Goal: Information Seeking & Learning: Learn about a topic

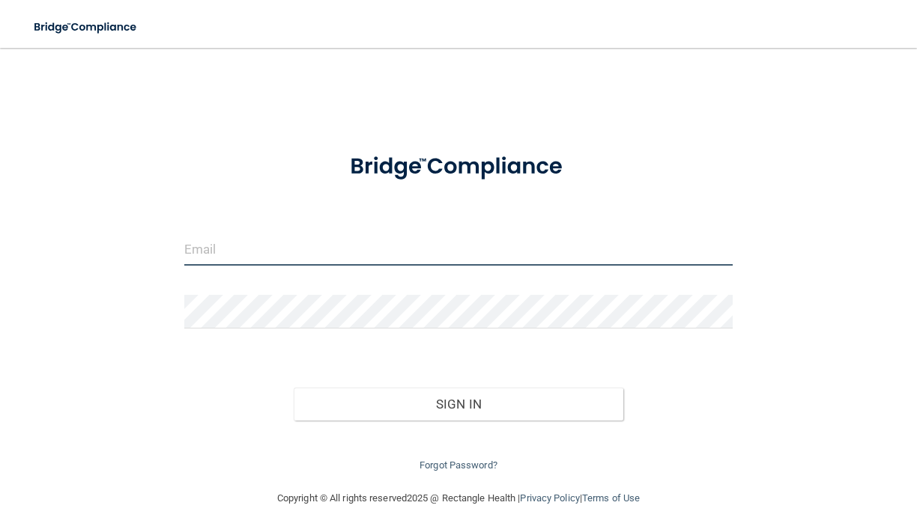
click at [281, 261] on input "email" at bounding box center [458, 249] width 548 height 34
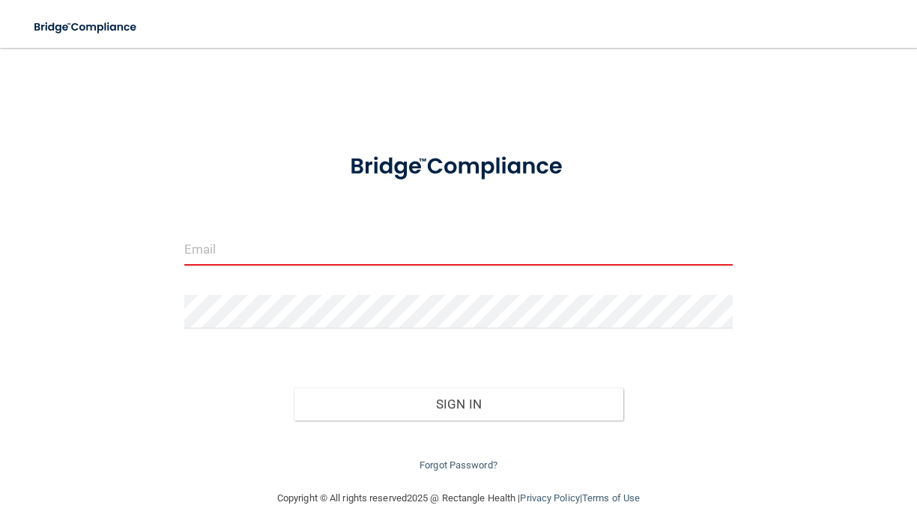
click at [165, 425] on div "Invalid email/password. You don't have permission to access that page. Sign In …" at bounding box center [458, 269] width 857 height 412
click at [207, 260] on input "email" at bounding box center [458, 249] width 548 height 34
type input "[EMAIL_ADDRESS][DOMAIN_NAME]"
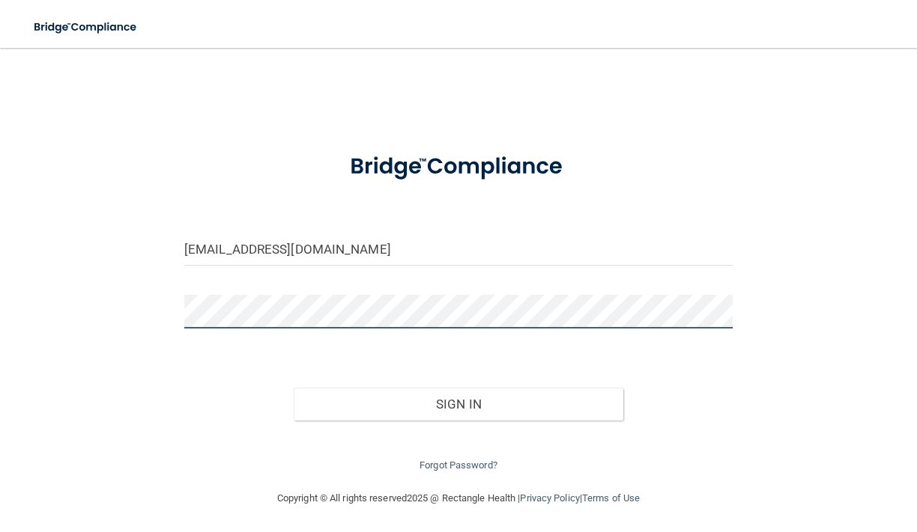
click at [294, 388] on button "Sign In" at bounding box center [458, 404] width 329 height 33
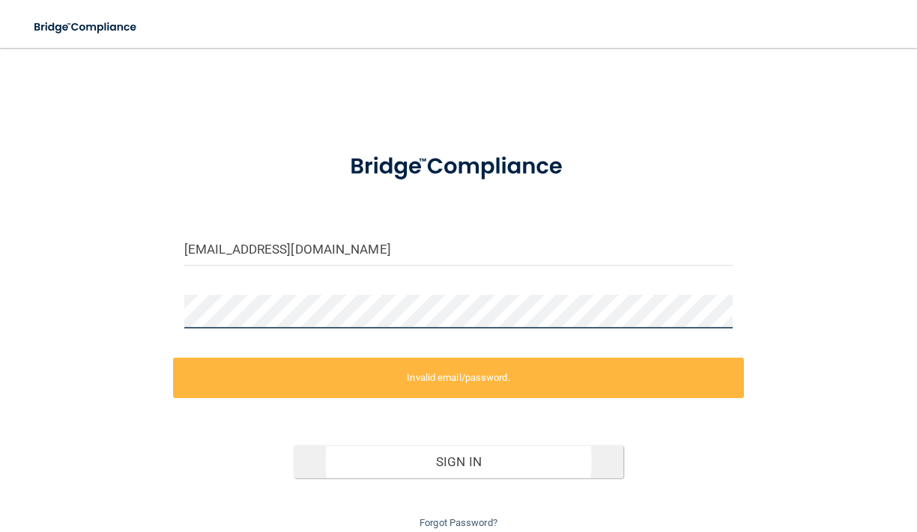
scroll to position [51, 0]
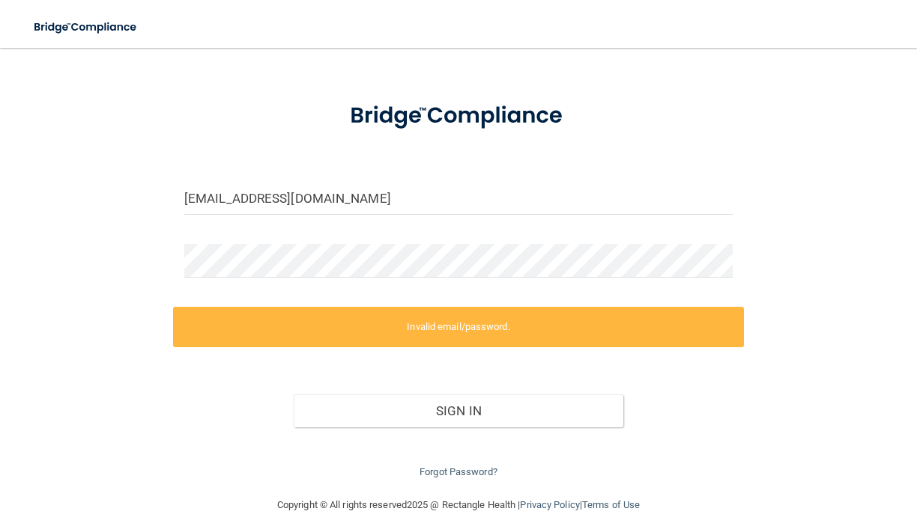
click at [466, 465] on div "Forgot Password?" at bounding box center [458, 455] width 571 height 54
click at [466, 468] on link "Forgot Password?" at bounding box center [458, 471] width 78 height 11
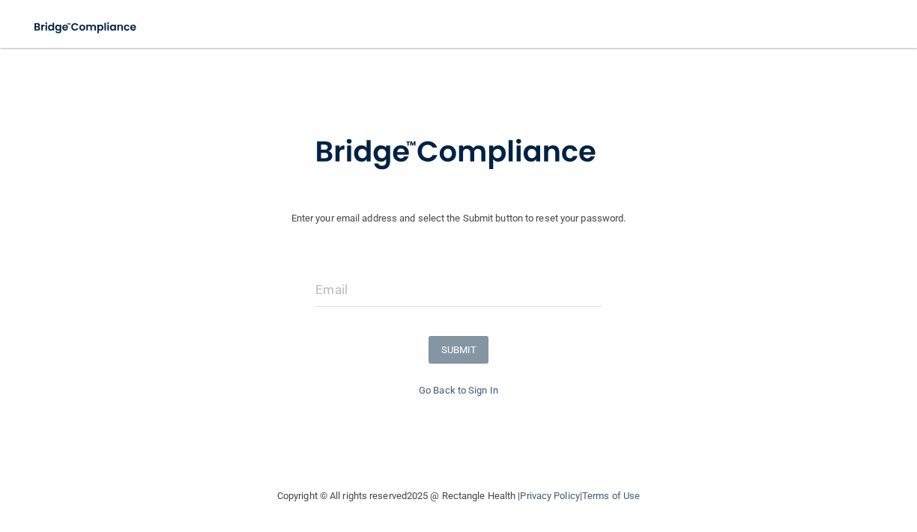
scroll to position [15, 0]
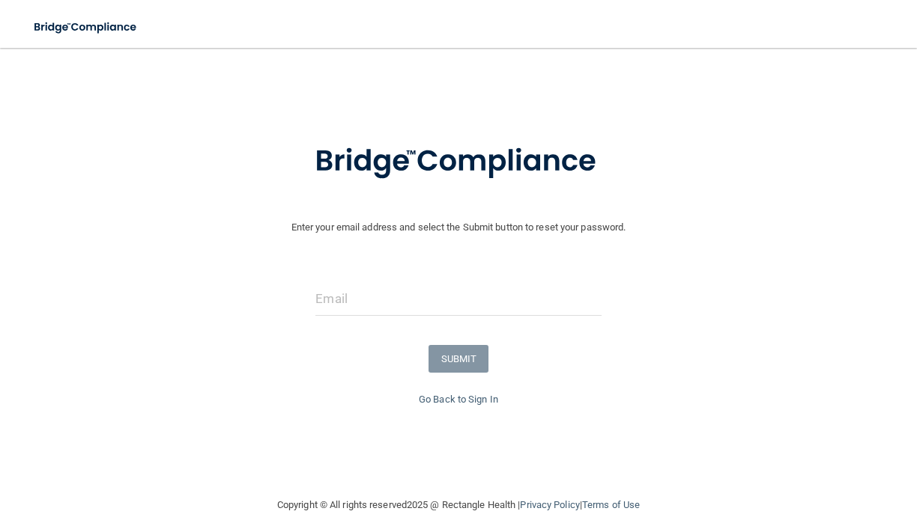
click at [353, 326] on div at bounding box center [458, 304] width 308 height 45
click at [348, 311] on input "email" at bounding box center [457, 299] width 285 height 34
type input "[EMAIL_ADDRESS][DOMAIN_NAME]"
click at [456, 363] on button "SUBMIT" at bounding box center [458, 359] width 61 height 28
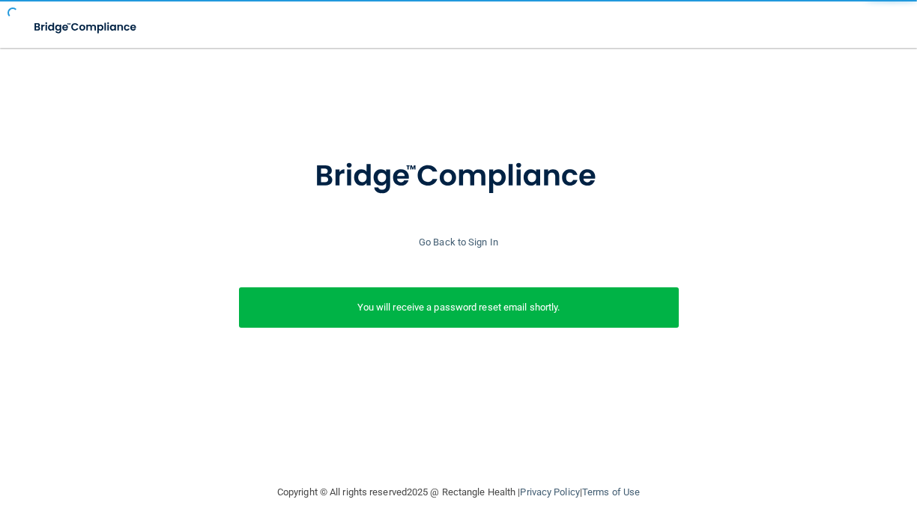
scroll to position [0, 0]
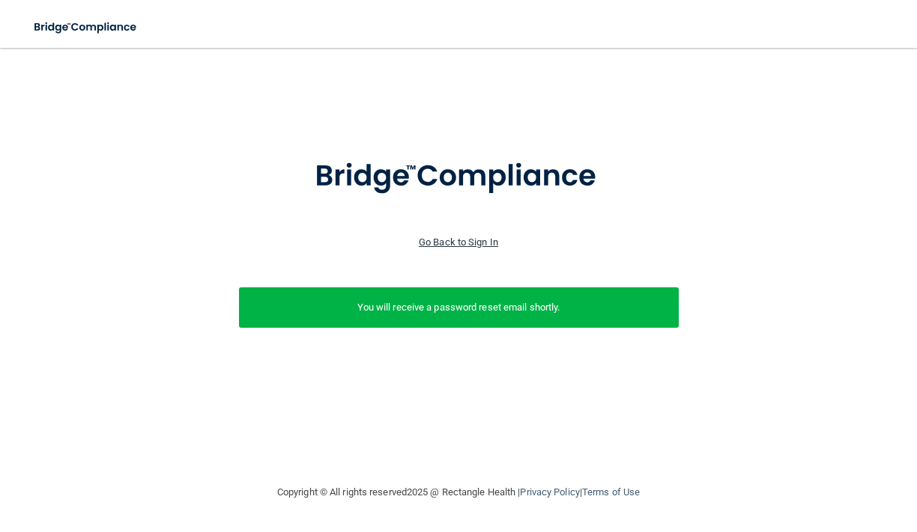
click at [437, 240] on link "Go Back to Sign In" at bounding box center [458, 242] width 79 height 11
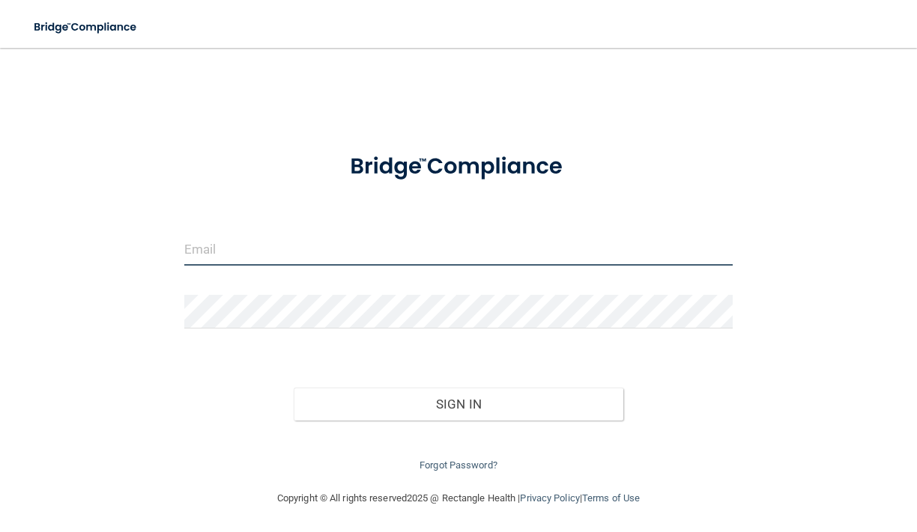
click at [196, 259] on input "email" at bounding box center [458, 249] width 548 height 34
type input "[EMAIL_ADDRESS][DOMAIN_NAME]"
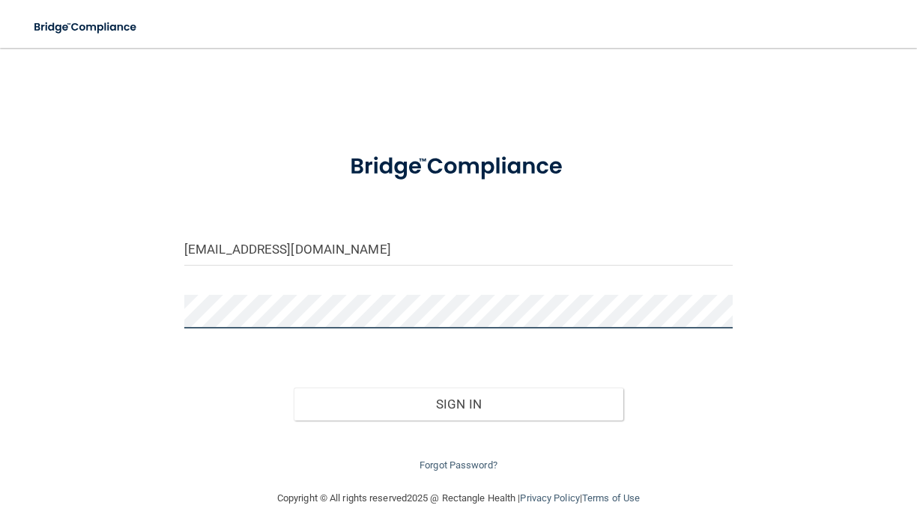
click at [294, 388] on button "Sign In" at bounding box center [458, 404] width 329 height 33
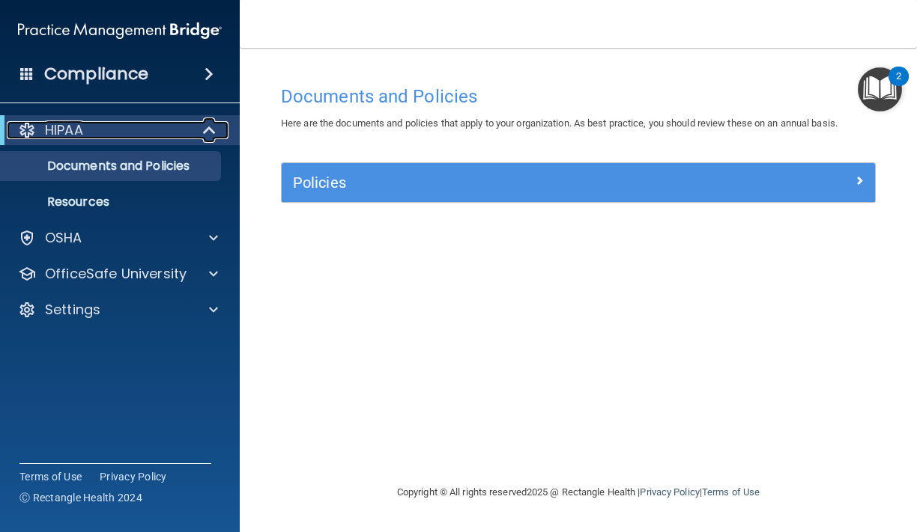
click at [117, 133] on div "HIPAA" at bounding box center [99, 130] width 185 height 18
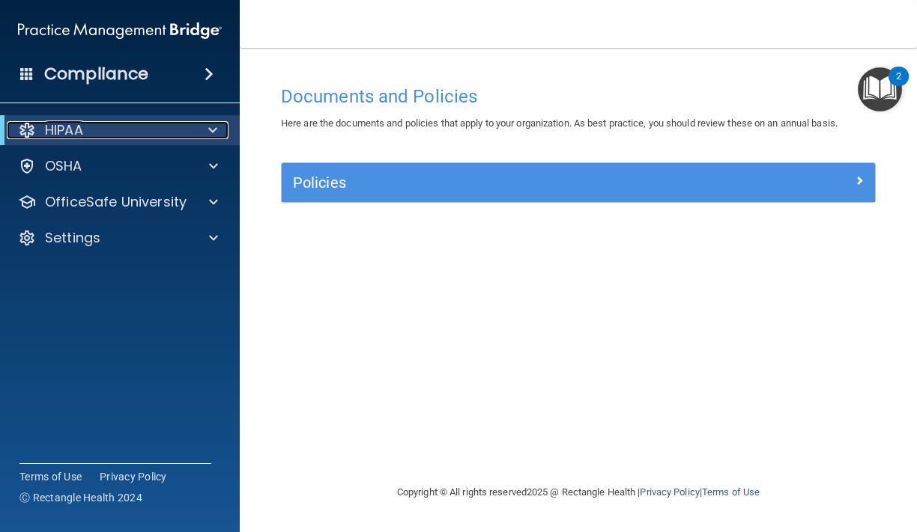
click at [117, 133] on div "HIPAA" at bounding box center [99, 130] width 185 height 18
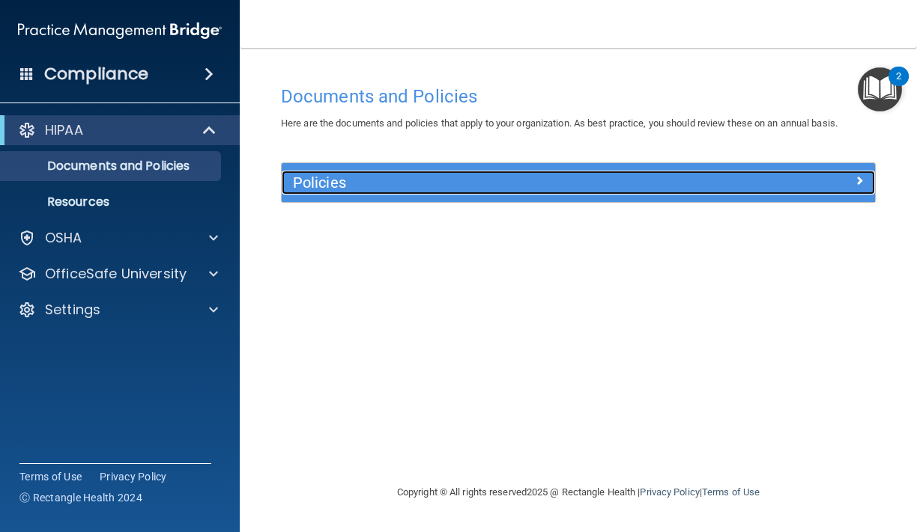
click at [855, 182] on span at bounding box center [858, 180] width 9 height 18
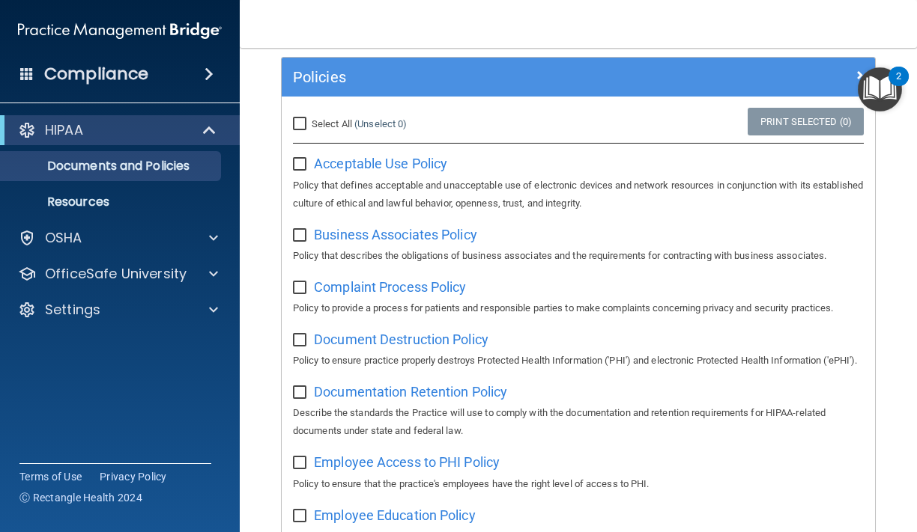
scroll to position [103, 0]
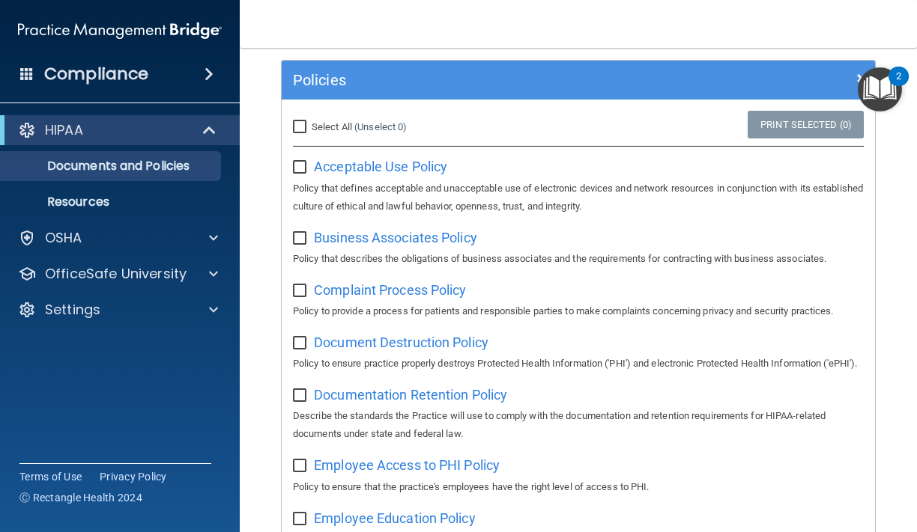
click at [297, 126] on input "Select All (Unselect 0) Unselect All" at bounding box center [301, 127] width 17 height 12
checkbox input "true"
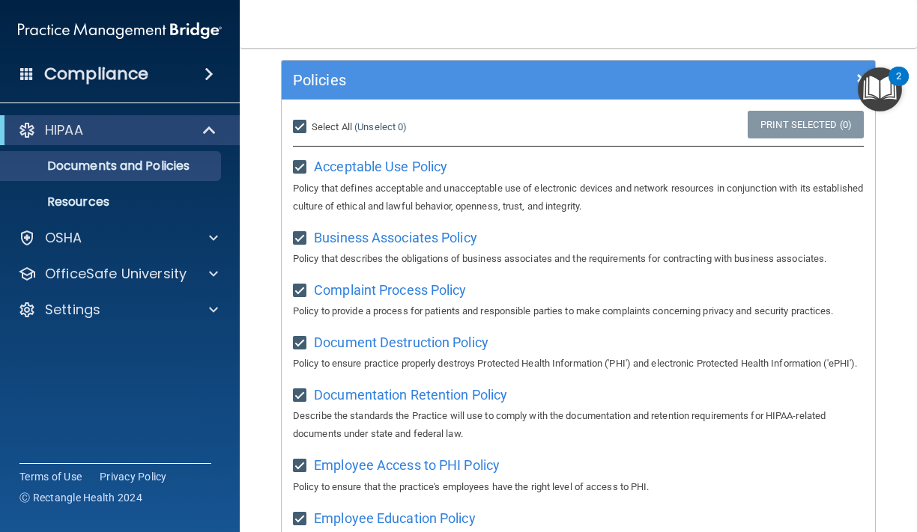
checkbox input "true"
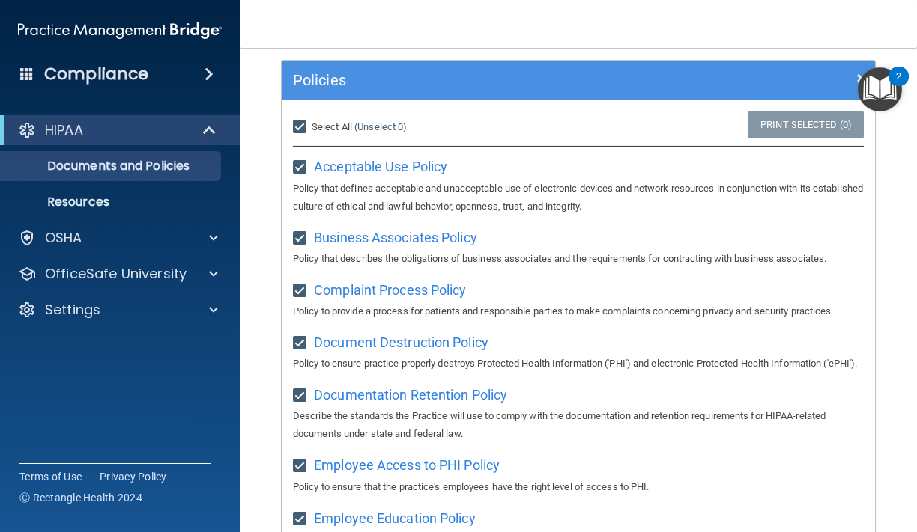
checkbox input "true"
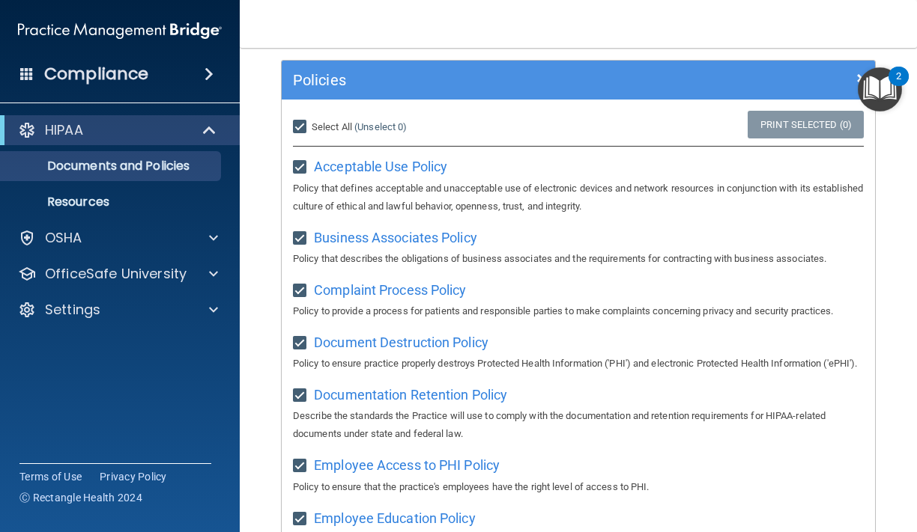
checkbox input "true"
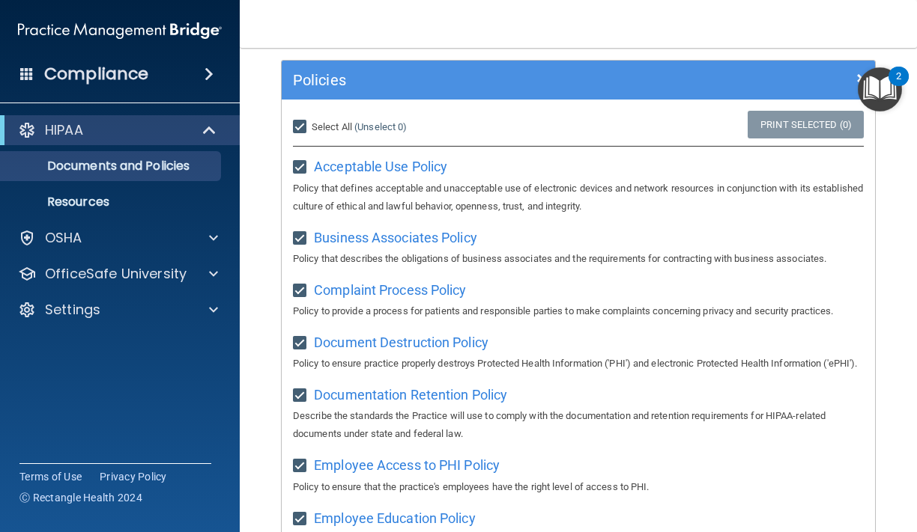
checkbox input "true"
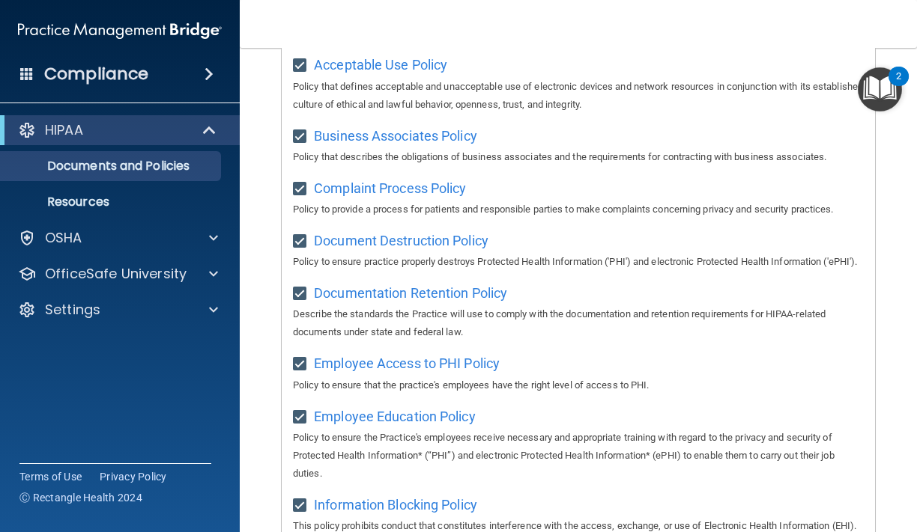
scroll to position [0, 0]
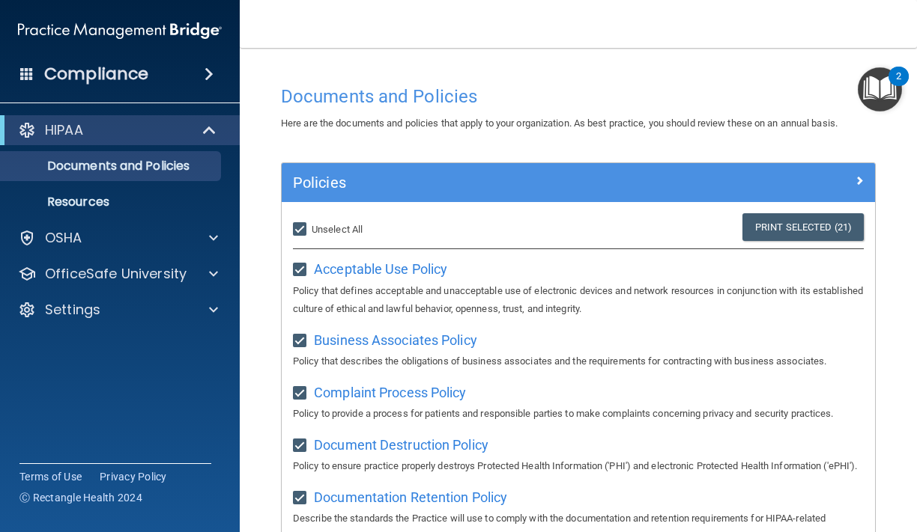
click at [421, 214] on div "Select All (Unselect 21) Unselect All" at bounding box center [381, 229] width 198 height 33
click at [306, 229] on input "Select All (Unselect 21) Unselect All" at bounding box center [301, 230] width 17 height 12
checkbox input "false"
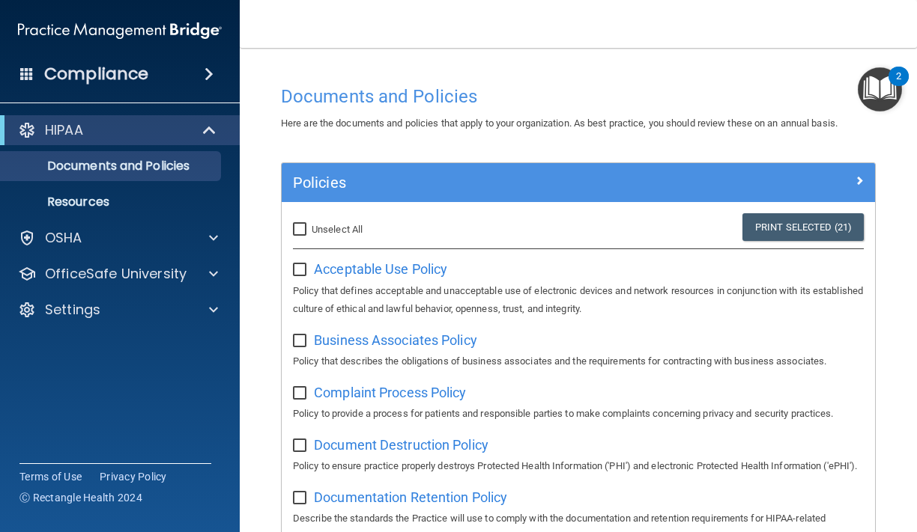
checkbox input "false"
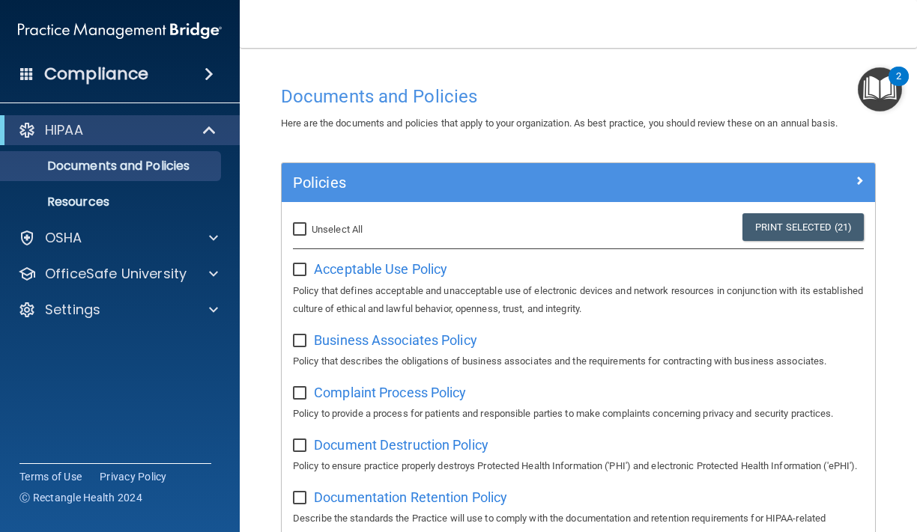
checkbox input "false"
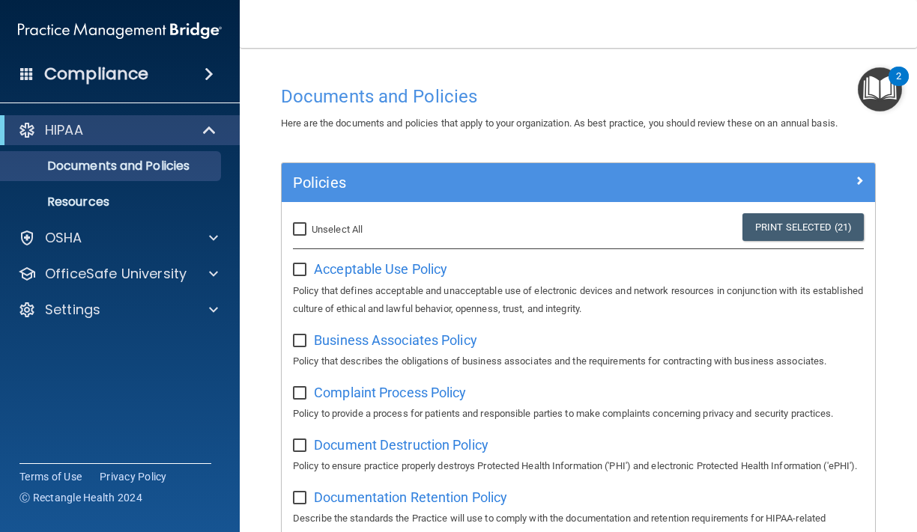
checkbox input "false"
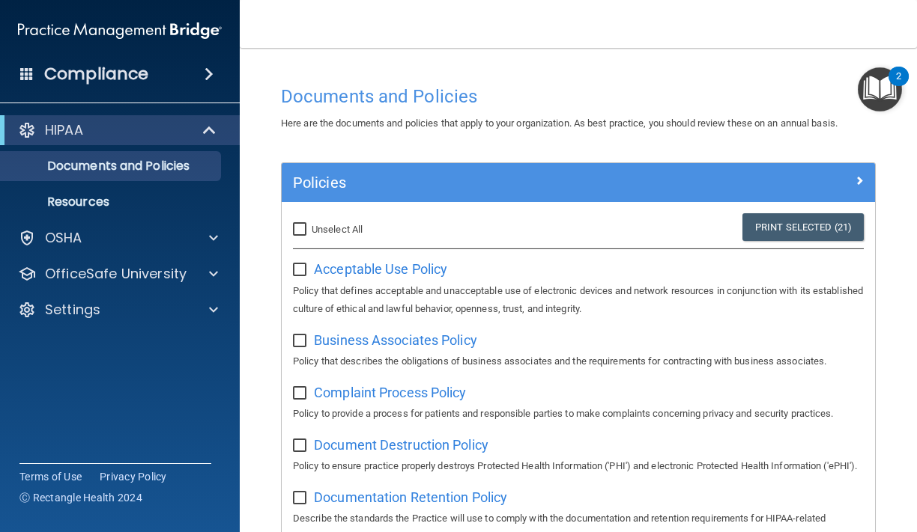
checkbox input "false"
click at [410, 226] on div "Select All (Unselect 0) Unselect All" at bounding box center [380, 230] width 175 height 18
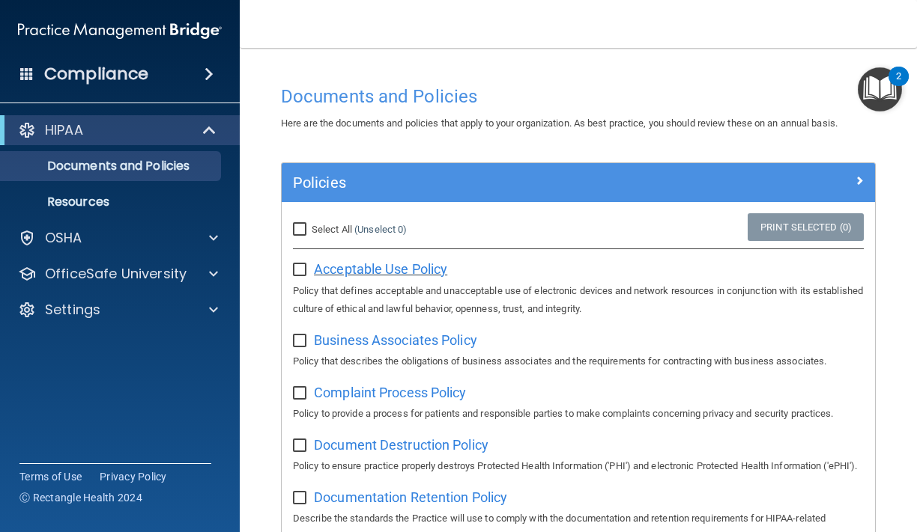
click at [383, 267] on span "Acceptable Use Policy" at bounding box center [380, 269] width 133 height 16
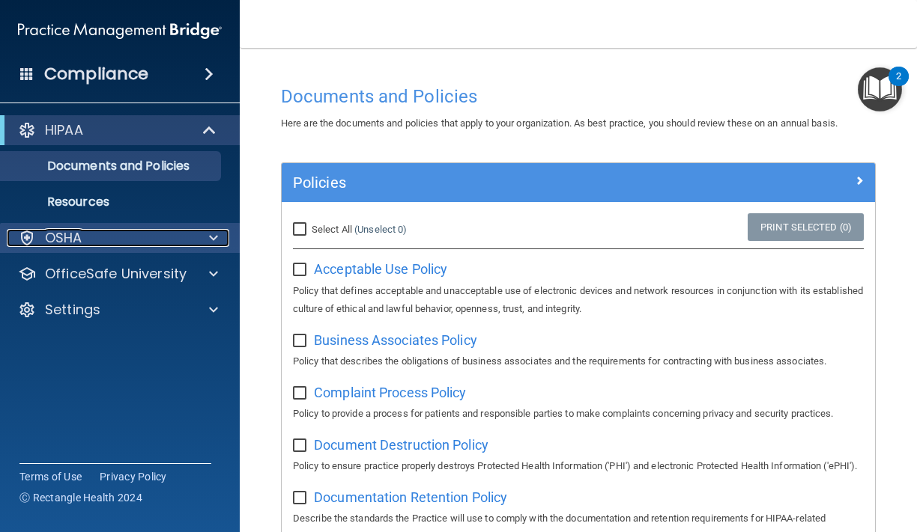
click at [64, 234] on p "OSHA" at bounding box center [63, 238] width 37 height 18
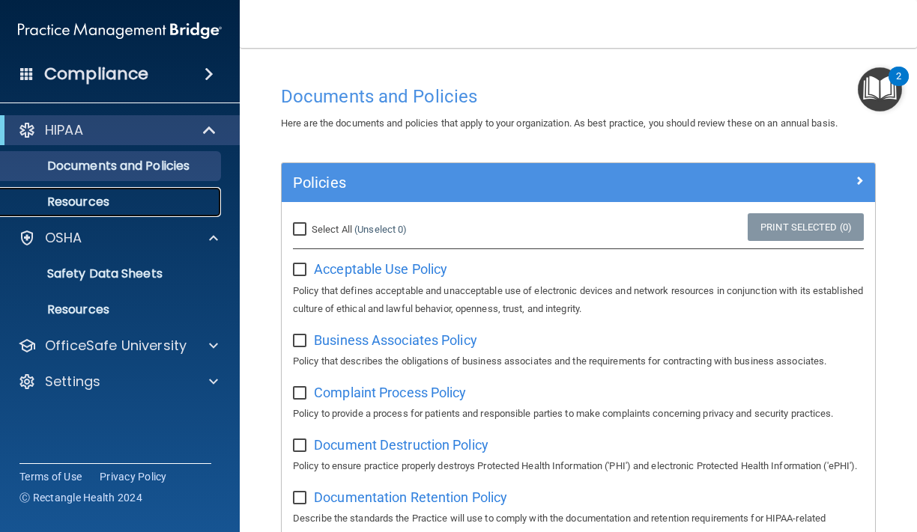
click at [70, 202] on p "Resources" at bounding box center [112, 202] width 204 height 15
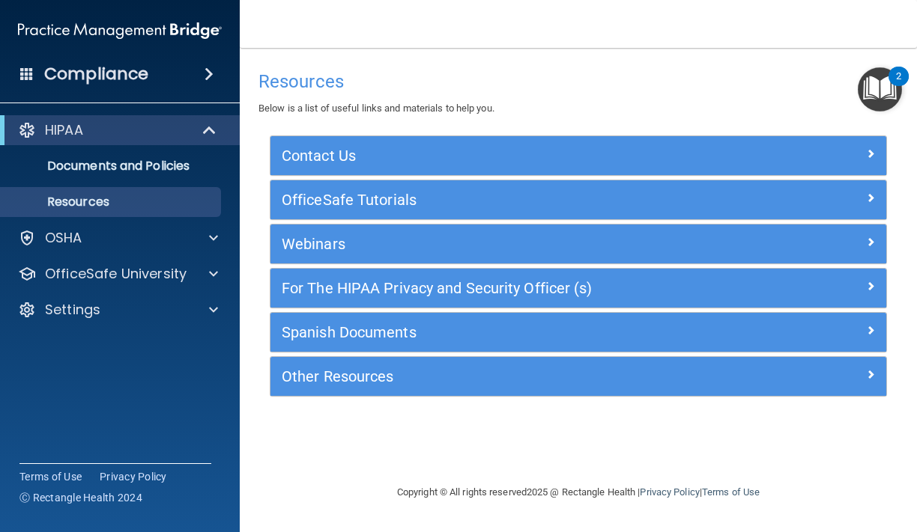
click at [107, 79] on h4 "Compliance" at bounding box center [96, 74] width 104 height 21
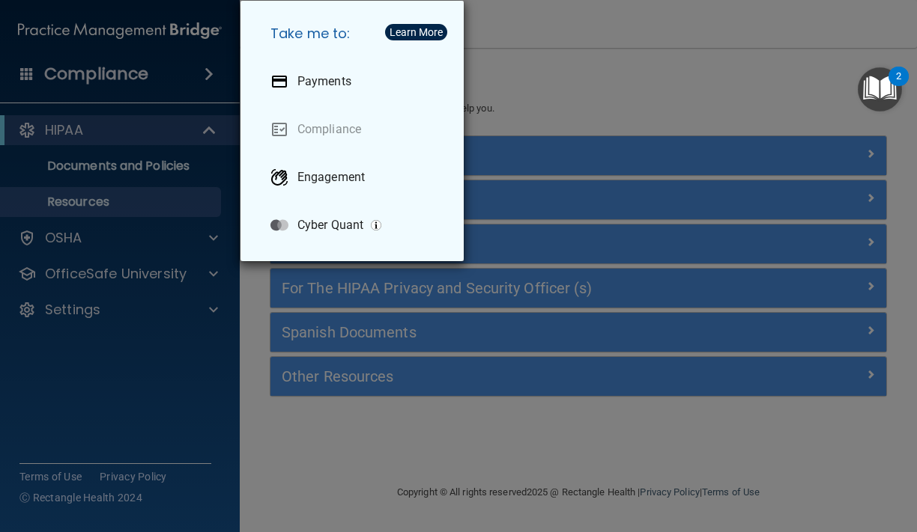
click at [107, 79] on div "Take me to: Payments Compliance Engagement Cyber Quant" at bounding box center [458, 266] width 917 height 532
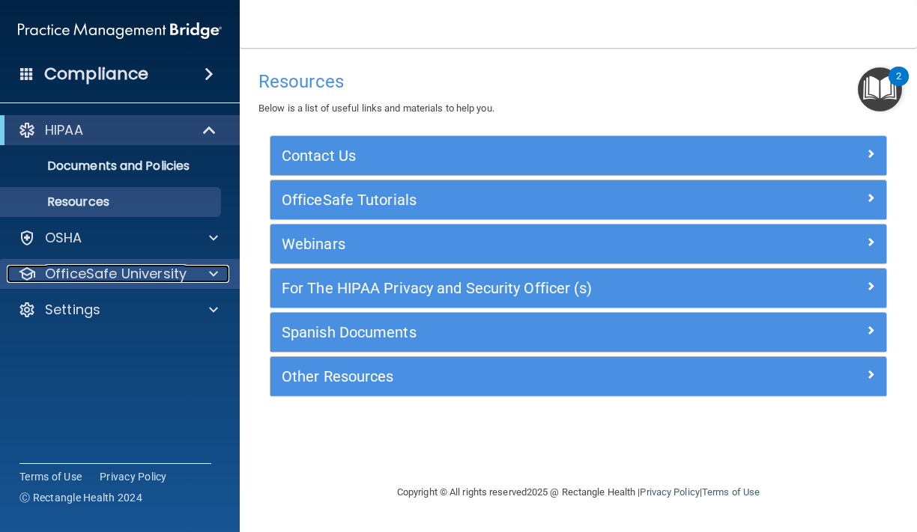
click at [70, 276] on p "OfficeSafe University" at bounding box center [116, 274] width 142 height 18
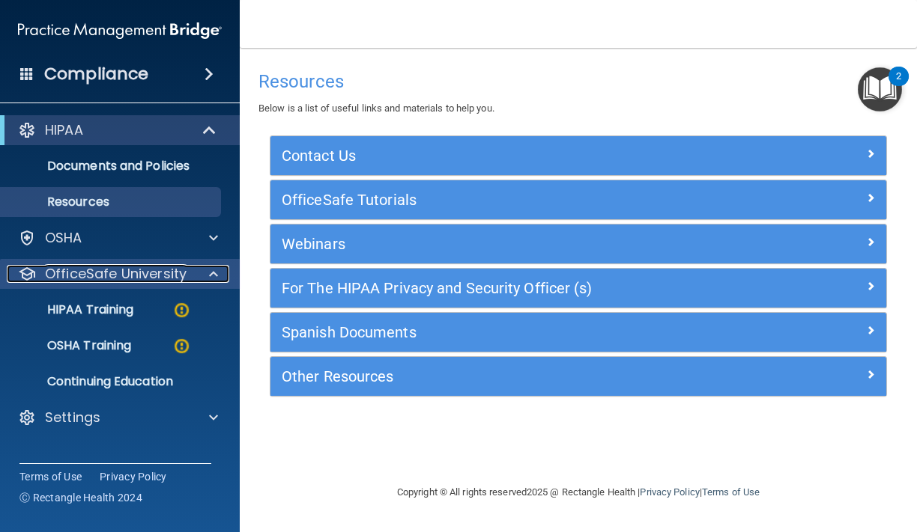
click at [70, 276] on p "OfficeSafe University" at bounding box center [116, 274] width 142 height 18
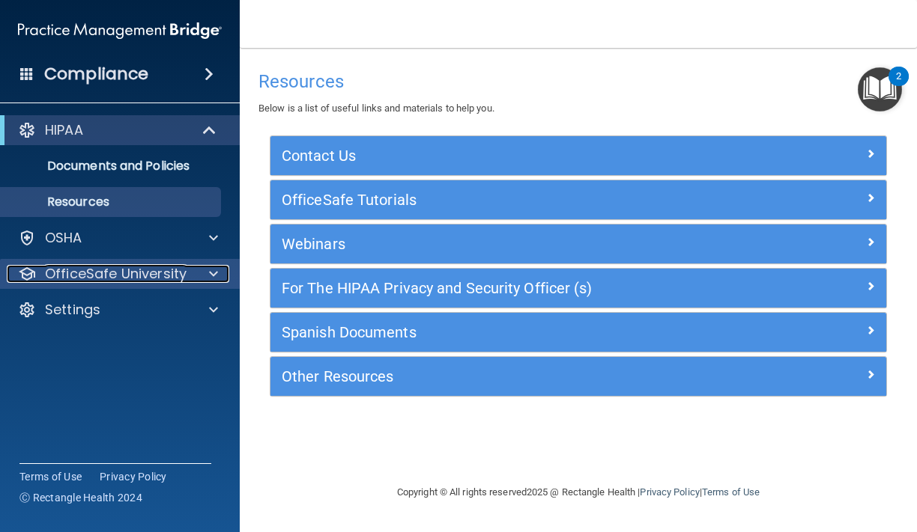
click at [70, 276] on p "OfficeSafe University" at bounding box center [116, 274] width 142 height 18
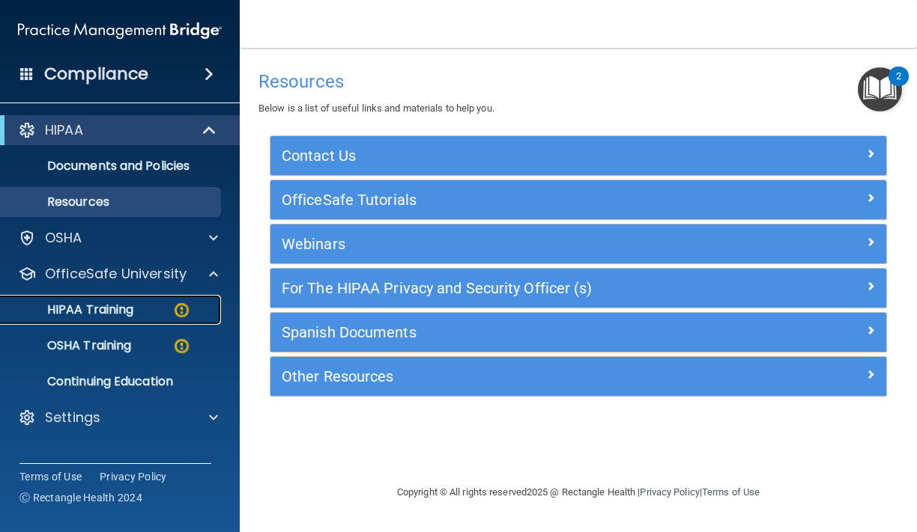
click at [79, 304] on p "HIPAA Training" at bounding box center [72, 310] width 124 height 15
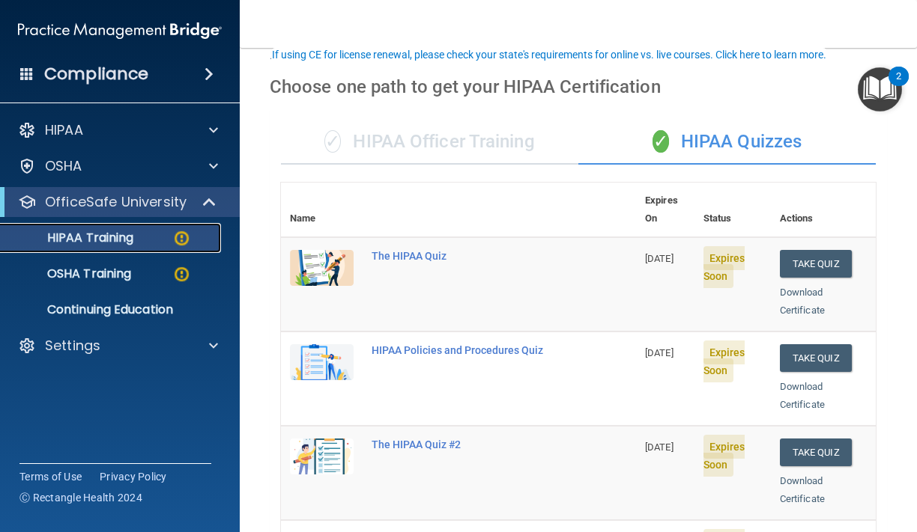
scroll to position [27, 0]
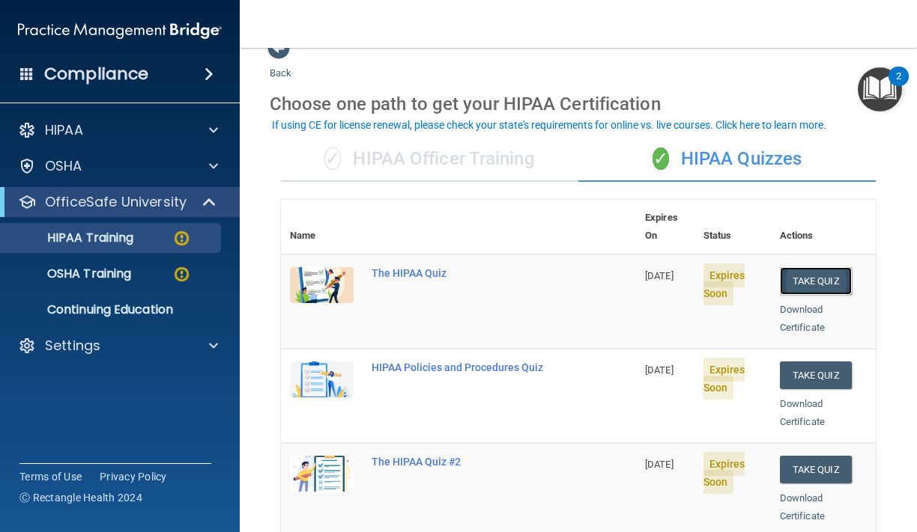
click at [808, 267] on button "Take Quiz" at bounding box center [815, 281] width 72 height 28
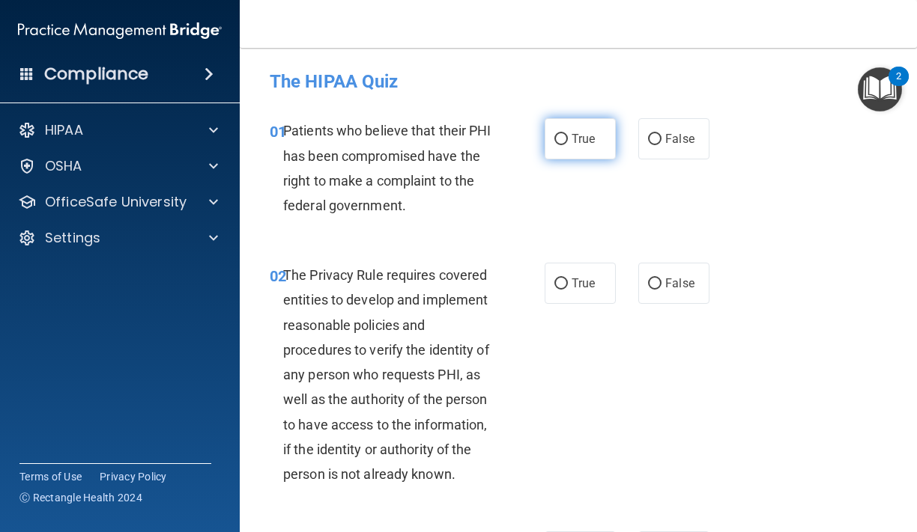
click at [589, 133] on span "True" at bounding box center [582, 139] width 23 height 14
click at [568, 134] on input "True" at bounding box center [560, 139] width 13 height 11
radio input "true"
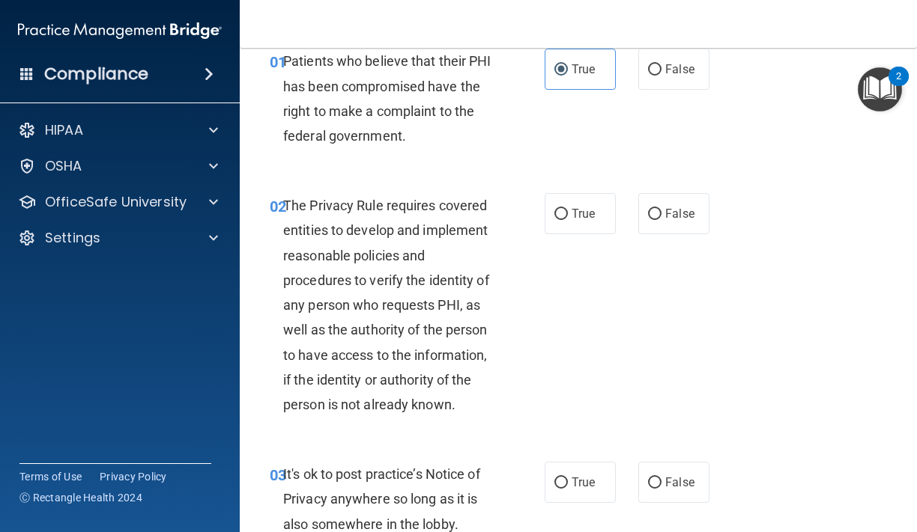
scroll to position [77, 0]
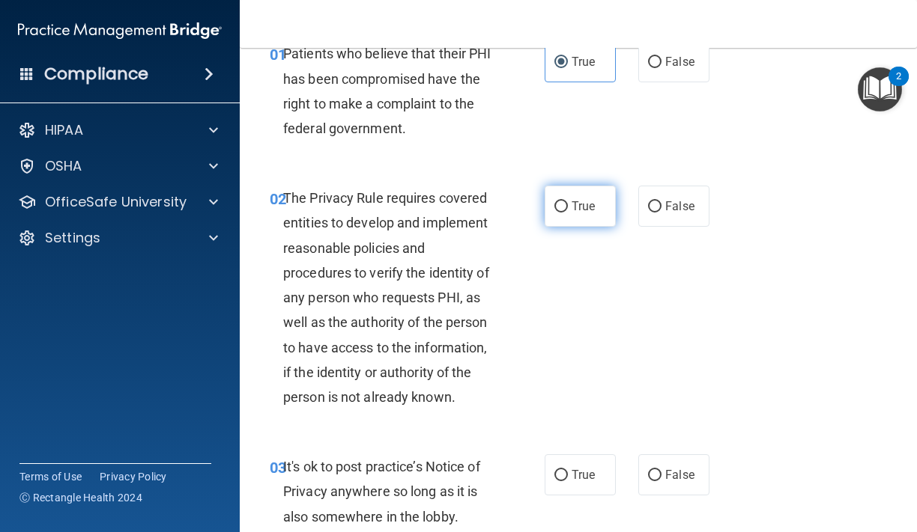
click at [600, 210] on label "True" at bounding box center [579, 206] width 71 height 41
click at [568, 210] on input "True" at bounding box center [560, 206] width 13 height 11
radio input "true"
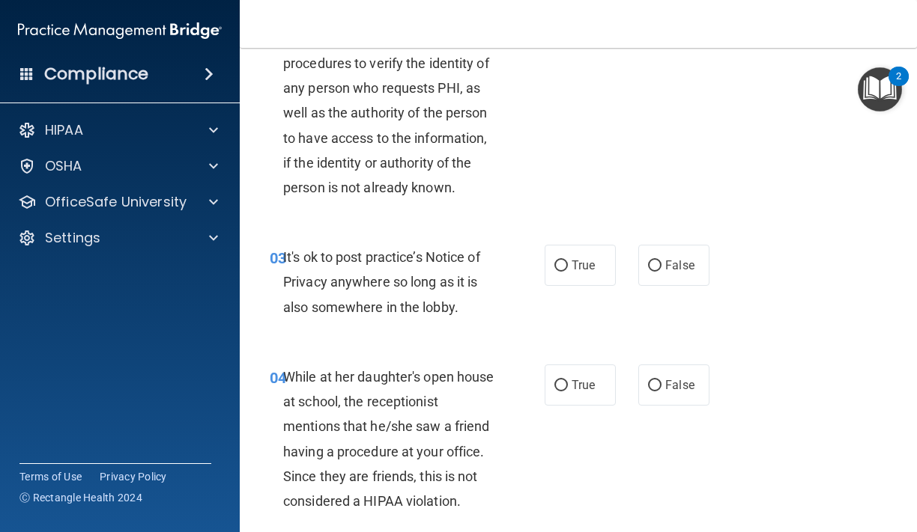
scroll to position [294, 0]
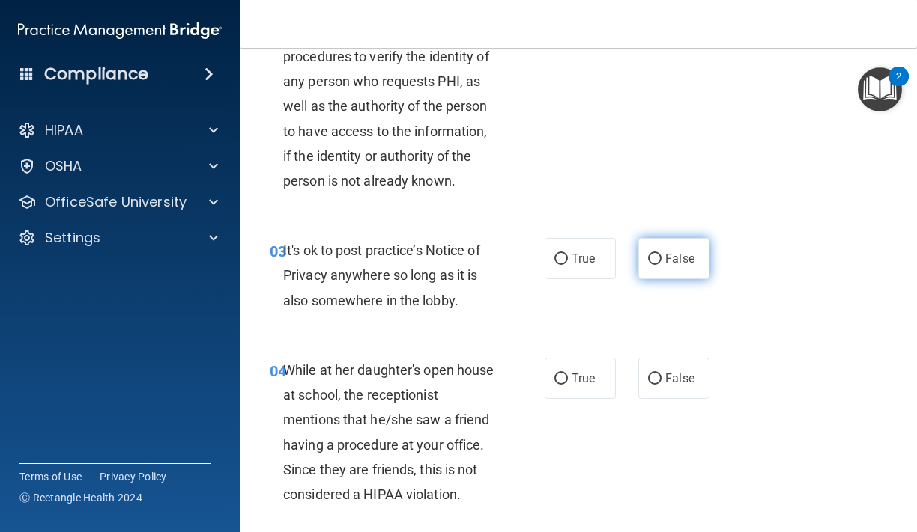
click at [653, 258] on input "False" at bounding box center [654, 259] width 13 height 11
radio input "true"
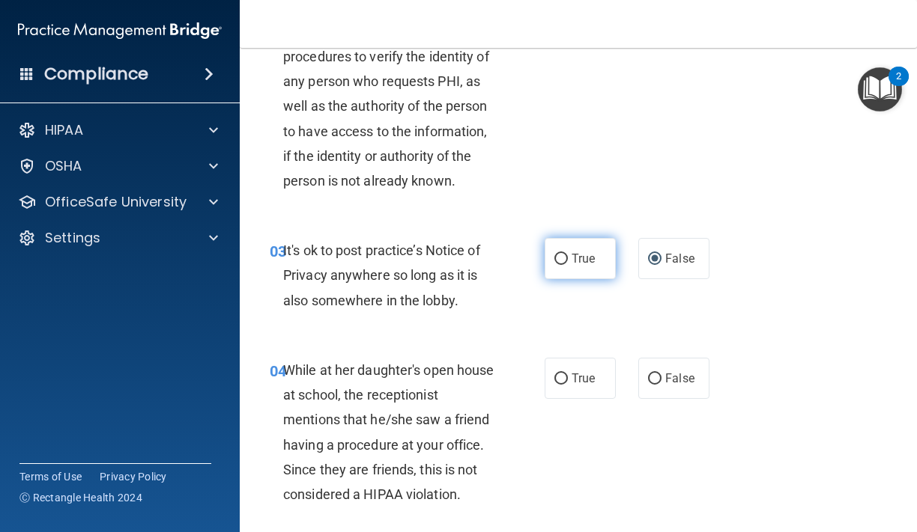
click at [590, 264] on span "True" at bounding box center [582, 259] width 23 height 14
click at [568, 264] on input "True" at bounding box center [560, 259] width 13 height 11
radio input "true"
radio input "false"
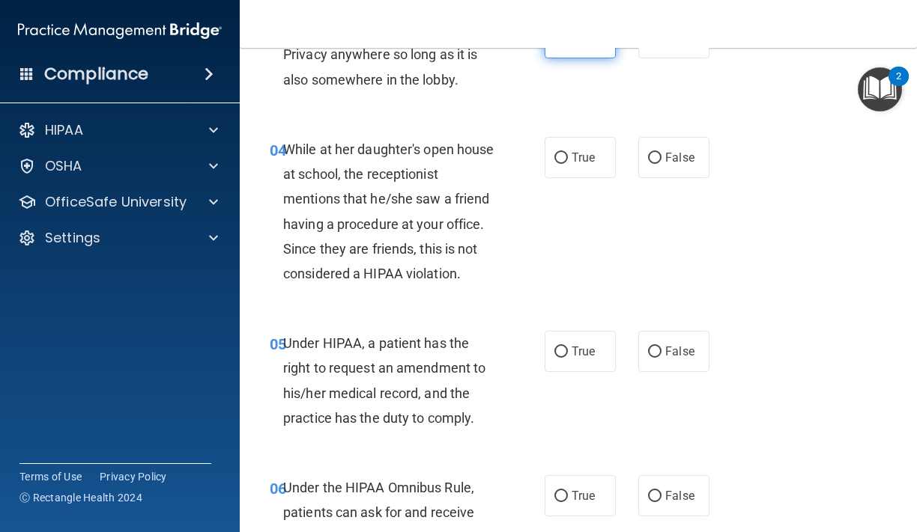
scroll to position [517, 0]
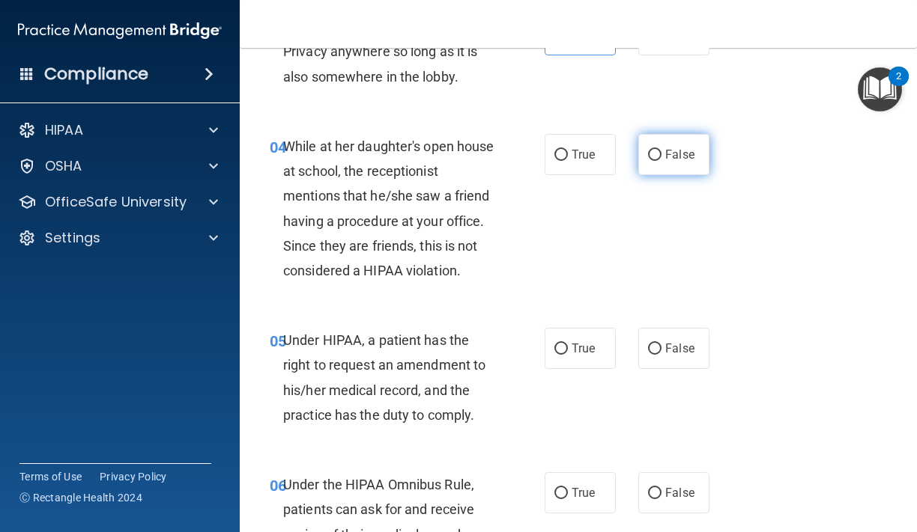
click at [645, 157] on label "False" at bounding box center [673, 154] width 71 height 41
click at [648, 157] on input "False" at bounding box center [654, 155] width 13 height 11
radio input "true"
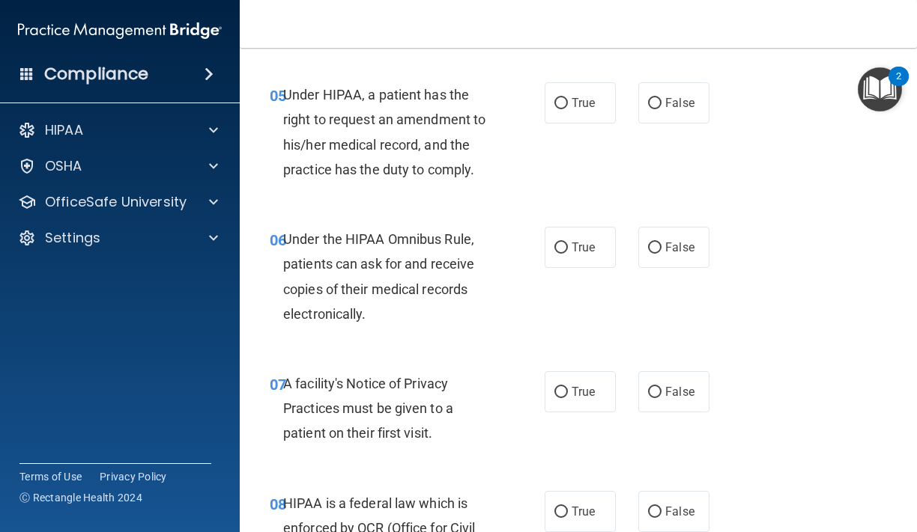
scroll to position [770, 0]
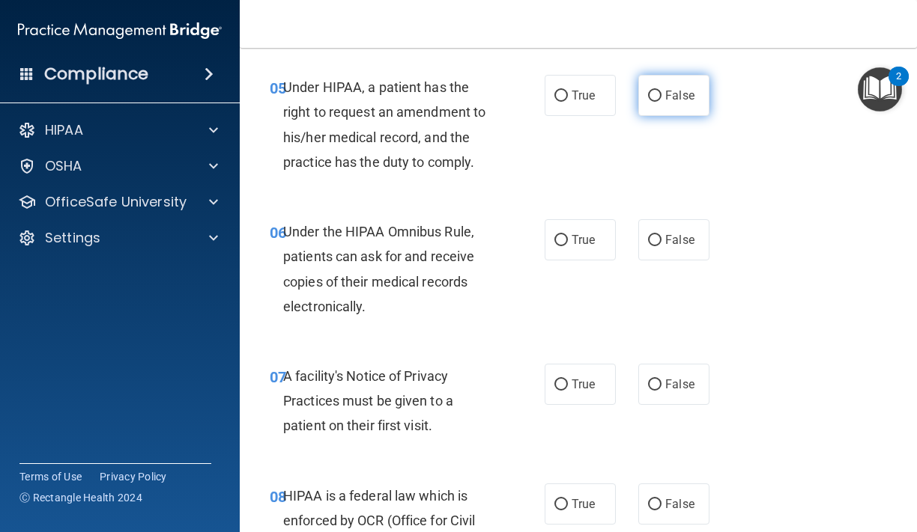
click at [672, 100] on span "False" at bounding box center [679, 95] width 29 height 14
click at [661, 100] on input "False" at bounding box center [654, 96] width 13 height 11
radio input "true"
click at [601, 73] on div "05 Under HIPAA, a patient has the right to request an amendment to his/her medi…" at bounding box center [577, 128] width 639 height 145
click at [577, 103] on label "True" at bounding box center [579, 95] width 71 height 41
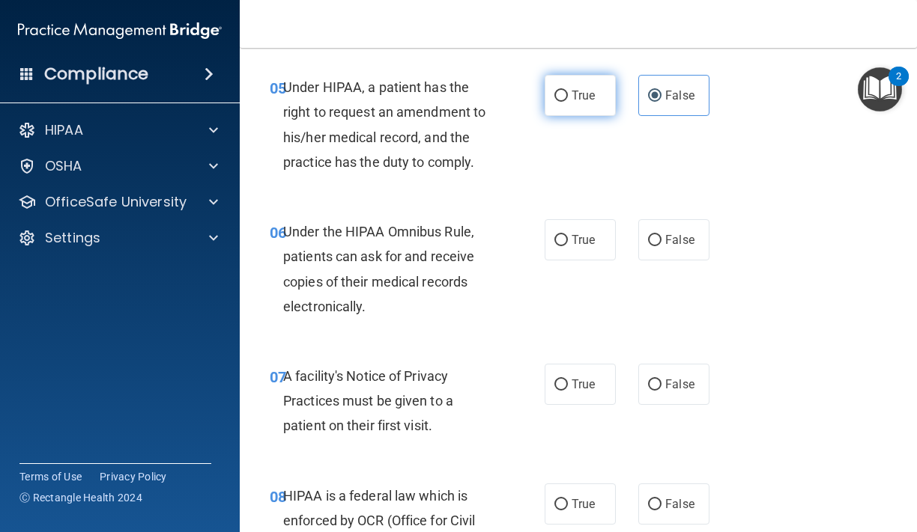
click at [568, 102] on input "True" at bounding box center [560, 96] width 13 height 11
radio input "true"
radio input "false"
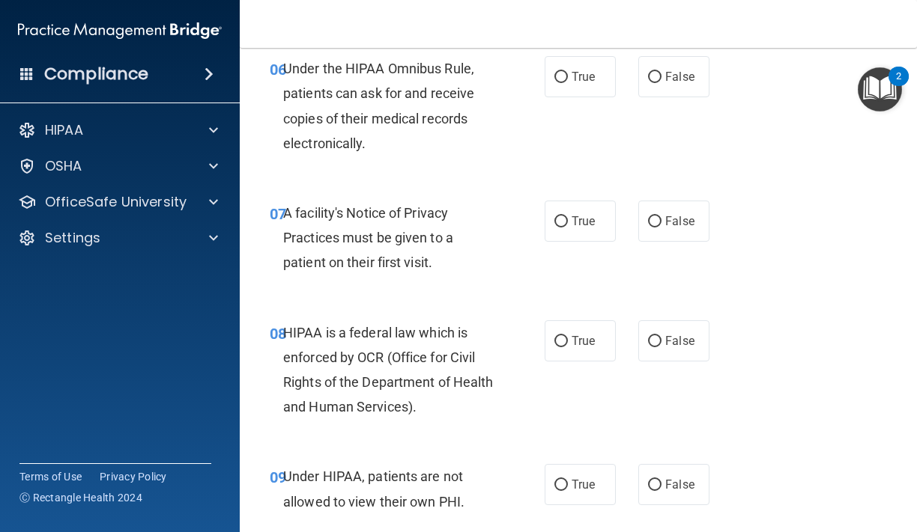
scroll to position [935, 0]
click at [672, 70] on span "False" at bounding box center [679, 75] width 29 height 14
click at [661, 70] on input "False" at bounding box center [654, 75] width 13 height 11
radio input "true"
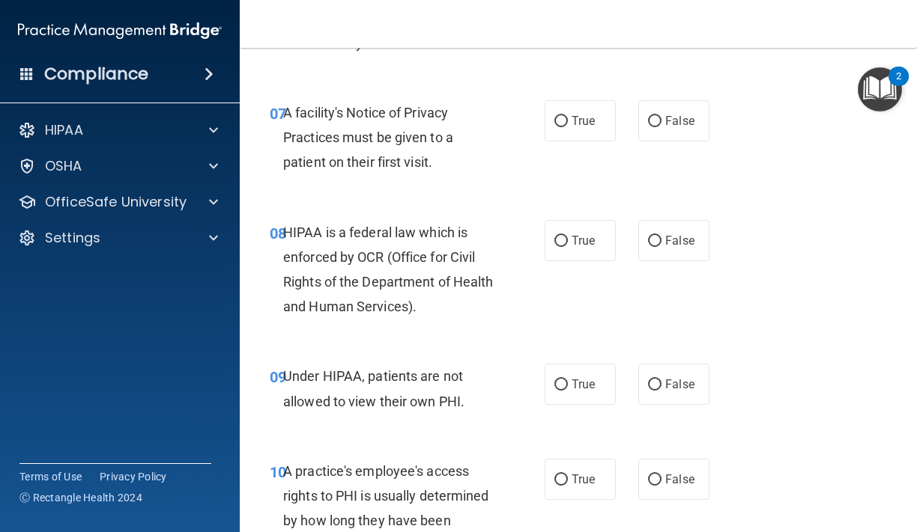
scroll to position [1038, 0]
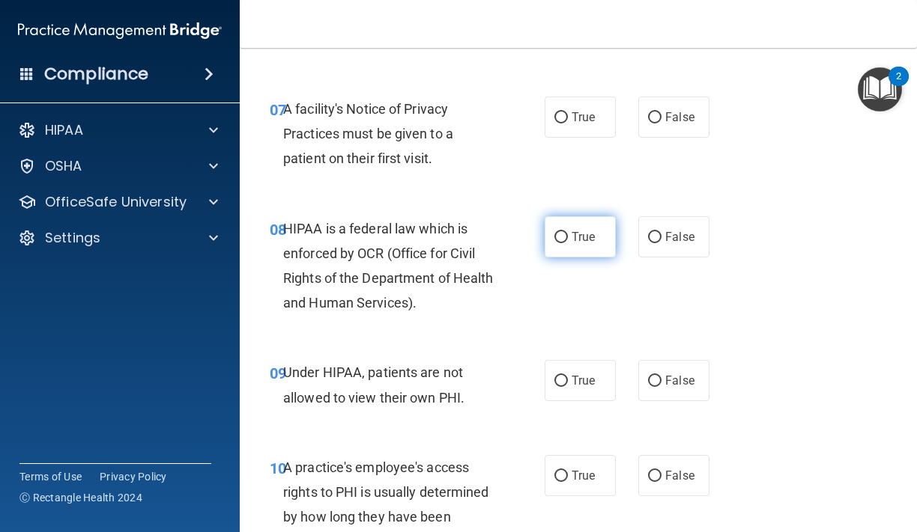
click at [577, 243] on span "True" at bounding box center [582, 237] width 23 height 14
click at [568, 243] on input "True" at bounding box center [560, 237] width 13 height 11
radio input "true"
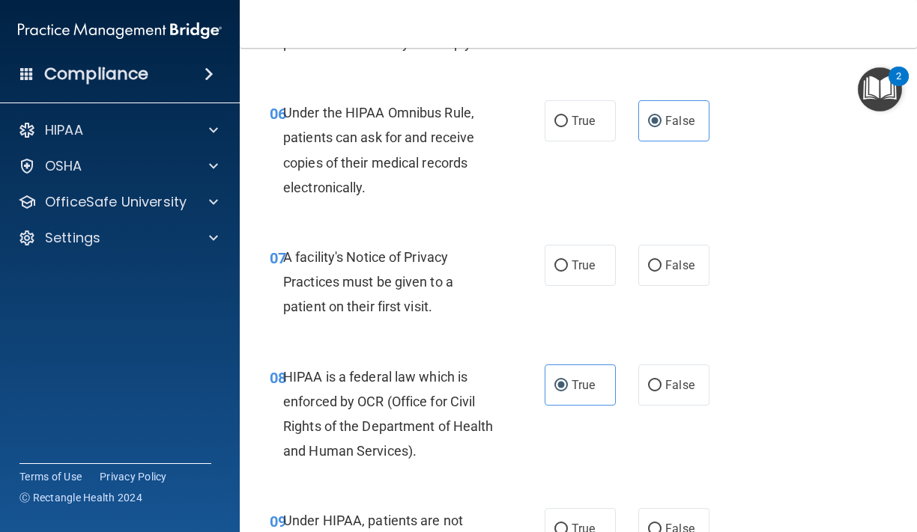
scroll to position [897, 0]
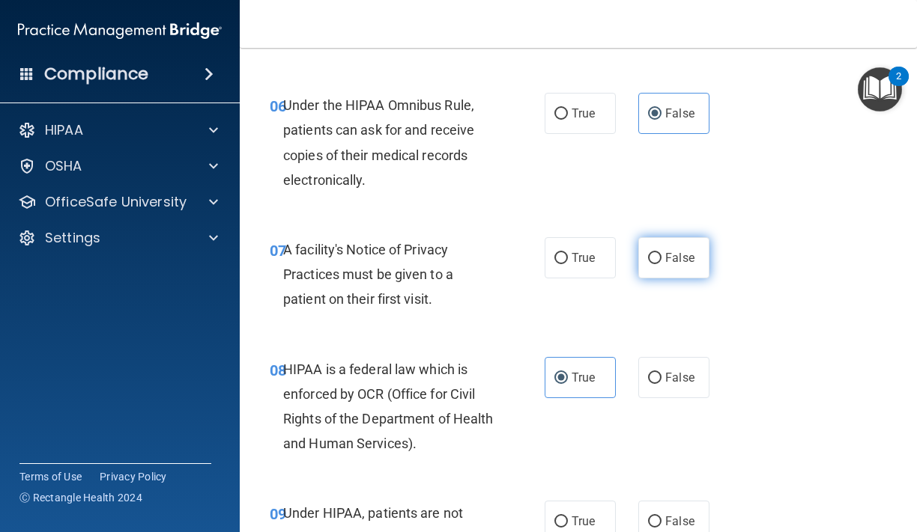
click at [658, 256] on input "False" at bounding box center [654, 258] width 13 height 11
radio input "true"
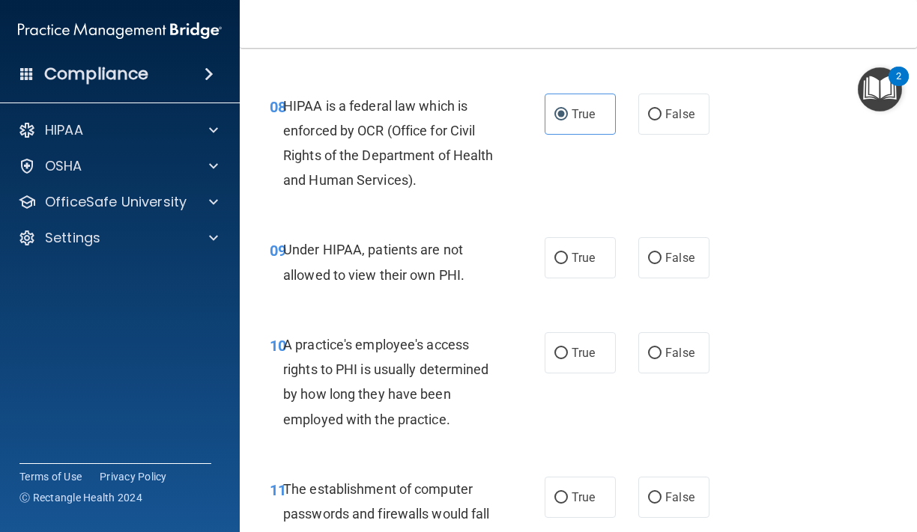
scroll to position [1164, 0]
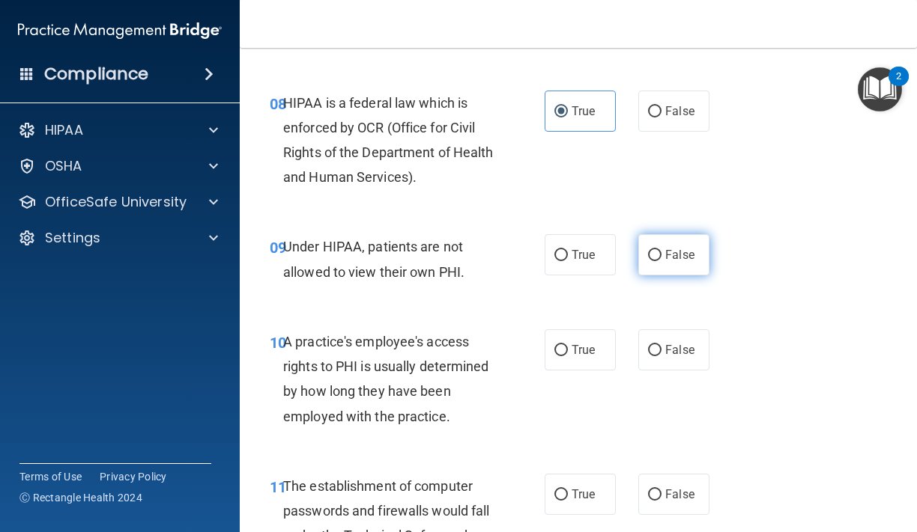
click at [665, 249] on span "False" at bounding box center [679, 255] width 29 height 14
click at [661, 250] on input "False" at bounding box center [654, 255] width 13 height 11
radio input "true"
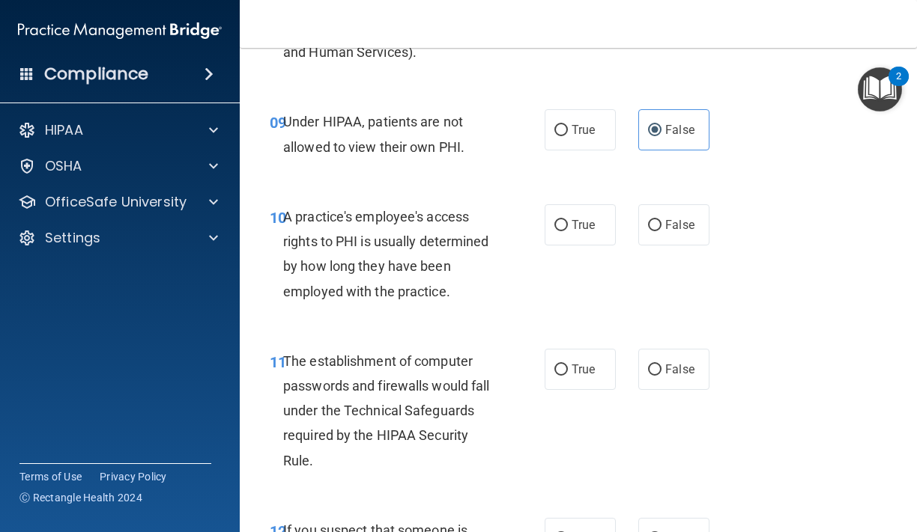
scroll to position [1309, 0]
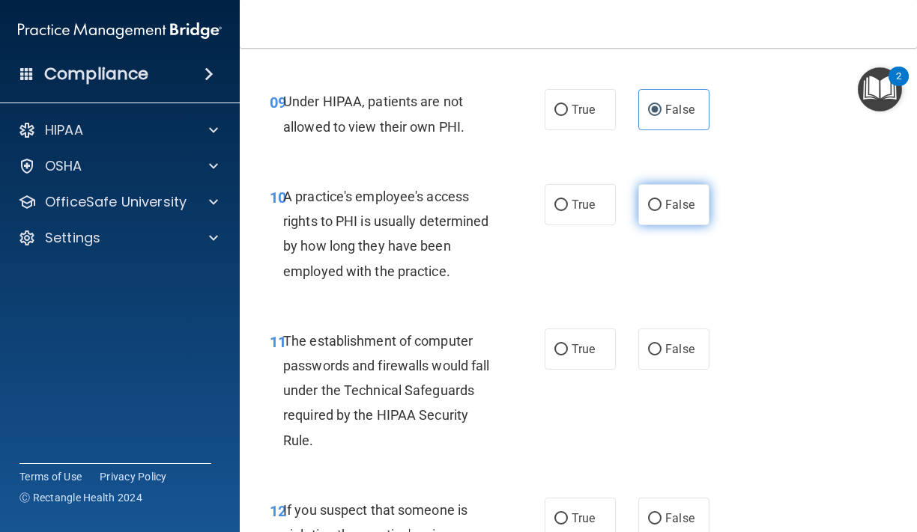
click at [666, 208] on span "False" at bounding box center [679, 205] width 29 height 14
click at [661, 208] on input "False" at bounding box center [654, 205] width 13 height 11
radio input "true"
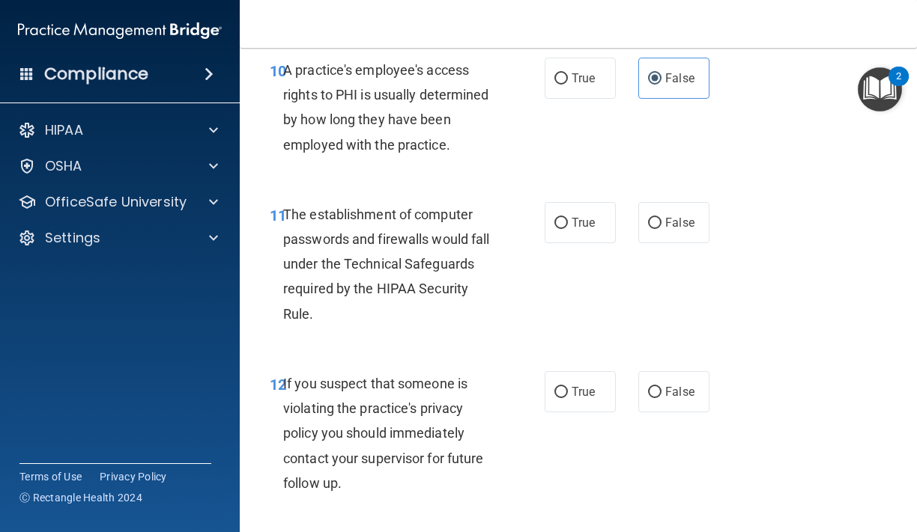
scroll to position [1447, 0]
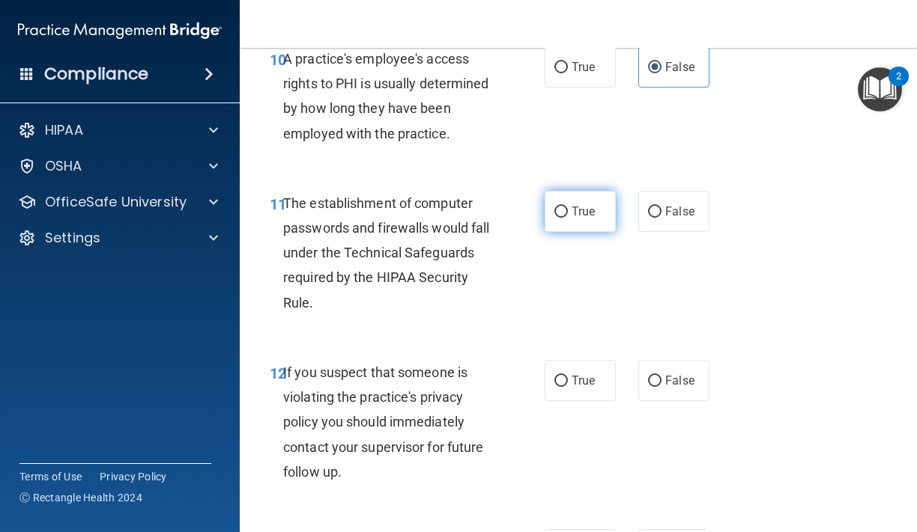
click at [563, 211] on input "True" at bounding box center [560, 212] width 13 height 11
radio input "true"
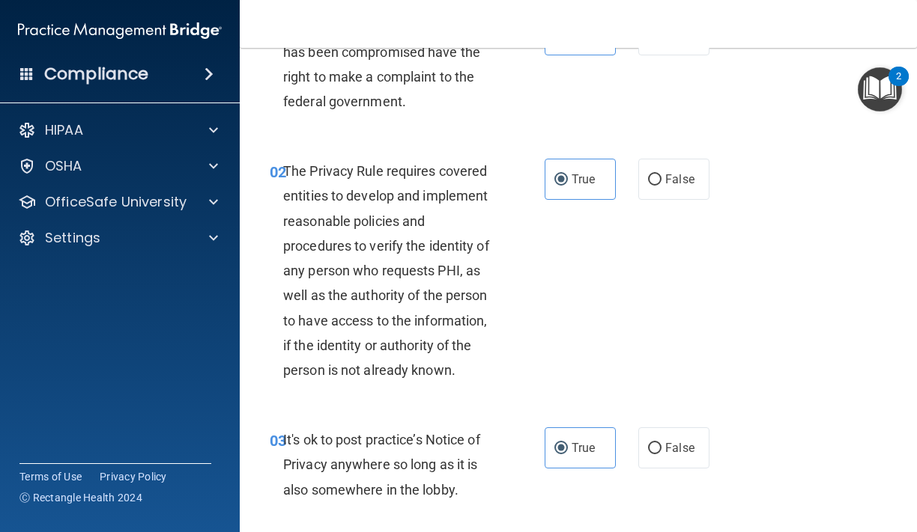
scroll to position [0, 0]
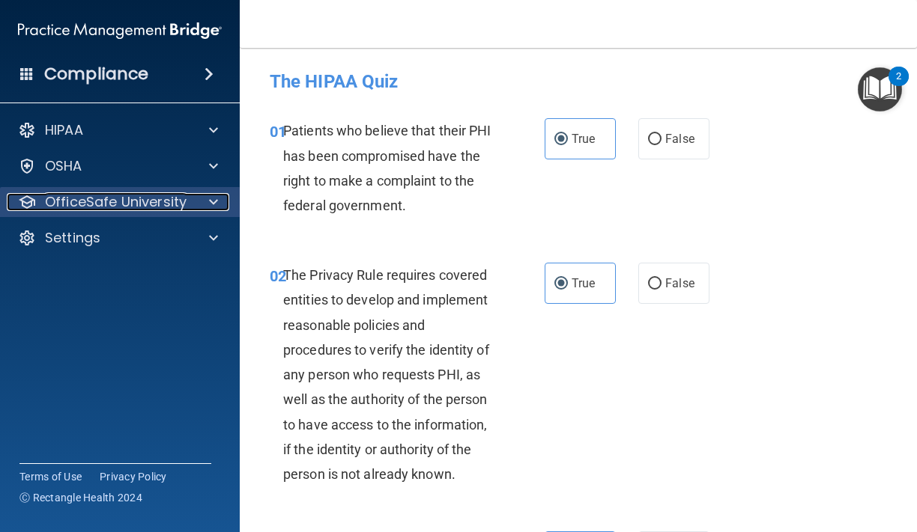
click at [82, 198] on p "OfficeSafe University" at bounding box center [116, 202] width 142 height 18
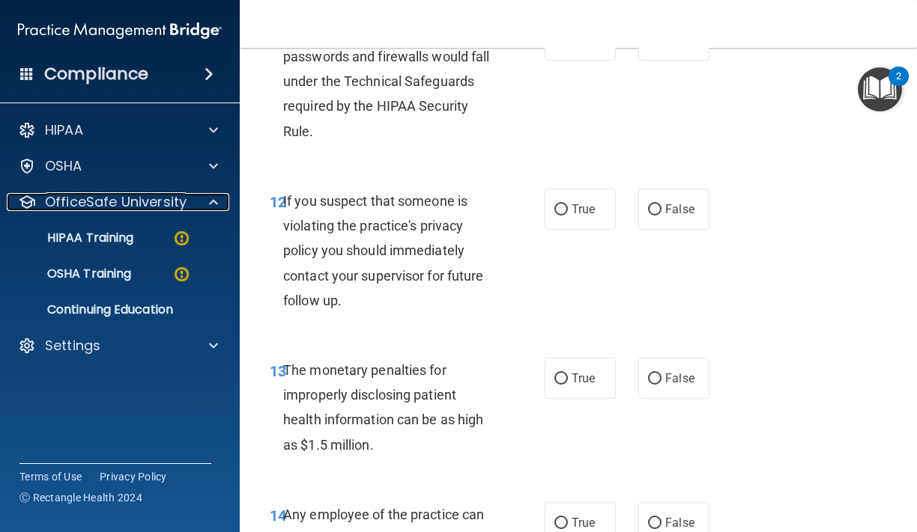
scroll to position [1620, 0]
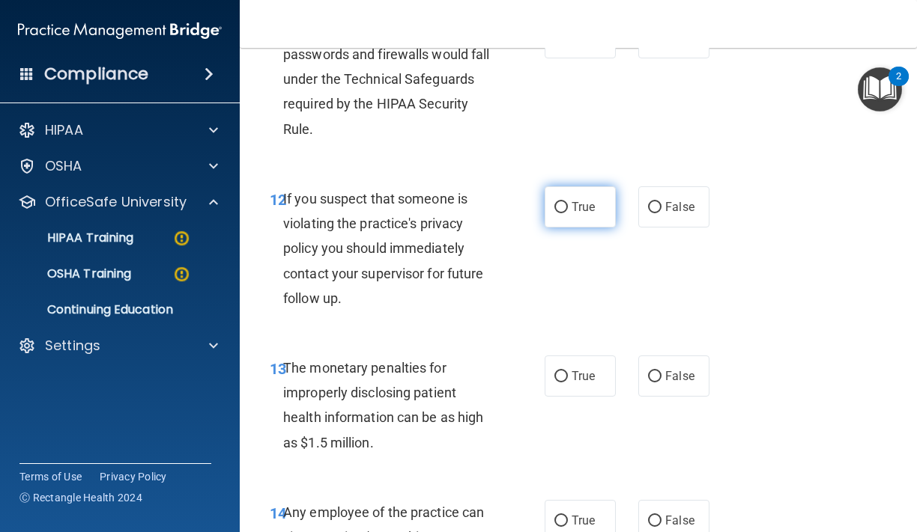
click at [592, 207] on span "True" at bounding box center [582, 207] width 23 height 14
click at [568, 207] on input "True" at bounding box center [560, 207] width 13 height 11
radio input "true"
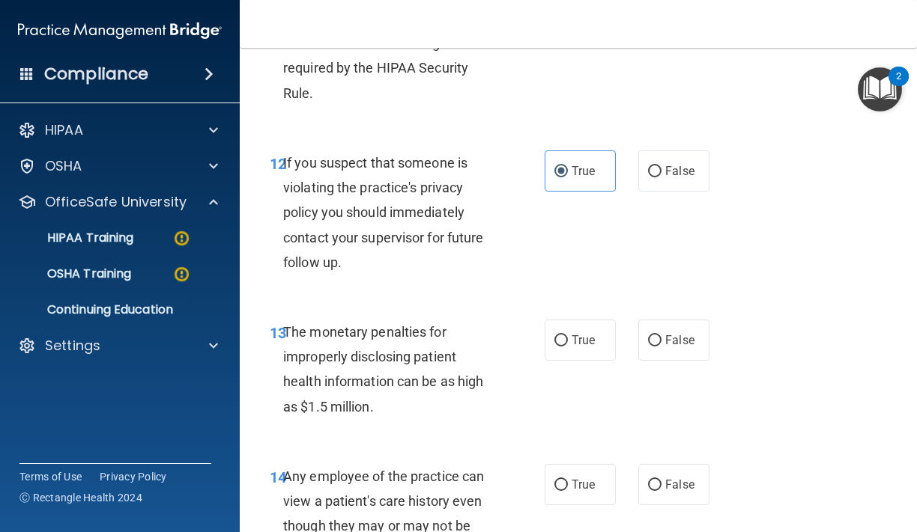
scroll to position [1686, 0]
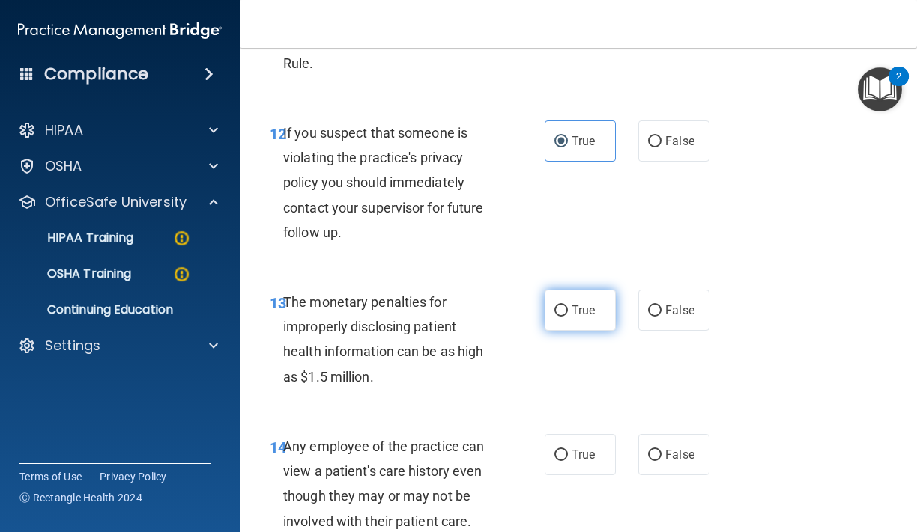
click at [595, 318] on label "True" at bounding box center [579, 310] width 71 height 41
click at [568, 317] on input "True" at bounding box center [560, 311] width 13 height 11
radio input "true"
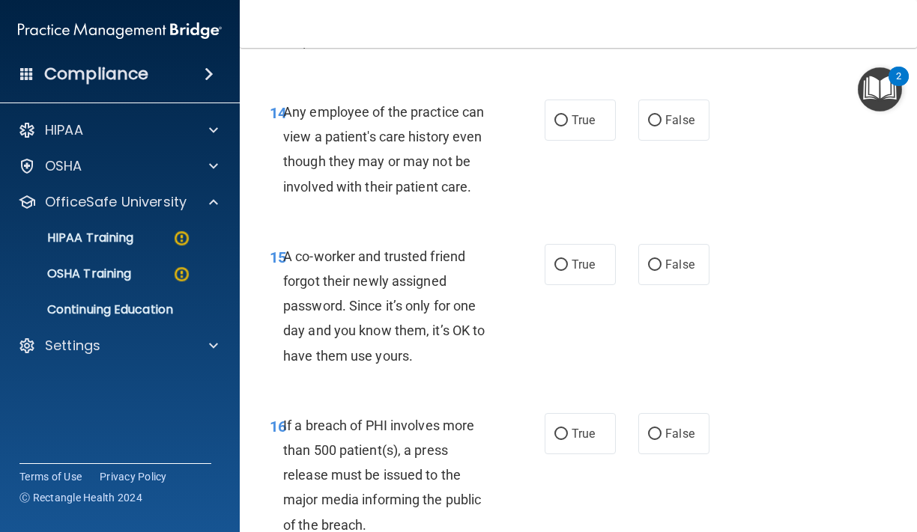
scroll to position [2019, 0]
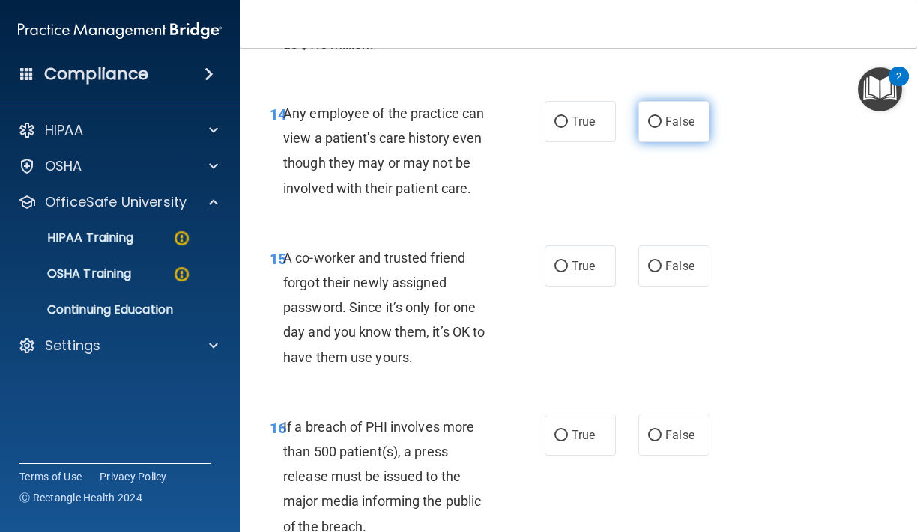
click at [662, 129] on label "False" at bounding box center [673, 121] width 71 height 41
click at [661, 128] on input "False" at bounding box center [654, 122] width 13 height 11
radio input "true"
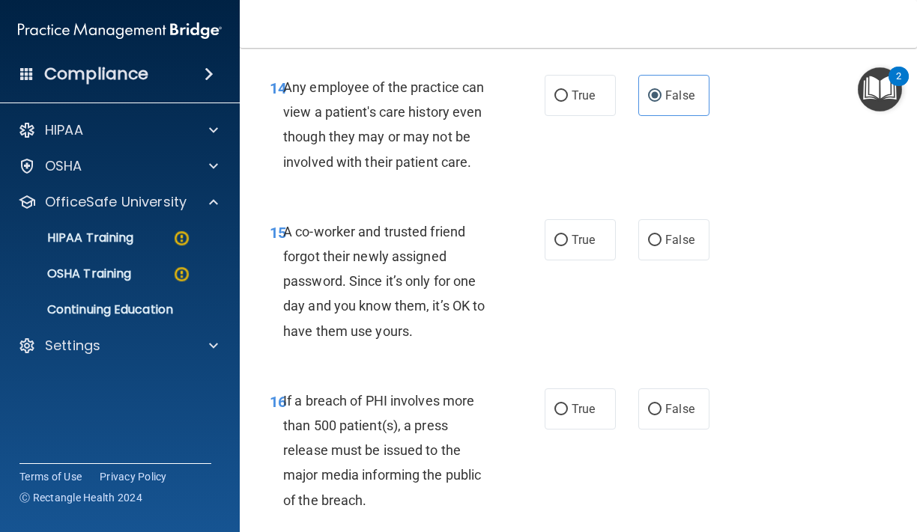
scroll to position [2046, 0]
click at [652, 240] on input "False" at bounding box center [654, 239] width 13 height 11
radio input "true"
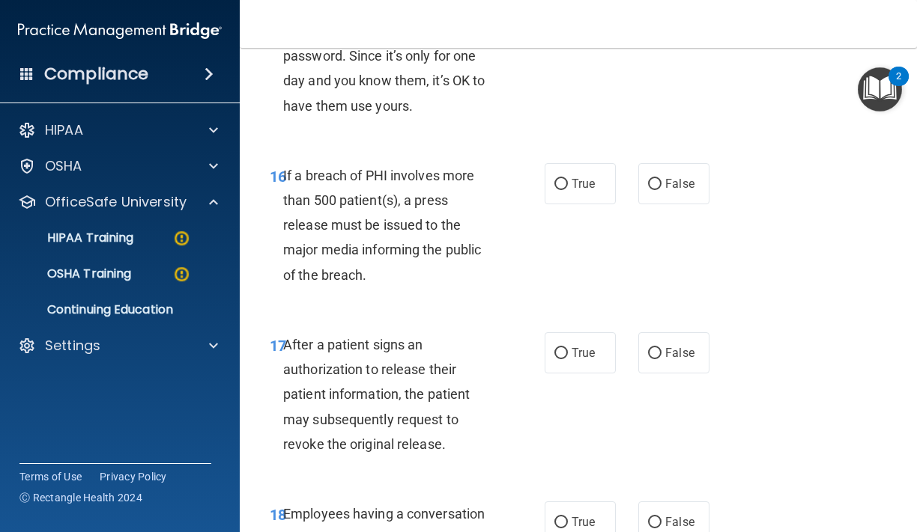
scroll to position [2276, 0]
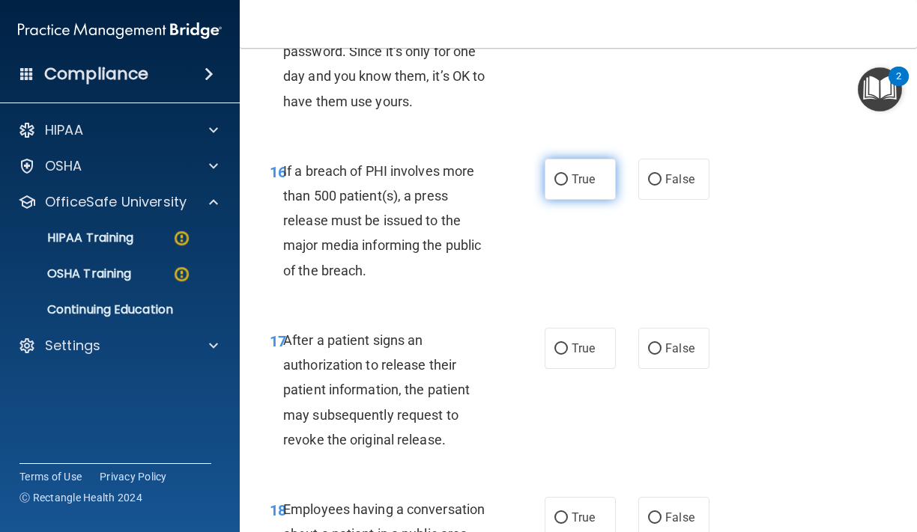
click at [582, 165] on label "True" at bounding box center [579, 179] width 71 height 41
click at [568, 174] on input "True" at bounding box center [560, 179] width 13 height 11
radio input "true"
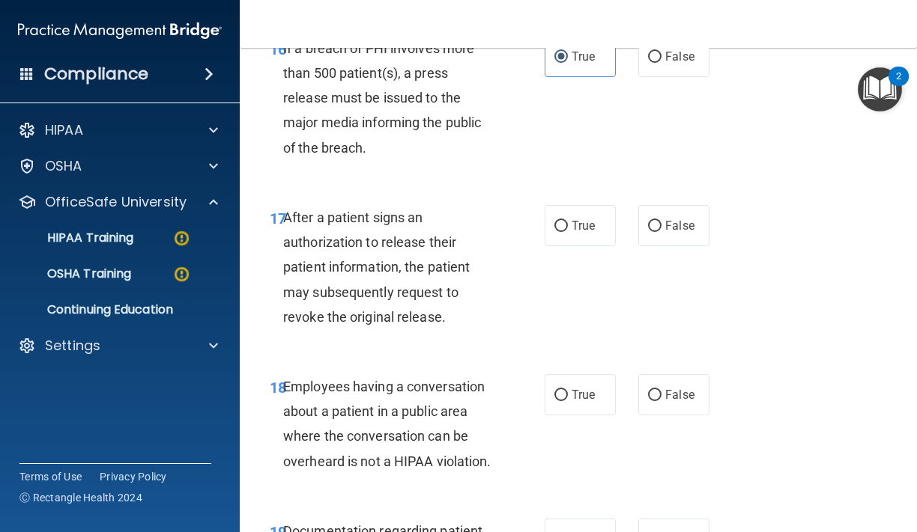
scroll to position [2400, 0]
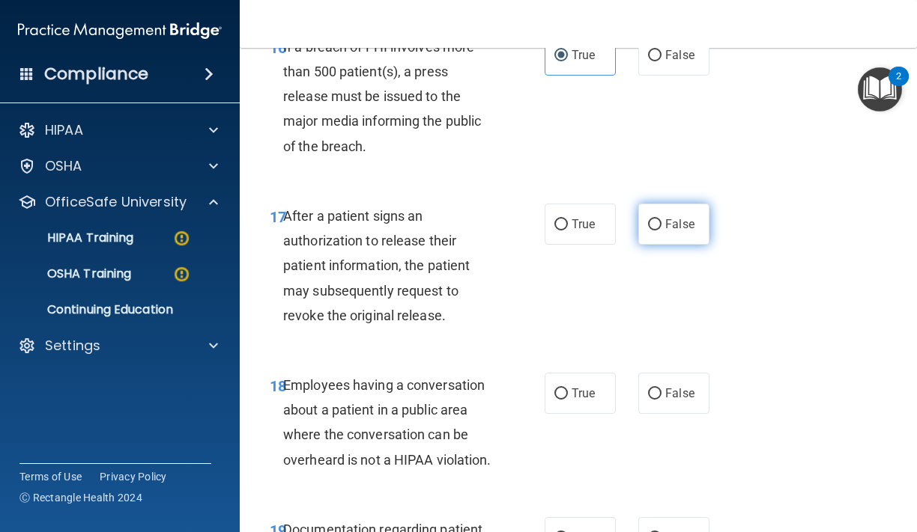
click at [654, 219] on input "False" at bounding box center [654, 224] width 13 height 11
radio input "true"
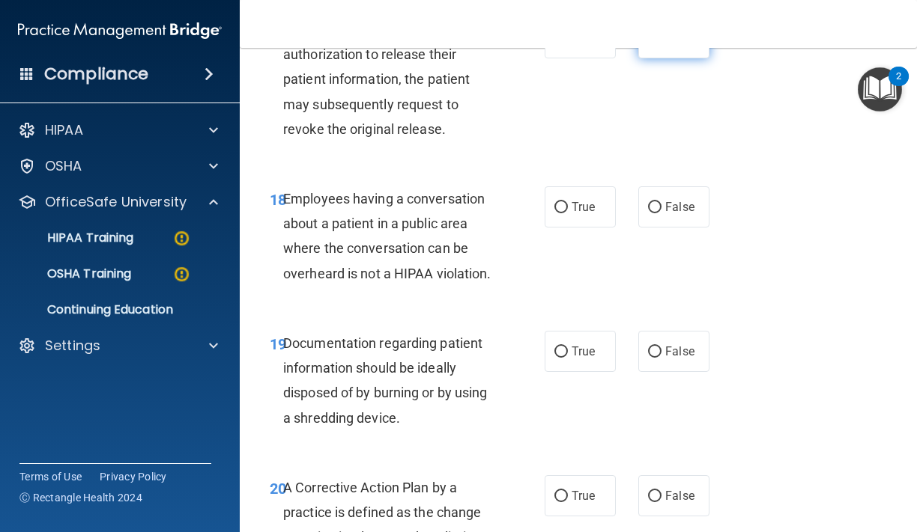
scroll to position [2677, 0]
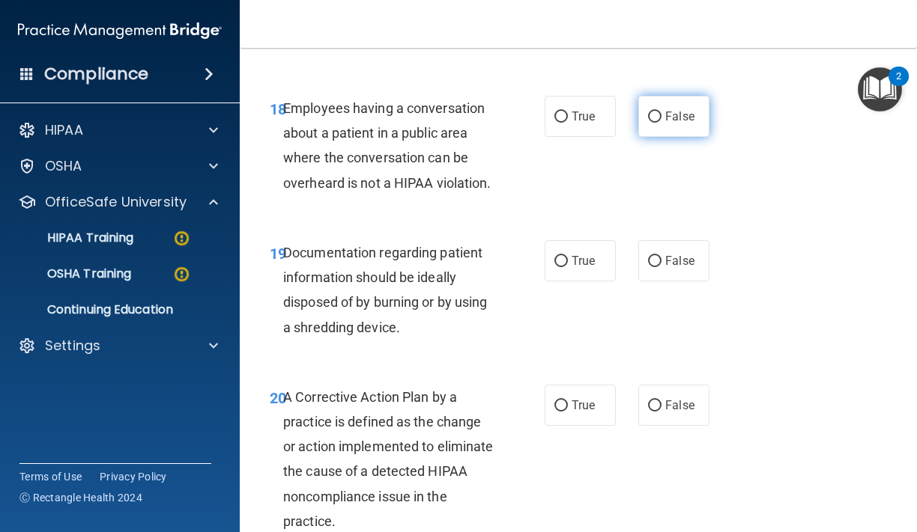
click at [657, 120] on input "False" at bounding box center [654, 117] width 13 height 11
radio input "true"
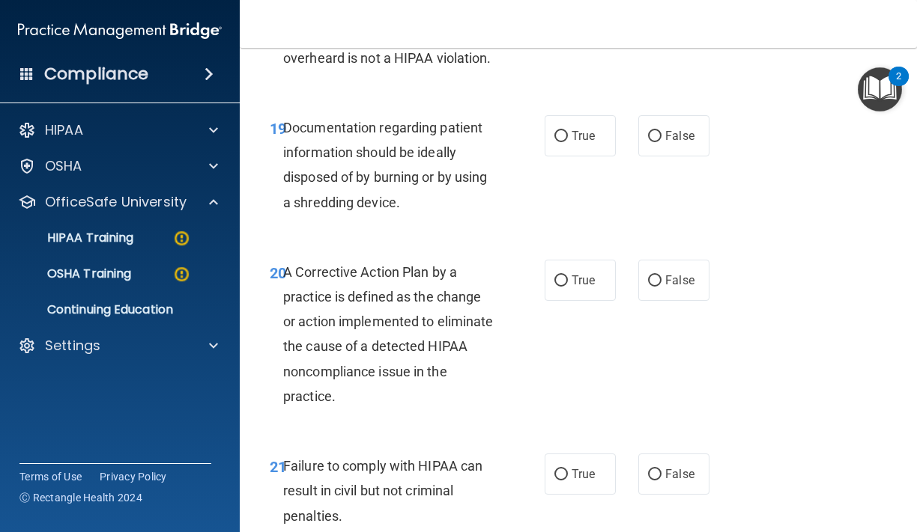
scroll to position [2804, 0]
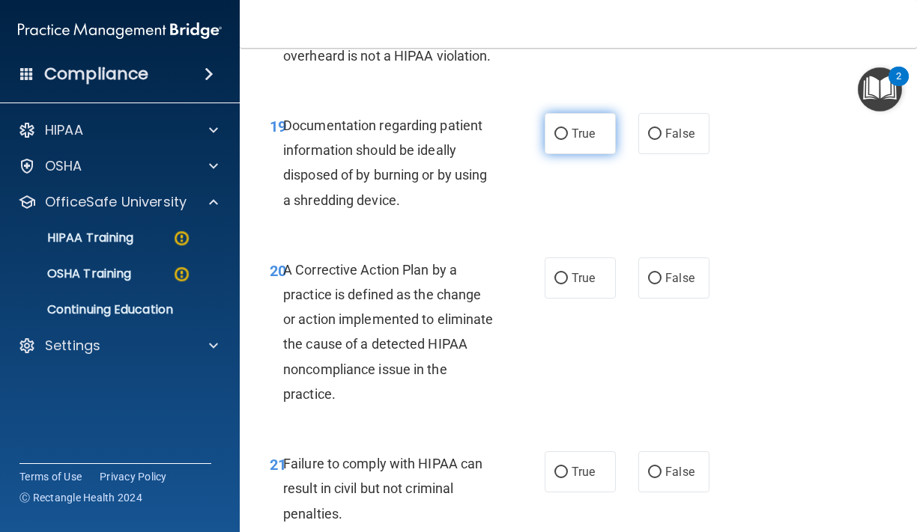
click at [590, 127] on span "True" at bounding box center [582, 134] width 23 height 14
click at [568, 129] on input "True" at bounding box center [560, 134] width 13 height 11
radio input "true"
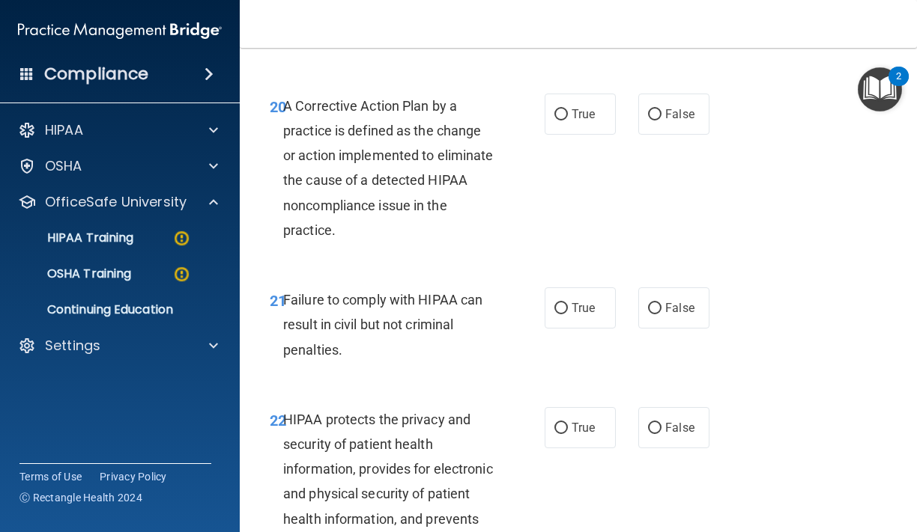
scroll to position [2970, 0]
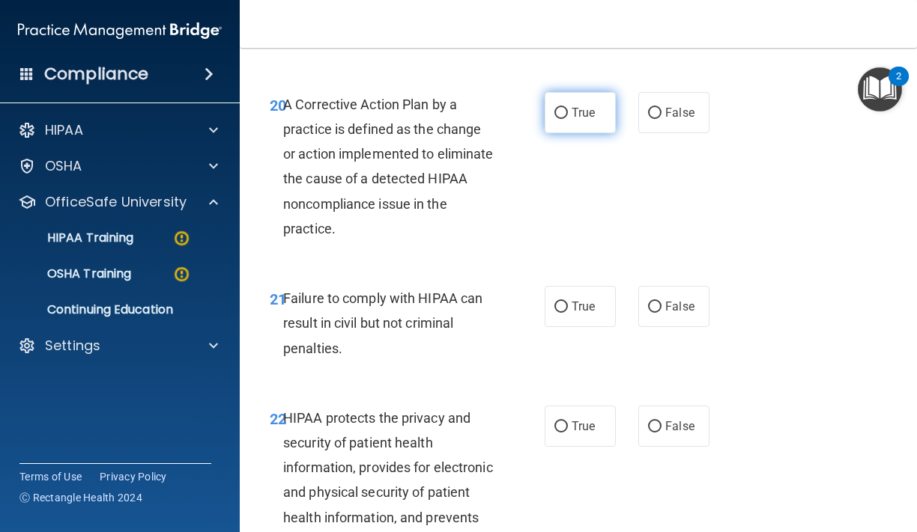
click at [571, 109] on span "True" at bounding box center [582, 113] width 23 height 14
click at [568, 109] on input "True" at bounding box center [560, 113] width 13 height 11
radio input "true"
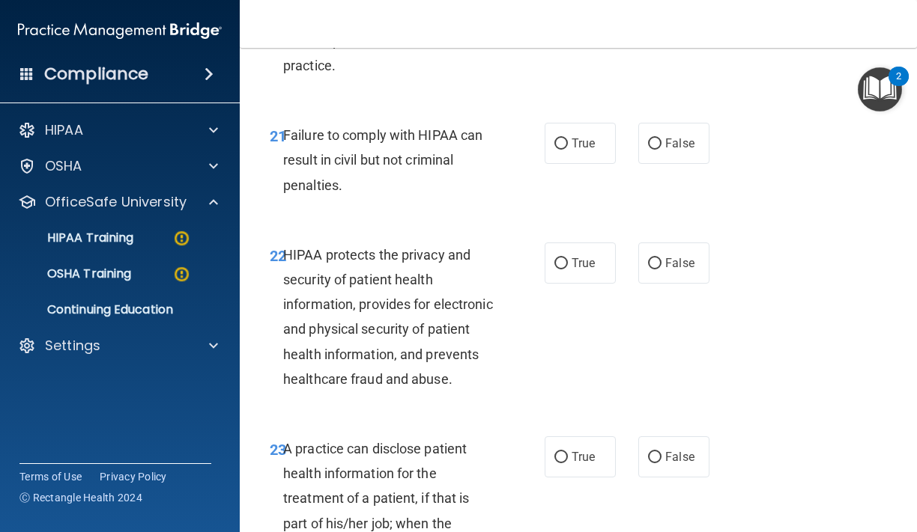
scroll to position [3135, 0]
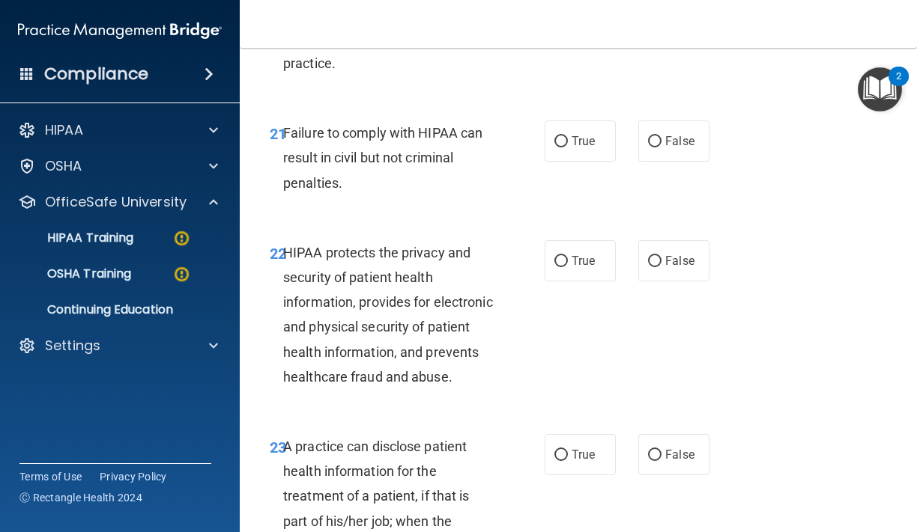
click at [634, 150] on div "True False" at bounding box center [629, 141] width 171 height 41
click at [645, 153] on label "False" at bounding box center [673, 141] width 71 height 41
click at [648, 148] on input "False" at bounding box center [654, 141] width 13 height 11
radio input "true"
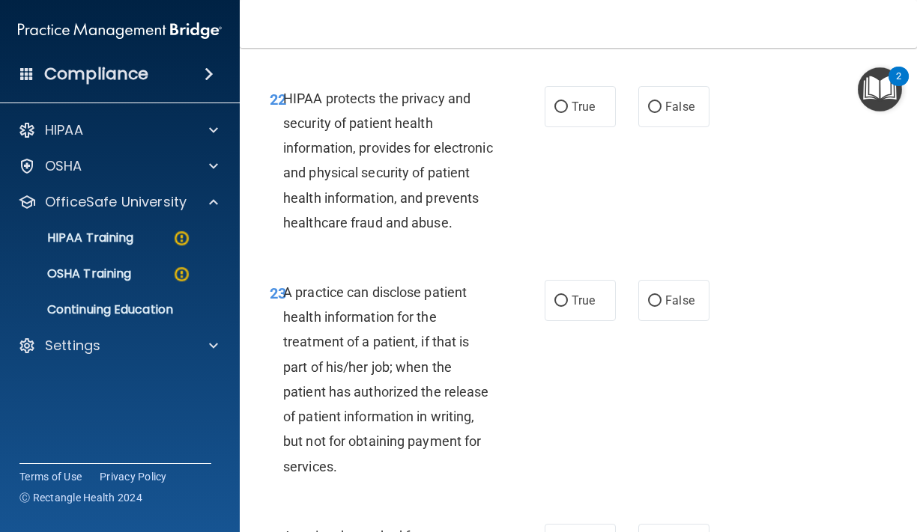
scroll to position [3290, 0]
click at [568, 123] on label "True" at bounding box center [579, 105] width 71 height 41
click at [568, 112] on input "True" at bounding box center [560, 106] width 13 height 11
radio input "true"
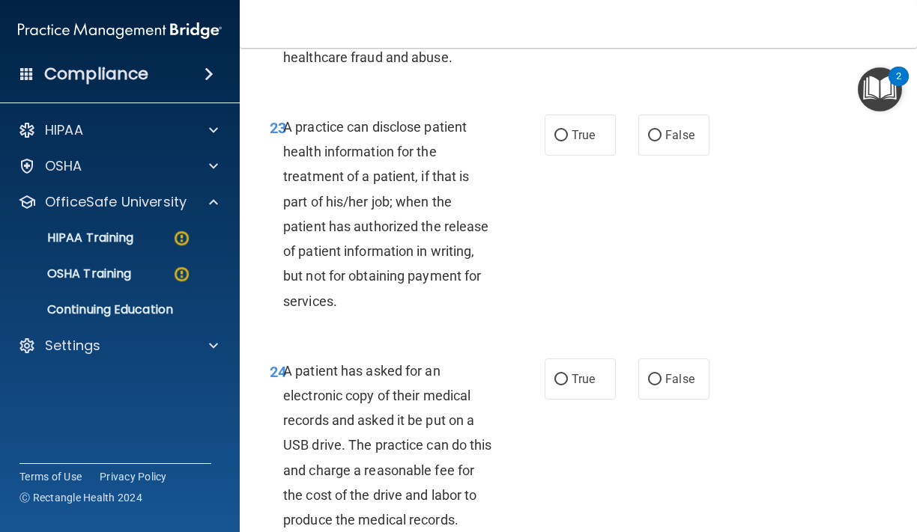
scroll to position [3456, 0]
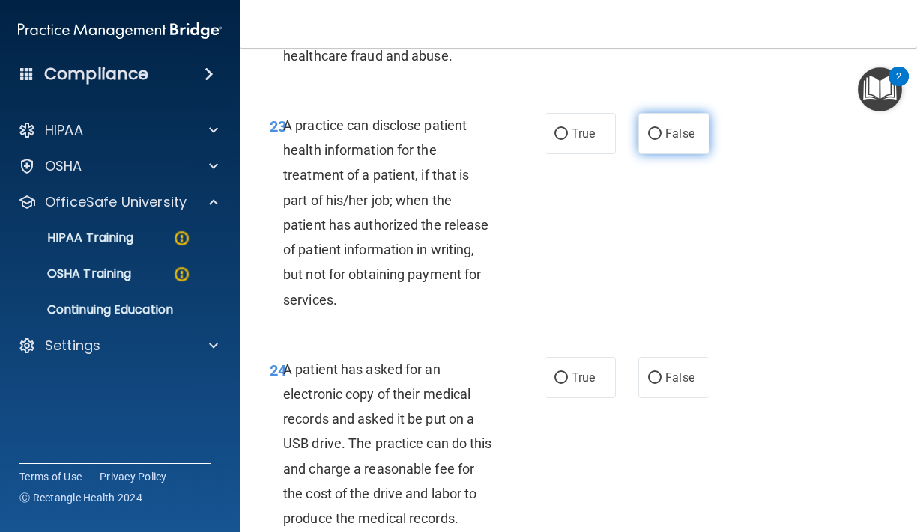
click at [661, 154] on label "False" at bounding box center [673, 133] width 71 height 41
click at [661, 140] on input "False" at bounding box center [654, 134] width 13 height 11
radio input "true"
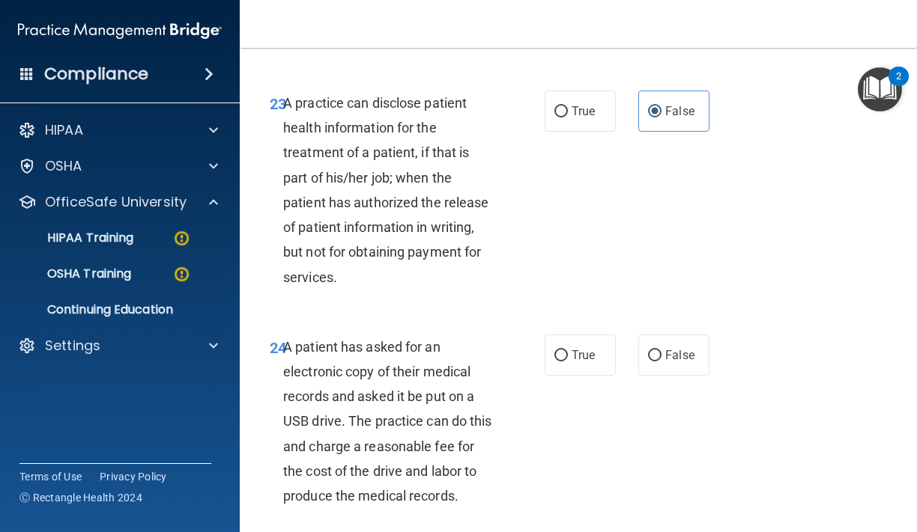
scroll to position [3475, 0]
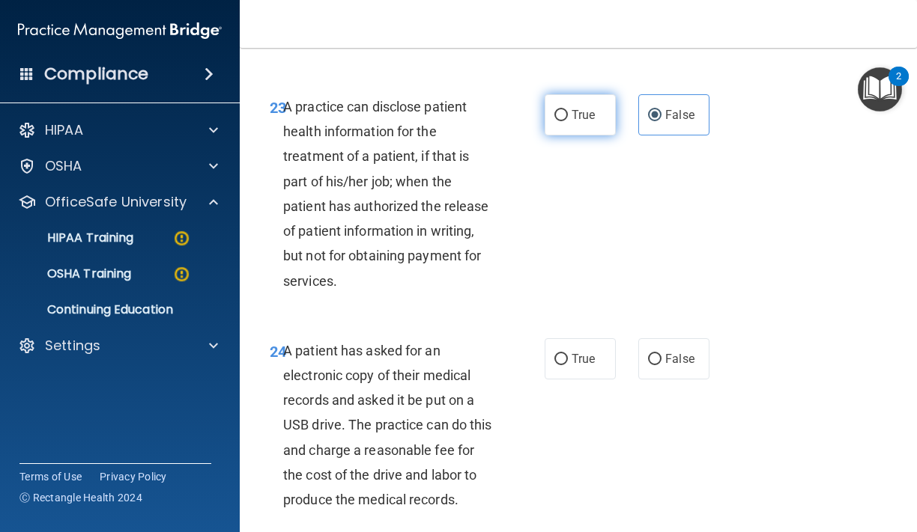
click at [577, 136] on label "True" at bounding box center [579, 114] width 71 height 41
click at [568, 121] on input "True" at bounding box center [560, 115] width 13 height 11
radio input "true"
radio input "false"
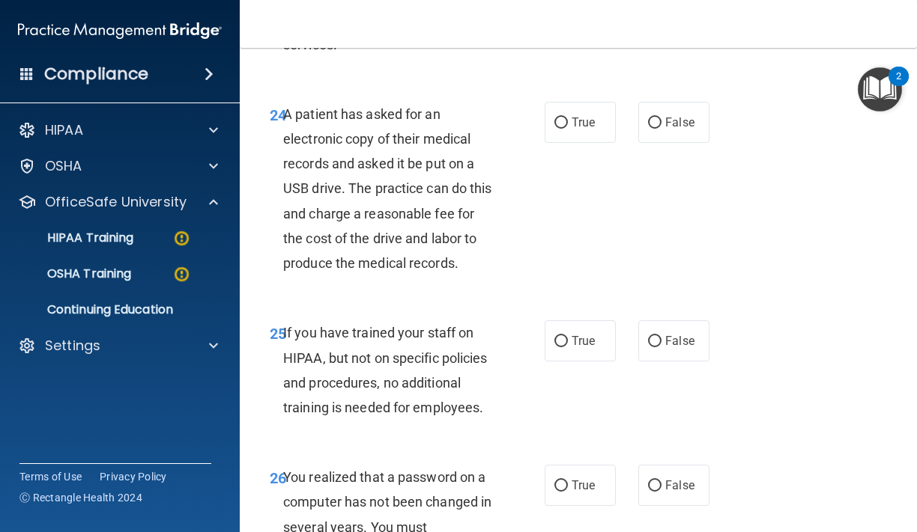
scroll to position [3709, 0]
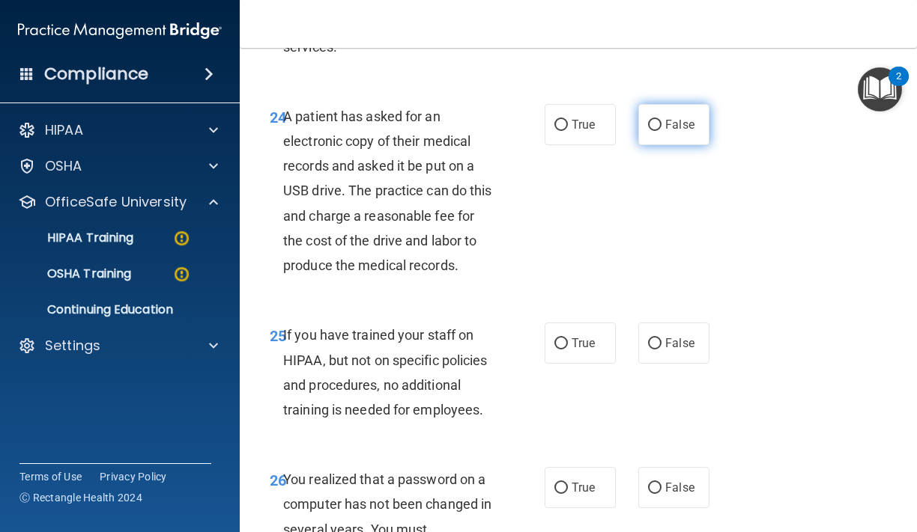
click at [666, 132] on span "False" at bounding box center [679, 125] width 29 height 14
click at [661, 131] on input "False" at bounding box center [654, 125] width 13 height 11
radio input "true"
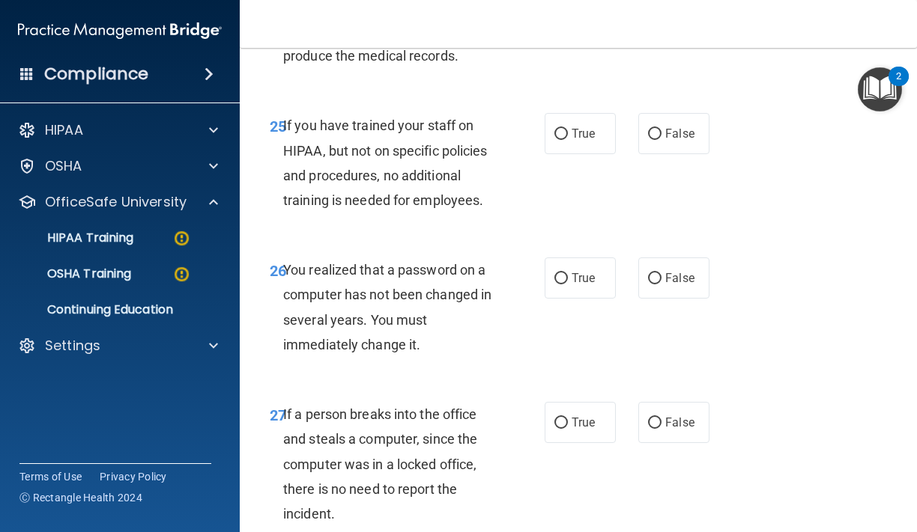
scroll to position [3927, 0]
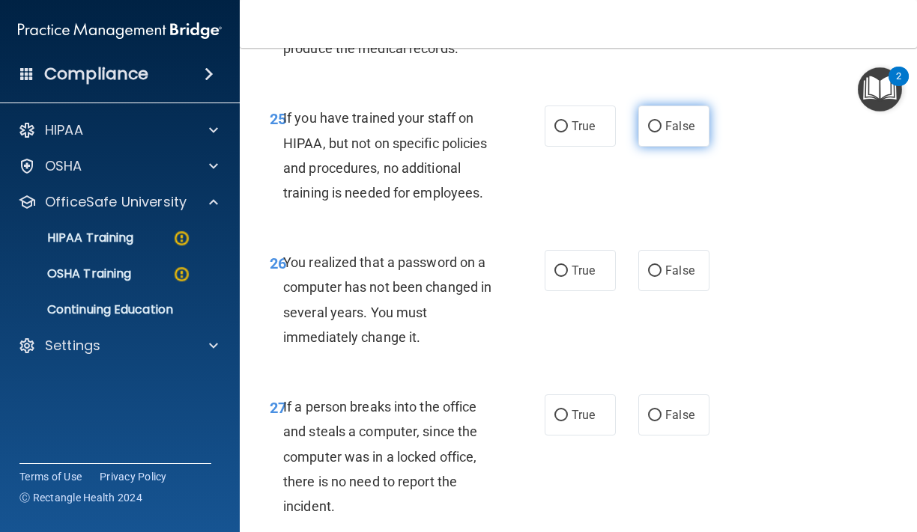
click at [666, 133] on span "False" at bounding box center [679, 126] width 29 height 14
click at [661, 133] on input "False" at bounding box center [654, 126] width 13 height 11
radio input "true"
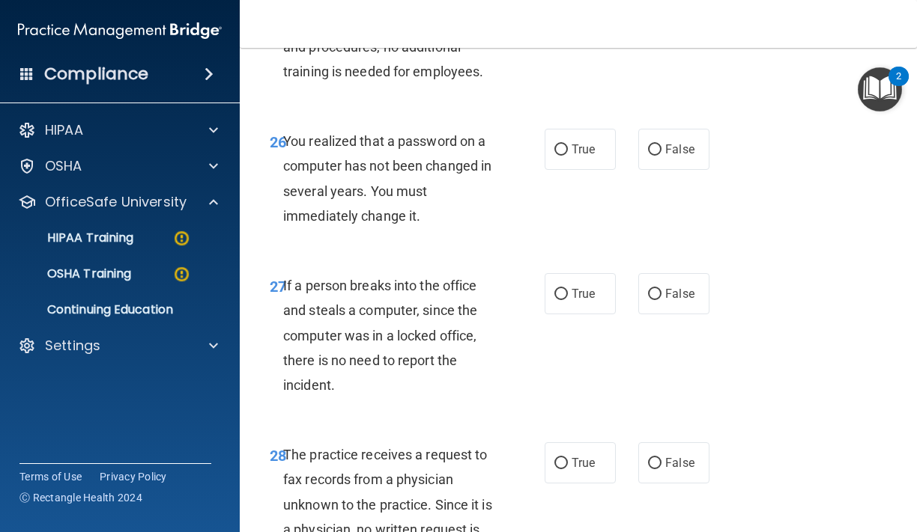
scroll to position [4054, 0]
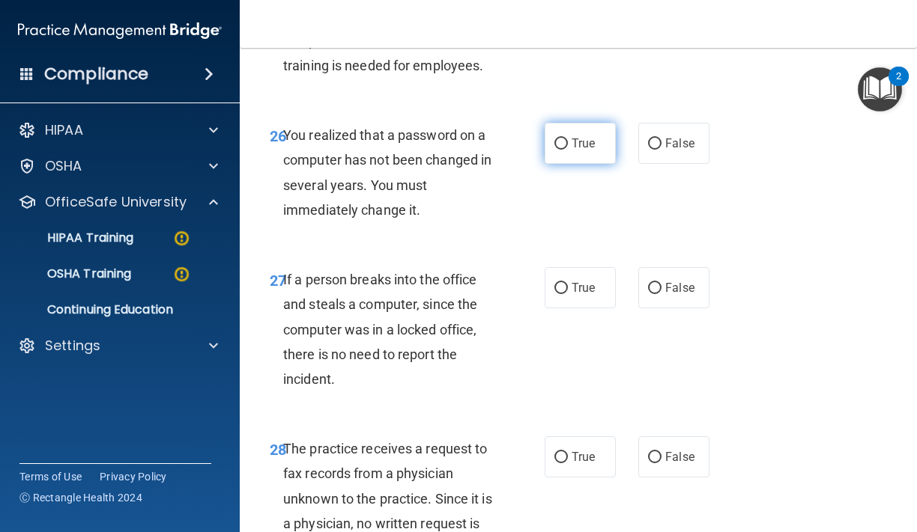
click at [568, 164] on label "True" at bounding box center [579, 143] width 71 height 41
click at [568, 150] on input "True" at bounding box center [560, 144] width 13 height 11
radio input "true"
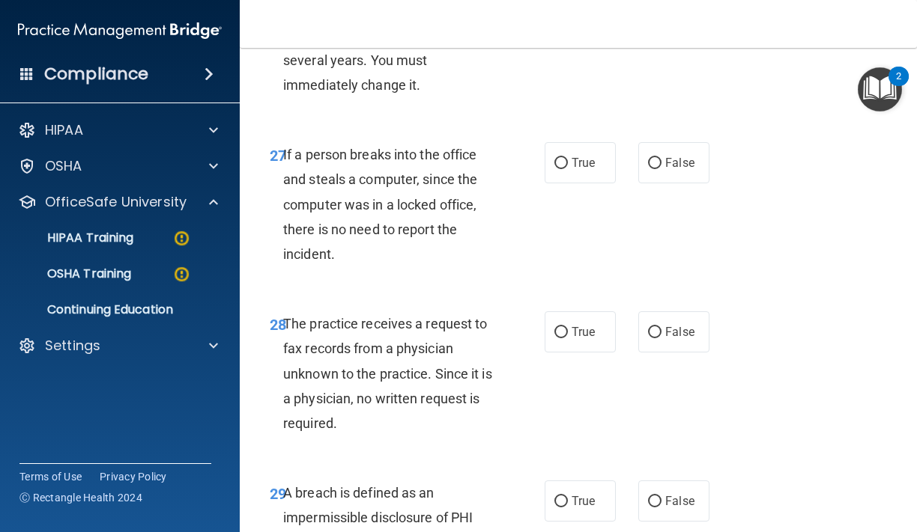
scroll to position [4180, 0]
click at [672, 173] on label "False" at bounding box center [673, 162] width 71 height 41
click at [661, 168] on input "False" at bounding box center [654, 162] width 13 height 11
radio input "true"
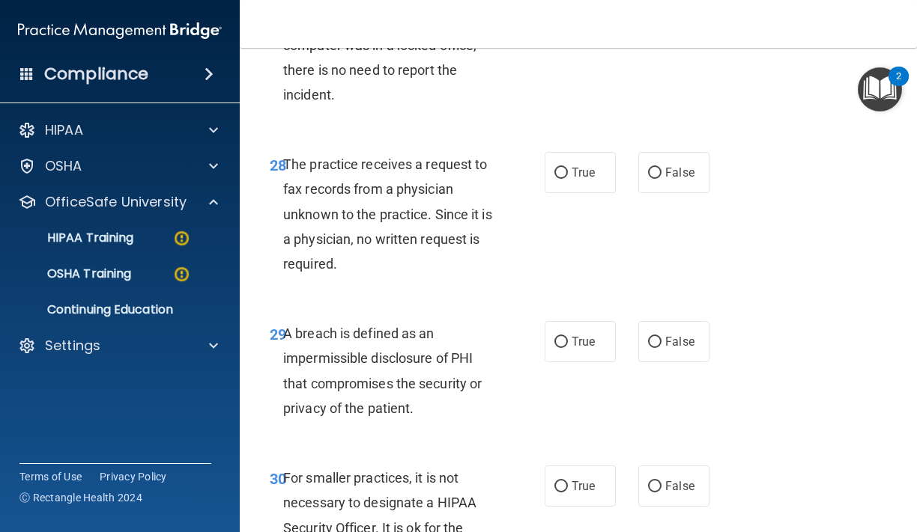
scroll to position [4341, 0]
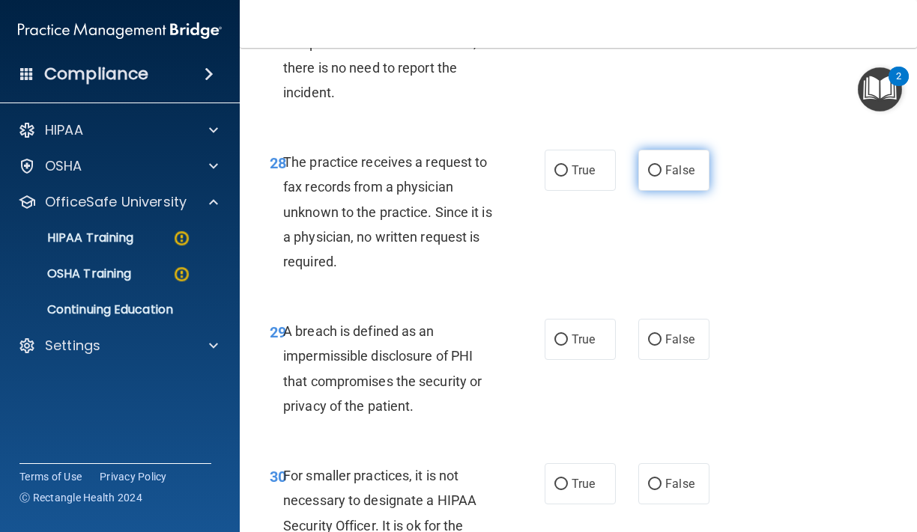
click at [639, 191] on label "False" at bounding box center [673, 170] width 71 height 41
click at [648, 177] on input "False" at bounding box center [654, 170] width 13 height 11
radio input "true"
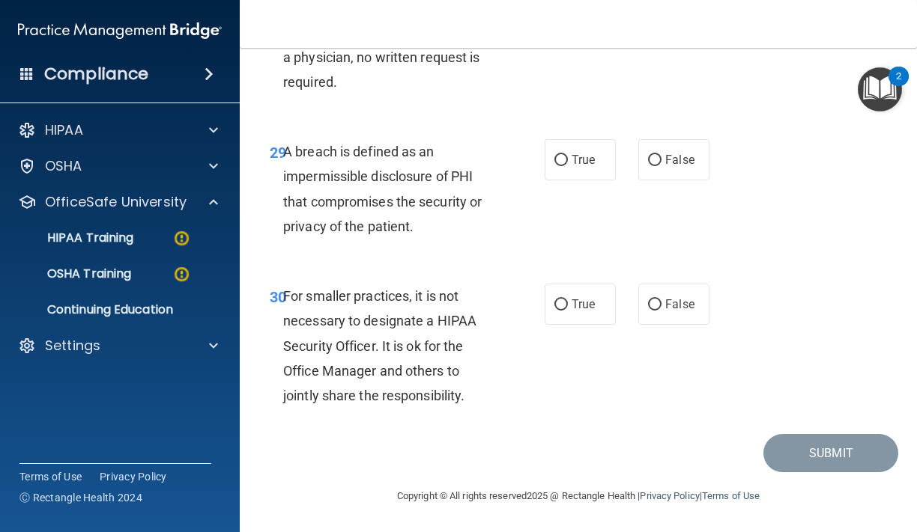
scroll to position [4546, 0]
click at [587, 160] on span "True" at bounding box center [582, 160] width 23 height 14
click at [568, 160] on input "True" at bounding box center [560, 160] width 13 height 11
radio input "true"
click at [663, 294] on label "False" at bounding box center [673, 304] width 71 height 41
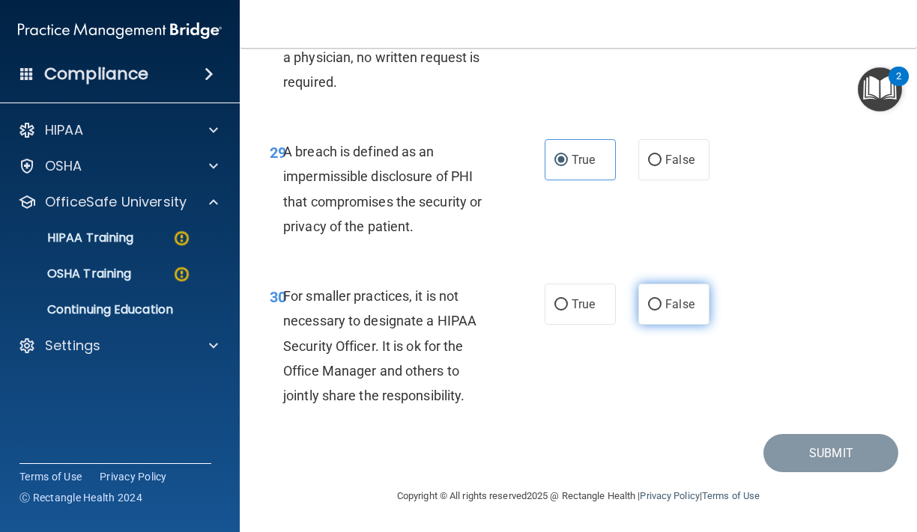
click at [661, 300] on input "False" at bounding box center [654, 305] width 13 height 11
radio input "true"
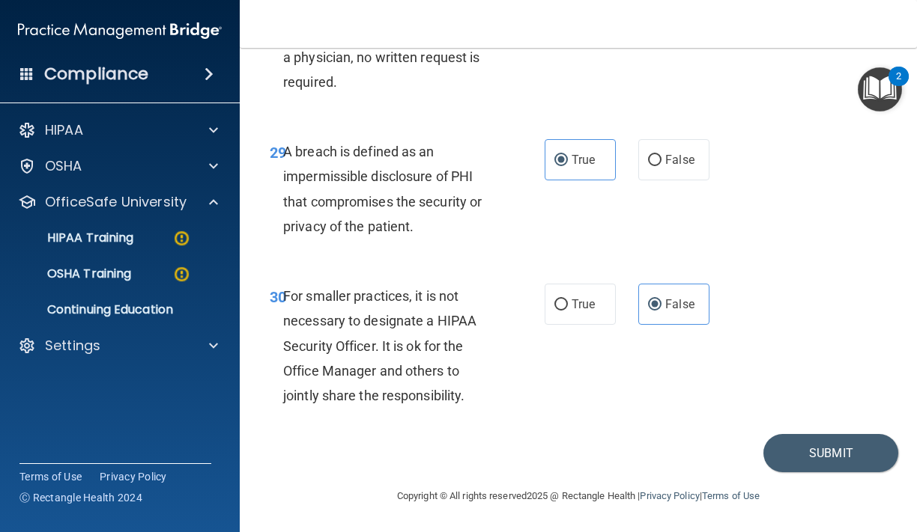
click at [784, 434] on div "30 For smaller practices, it is not necessary to designate a HIPAA Security Off…" at bounding box center [577, 349] width 639 height 169
click at [790, 443] on button "Submit" at bounding box center [830, 453] width 135 height 38
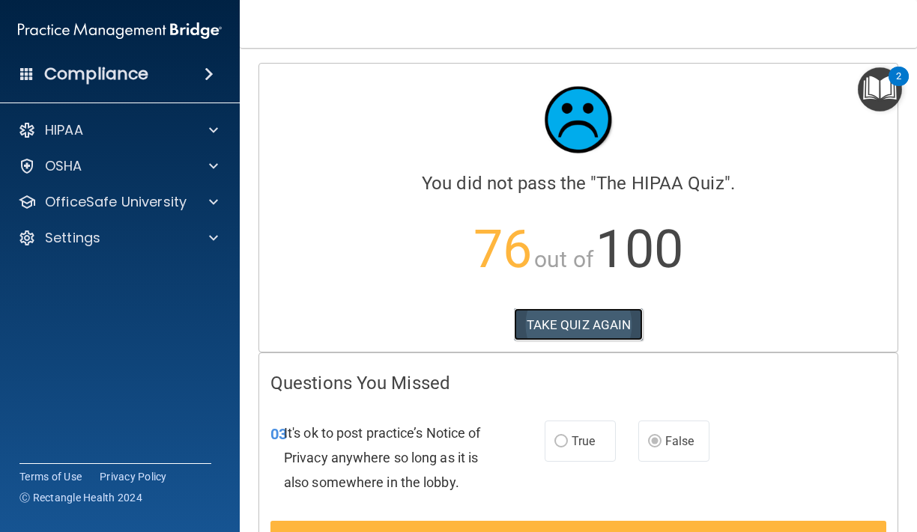
click at [565, 323] on button "TAKE QUIZ AGAIN" at bounding box center [579, 324] width 130 height 33
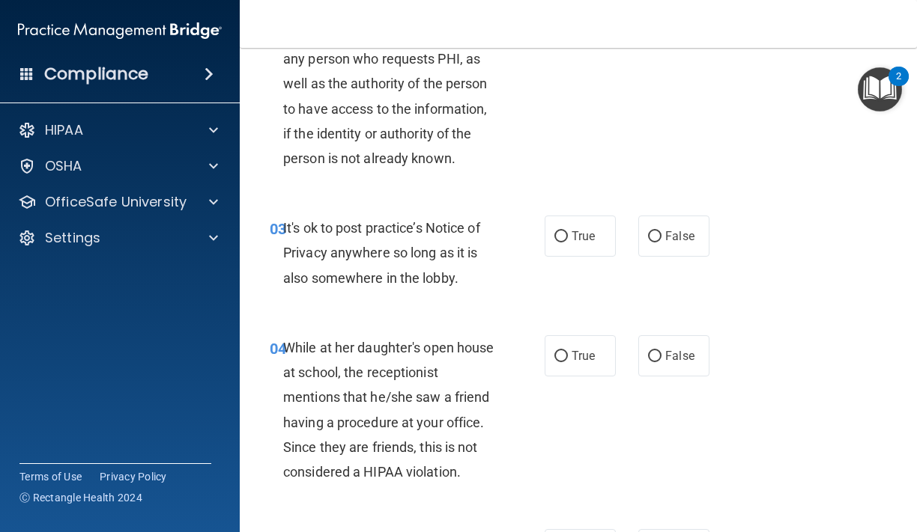
scroll to position [317, 0]
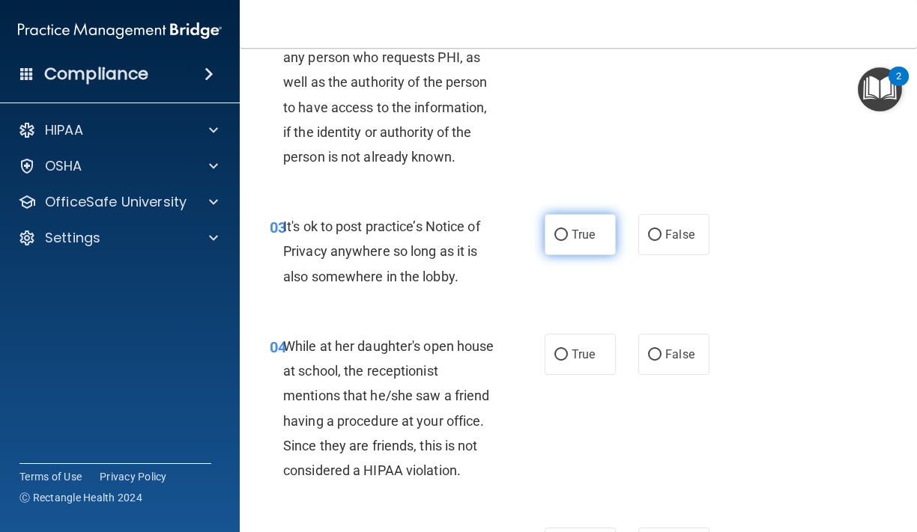
click at [587, 223] on label "True" at bounding box center [579, 234] width 71 height 41
click at [568, 230] on input "True" at bounding box center [560, 235] width 13 height 11
radio input "true"
click at [687, 240] on span "False" at bounding box center [679, 235] width 29 height 14
click at [661, 240] on input "False" at bounding box center [654, 235] width 13 height 11
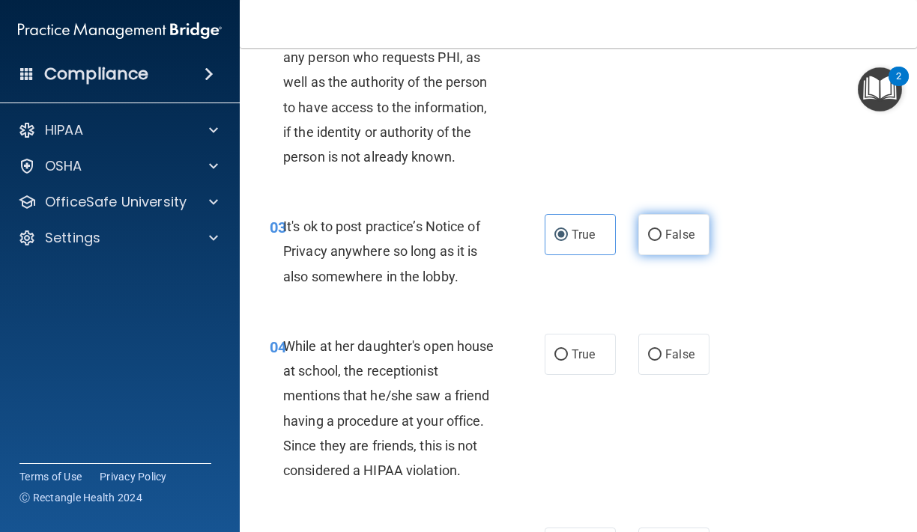
radio input "true"
radio input "false"
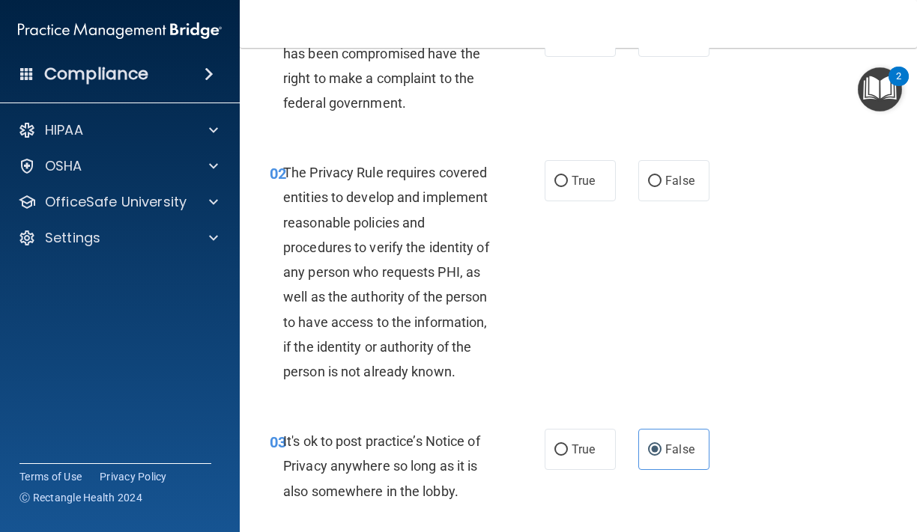
scroll to position [0, 0]
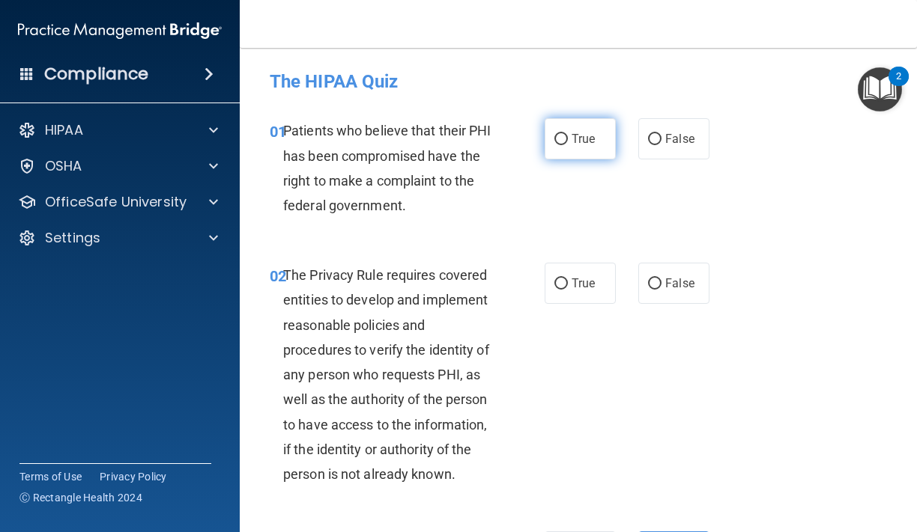
click at [553, 135] on label "True" at bounding box center [579, 138] width 71 height 41
click at [554, 135] on input "True" at bounding box center [560, 139] width 13 height 11
radio input "true"
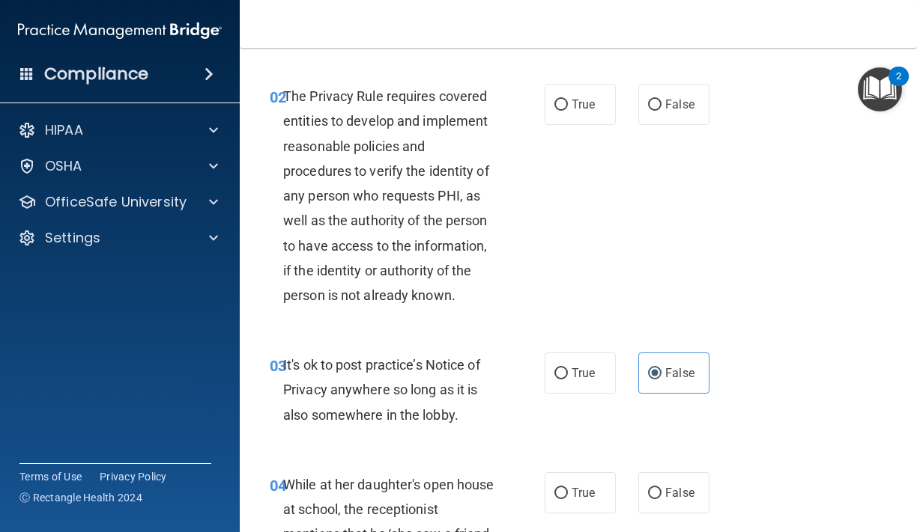
scroll to position [182, 0]
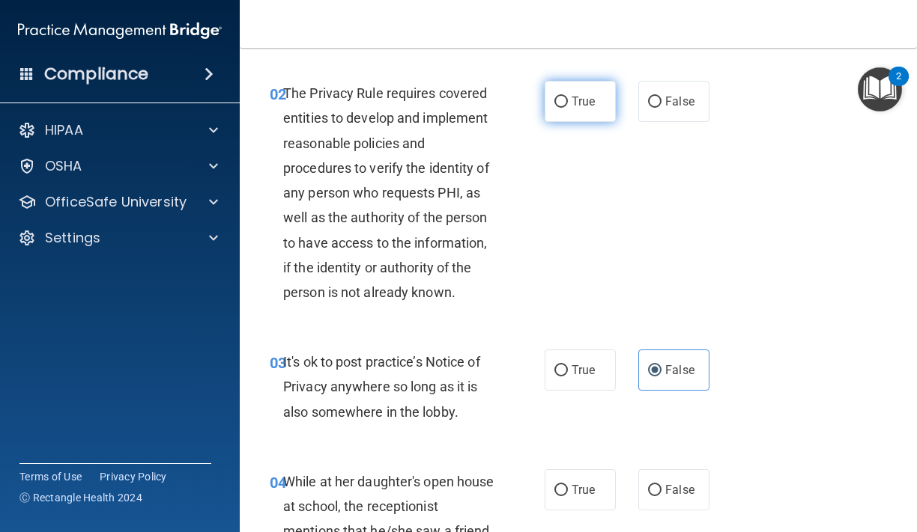
click at [570, 113] on label "True" at bounding box center [579, 101] width 71 height 41
click at [568, 108] on input "True" at bounding box center [560, 102] width 13 height 11
radio input "true"
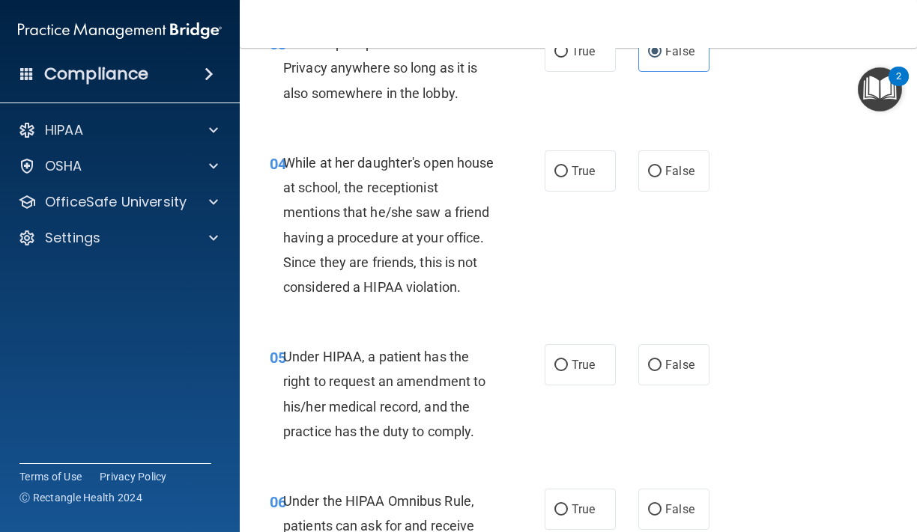
scroll to position [502, 0]
click at [668, 162] on span "False" at bounding box center [679, 169] width 29 height 14
click at [661, 165] on input "False" at bounding box center [654, 170] width 13 height 11
radio input "true"
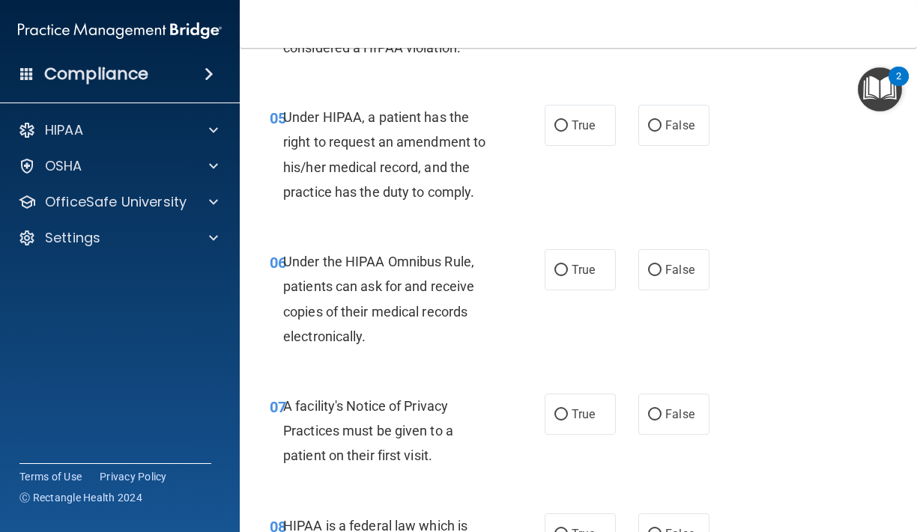
scroll to position [747, 0]
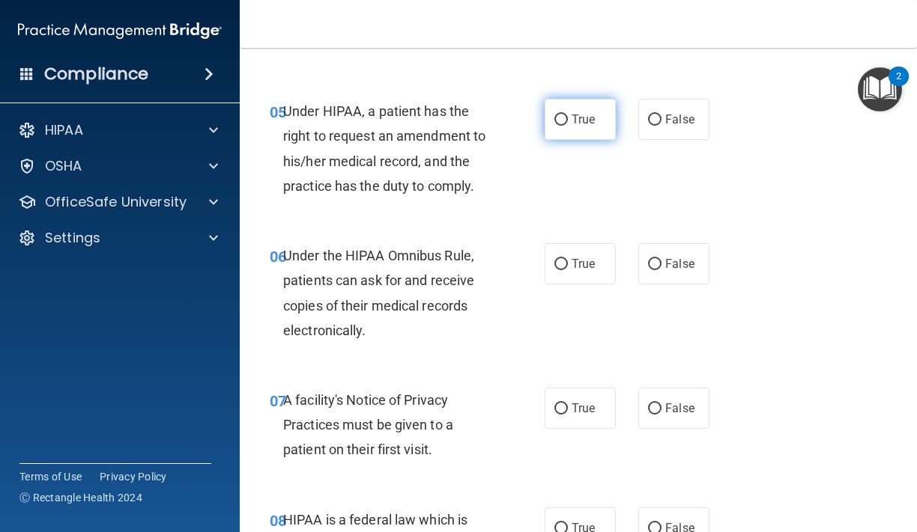
click at [566, 126] on label "True" at bounding box center [579, 119] width 71 height 41
click at [566, 126] on input "True" at bounding box center [560, 120] width 13 height 11
radio input "true"
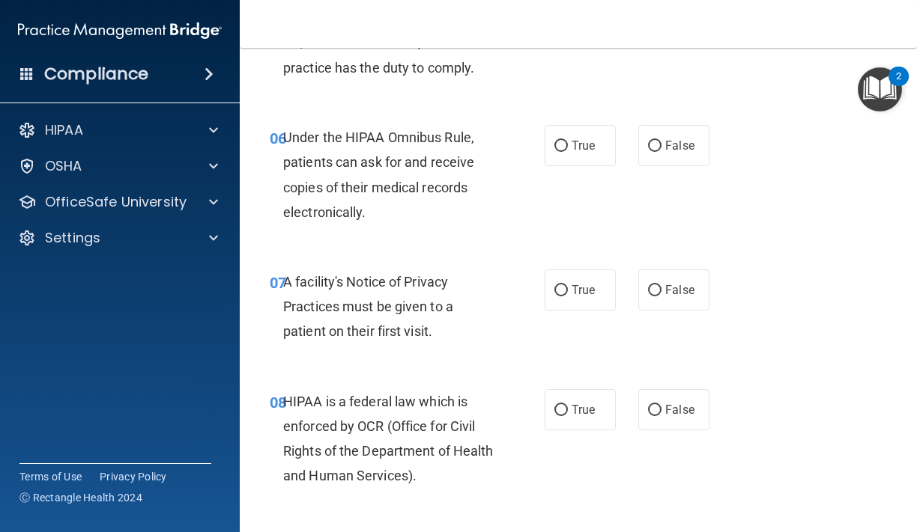
scroll to position [866, 0]
click at [567, 154] on label "True" at bounding box center [579, 144] width 71 height 41
click at [567, 151] on input "True" at bounding box center [560, 145] width 13 height 11
radio input "true"
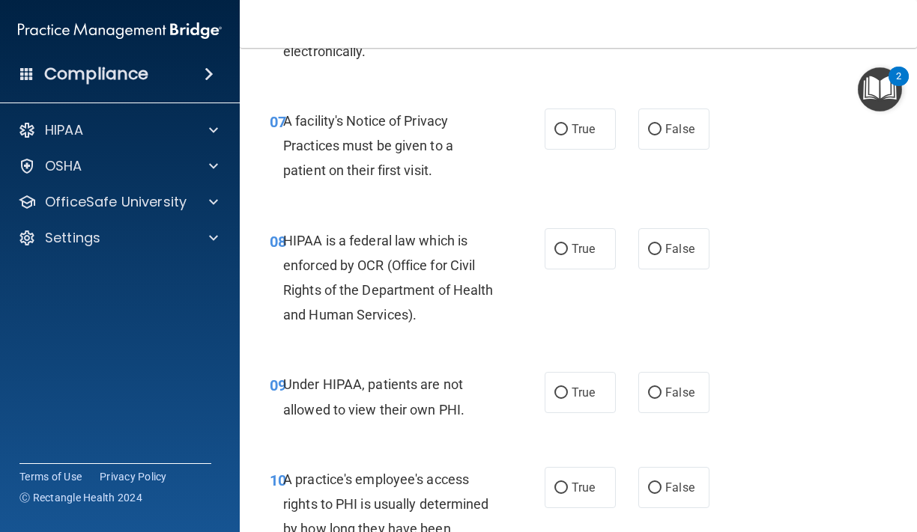
scroll to position [1028, 0]
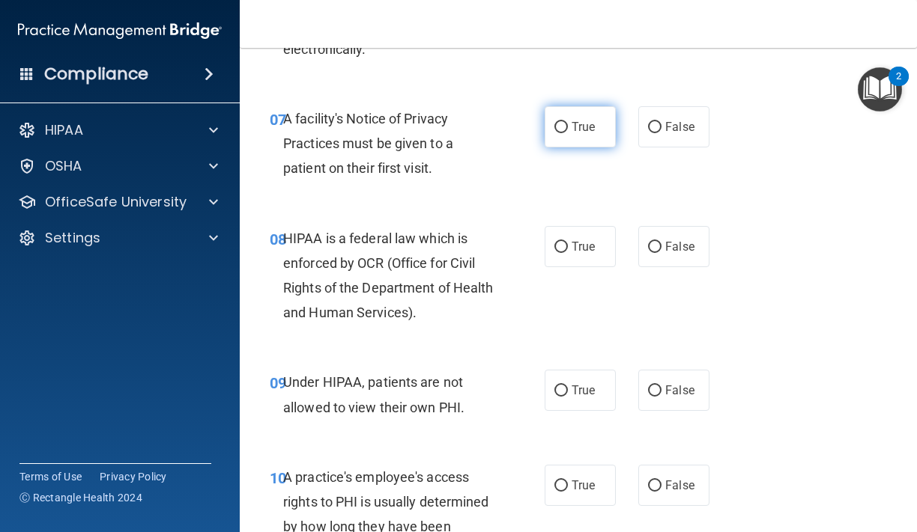
click at [582, 112] on label "True" at bounding box center [579, 126] width 71 height 41
click at [568, 122] on input "True" at bounding box center [560, 127] width 13 height 11
radio input "true"
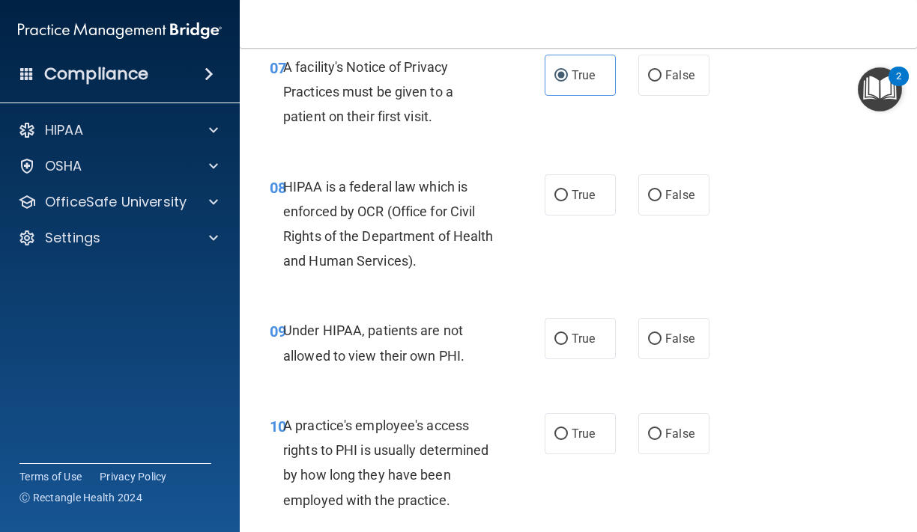
scroll to position [1080, 0]
click at [589, 192] on span "True" at bounding box center [582, 194] width 23 height 14
click at [568, 192] on input "True" at bounding box center [560, 194] width 13 height 11
radio input "true"
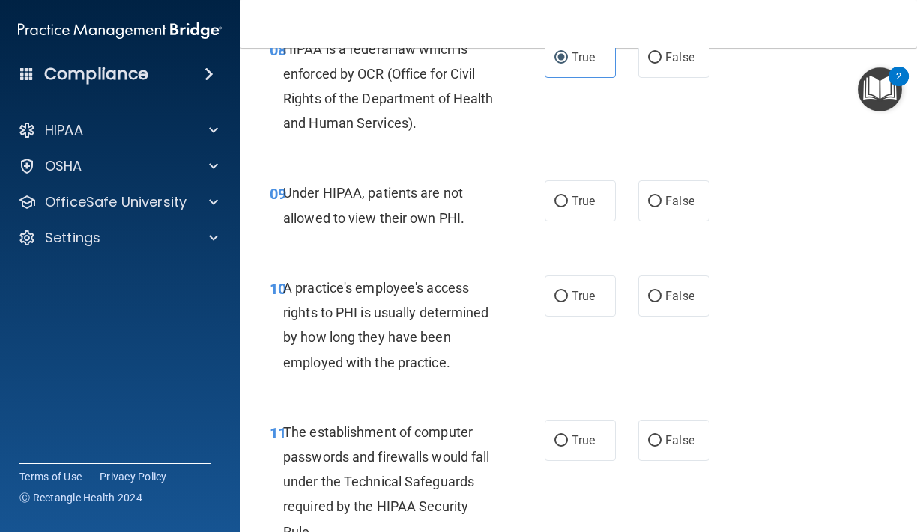
scroll to position [1221, 0]
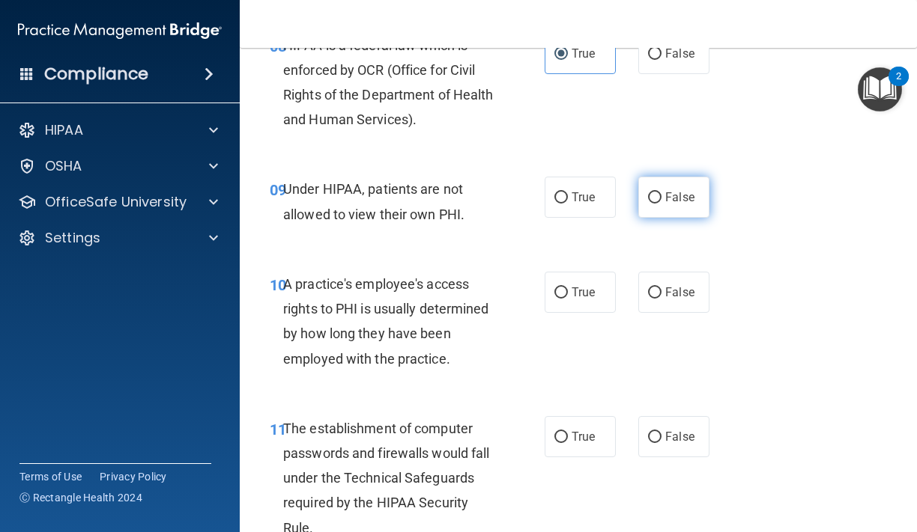
click at [673, 203] on span "False" at bounding box center [679, 197] width 29 height 14
click at [661, 203] on input "False" at bounding box center [654, 197] width 13 height 11
radio input "true"
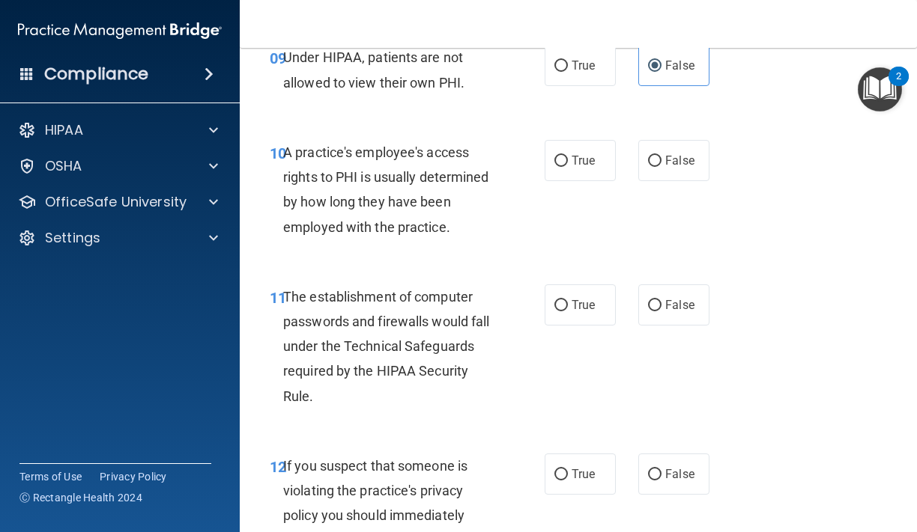
scroll to position [1354, 0]
click at [666, 177] on label "False" at bounding box center [673, 159] width 71 height 41
click at [661, 166] on input "False" at bounding box center [654, 160] width 13 height 11
radio input "true"
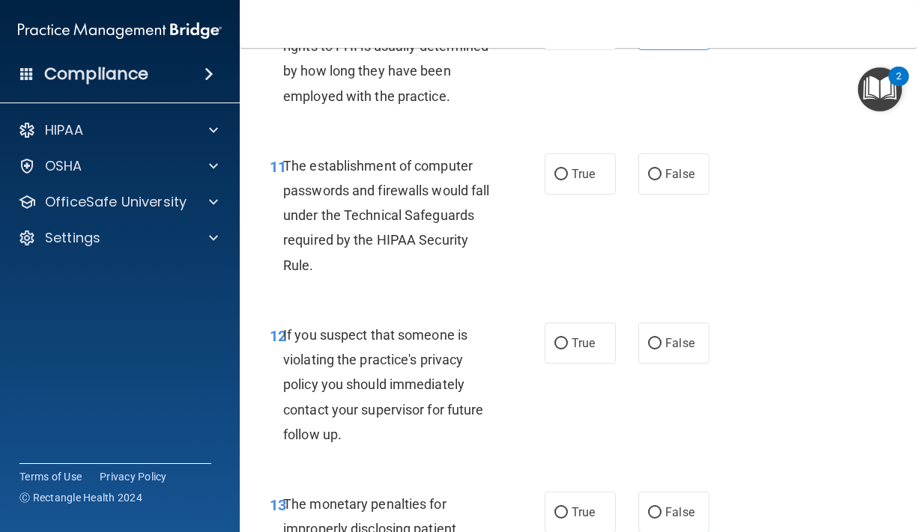
scroll to position [1486, 0]
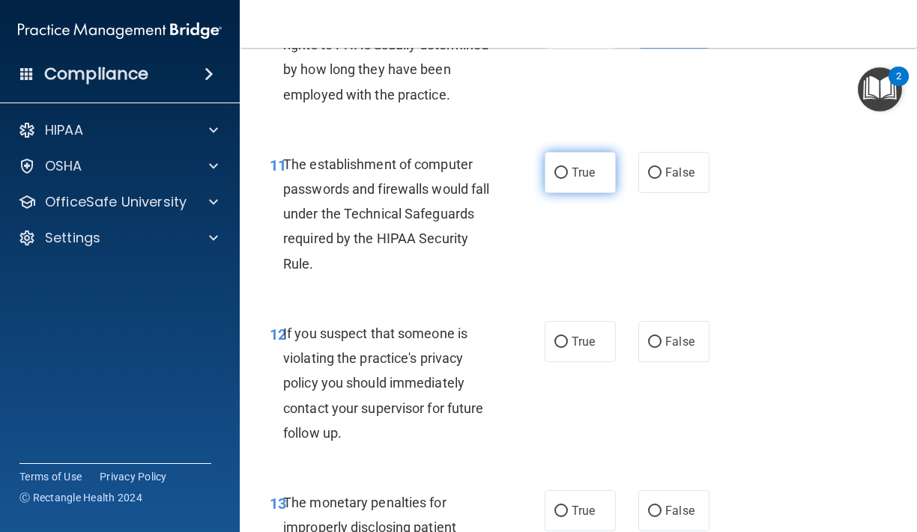
click at [579, 173] on span "True" at bounding box center [582, 172] width 23 height 14
click at [568, 173] on input "True" at bounding box center [560, 173] width 13 height 11
radio input "true"
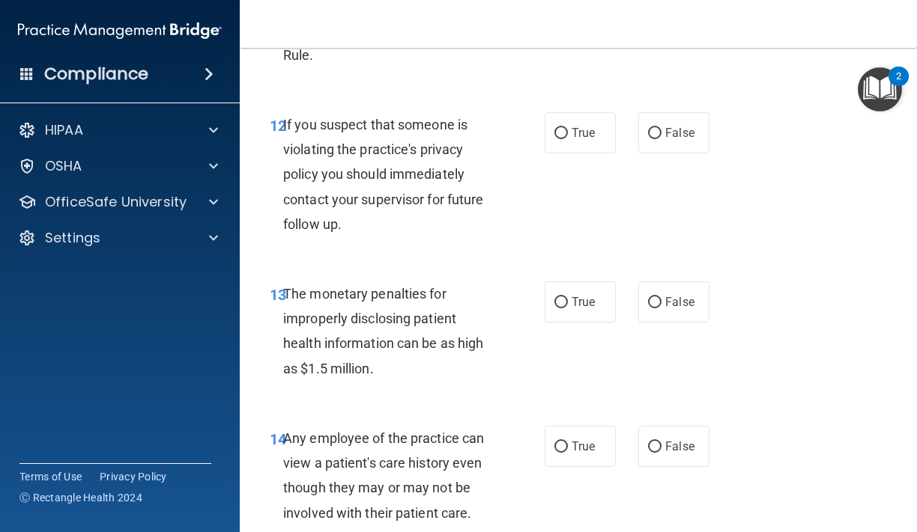
scroll to position [1697, 0]
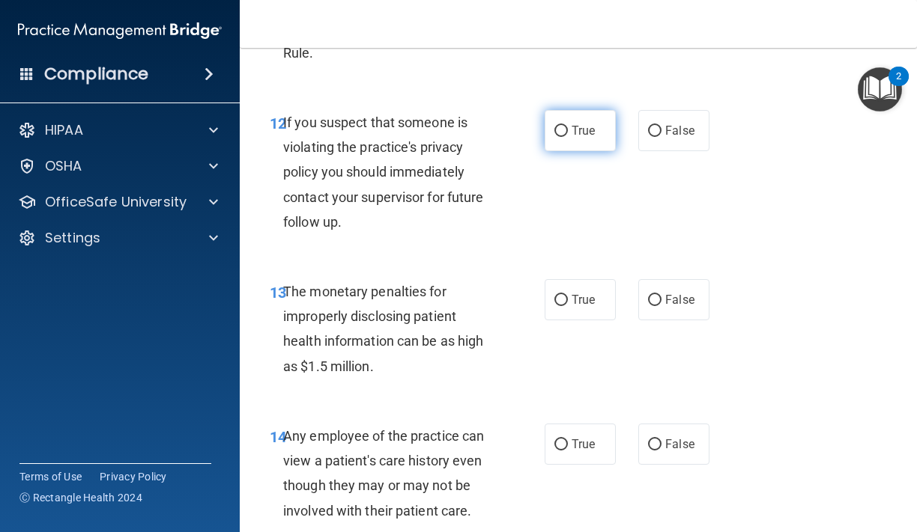
click at [571, 139] on label "True" at bounding box center [579, 130] width 71 height 41
click at [568, 137] on input "True" at bounding box center [560, 131] width 13 height 11
radio input "true"
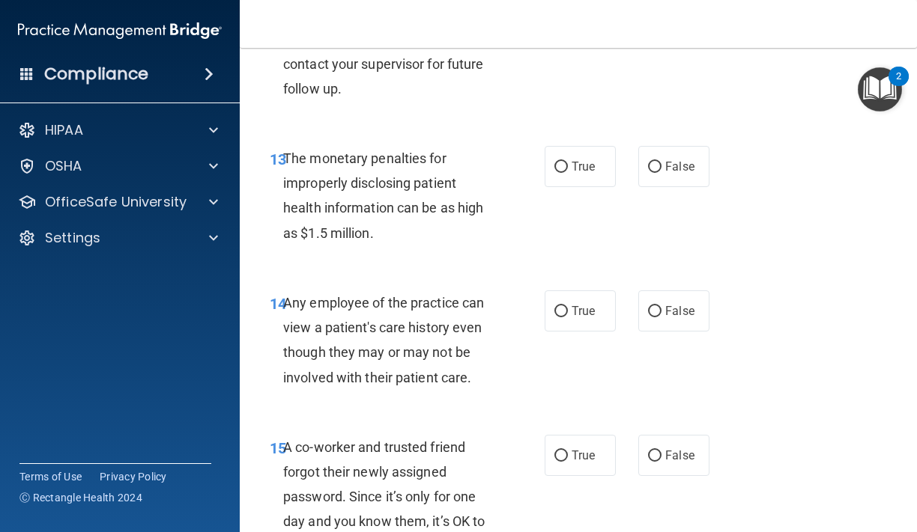
scroll to position [1832, 0]
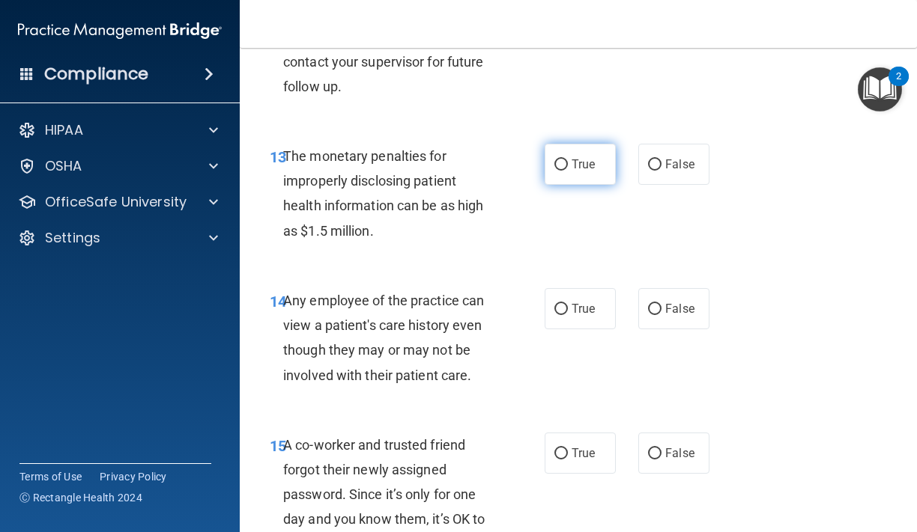
click at [580, 178] on label "True" at bounding box center [579, 164] width 71 height 41
click at [568, 171] on input "True" at bounding box center [560, 164] width 13 height 11
radio input "true"
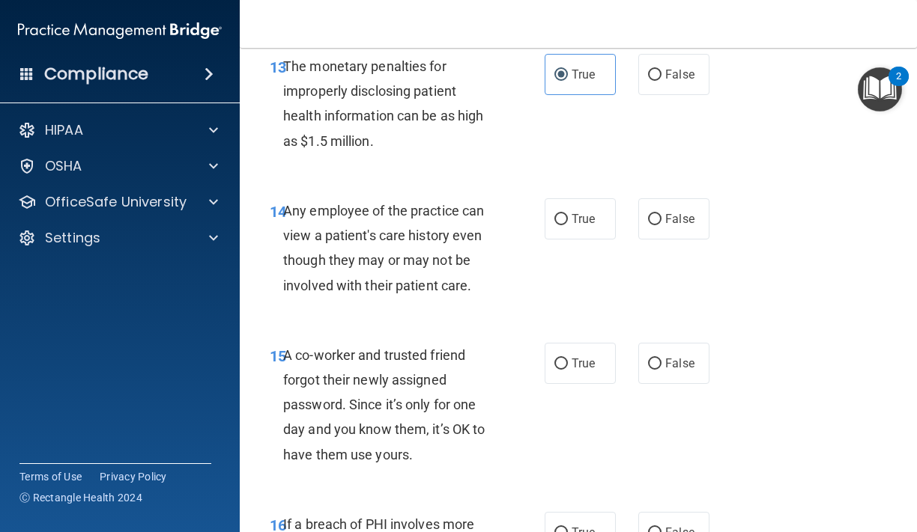
scroll to position [1948, 0]
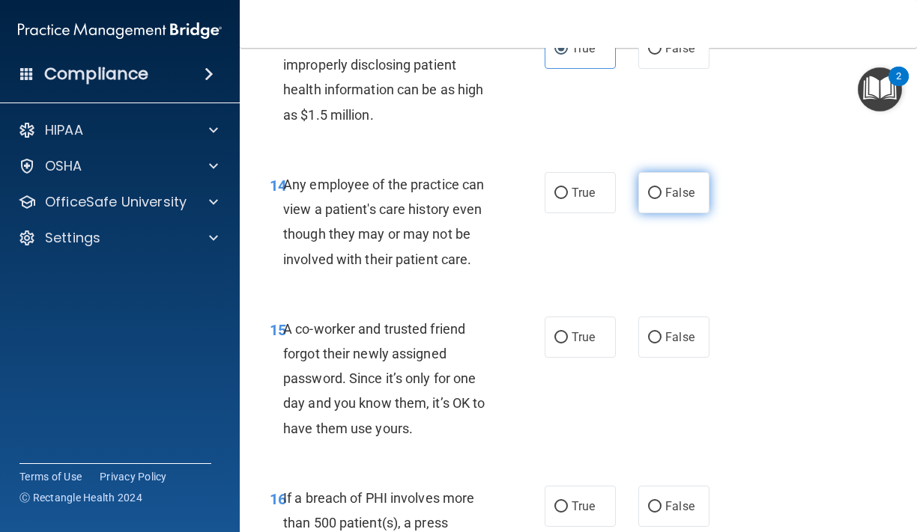
click at [675, 211] on label "False" at bounding box center [673, 192] width 71 height 41
click at [661, 199] on input "False" at bounding box center [654, 193] width 13 height 11
radio input "true"
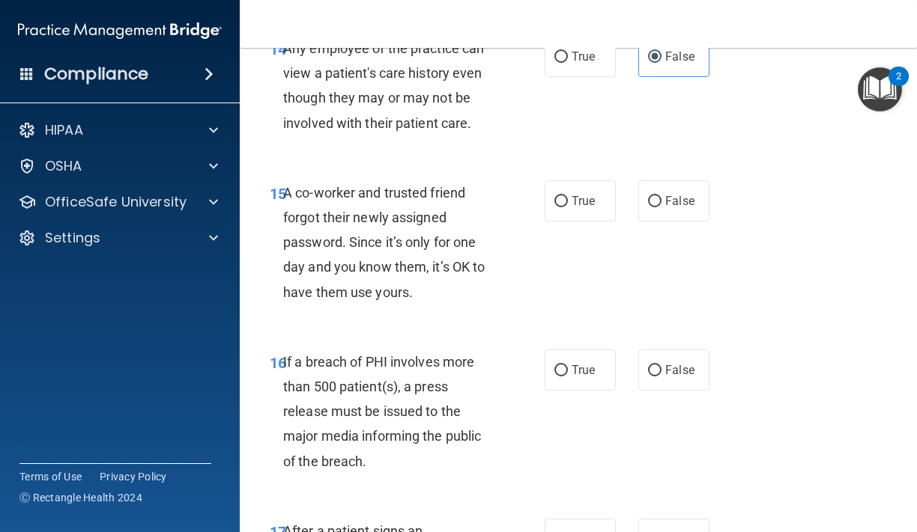
scroll to position [2094, 0]
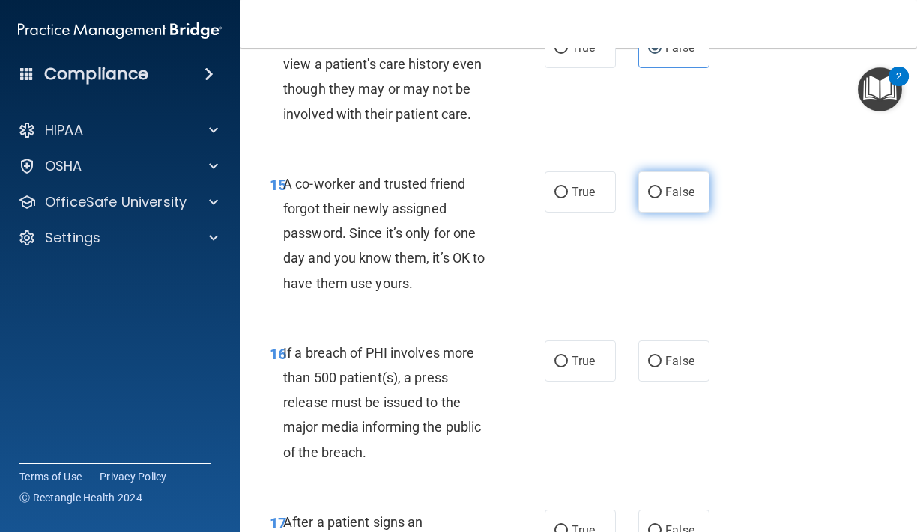
click at [694, 189] on label "False" at bounding box center [673, 191] width 71 height 41
click at [661, 189] on input "False" at bounding box center [654, 192] width 13 height 11
radio input "true"
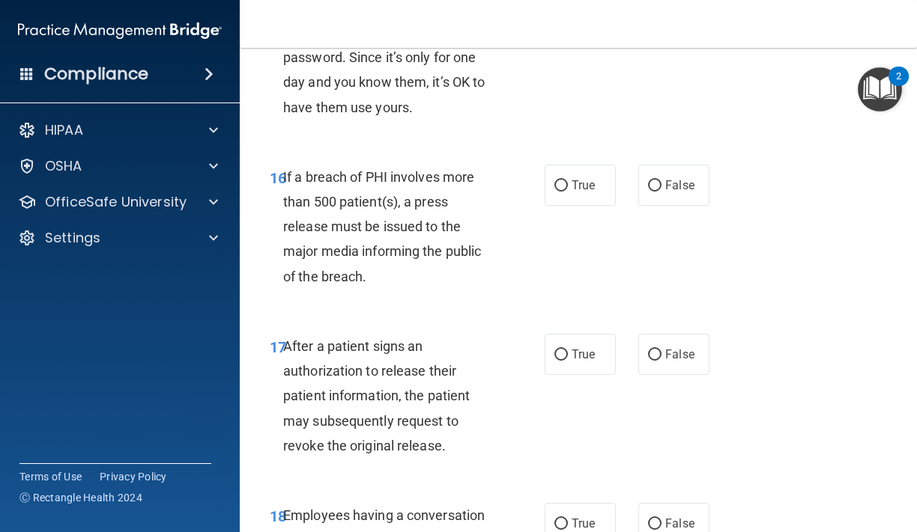
scroll to position [2273, 0]
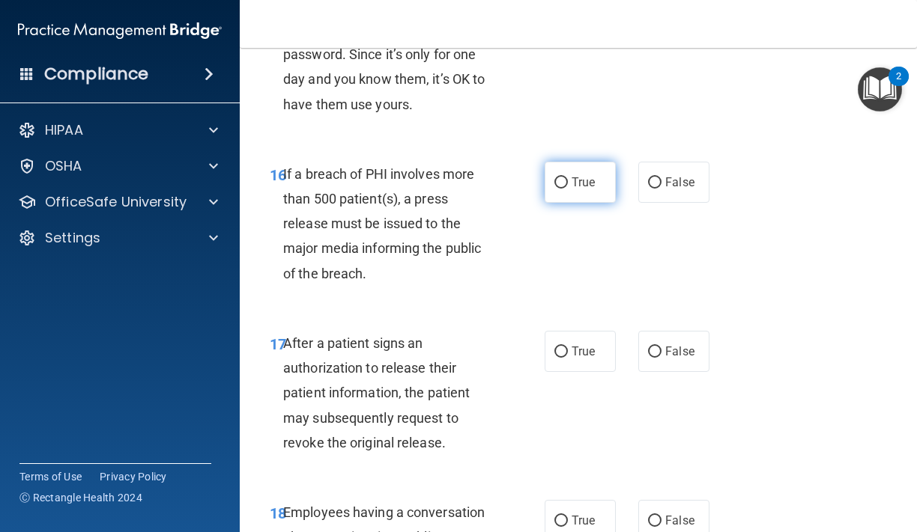
click at [562, 182] on input "True" at bounding box center [560, 182] width 13 height 11
radio input "true"
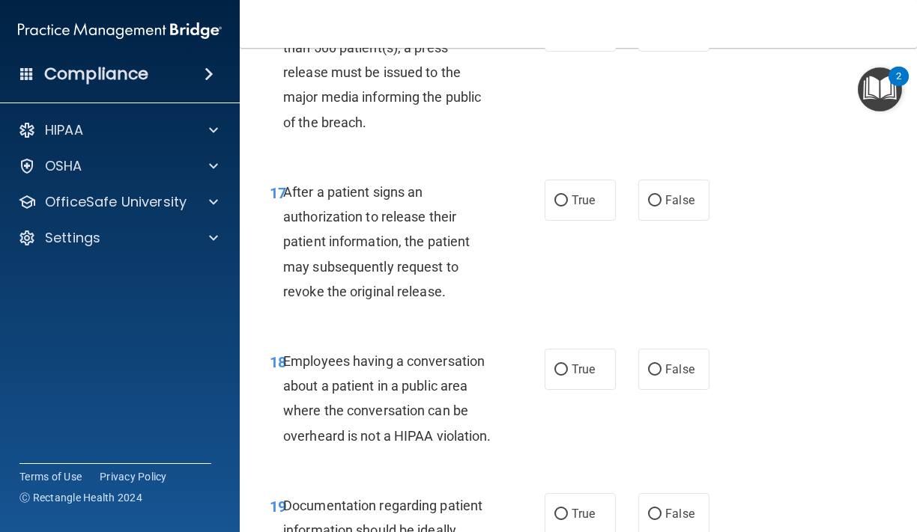
scroll to position [2426, 0]
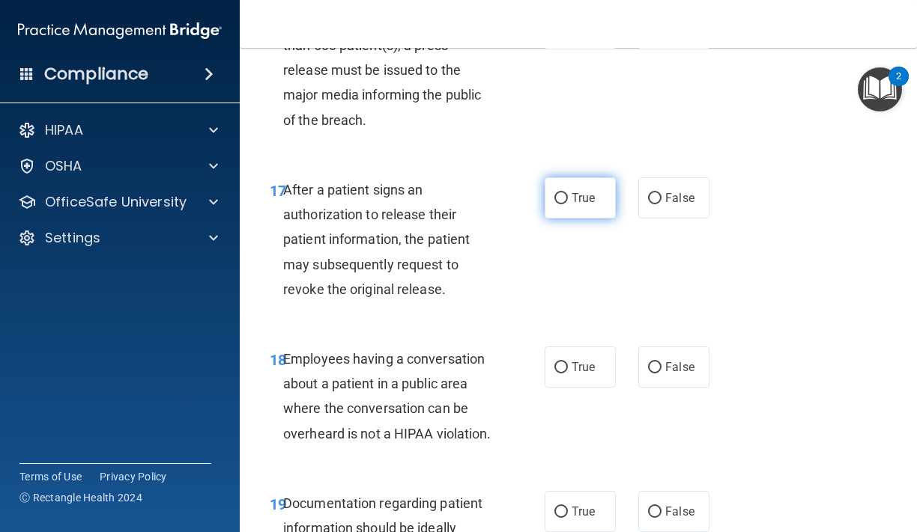
click at [589, 201] on span "True" at bounding box center [582, 198] width 23 height 14
click at [568, 201] on input "True" at bounding box center [560, 198] width 13 height 11
radio input "true"
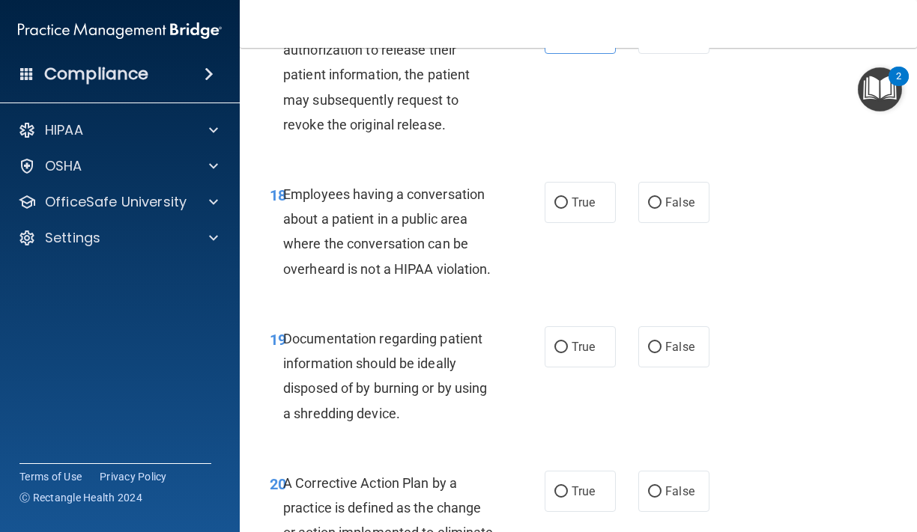
scroll to position [2595, 0]
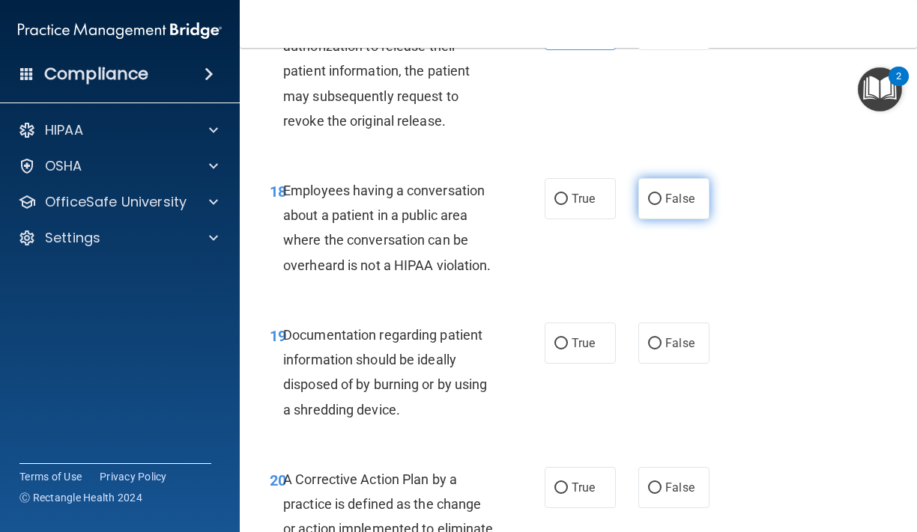
click at [669, 211] on label "False" at bounding box center [673, 198] width 71 height 41
click at [661, 205] on input "False" at bounding box center [654, 199] width 13 height 11
radio input "true"
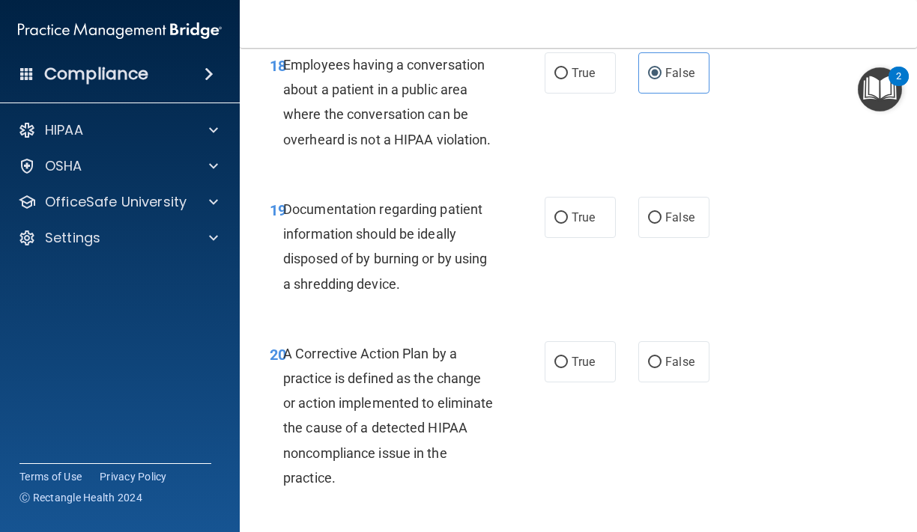
scroll to position [2721, 0]
click at [599, 224] on label "True" at bounding box center [579, 216] width 71 height 41
click at [568, 223] on input "True" at bounding box center [560, 217] width 13 height 11
radio input "true"
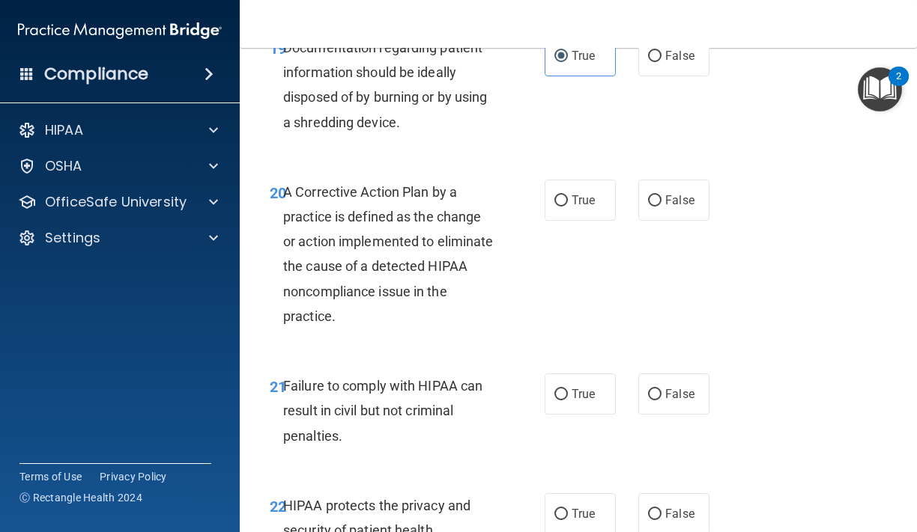
scroll to position [2887, 0]
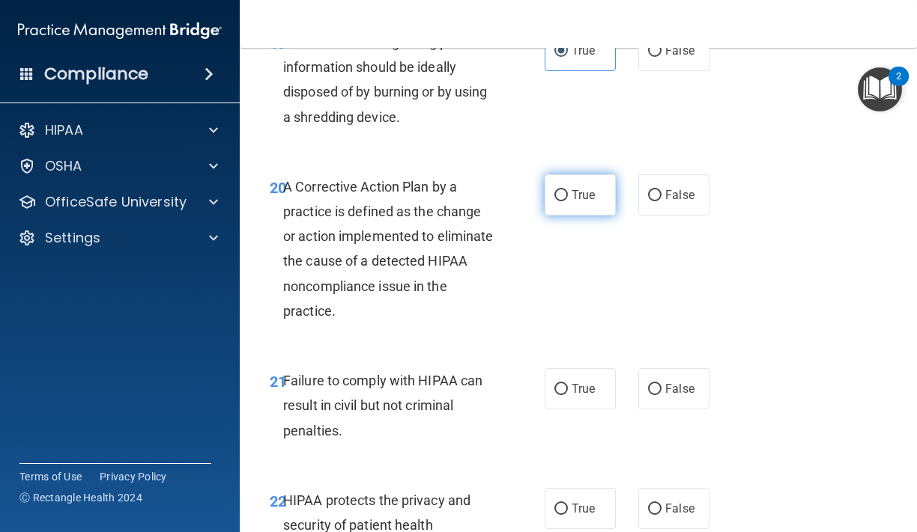
click at [593, 203] on label "True" at bounding box center [579, 194] width 71 height 41
click at [568, 201] on input "True" at bounding box center [560, 195] width 13 height 11
radio input "true"
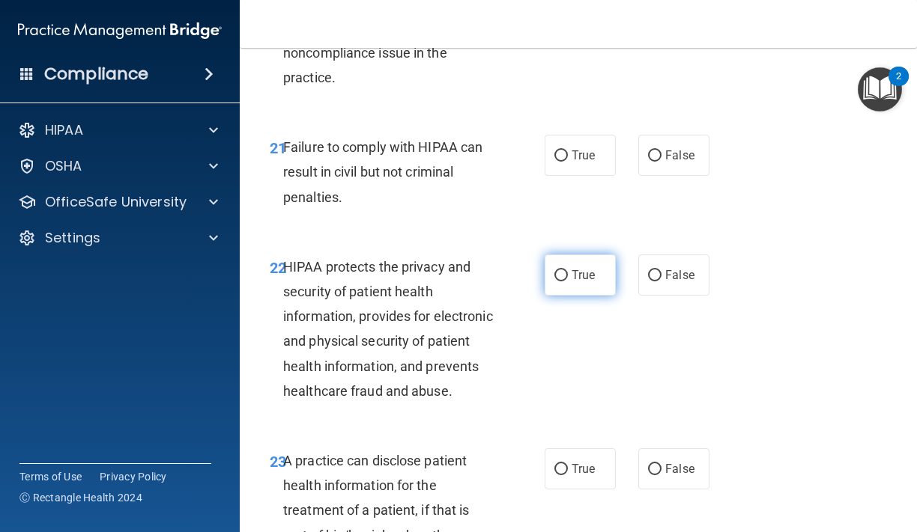
scroll to position [3119, 0]
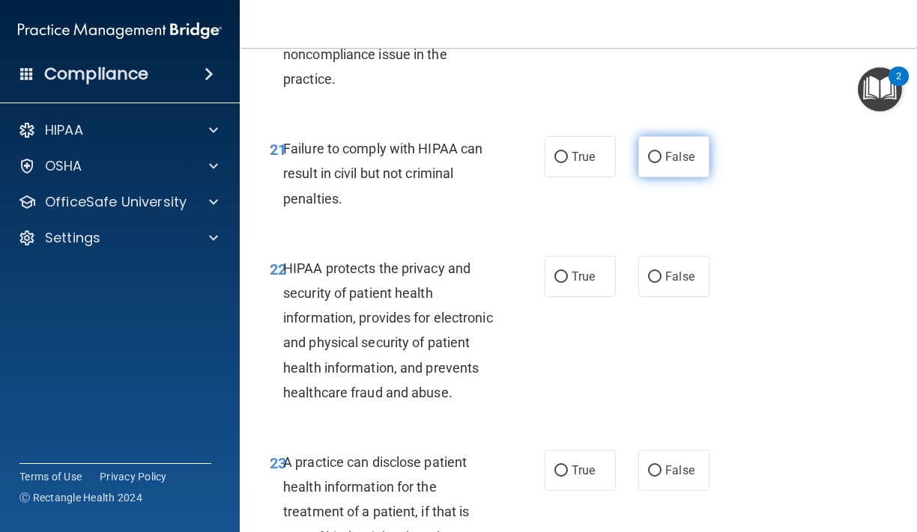
click at [659, 158] on input "False" at bounding box center [654, 157] width 13 height 11
radio input "true"
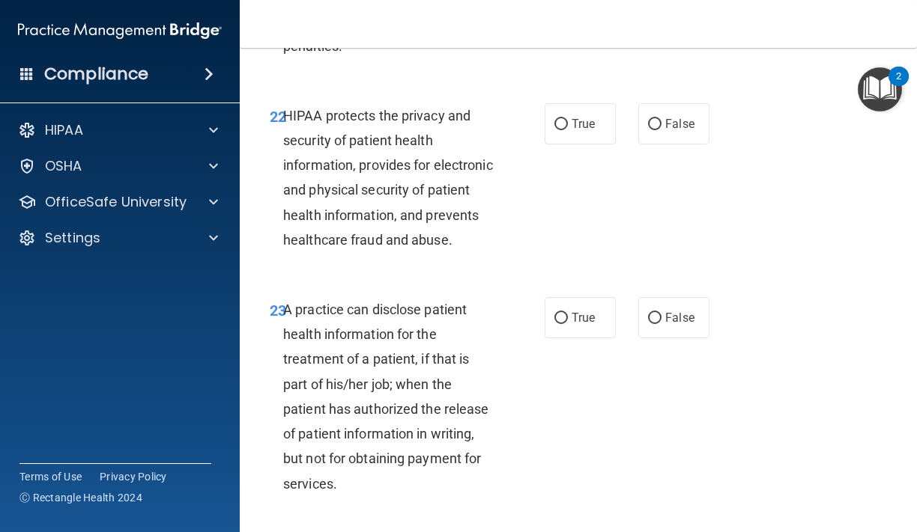
scroll to position [3253, 0]
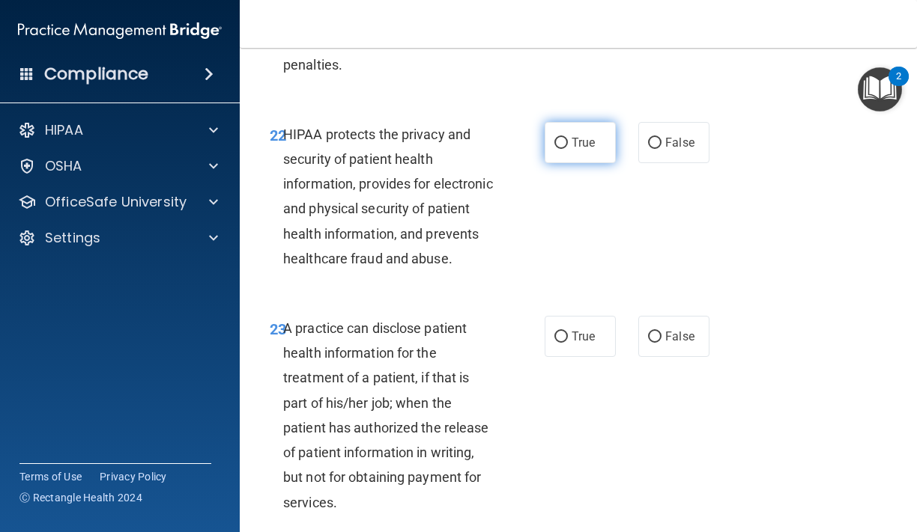
click at [586, 159] on label "True" at bounding box center [579, 142] width 71 height 41
click at [568, 149] on input "True" at bounding box center [560, 143] width 13 height 11
radio input "true"
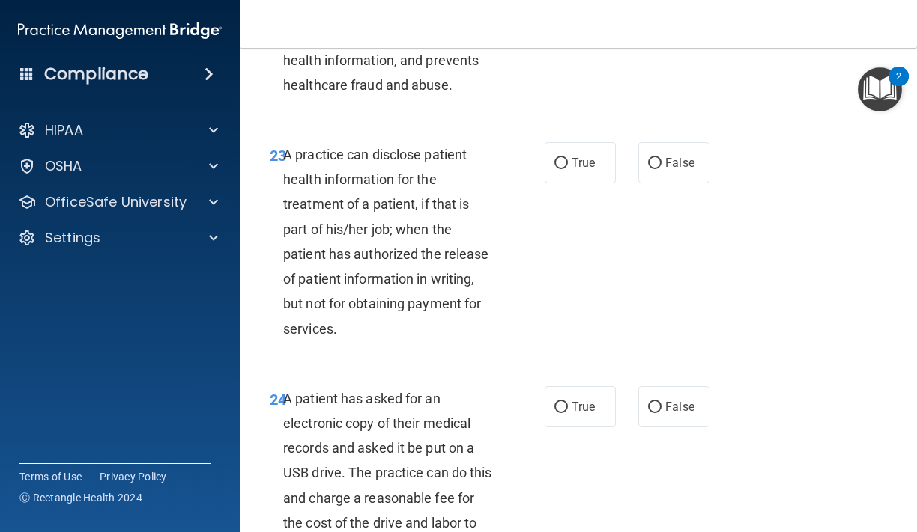
scroll to position [3430, 0]
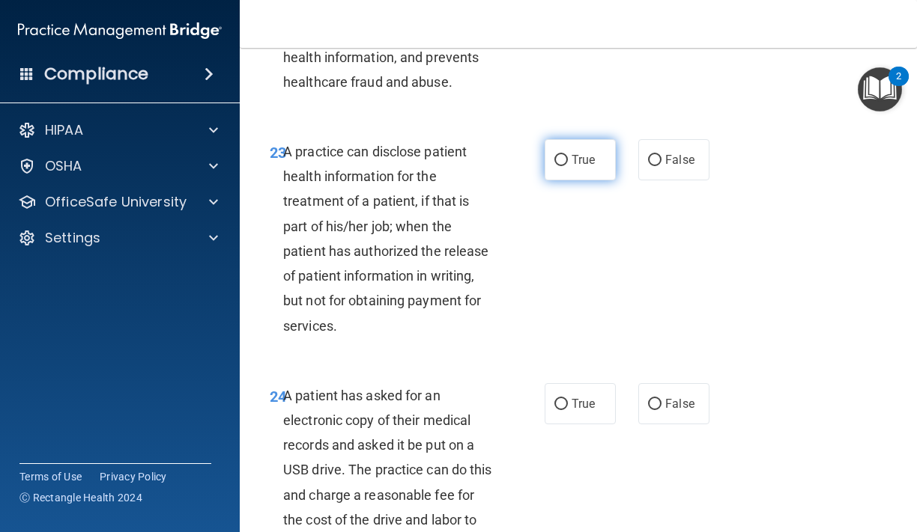
click at [577, 167] on span "True" at bounding box center [582, 160] width 23 height 14
click at [568, 166] on input "True" at bounding box center [560, 160] width 13 height 11
radio input "true"
click at [643, 180] on label "False" at bounding box center [673, 159] width 71 height 41
click at [648, 166] on input "False" at bounding box center [654, 160] width 13 height 11
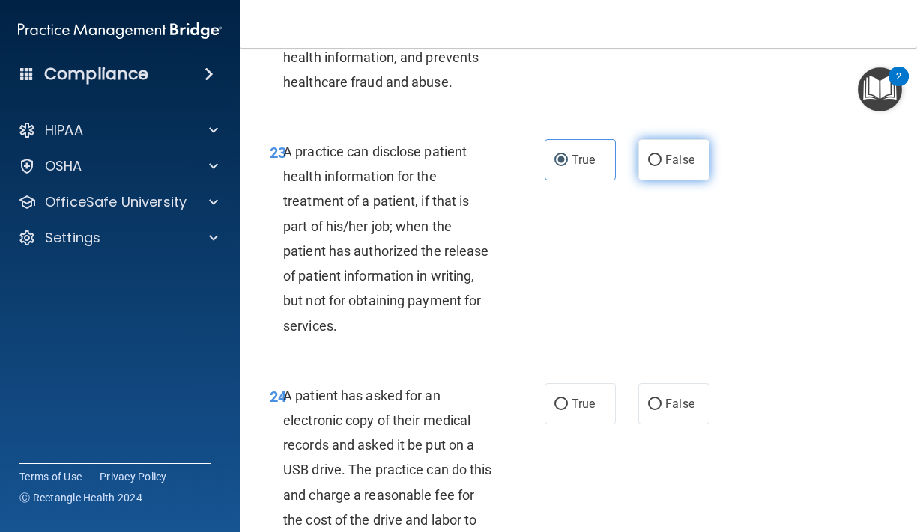
radio input "true"
radio input "false"
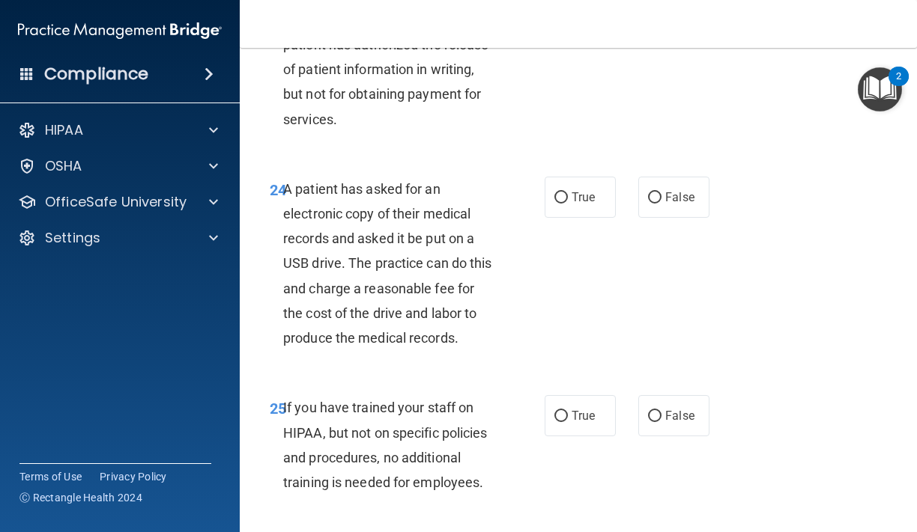
scroll to position [3639, 0]
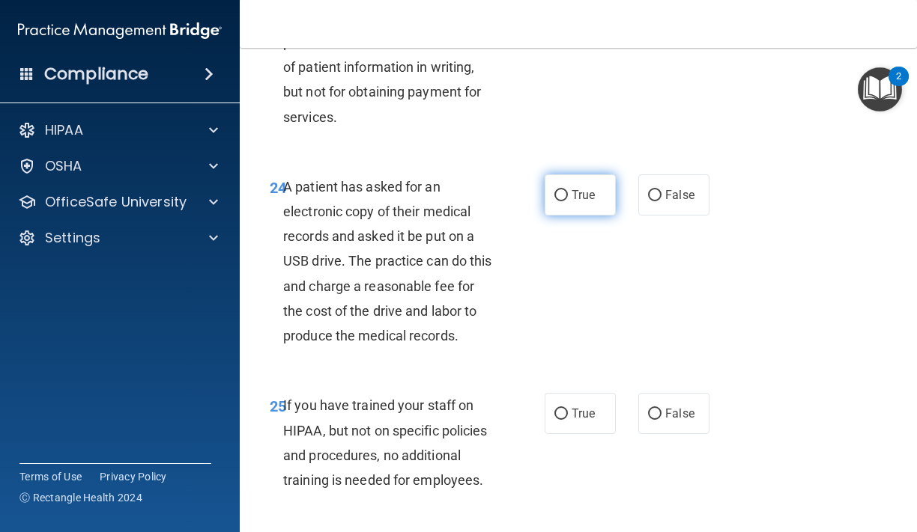
click at [557, 210] on label "True" at bounding box center [579, 194] width 71 height 41
click at [557, 201] on input "True" at bounding box center [560, 195] width 13 height 11
radio input "true"
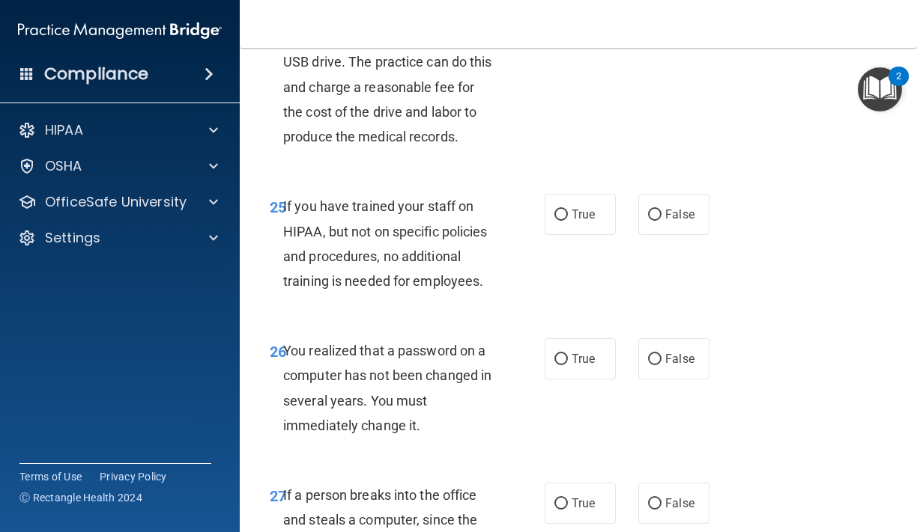
scroll to position [3839, 0]
click at [678, 231] on label "False" at bounding box center [673, 213] width 71 height 41
click at [661, 220] on input "False" at bounding box center [654, 214] width 13 height 11
radio input "true"
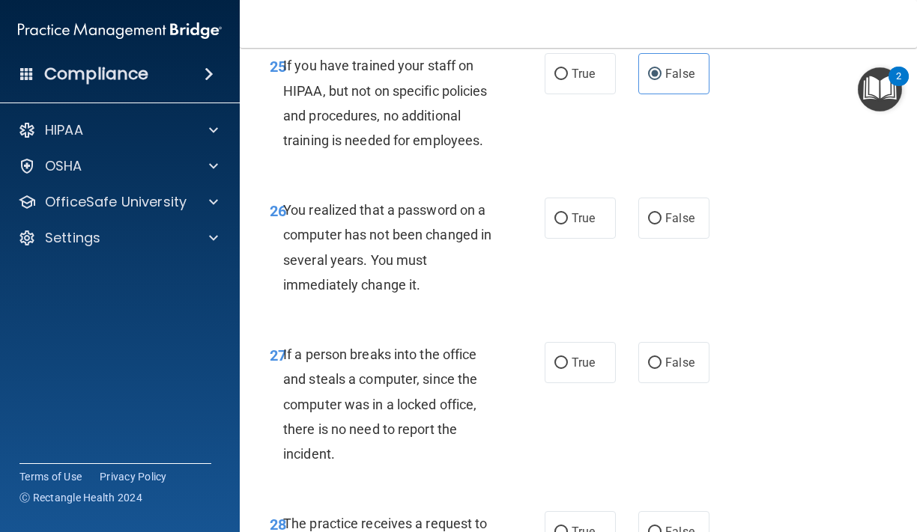
scroll to position [3981, 0]
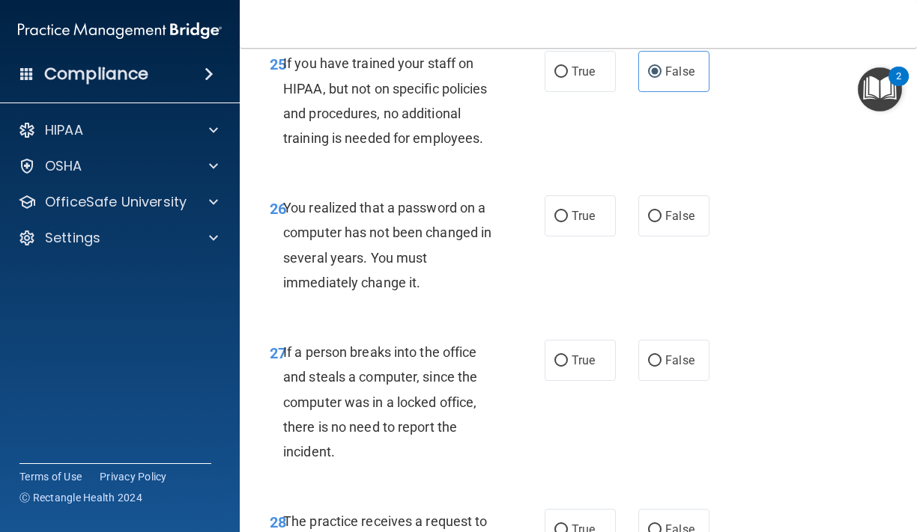
click at [589, 264] on div "26 You realized that a password on a computer has not been changed in several y…" at bounding box center [577, 249] width 639 height 145
click at [586, 237] on label "True" at bounding box center [579, 215] width 71 height 41
click at [568, 222] on input "True" at bounding box center [560, 216] width 13 height 11
radio input "true"
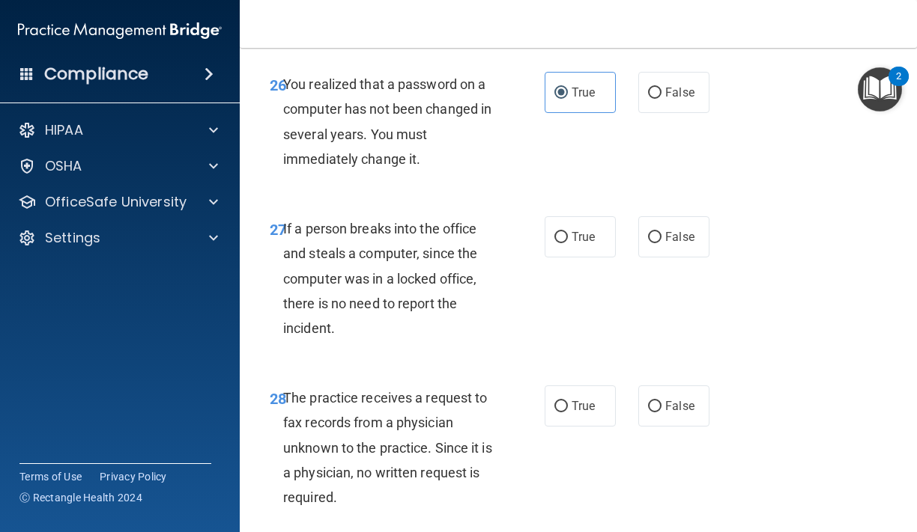
scroll to position [4106, 0]
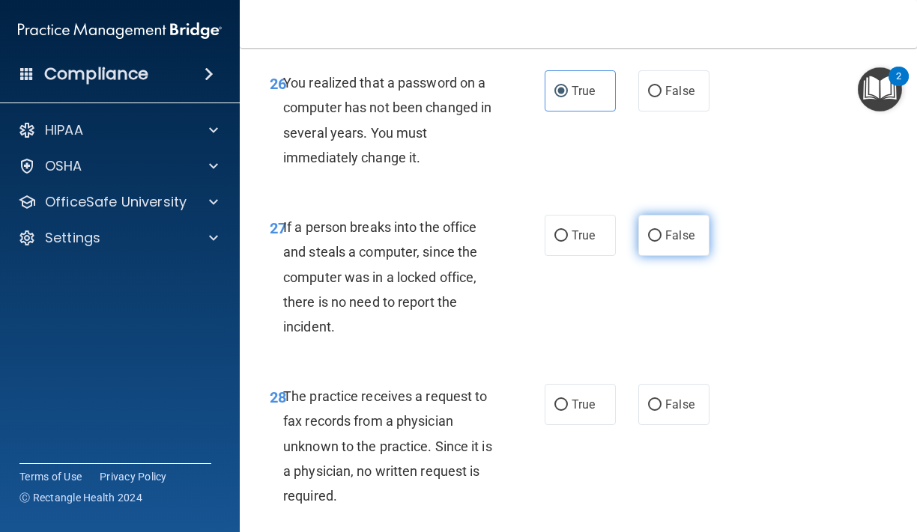
click at [667, 256] on label "False" at bounding box center [673, 235] width 71 height 41
click at [661, 242] on input "False" at bounding box center [654, 236] width 13 height 11
radio input "true"
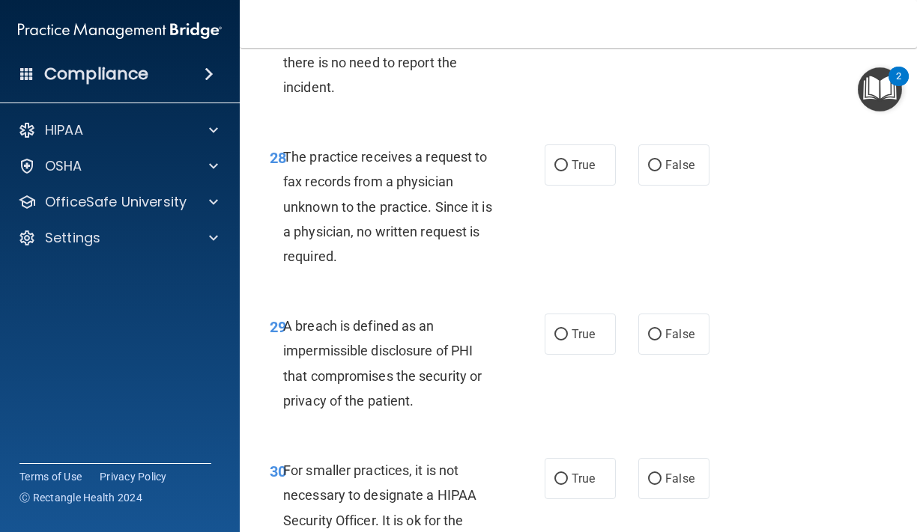
scroll to position [4347, 0]
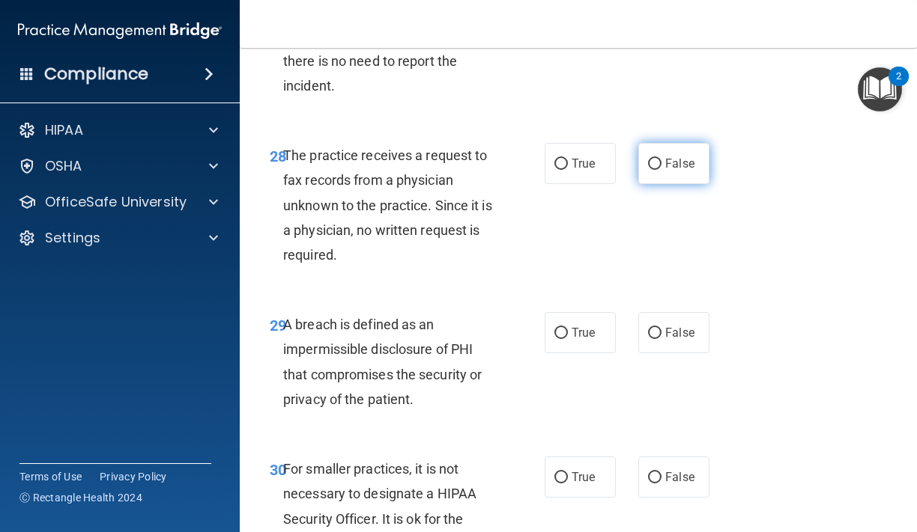
click at [645, 184] on label "False" at bounding box center [673, 163] width 71 height 41
click at [648, 170] on input "False" at bounding box center [654, 164] width 13 height 11
radio input "true"
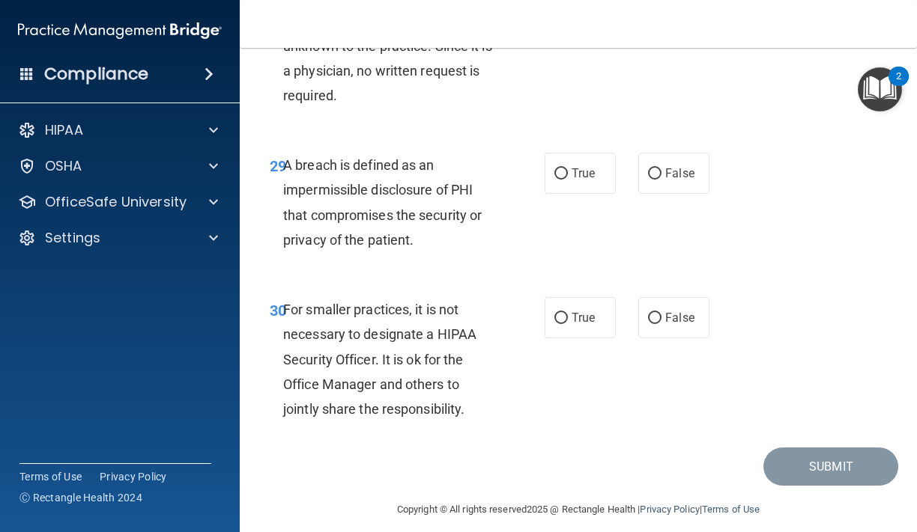
scroll to position [4509, 0]
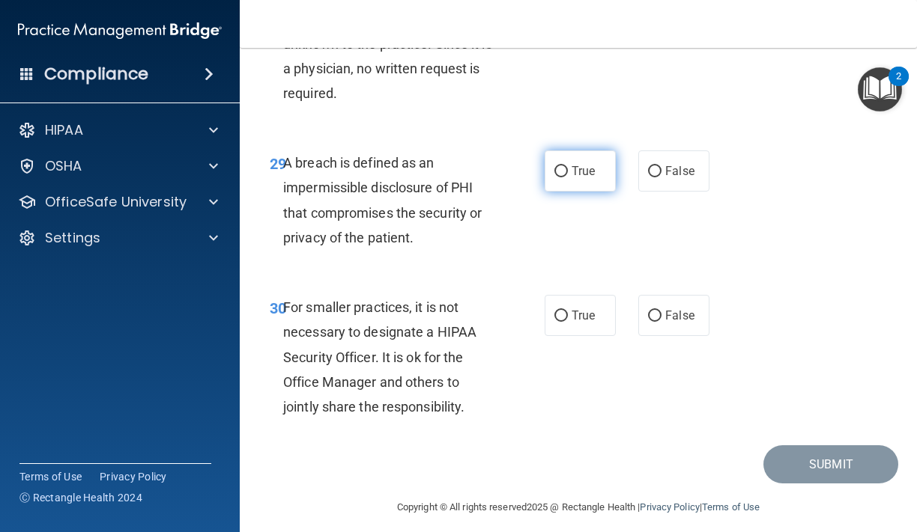
click at [581, 178] on span "True" at bounding box center [582, 171] width 23 height 14
click at [568, 177] on input "True" at bounding box center [560, 171] width 13 height 11
radio input "true"
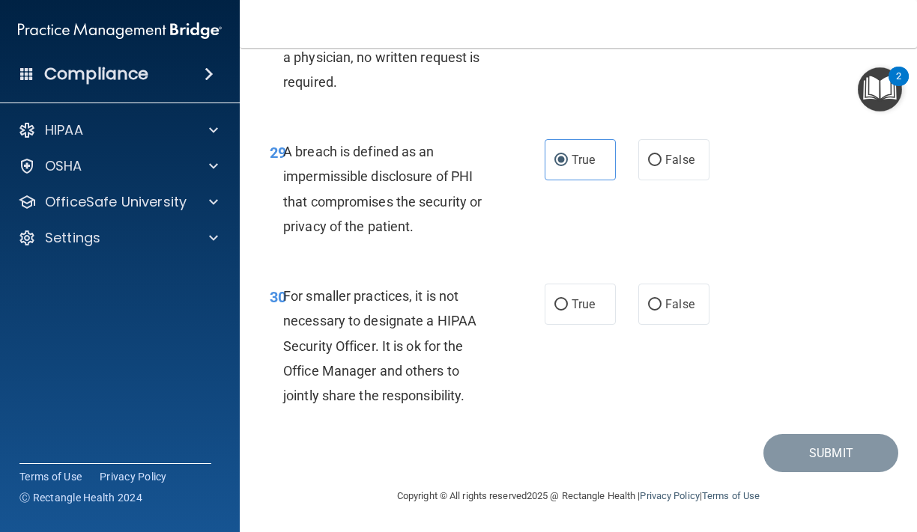
scroll to position [4546, 0]
click at [686, 317] on label "False" at bounding box center [673, 304] width 71 height 41
click at [661, 311] on input "False" at bounding box center [654, 305] width 13 height 11
radio input "true"
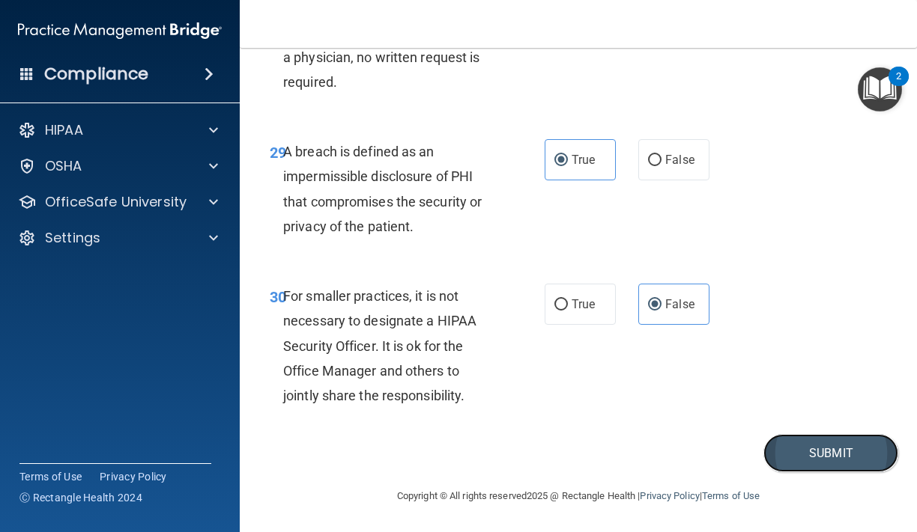
click at [796, 452] on button "Submit" at bounding box center [830, 453] width 135 height 38
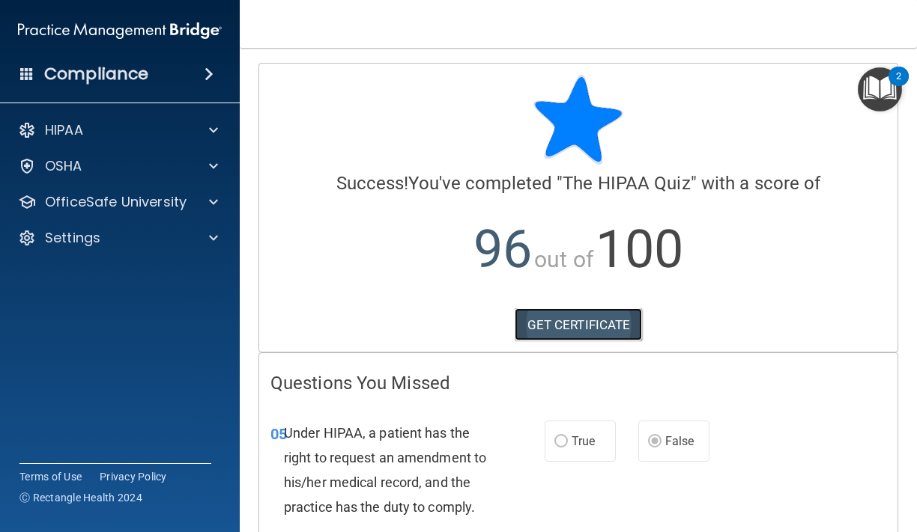
click at [570, 320] on link "GET CERTIFICATE" at bounding box center [578, 324] width 128 height 33
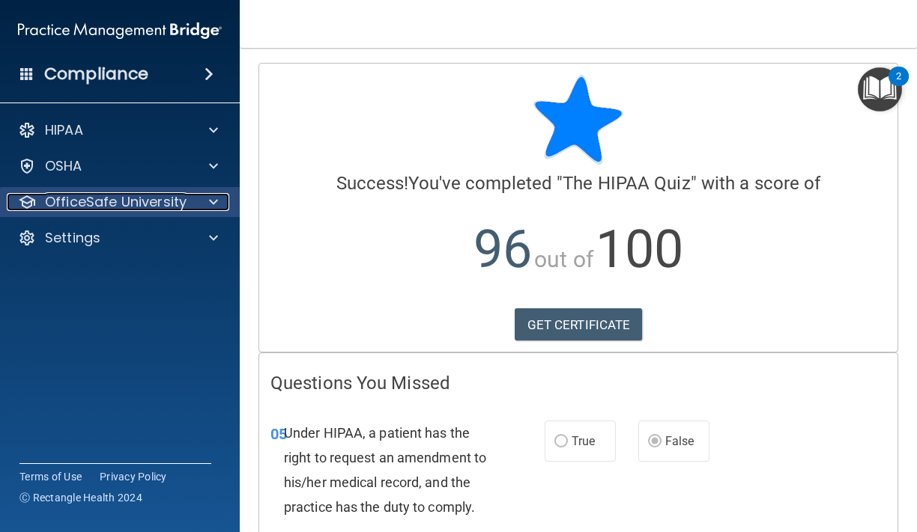
click at [94, 201] on p "OfficeSafe University" at bounding box center [116, 202] width 142 height 18
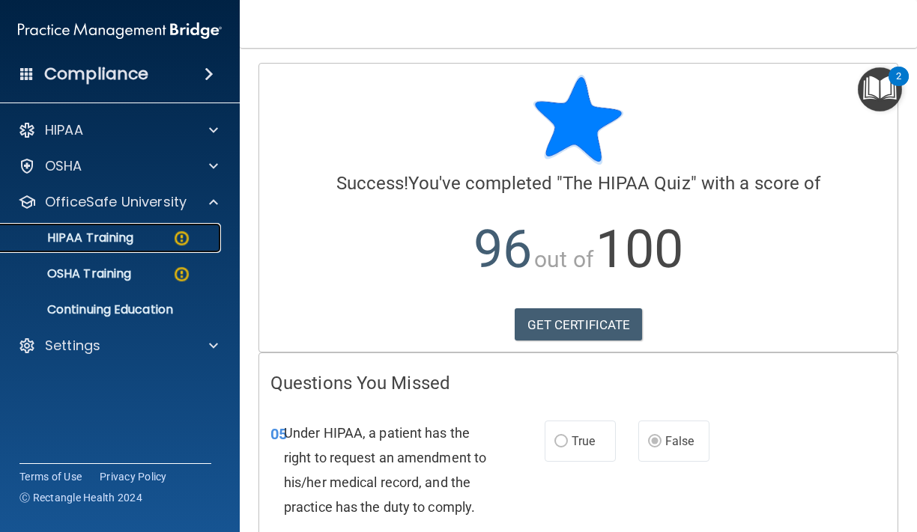
click at [86, 237] on p "HIPAA Training" at bounding box center [72, 238] width 124 height 15
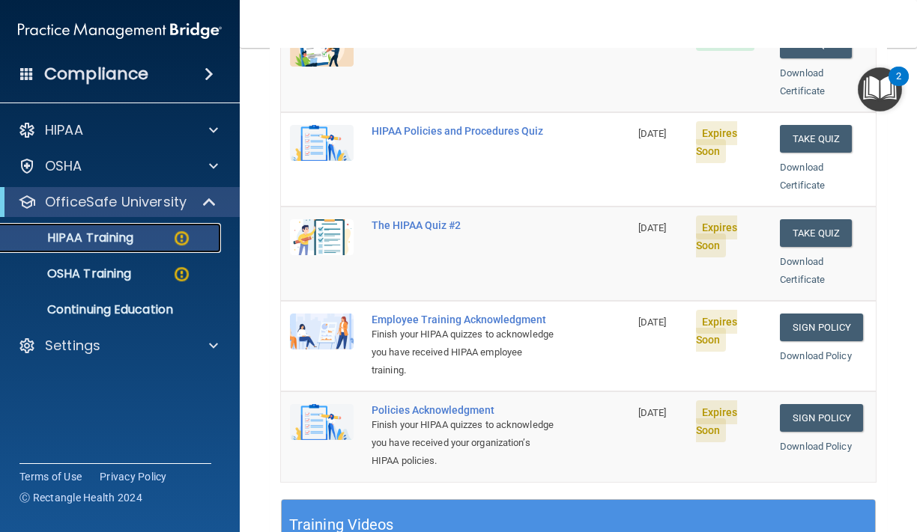
scroll to position [282, 0]
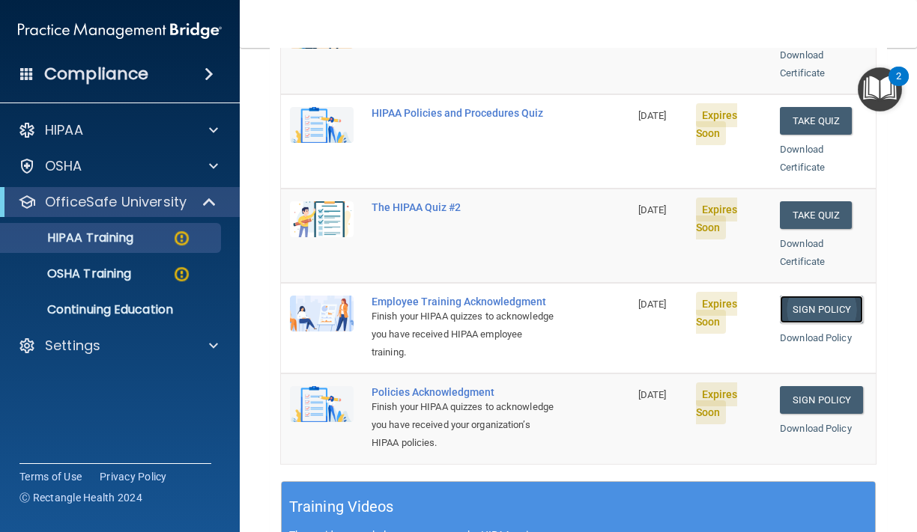
click at [830, 296] on link "Sign Policy" at bounding box center [820, 310] width 83 height 28
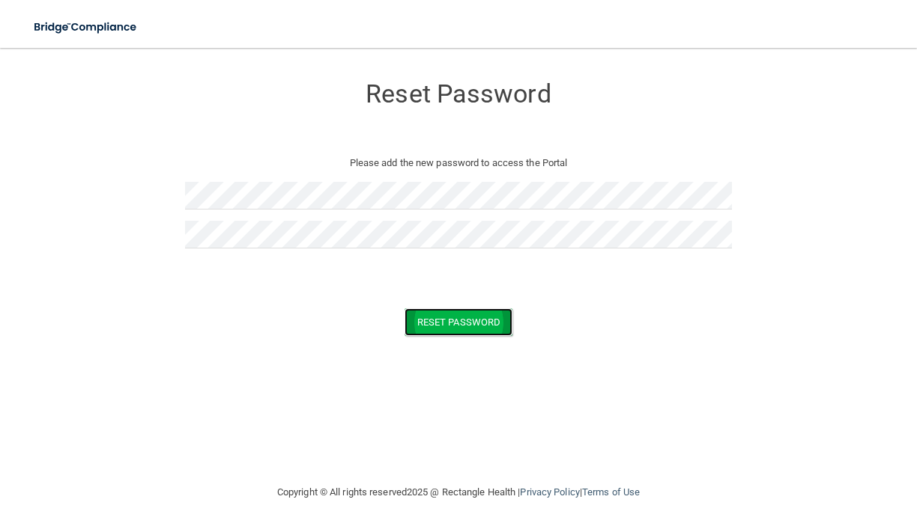
click at [440, 319] on button "Reset Password" at bounding box center [458, 322] width 108 height 28
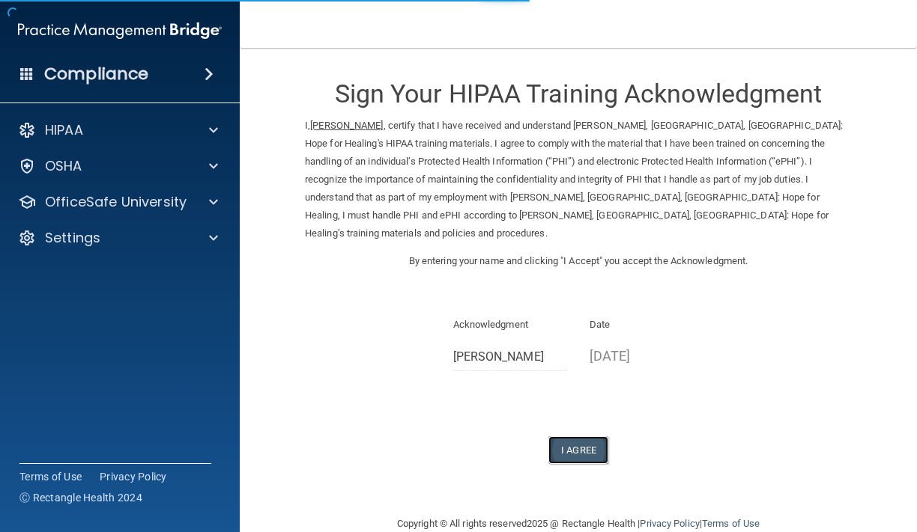
click at [579, 437] on button "I Agree" at bounding box center [578, 451] width 60 height 28
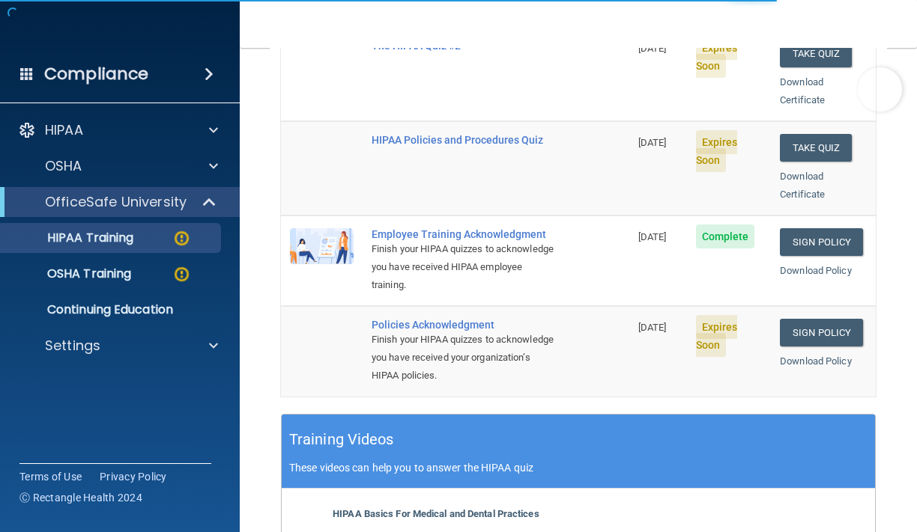
scroll to position [368, 0]
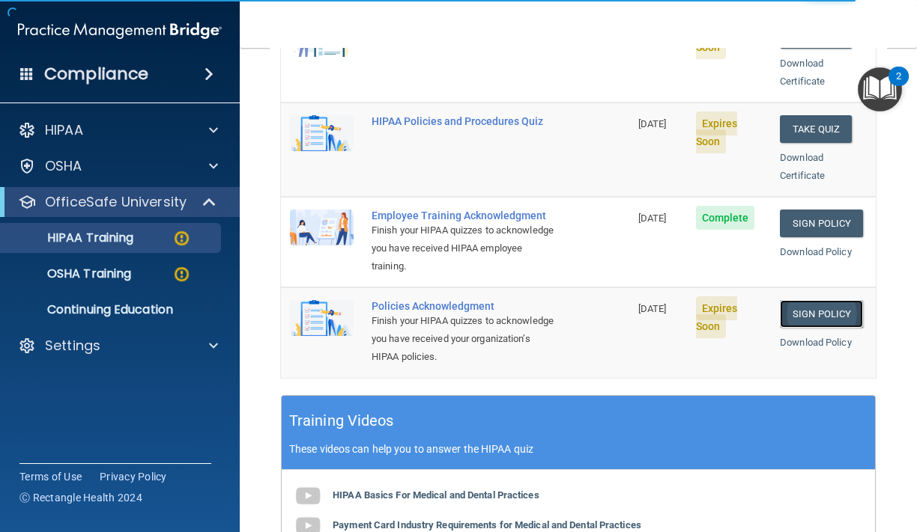
click at [809, 300] on link "Sign Policy" at bounding box center [820, 314] width 83 height 28
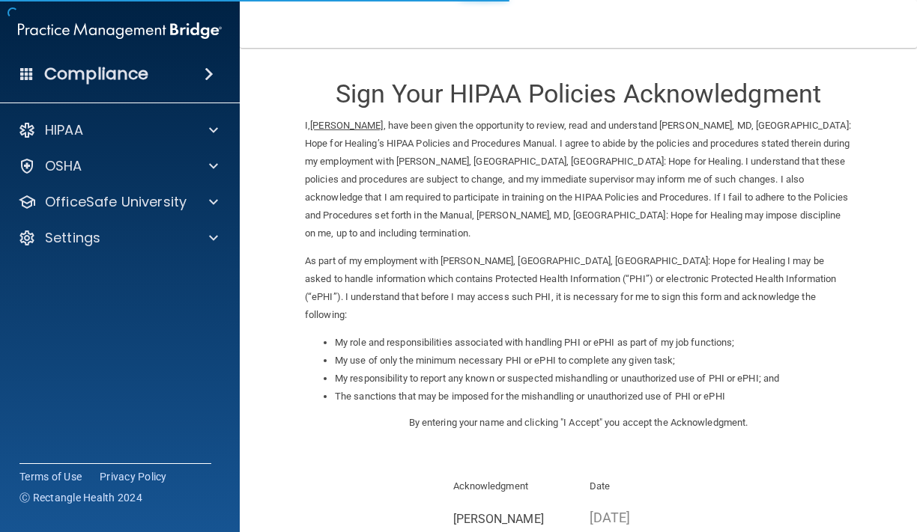
scroll to position [153, 0]
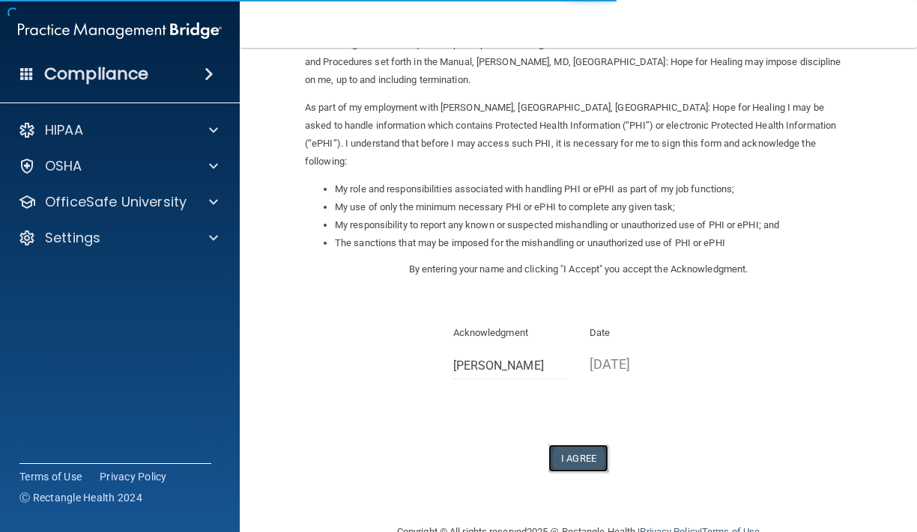
click at [562, 445] on button "I Agree" at bounding box center [578, 459] width 60 height 28
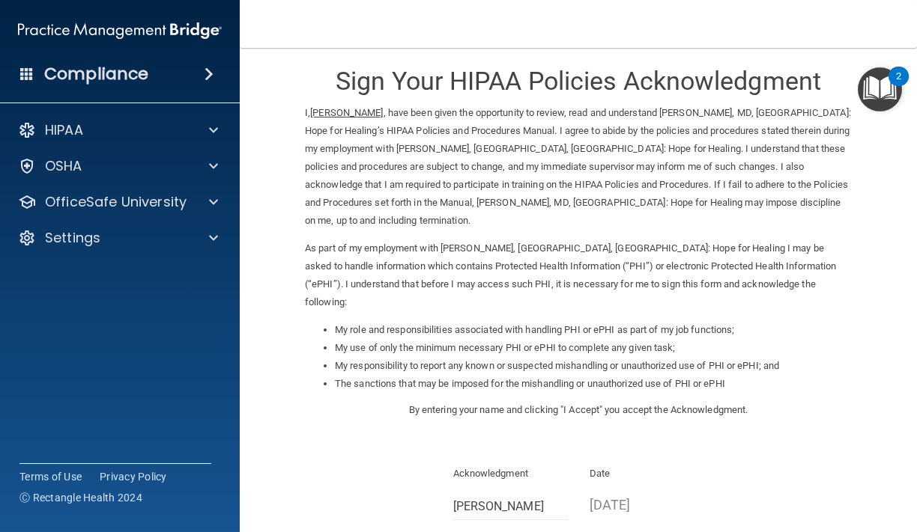
scroll to position [0, 0]
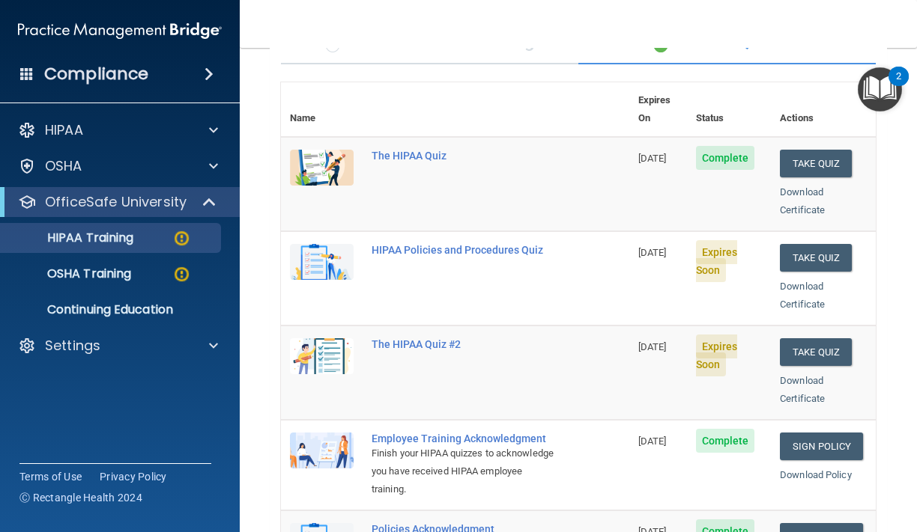
scroll to position [79, 0]
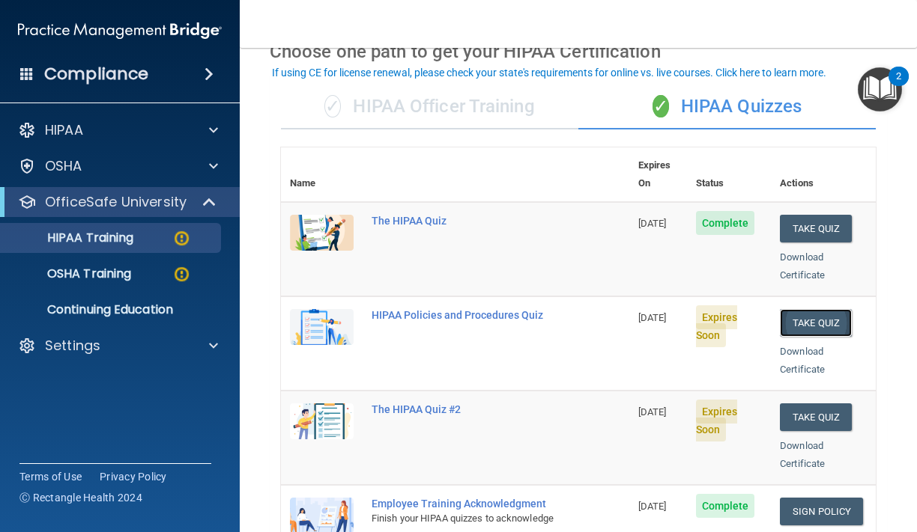
click at [815, 309] on button "Take Quiz" at bounding box center [815, 323] width 72 height 28
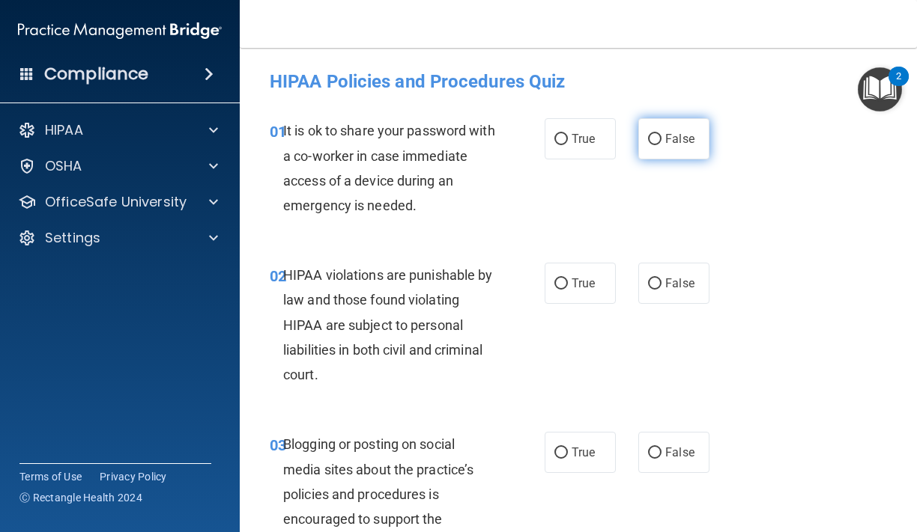
click at [673, 139] on span "False" at bounding box center [679, 139] width 29 height 14
click at [661, 139] on input "False" at bounding box center [654, 139] width 13 height 11
radio input "true"
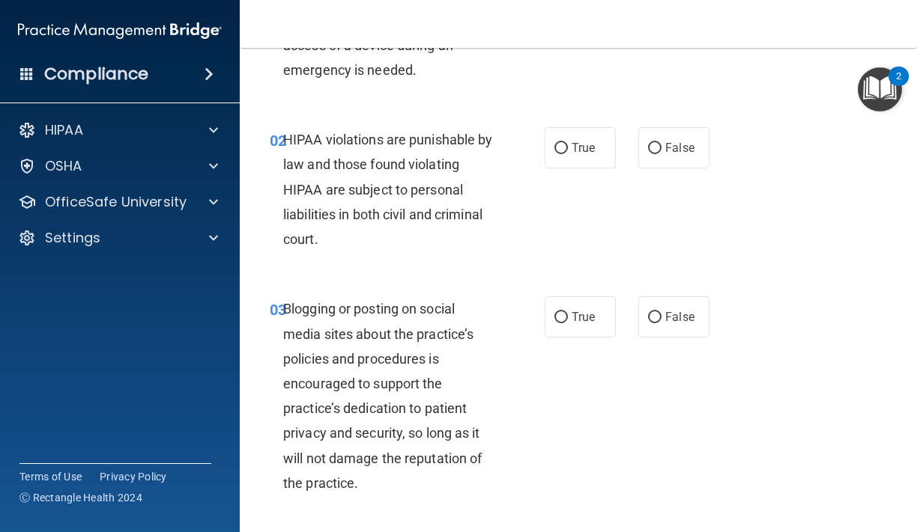
scroll to position [134, 0]
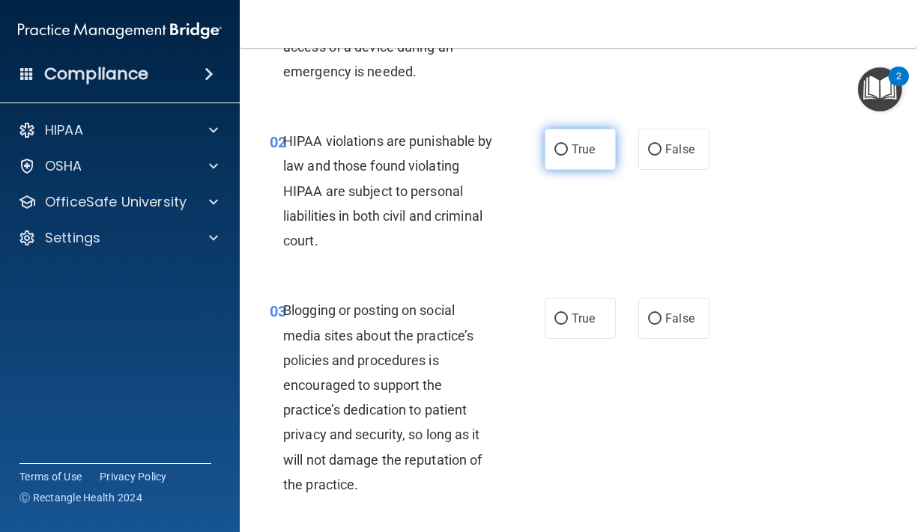
click at [564, 147] on input "True" at bounding box center [560, 150] width 13 height 11
radio input "true"
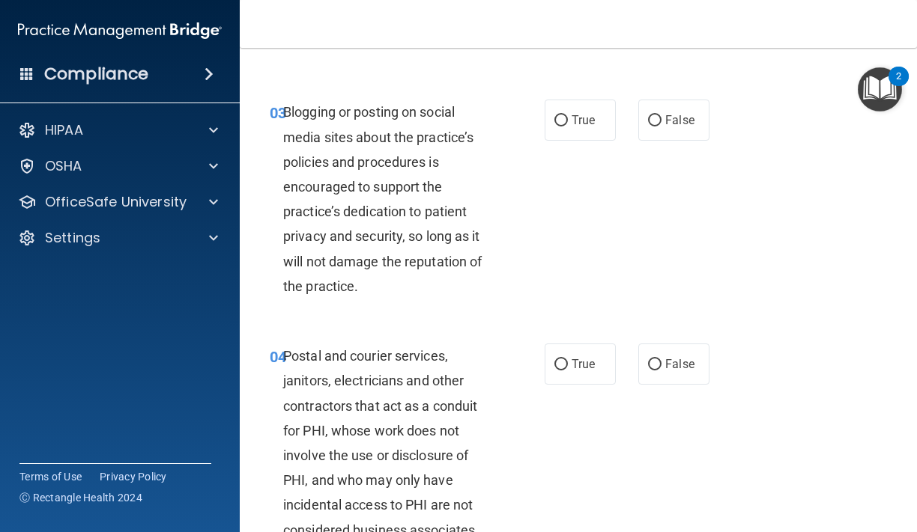
scroll to position [335, 0]
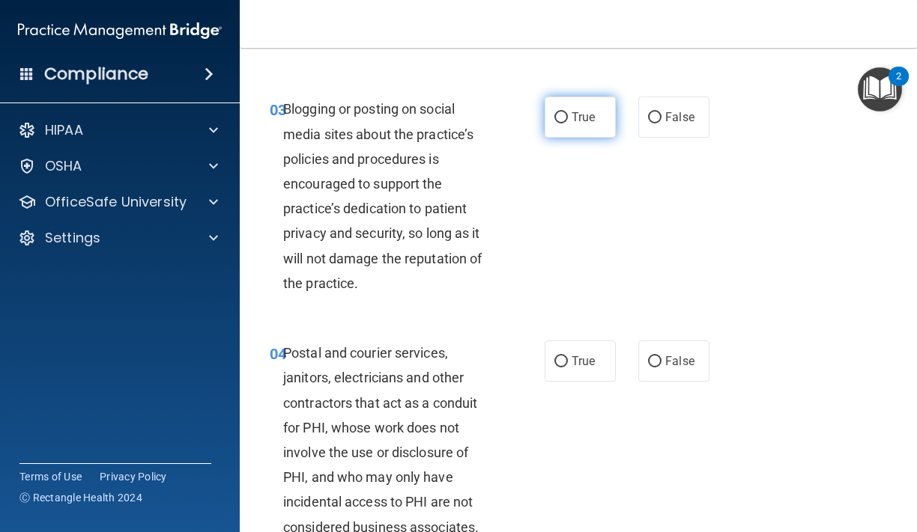
click at [558, 116] on input "True" at bounding box center [560, 117] width 13 height 11
radio input "true"
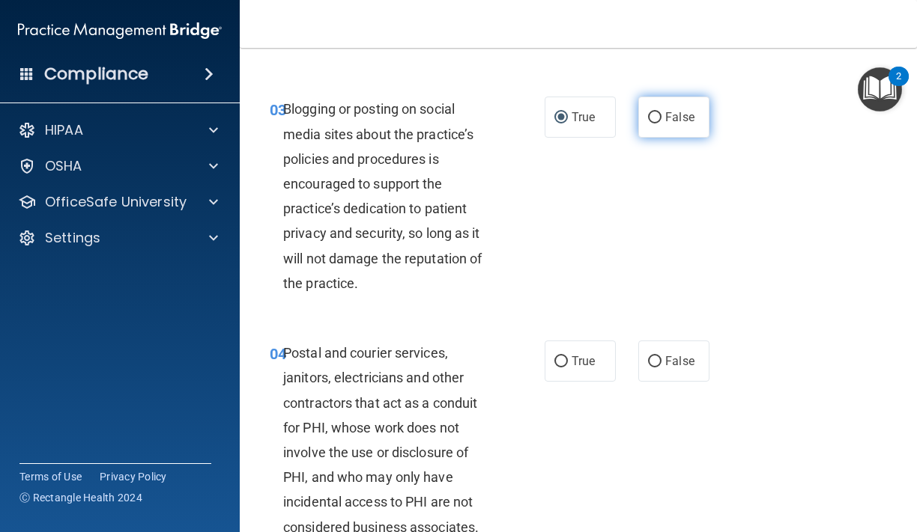
click at [659, 109] on label "False" at bounding box center [673, 117] width 71 height 41
click at [659, 112] on input "False" at bounding box center [654, 117] width 13 height 11
radio input "true"
radio input "false"
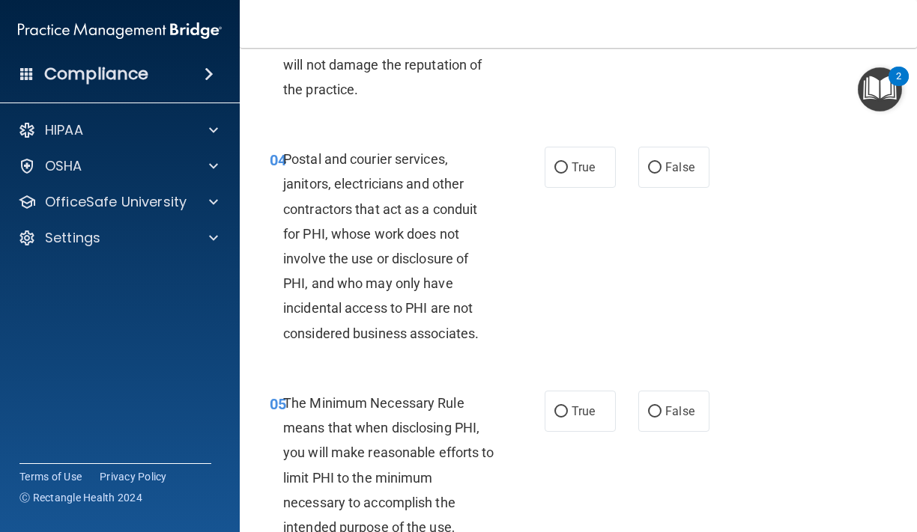
scroll to position [539, 0]
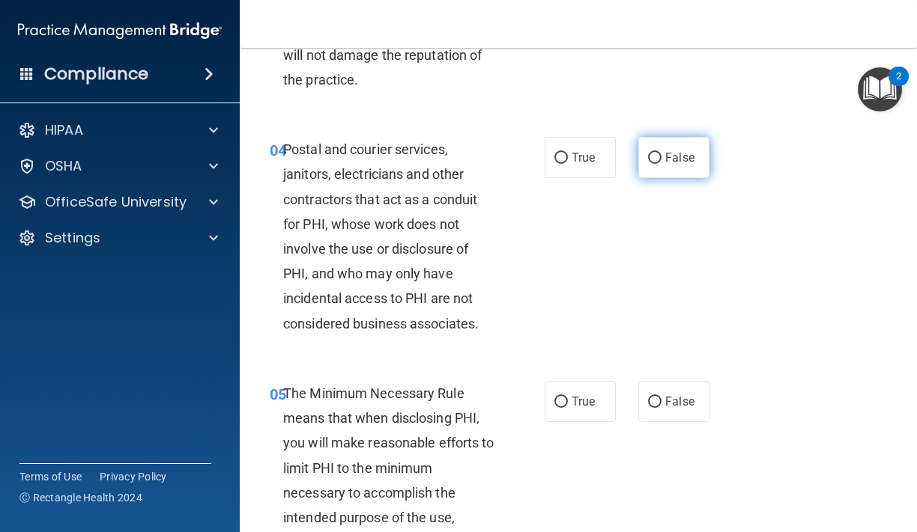
click at [658, 163] on input "False" at bounding box center [654, 158] width 13 height 11
radio input "true"
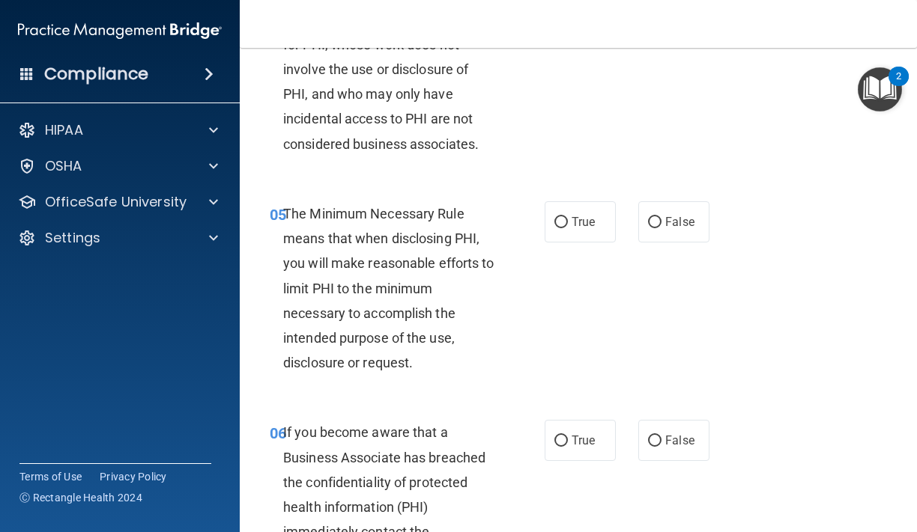
scroll to position [728, 0]
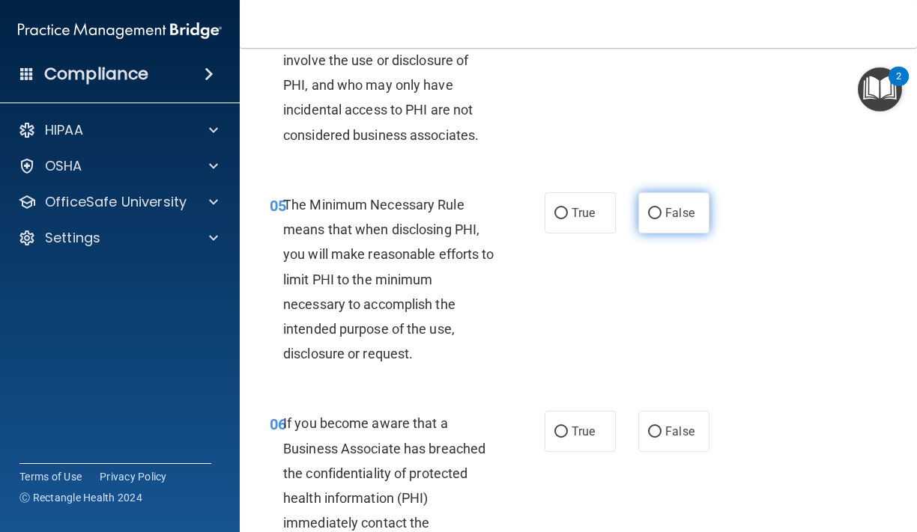
click at [669, 210] on span "False" at bounding box center [679, 213] width 29 height 14
click at [661, 210] on input "False" at bounding box center [654, 213] width 13 height 11
radio input "true"
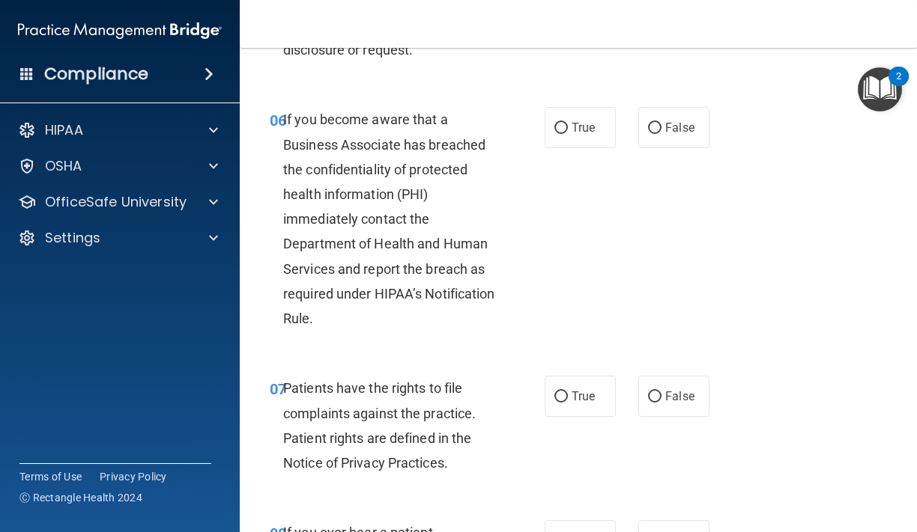
scroll to position [1035, 0]
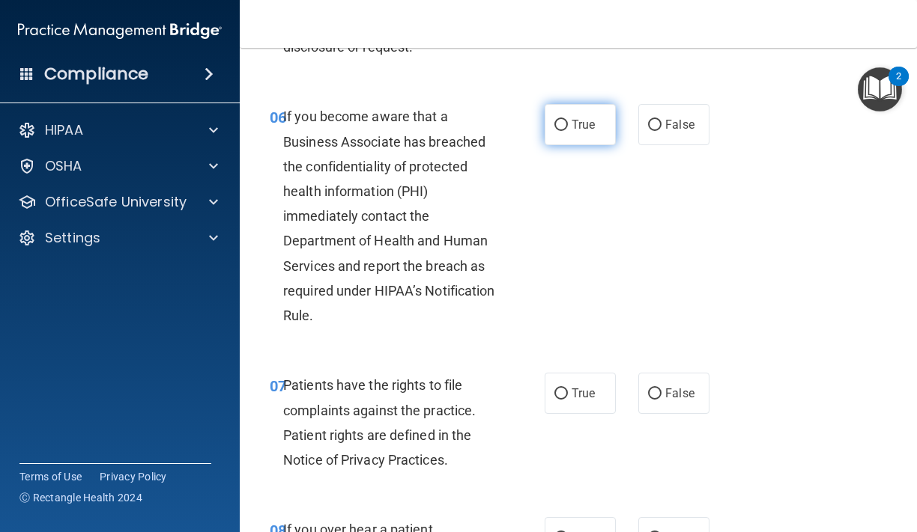
click at [546, 139] on label "True" at bounding box center [579, 124] width 71 height 41
click at [554, 131] on input "True" at bounding box center [560, 125] width 13 height 11
radio input "true"
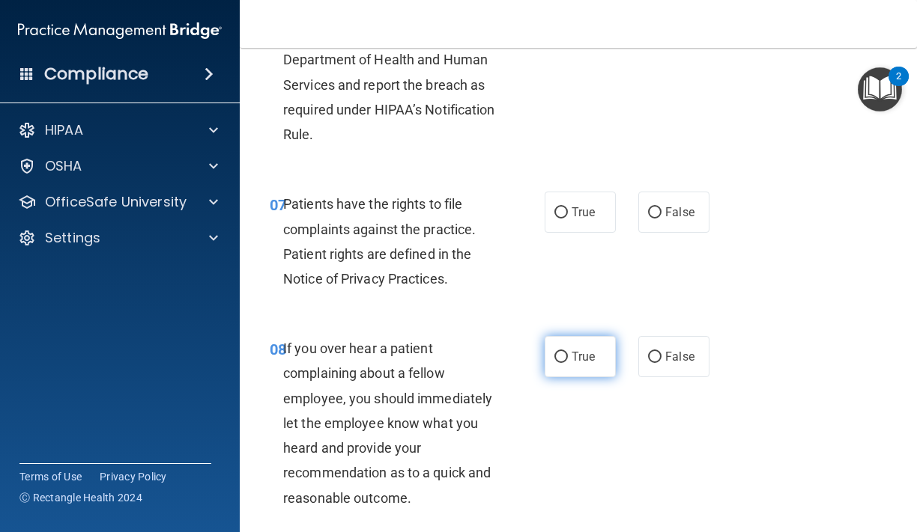
scroll to position [1146, 0]
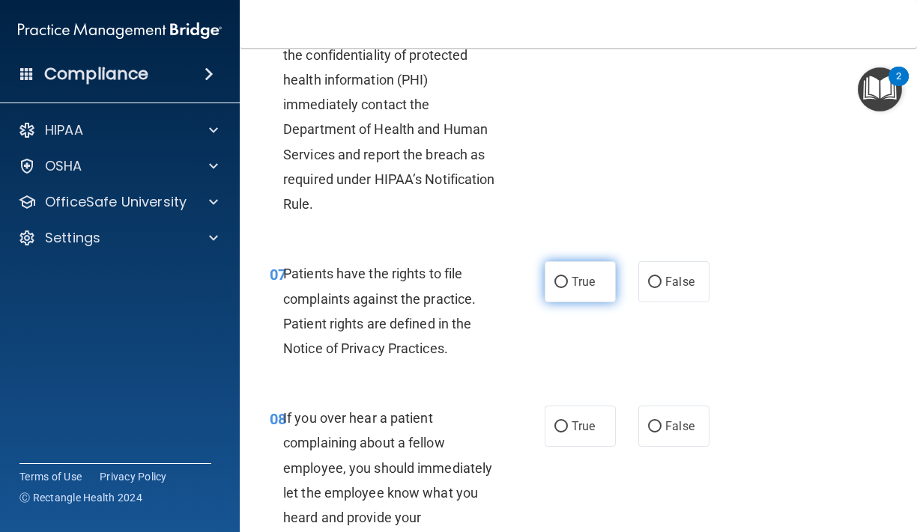
click at [585, 288] on span "True" at bounding box center [582, 282] width 23 height 14
click at [568, 288] on input "True" at bounding box center [560, 282] width 13 height 11
radio input "true"
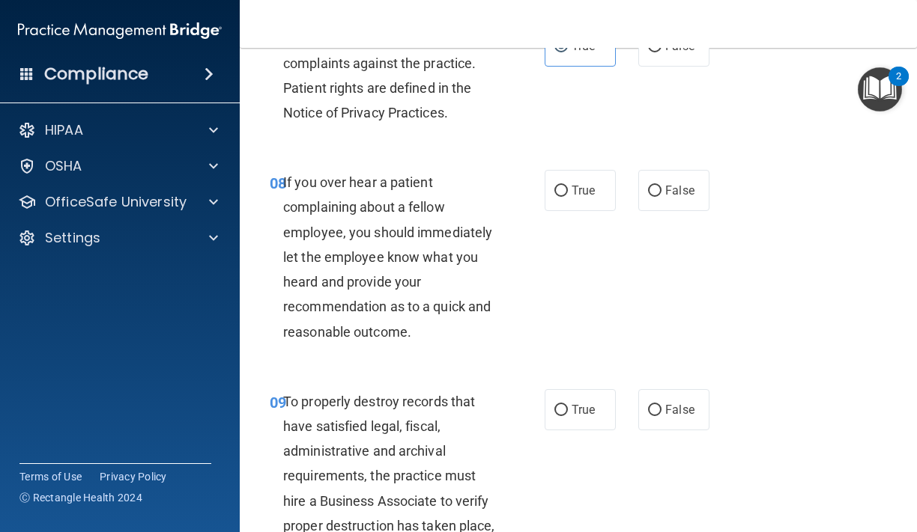
scroll to position [1389, 0]
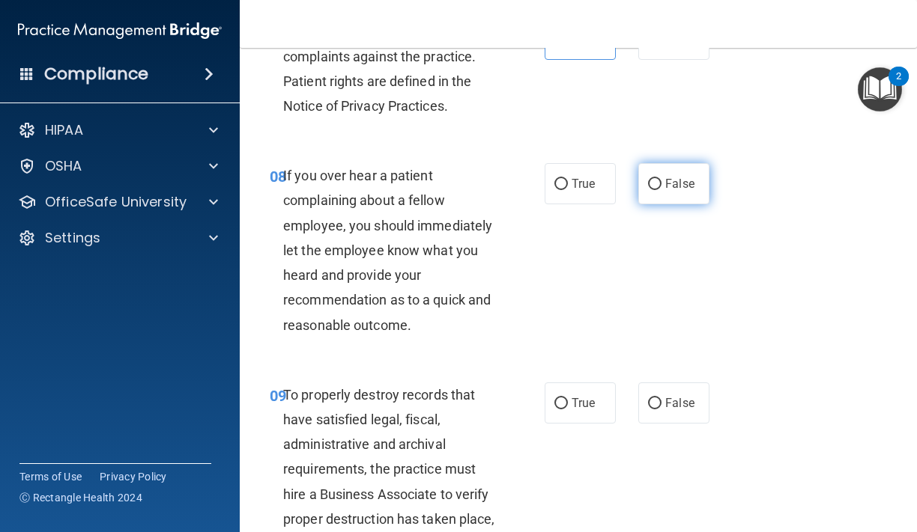
click at [672, 196] on label "False" at bounding box center [673, 183] width 71 height 41
click at [661, 190] on input "False" at bounding box center [654, 184] width 13 height 11
radio input "true"
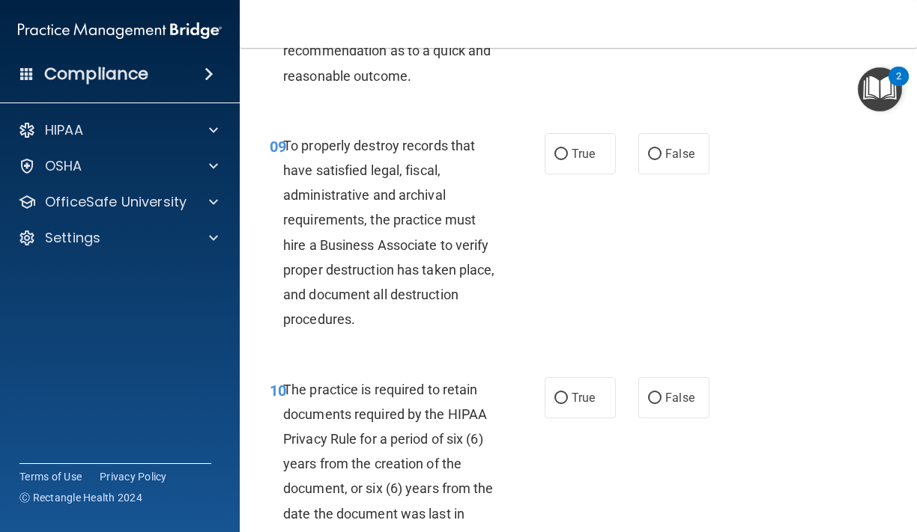
scroll to position [1640, 0]
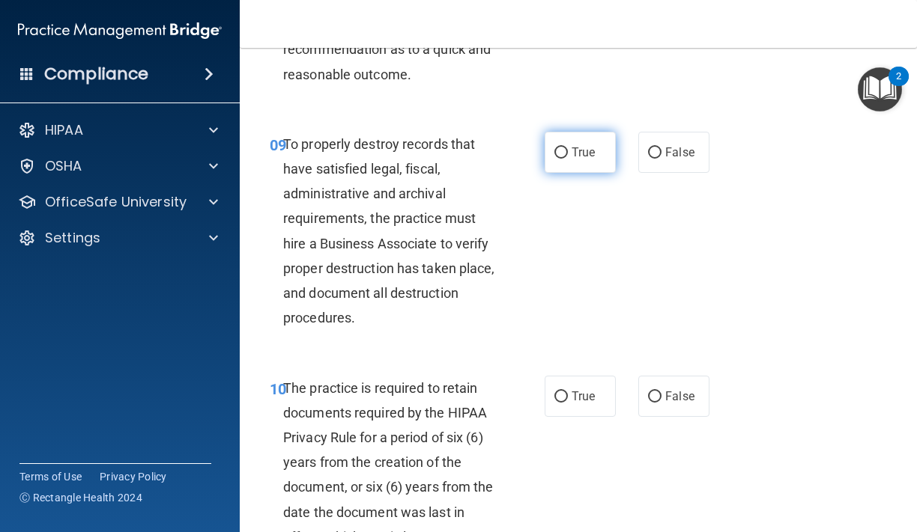
click at [571, 159] on span "True" at bounding box center [582, 152] width 23 height 14
click at [568, 159] on input "True" at bounding box center [560, 153] width 13 height 11
radio input "true"
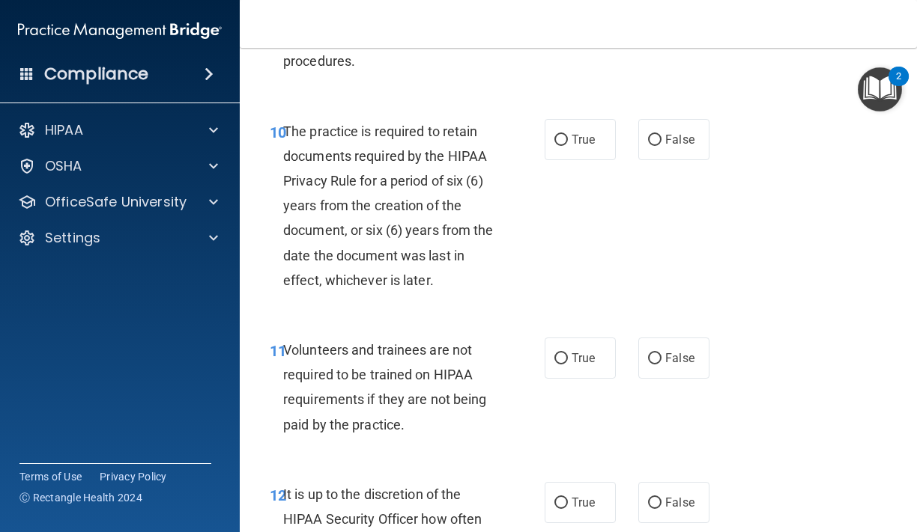
scroll to position [1900, 0]
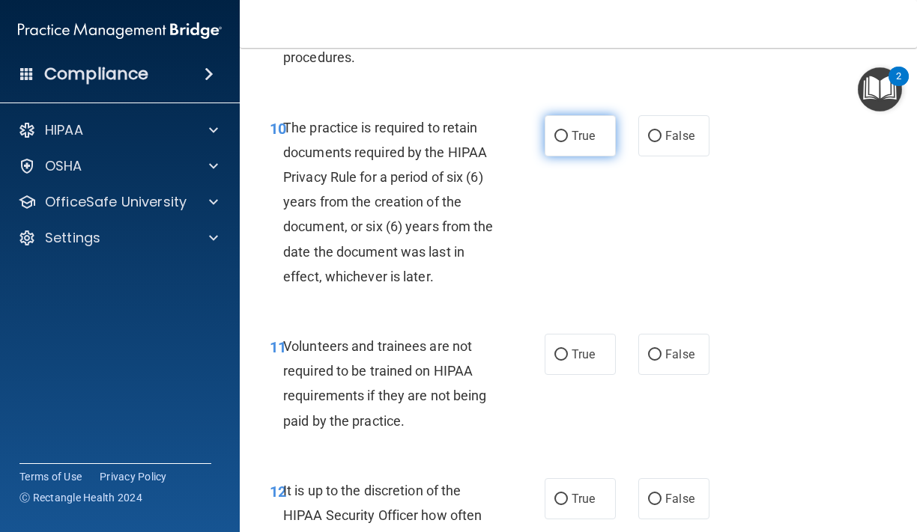
click at [577, 138] on span "True" at bounding box center [582, 136] width 23 height 14
click at [568, 138] on input "True" at bounding box center [560, 136] width 13 height 11
radio input "true"
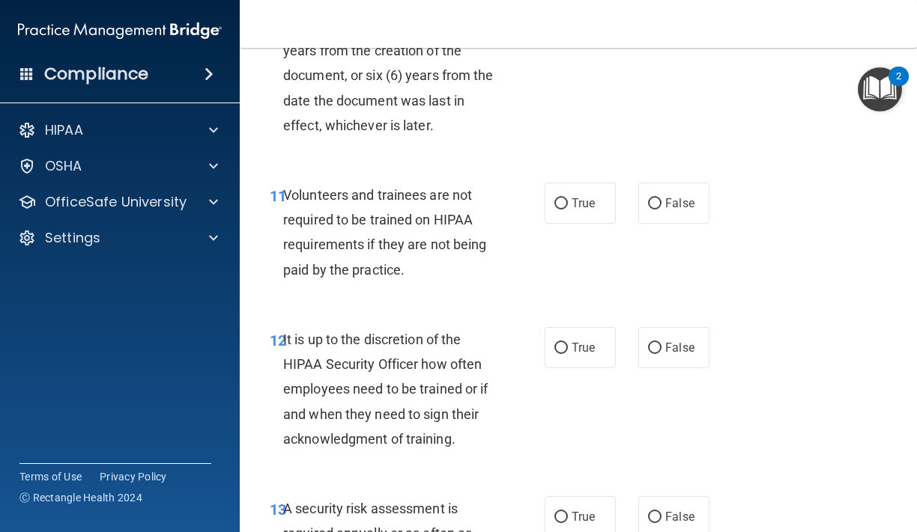
scroll to position [2106, 0]
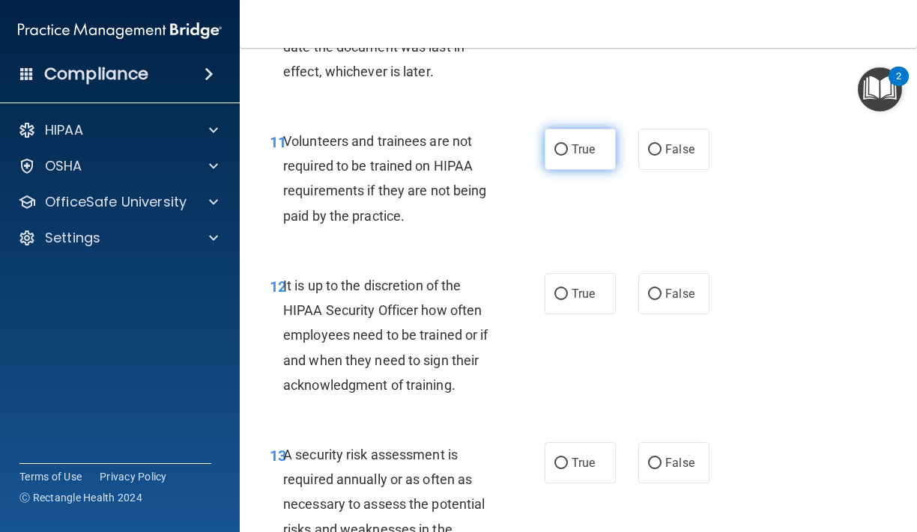
click at [579, 150] on span "True" at bounding box center [582, 149] width 23 height 14
click at [568, 150] on input "True" at bounding box center [560, 150] width 13 height 11
radio input "true"
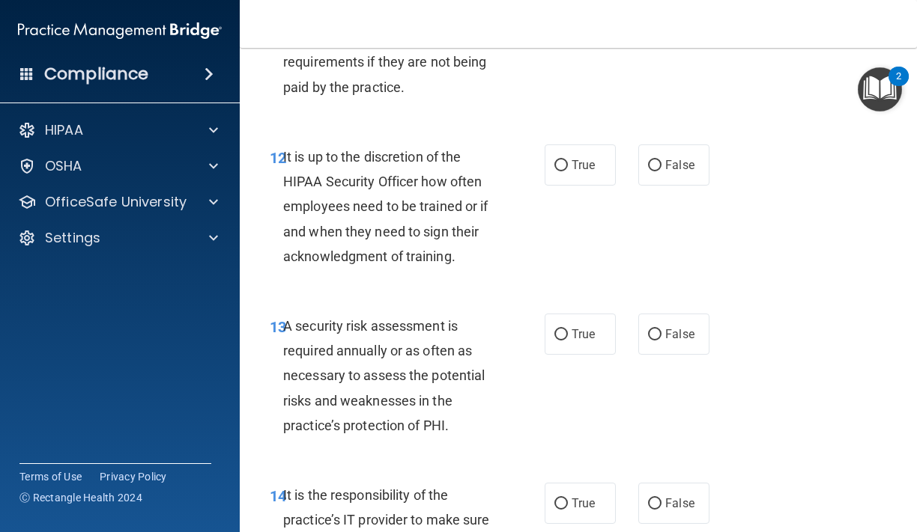
scroll to position [2237, 0]
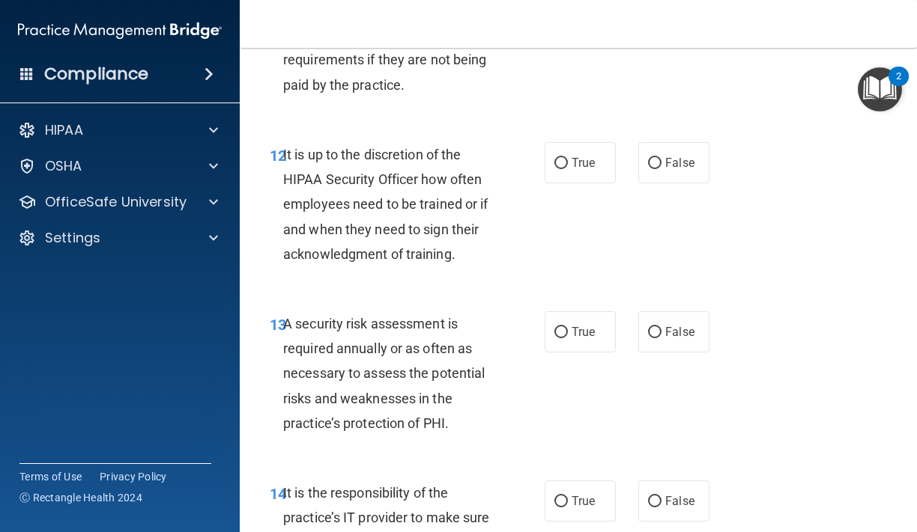
click at [656, 189] on div "12 It is up to the discretion of the HIPAA Security Officer how often employees…" at bounding box center [577, 208] width 639 height 169
click at [656, 188] on div "12 It is up to the discretion of the HIPAA Security Officer how often employees…" at bounding box center [577, 208] width 639 height 169
click at [653, 177] on label "False" at bounding box center [673, 162] width 71 height 41
click at [653, 169] on input "False" at bounding box center [654, 163] width 13 height 11
radio input "true"
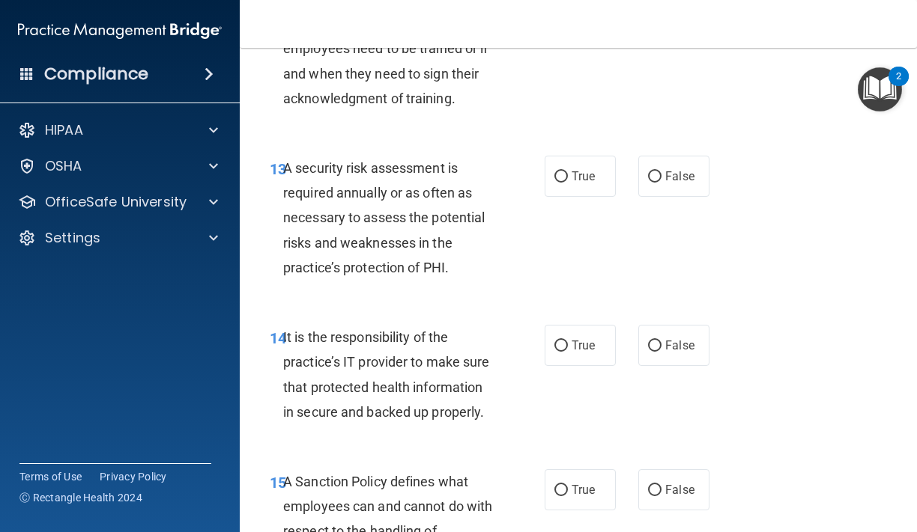
scroll to position [2395, 0]
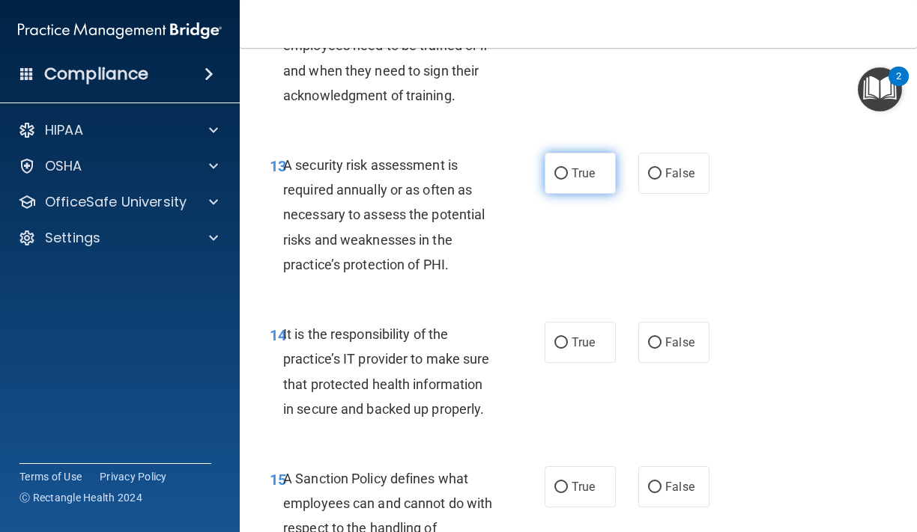
click at [579, 164] on label "True" at bounding box center [579, 173] width 71 height 41
click at [568, 168] on input "True" at bounding box center [560, 173] width 13 height 11
radio input "true"
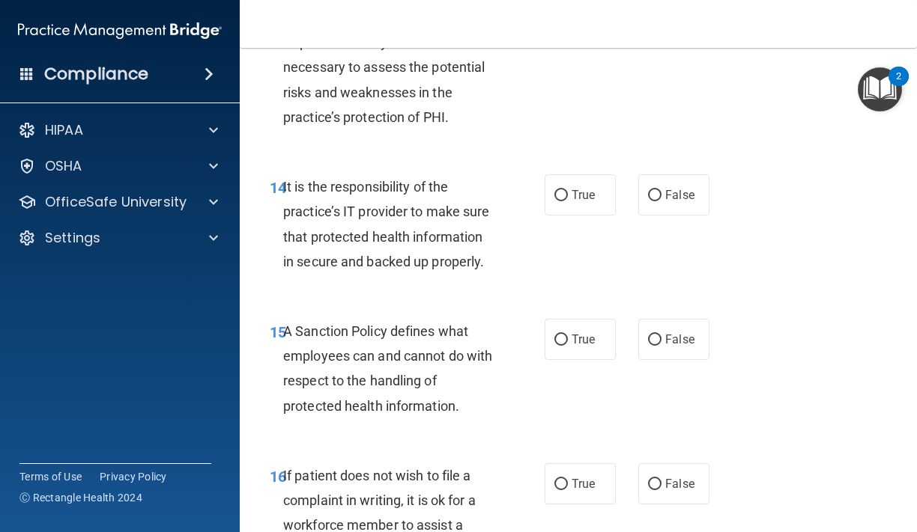
scroll to position [2552, 0]
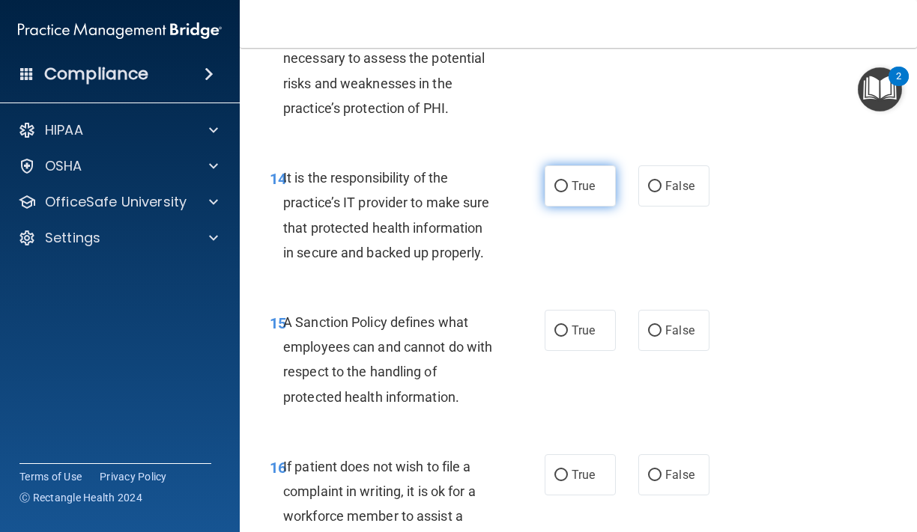
click at [580, 183] on span "True" at bounding box center [582, 186] width 23 height 14
click at [568, 183] on input "True" at bounding box center [560, 186] width 13 height 11
radio input "true"
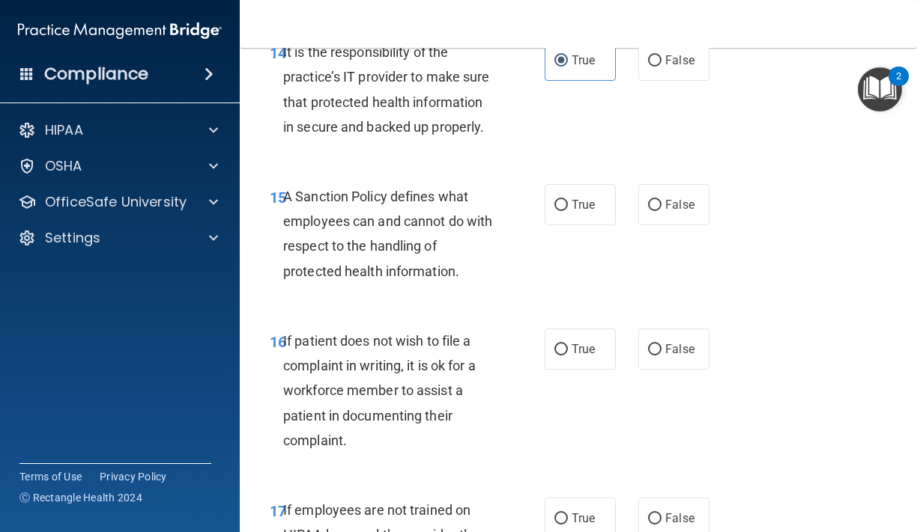
scroll to position [2679, 0]
click at [613, 206] on label "True" at bounding box center [579, 203] width 71 height 41
click at [568, 206] on input "True" at bounding box center [560, 203] width 13 height 11
radio input "true"
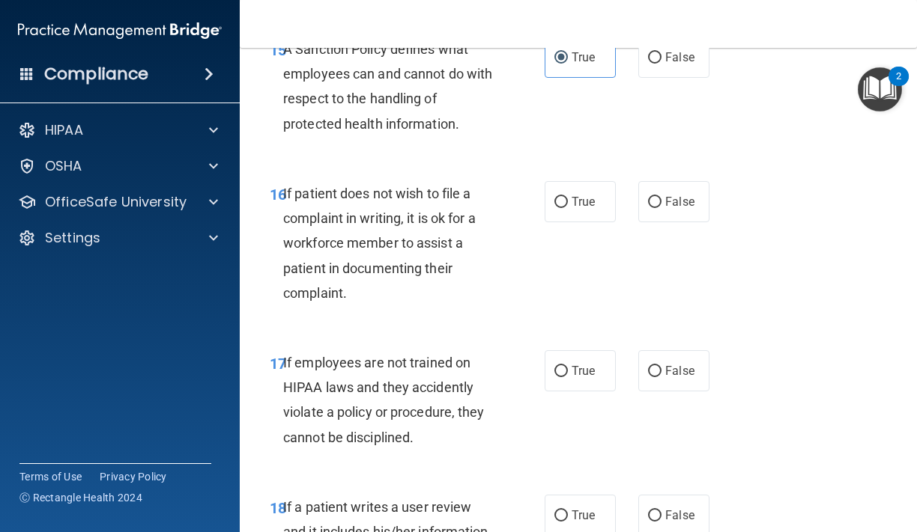
scroll to position [2826, 0]
click at [577, 198] on span "True" at bounding box center [582, 201] width 23 height 14
click at [568, 198] on input "True" at bounding box center [560, 201] width 13 height 11
radio input "true"
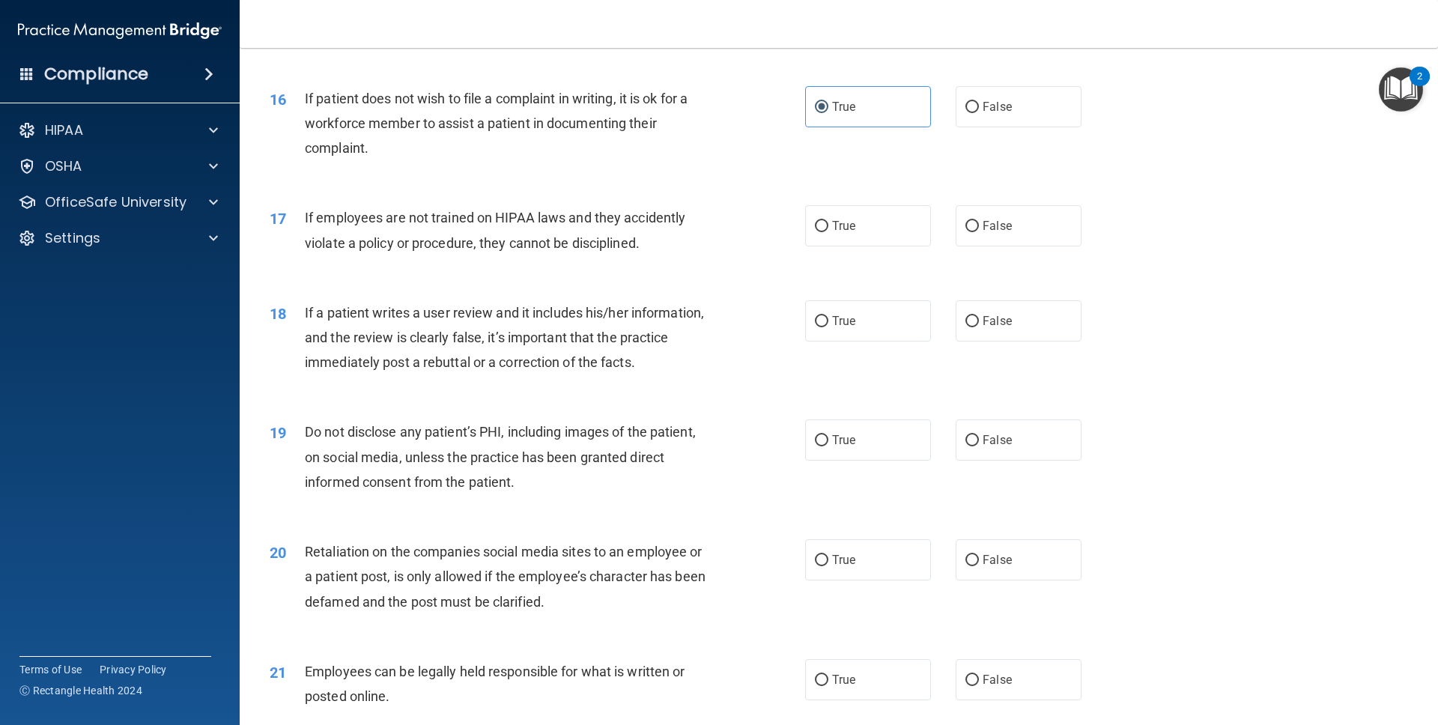
scroll to position [1884, 0]
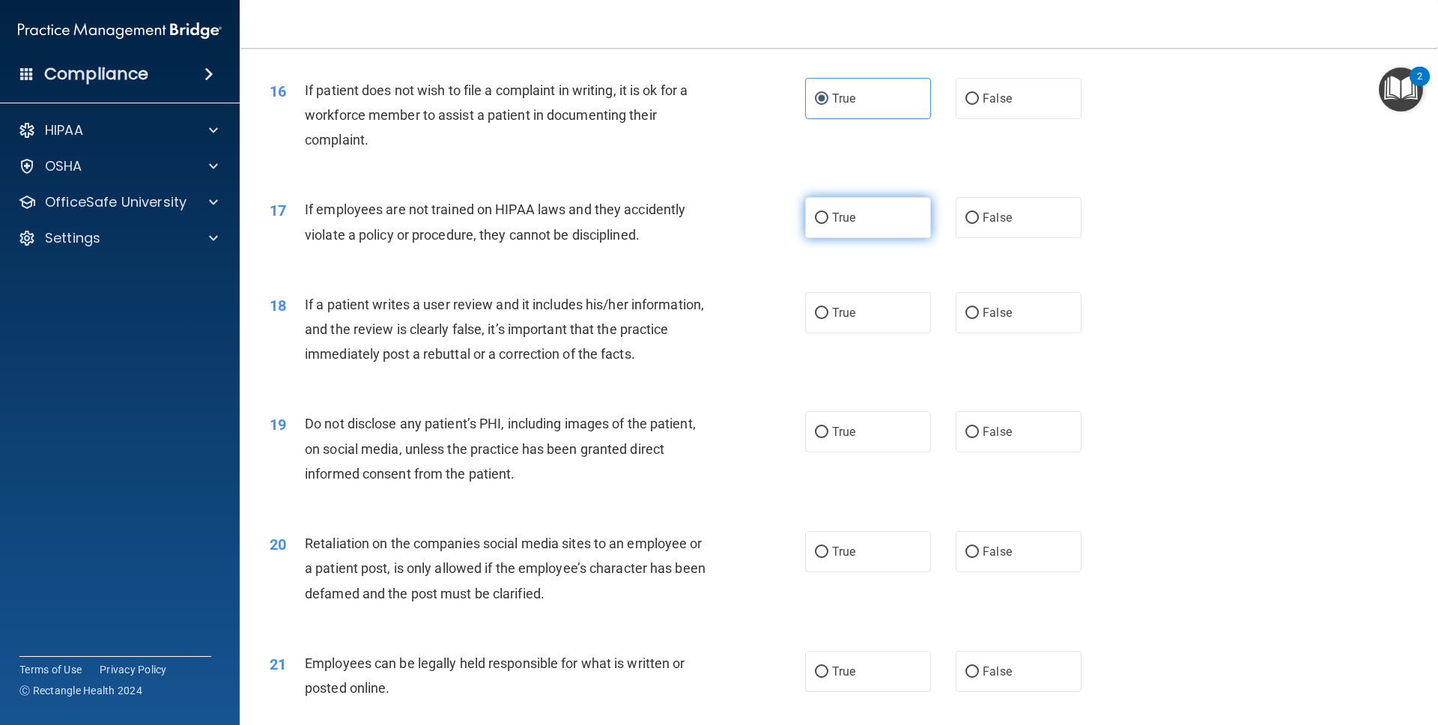
click at [911, 215] on label "True" at bounding box center [868, 217] width 126 height 41
click at [828, 215] on input "True" at bounding box center [821, 218] width 13 height 11
radio input "true"
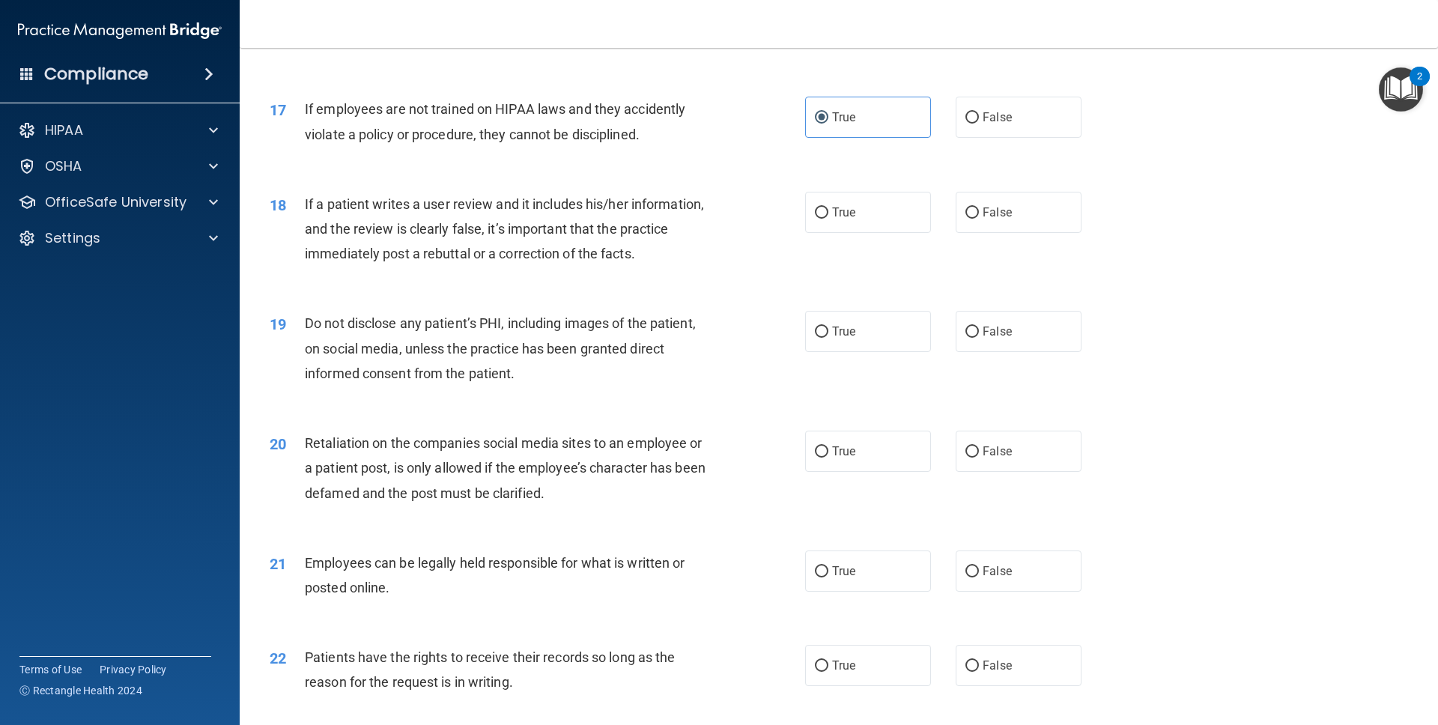
scroll to position [1996, 0]
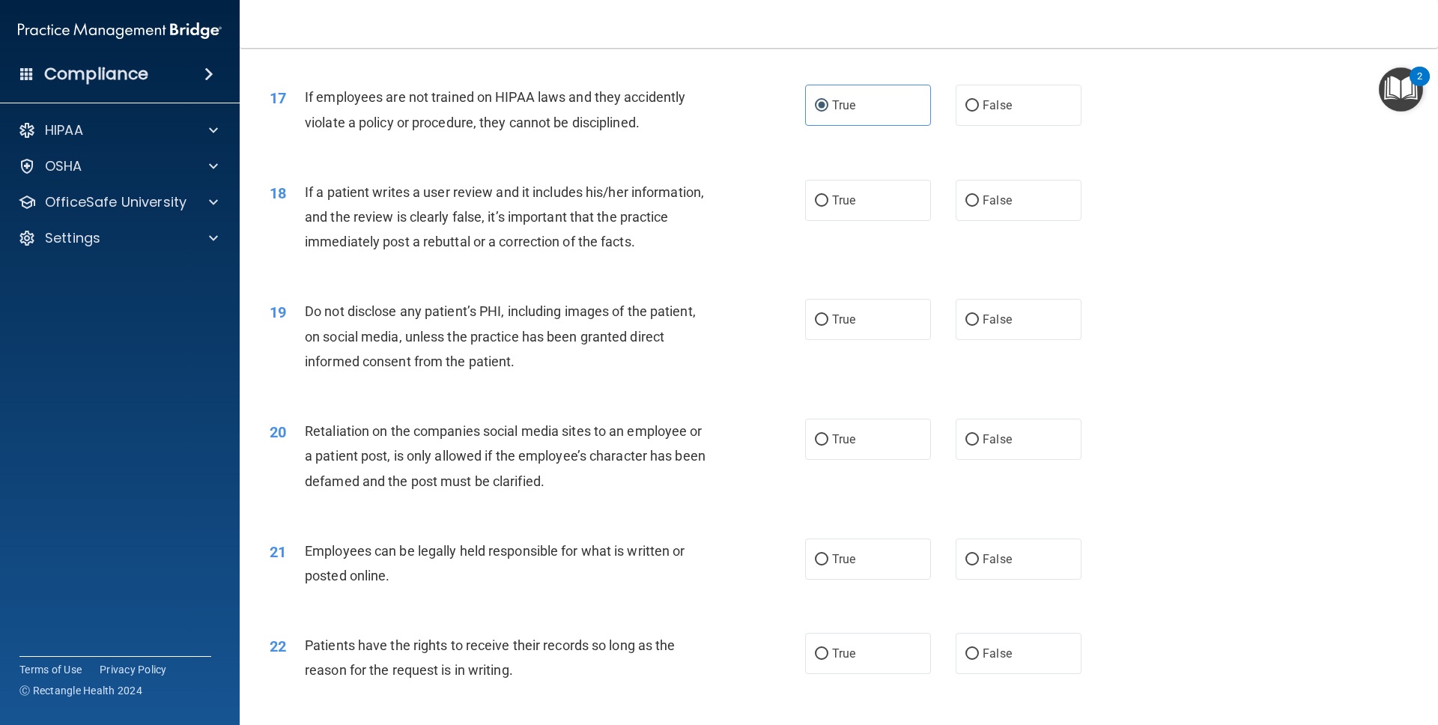
click at [916, 313] on div "True False" at bounding box center [956, 319] width 302 height 41
click at [916, 207] on label "False" at bounding box center [1018, 200] width 126 height 41
click at [916, 207] on input "False" at bounding box center [971, 200] width 13 height 11
radio input "true"
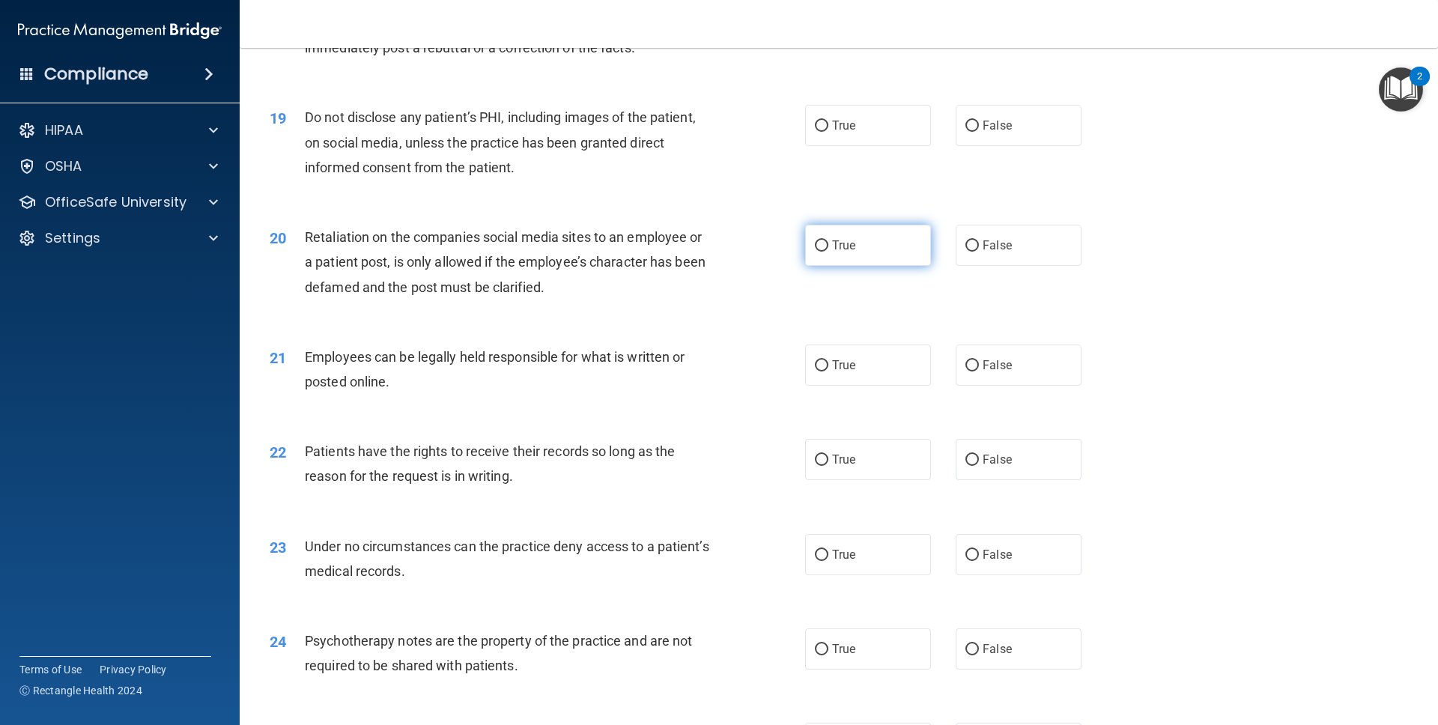
scroll to position [2188, 0]
click at [911, 136] on label "True" at bounding box center [868, 127] width 126 height 41
click at [828, 134] on input "True" at bounding box center [821, 128] width 13 height 11
radio input "true"
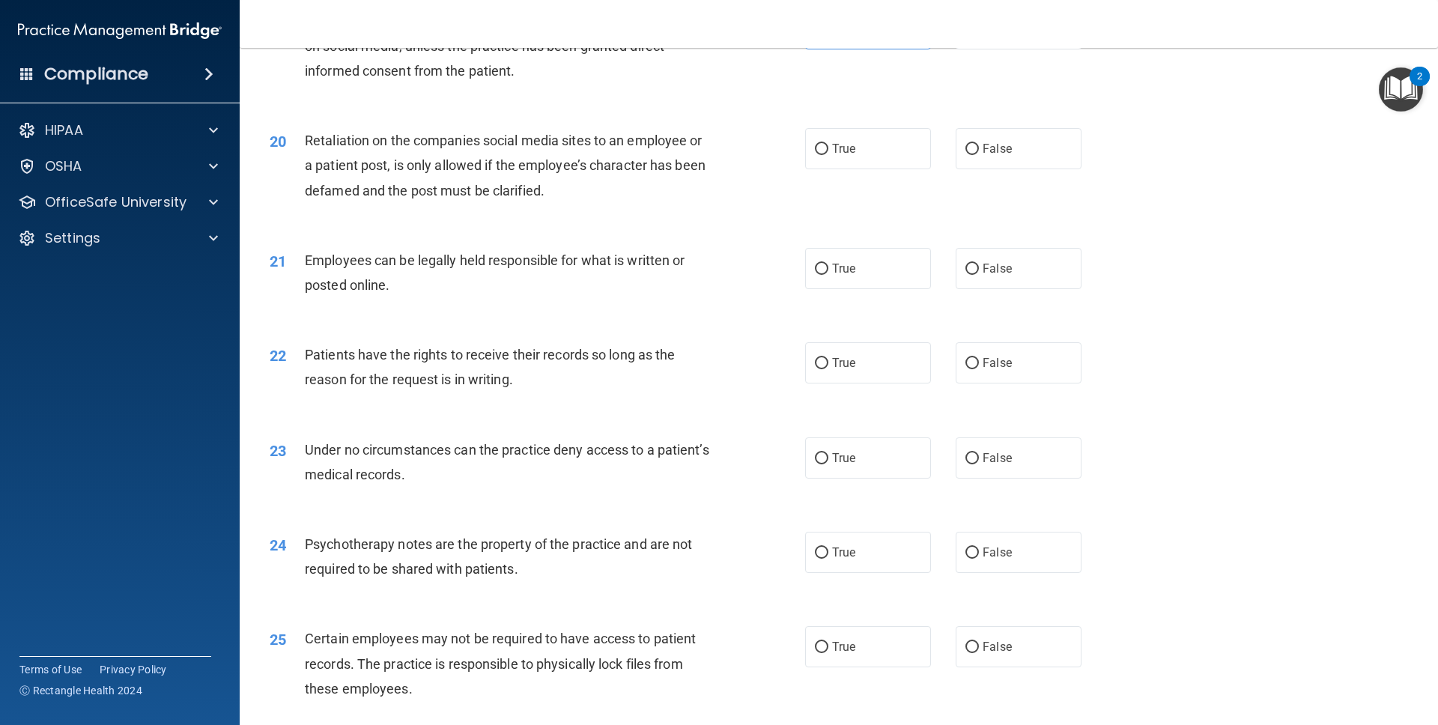
scroll to position [2285, 0]
click at [916, 156] on span "False" at bounding box center [996, 151] width 29 height 14
click at [916, 156] on input "False" at bounding box center [971, 151] width 13 height 11
radio input "true"
click at [836, 282] on label "True" at bounding box center [868, 270] width 126 height 41
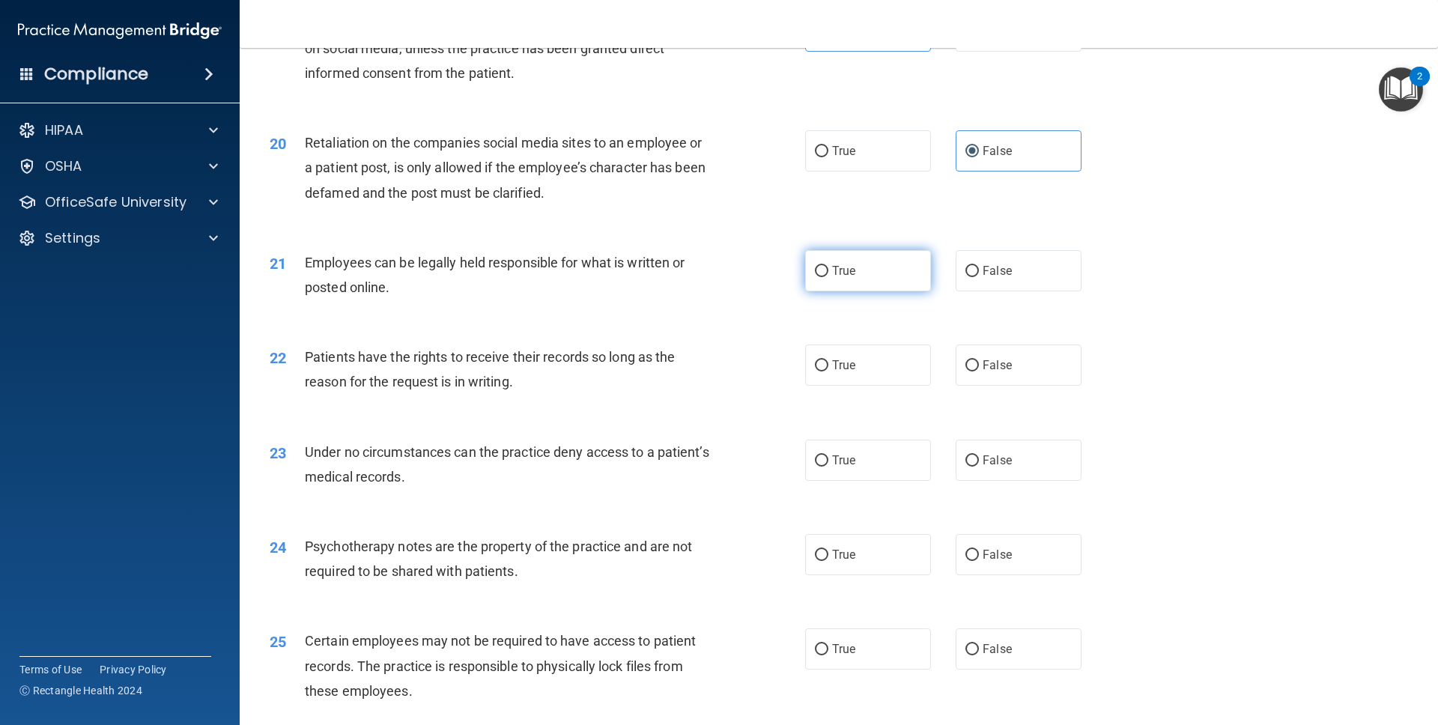
click at [828, 277] on input "True" at bounding box center [821, 271] width 13 height 11
radio input "true"
click at [916, 277] on label "False" at bounding box center [1018, 270] width 126 height 41
click at [916, 277] on input "False" at bounding box center [971, 271] width 13 height 11
radio input "true"
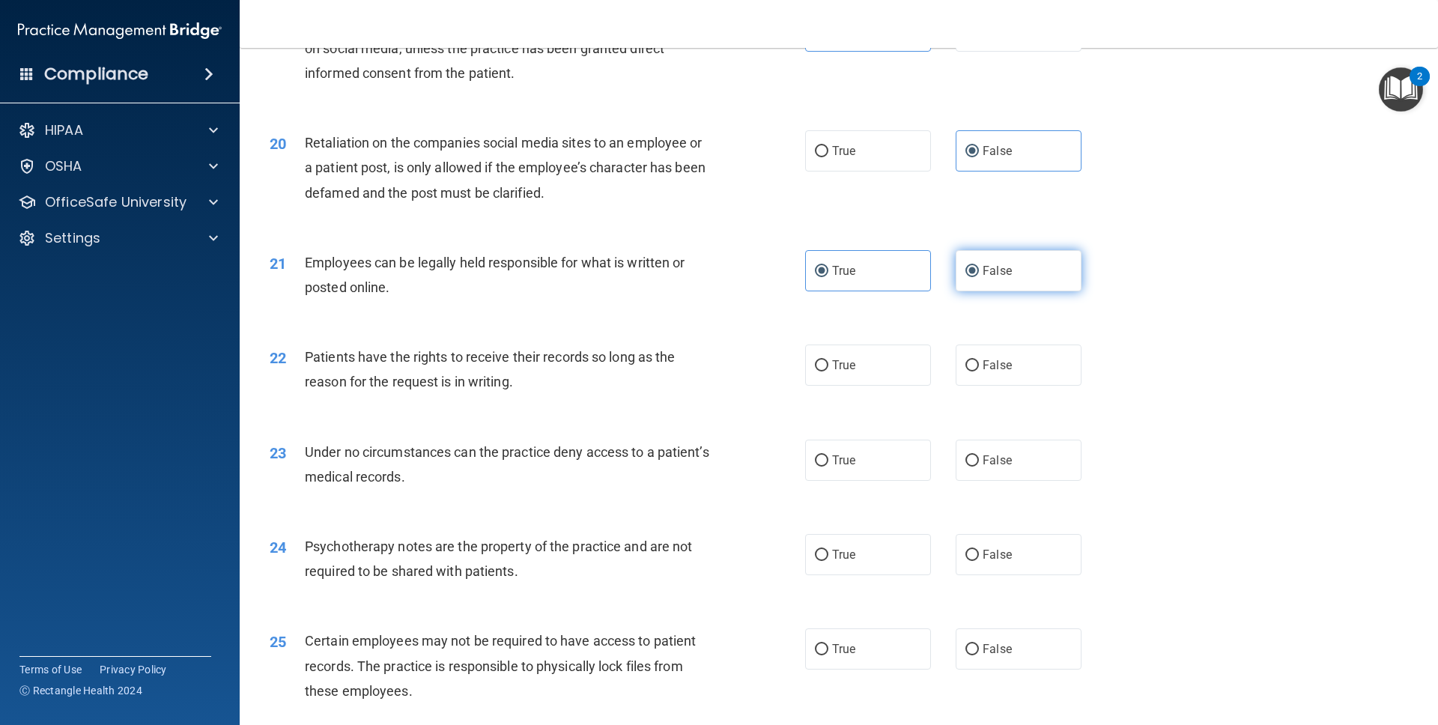
radio input "false"
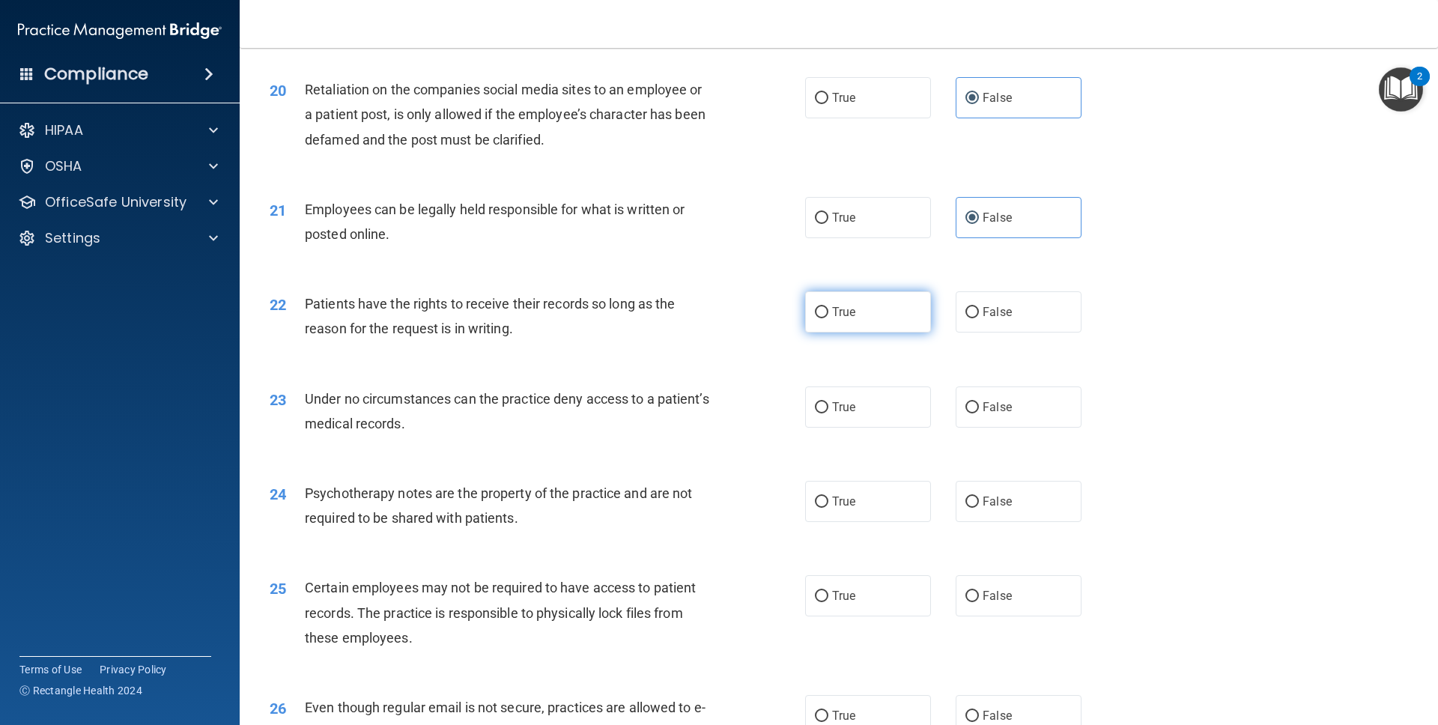
scroll to position [2356, 0]
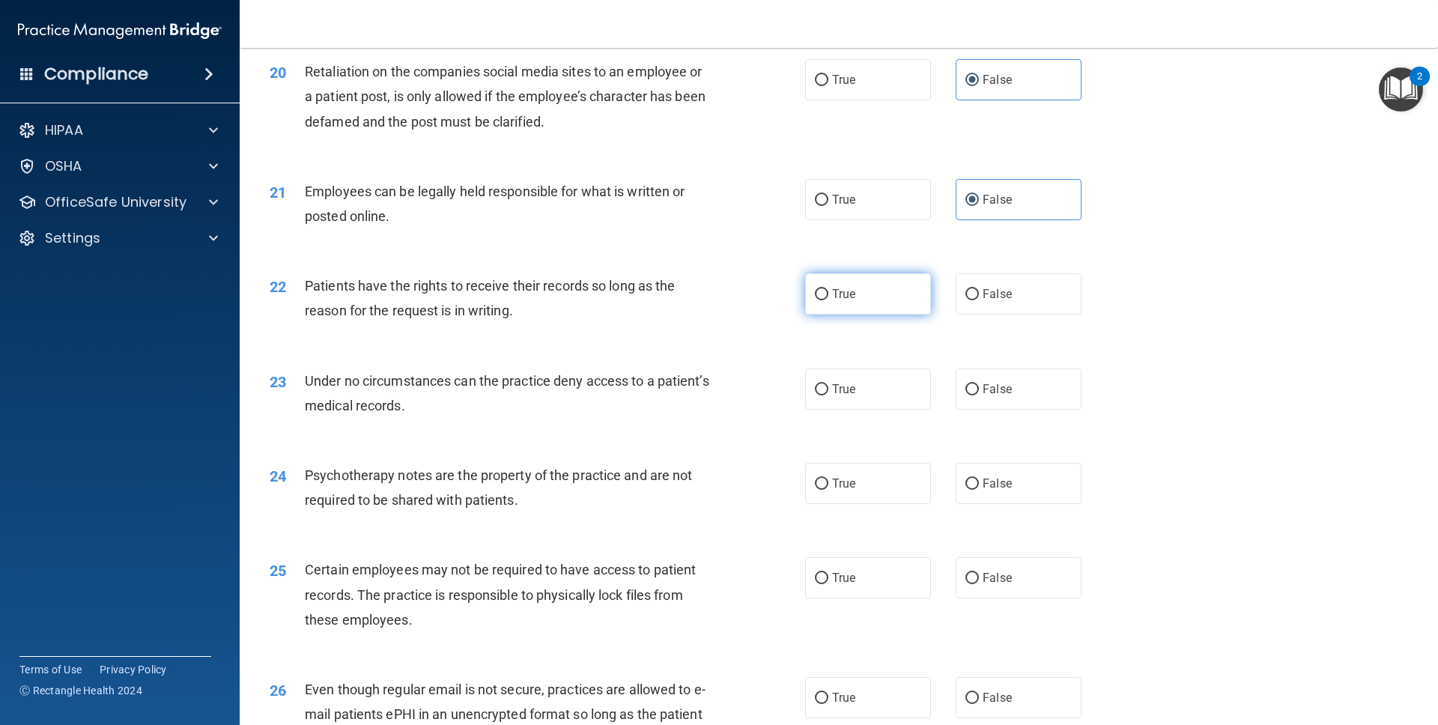
click at [842, 291] on span "True" at bounding box center [843, 294] width 23 height 14
click at [828, 291] on input "True" at bounding box center [821, 294] width 13 height 11
radio input "true"
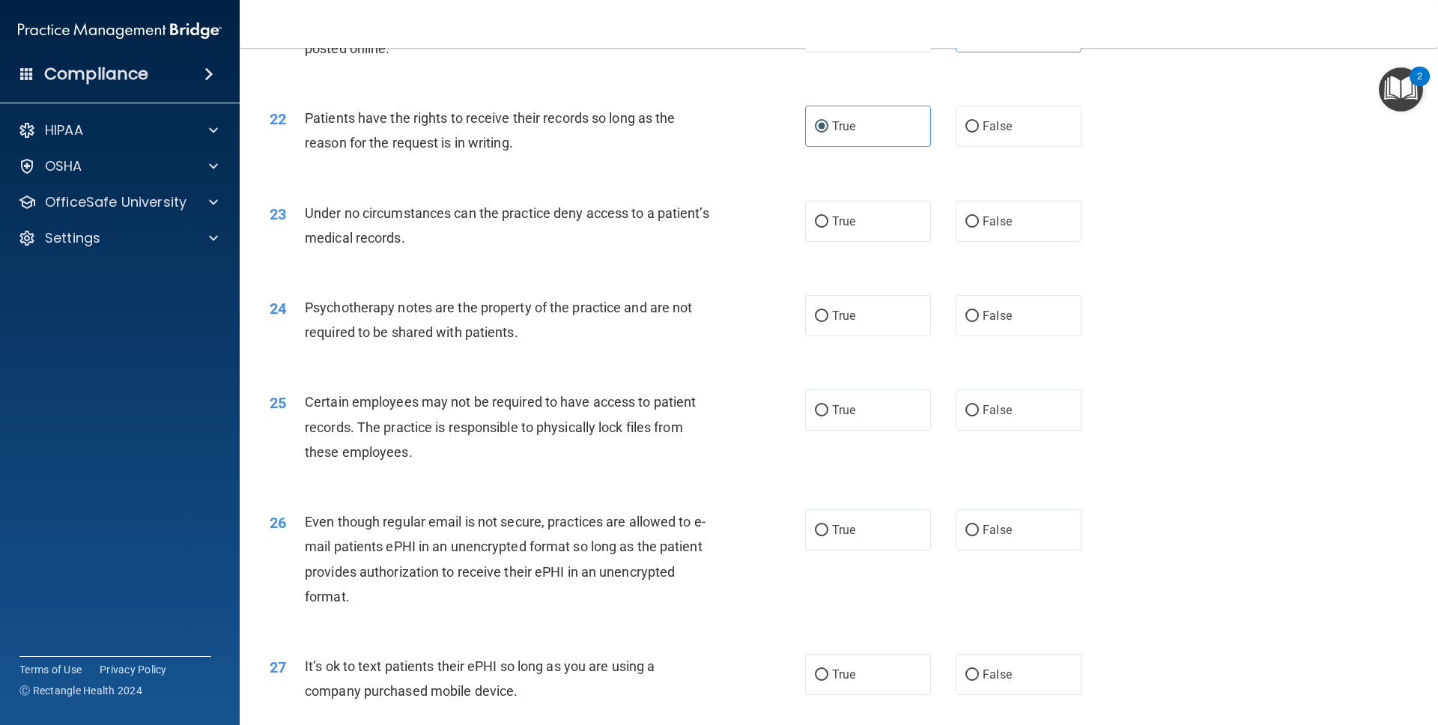
scroll to position [2539, 0]
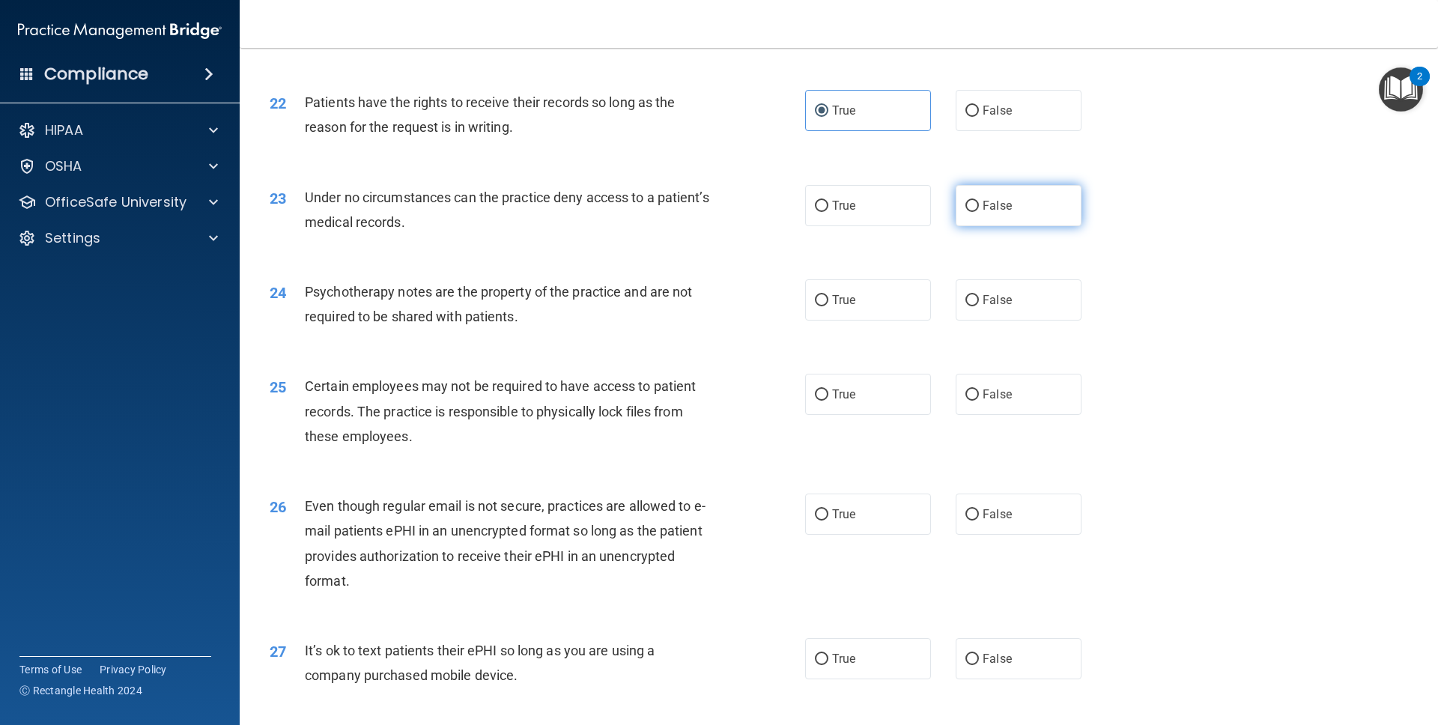
click at [916, 218] on label "False" at bounding box center [1018, 205] width 126 height 41
click at [916, 212] on input "False" at bounding box center [971, 206] width 13 height 11
radio input "true"
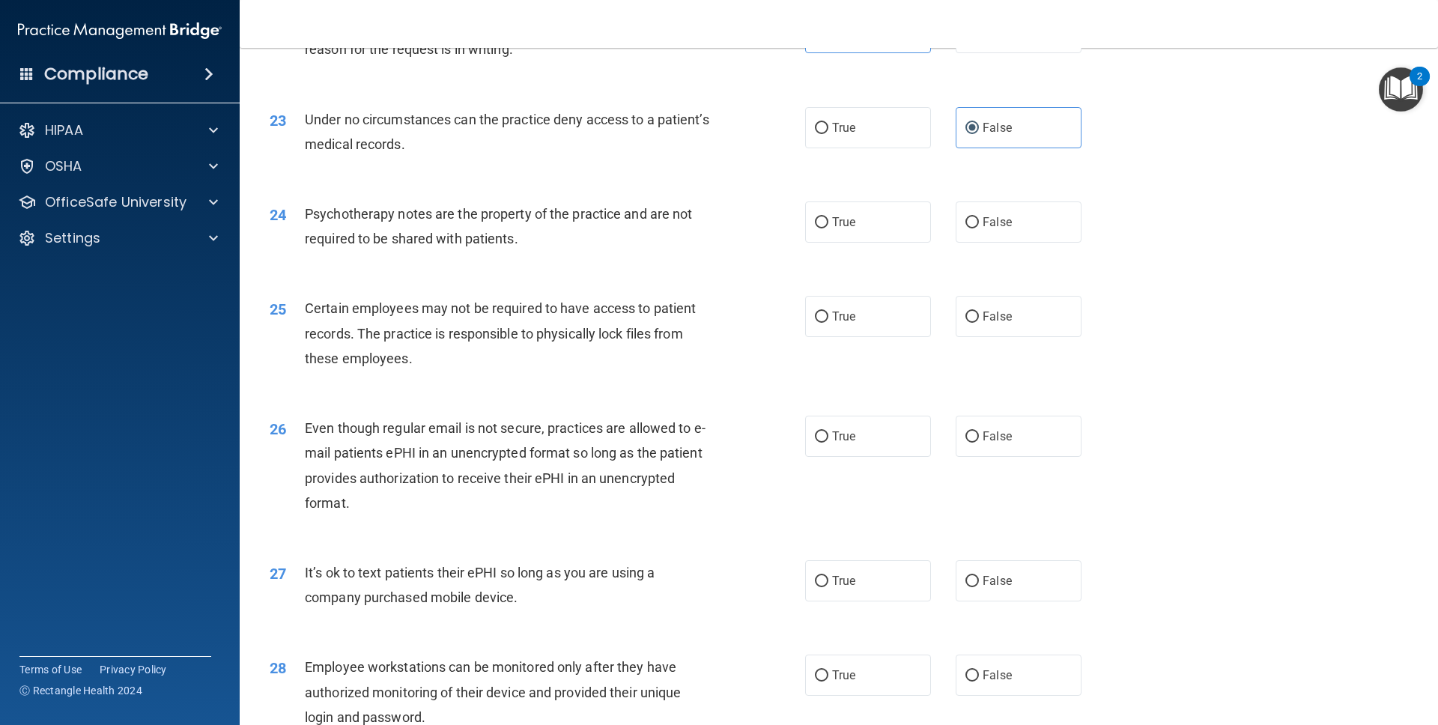
scroll to position [2624, 0]
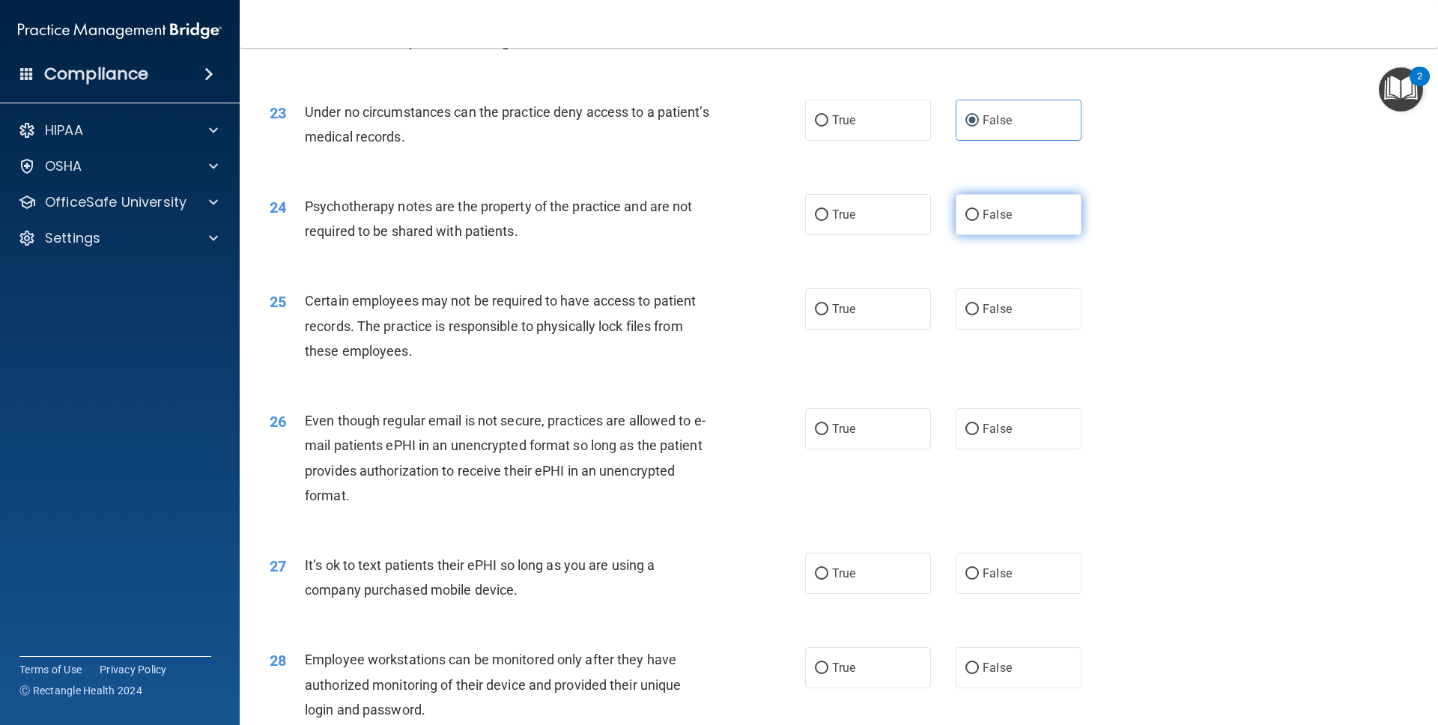
click at [916, 224] on label "False" at bounding box center [1018, 214] width 126 height 41
click at [916, 221] on input "False" at bounding box center [971, 215] width 13 height 11
radio input "true"
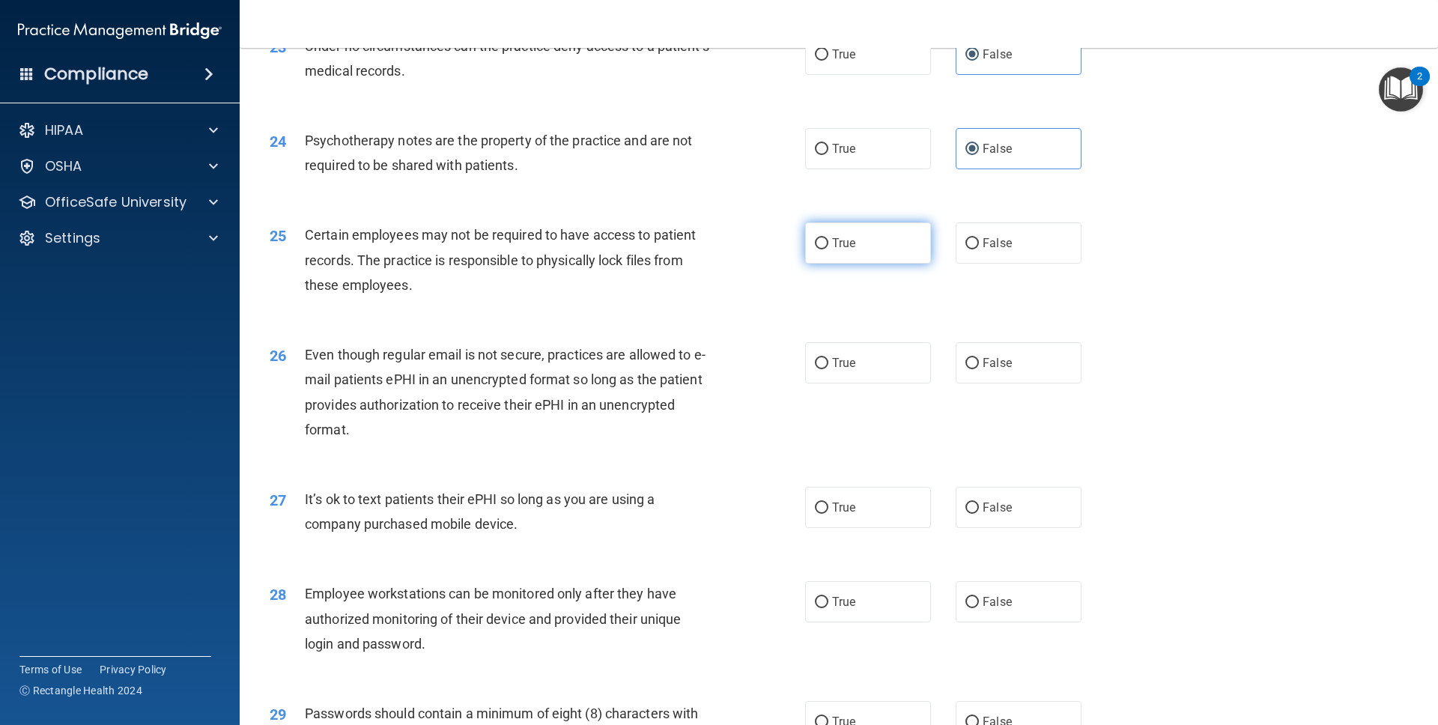
scroll to position [2699, 0]
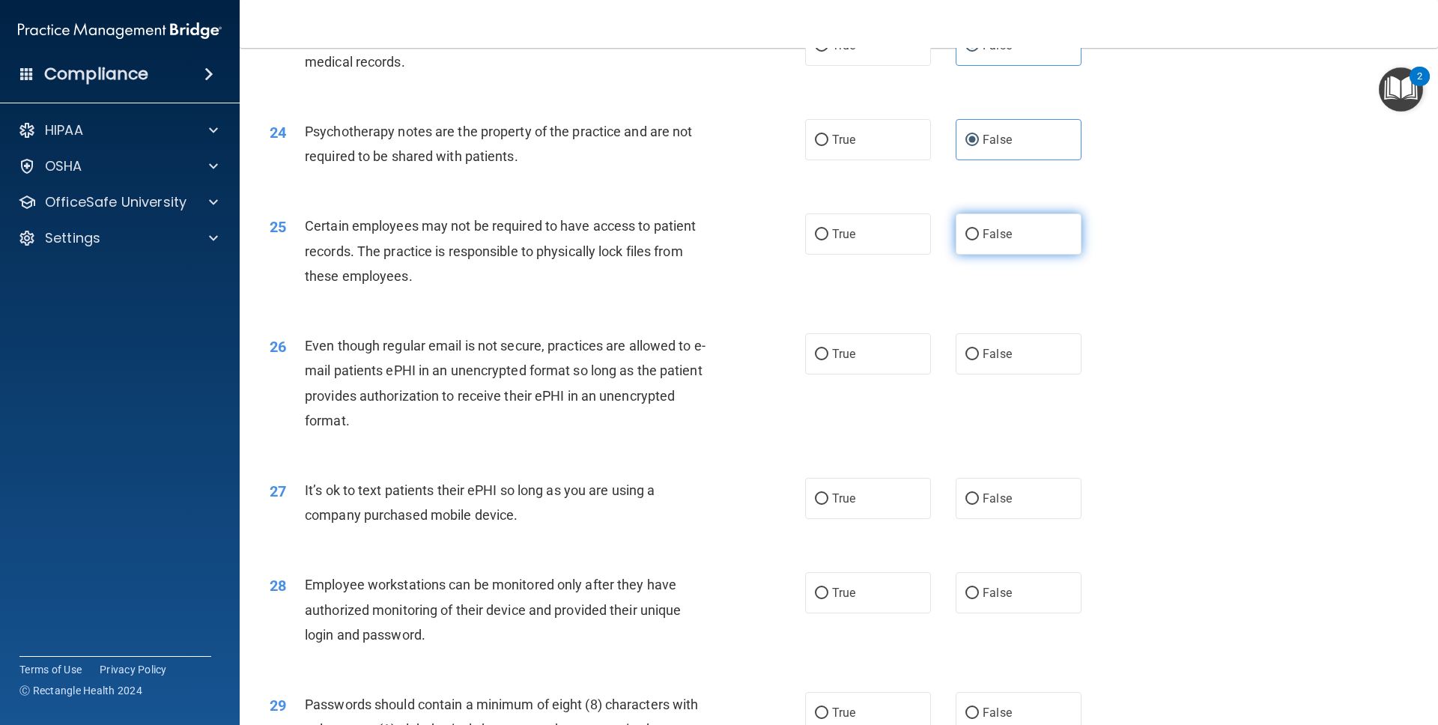
click at [916, 244] on label "False" at bounding box center [1018, 233] width 126 height 41
click at [916, 240] on input "False" at bounding box center [971, 234] width 13 height 11
radio input "true"
click at [840, 252] on label "True" at bounding box center [868, 233] width 126 height 41
click at [828, 240] on input "True" at bounding box center [821, 234] width 13 height 11
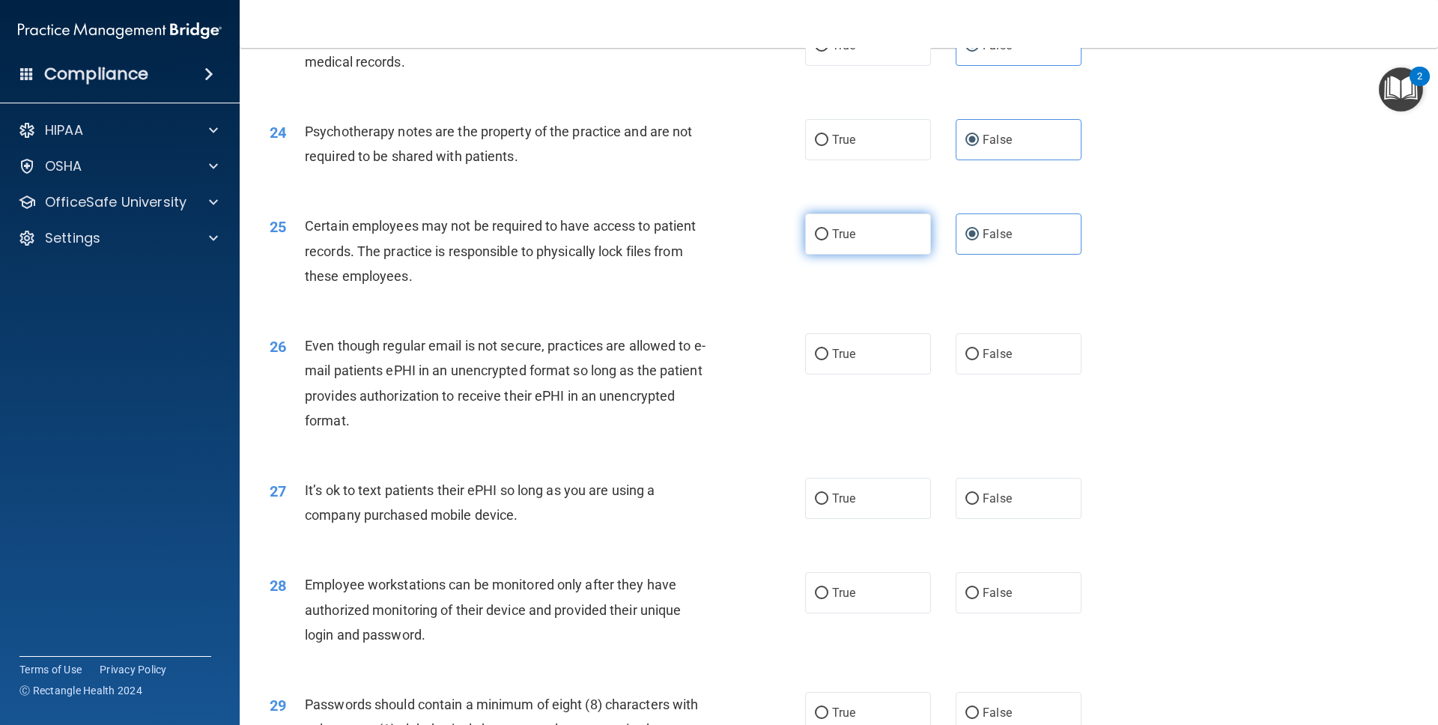
radio input "true"
click at [916, 257] on div "25 Certain employees may not be required to have access to patient records. The…" at bounding box center [838, 255] width 1161 height 120
click at [916, 240] on span "False" at bounding box center [996, 234] width 29 height 14
click at [916, 240] on input "False" at bounding box center [971, 234] width 13 height 11
radio input "true"
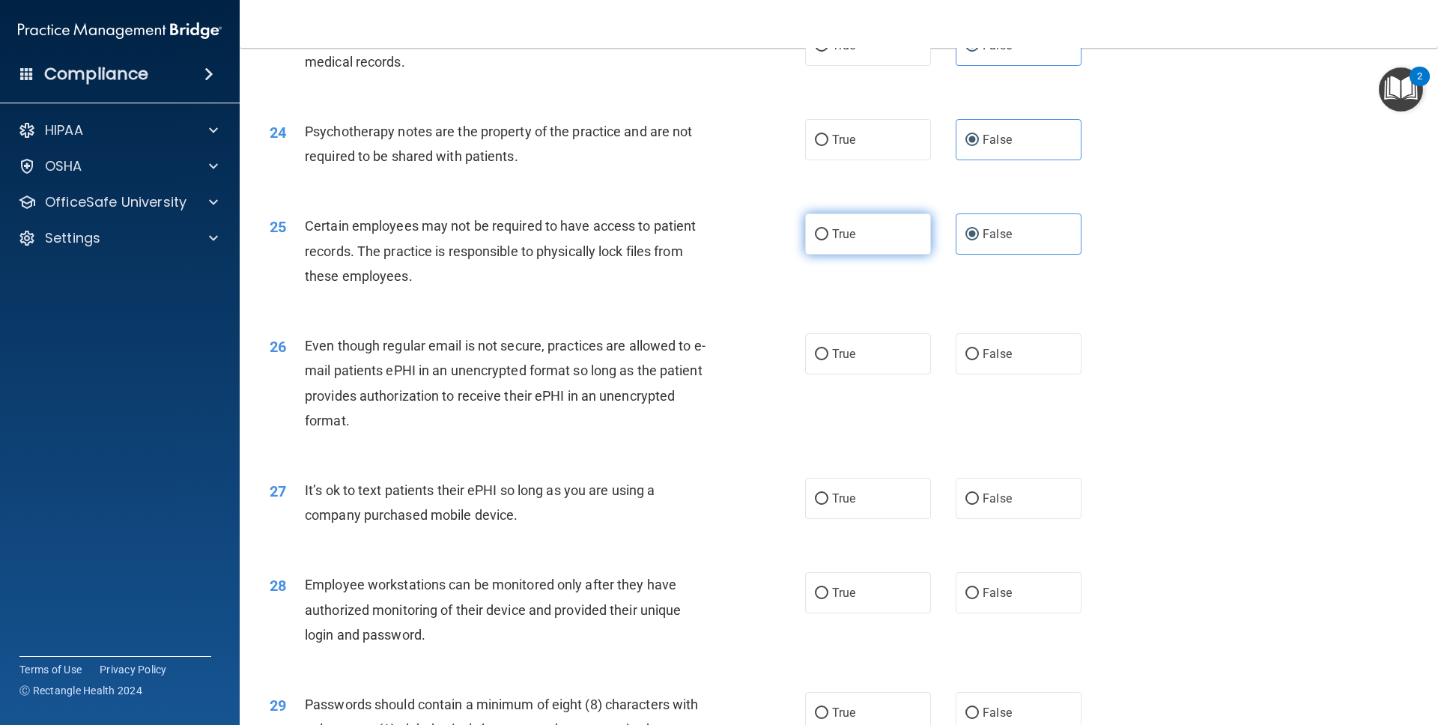
click at [885, 246] on label "True" at bounding box center [868, 233] width 126 height 41
click at [828, 240] on input "True" at bounding box center [821, 234] width 13 height 11
radio input "true"
radio input "false"
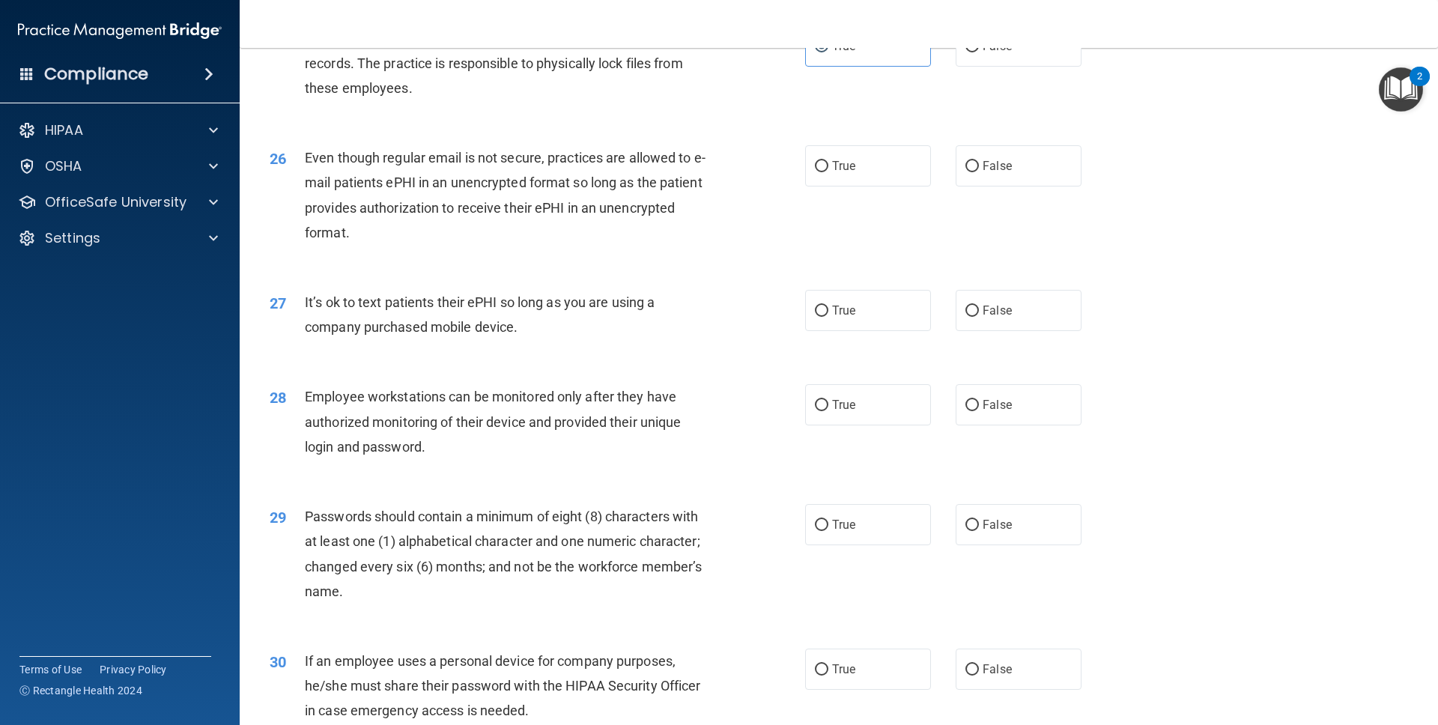
scroll to position [2893, 0]
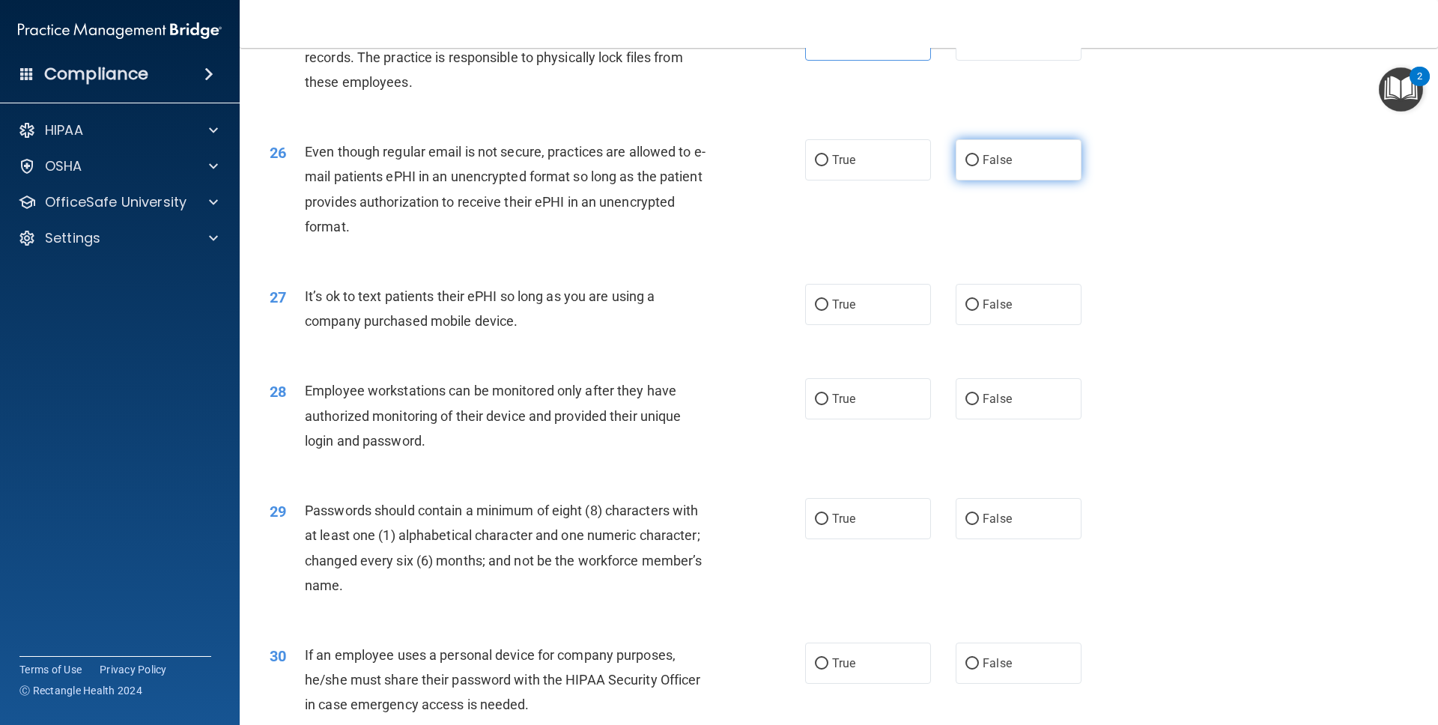
click at [916, 177] on label "False" at bounding box center [1018, 159] width 126 height 41
click at [916, 166] on input "False" at bounding box center [971, 160] width 13 height 11
radio input "true"
click at [889, 164] on label "True" at bounding box center [868, 159] width 126 height 41
click at [828, 164] on input "True" at bounding box center [821, 160] width 13 height 11
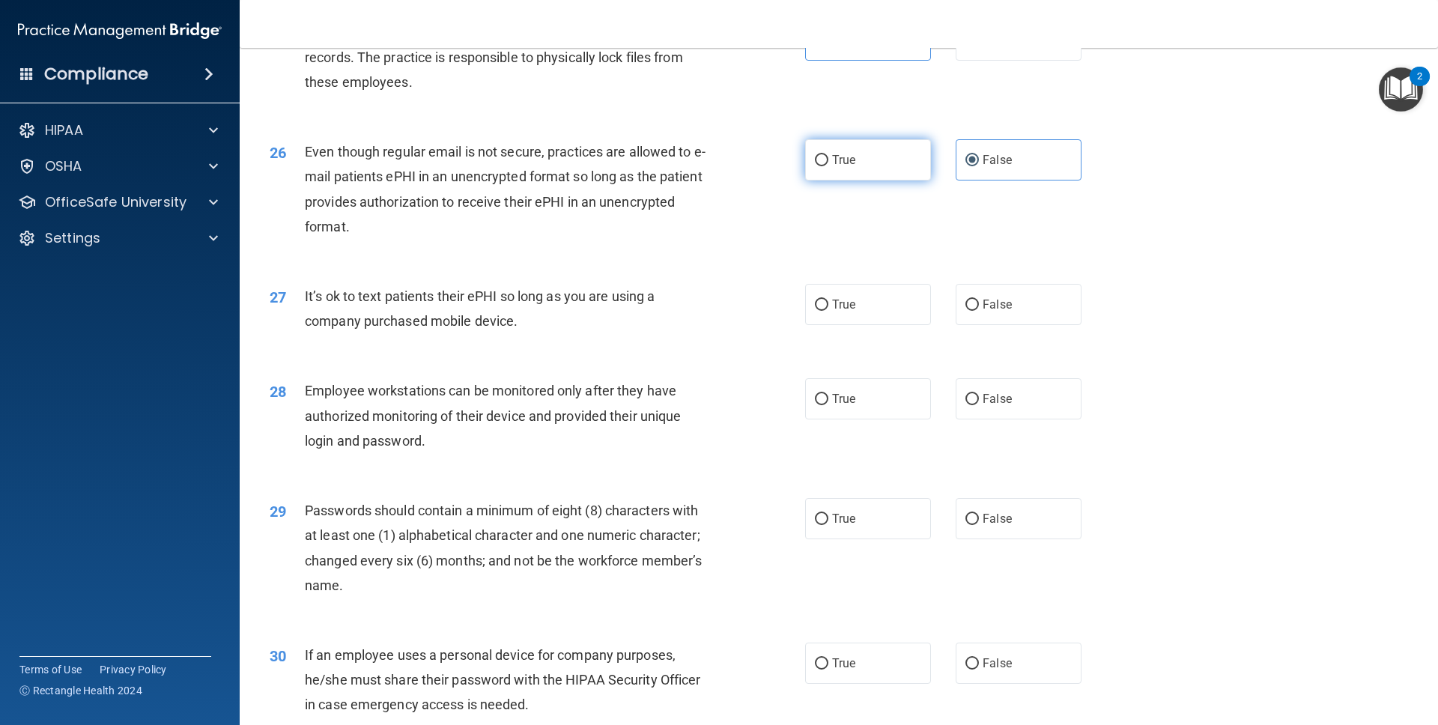
radio input "true"
click at [916, 169] on label "False" at bounding box center [1018, 159] width 126 height 41
click at [916, 166] on input "False" at bounding box center [971, 160] width 13 height 11
radio input "true"
radio input "false"
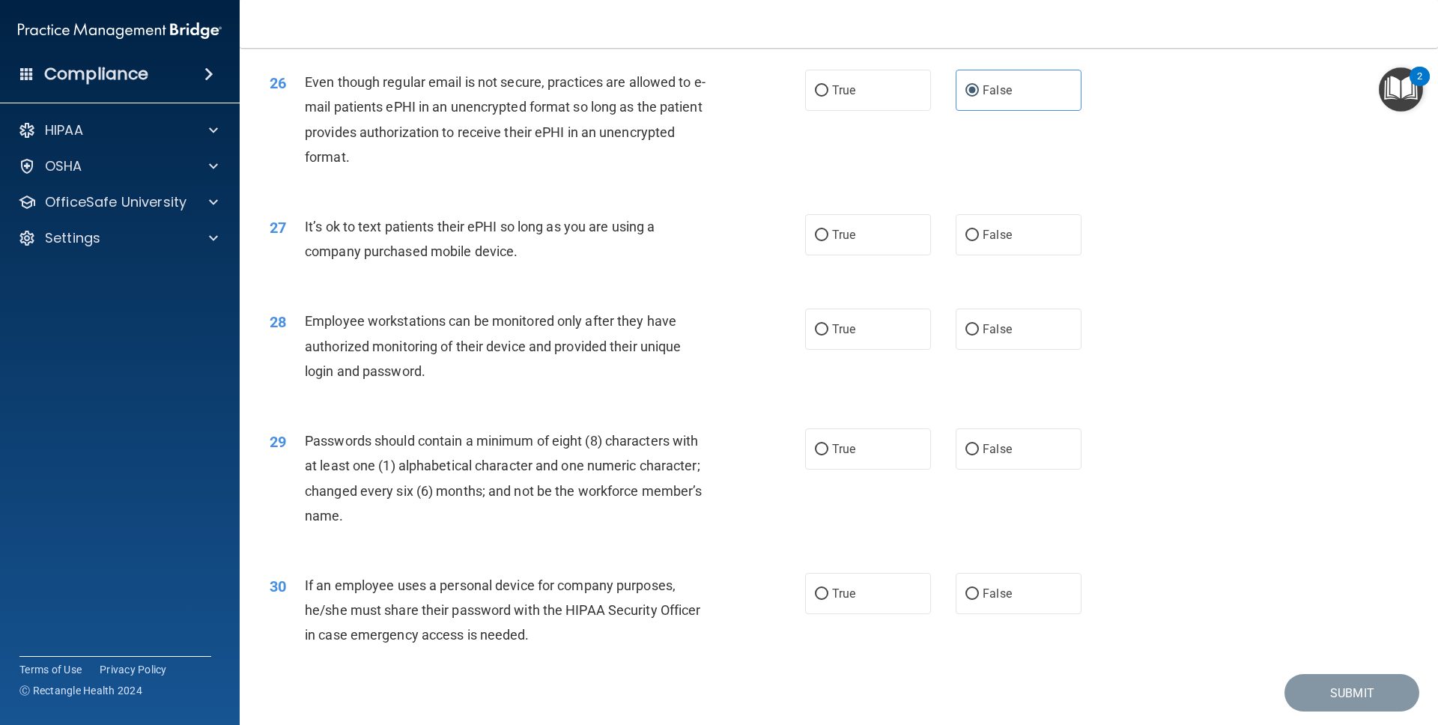
scroll to position [3009, 0]
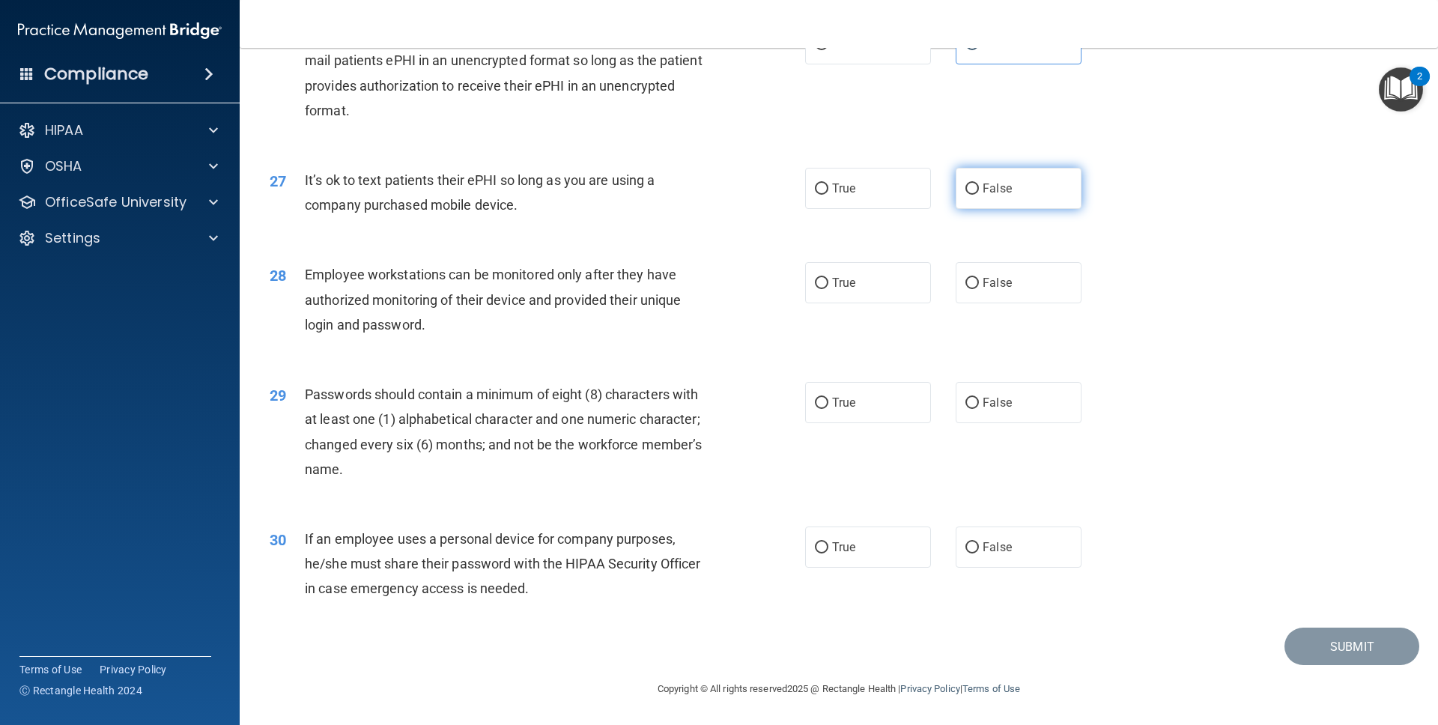
click at [916, 195] on label "False" at bounding box center [1018, 188] width 126 height 41
click at [916, 195] on input "False" at bounding box center [971, 188] width 13 height 11
radio input "true"
click at [833, 308] on div "28 Employee workstations can be monitored only after they have authorized monit…" at bounding box center [838, 303] width 1161 height 120
click at [839, 285] on span "True" at bounding box center [843, 283] width 23 height 14
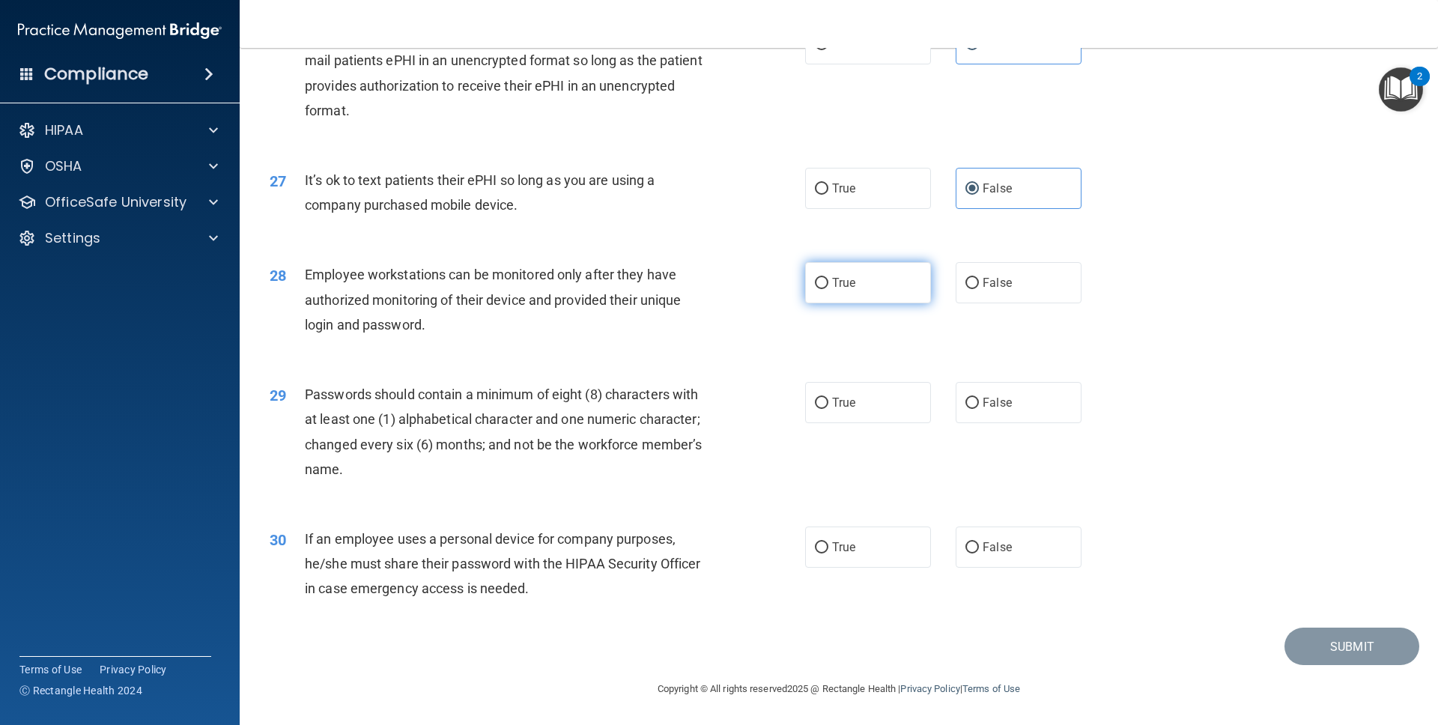
click at [828, 285] on input "True" at bounding box center [821, 283] width 13 height 11
radio input "true"
click at [916, 282] on span "False" at bounding box center [996, 283] width 29 height 14
click at [916, 282] on input "False" at bounding box center [971, 283] width 13 height 11
radio input "true"
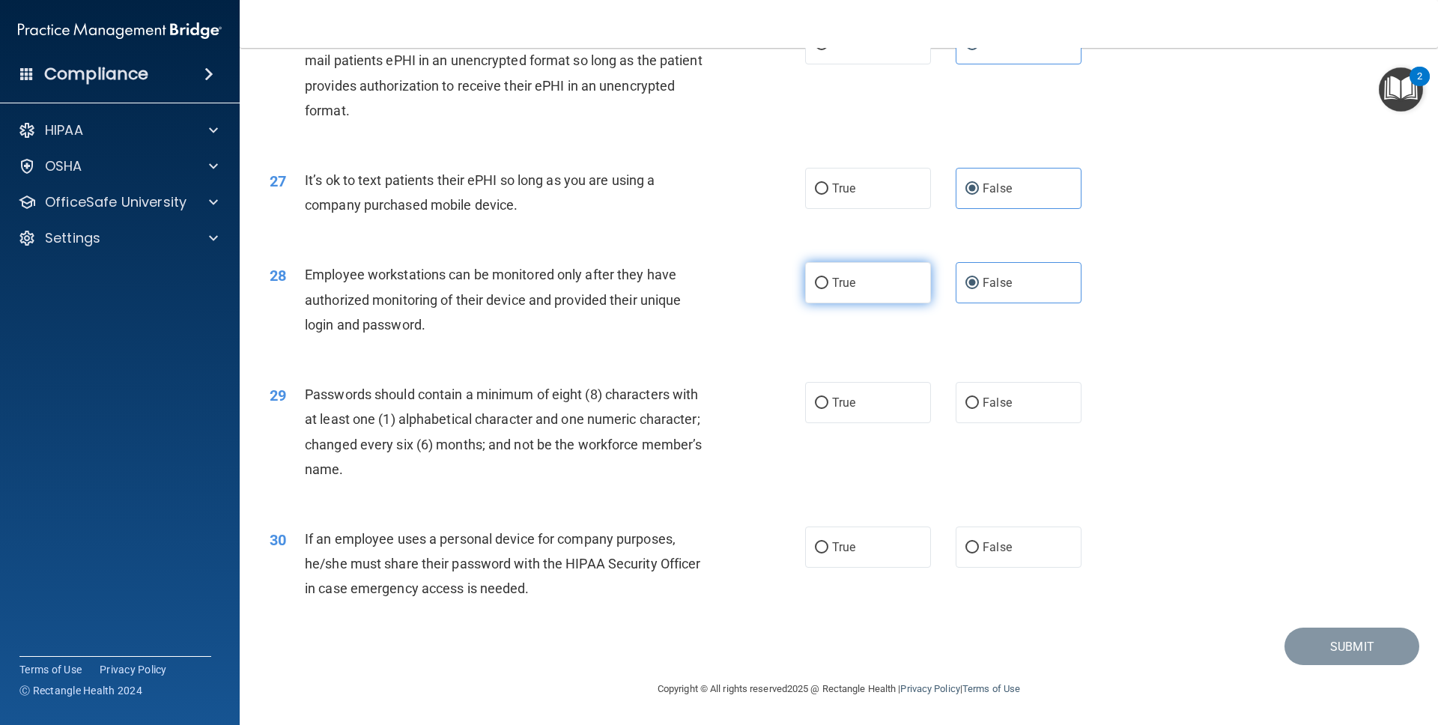
click at [916, 282] on label "True" at bounding box center [868, 282] width 126 height 41
click at [828, 282] on input "True" at bounding box center [821, 283] width 13 height 11
radio input "true"
radio input "false"
click at [870, 403] on label "True" at bounding box center [868, 402] width 126 height 41
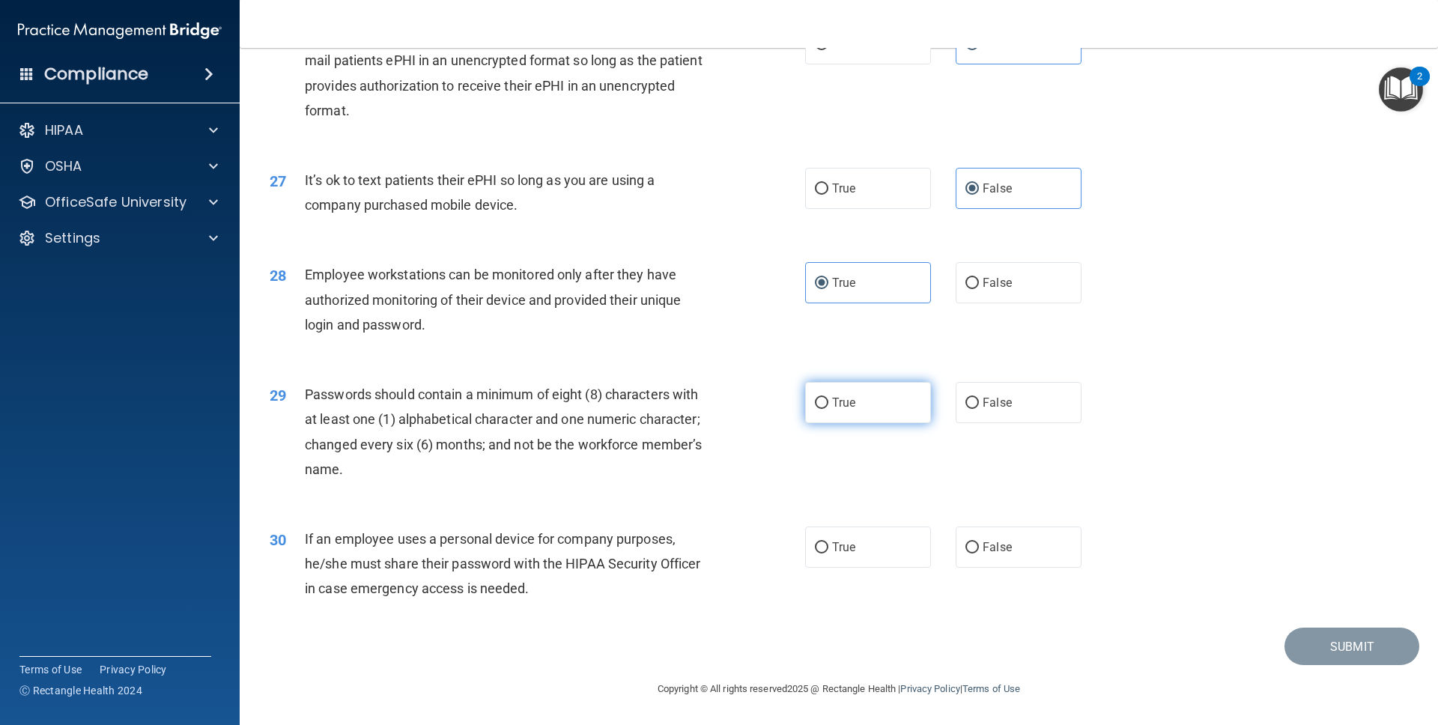
click at [828, 403] on input "True" at bounding box center [821, 403] width 13 height 11
radio input "true"
click at [916, 532] on label "True" at bounding box center [868, 546] width 126 height 41
click at [828, 532] on input "True" at bounding box center [821, 547] width 13 height 11
radio input "true"
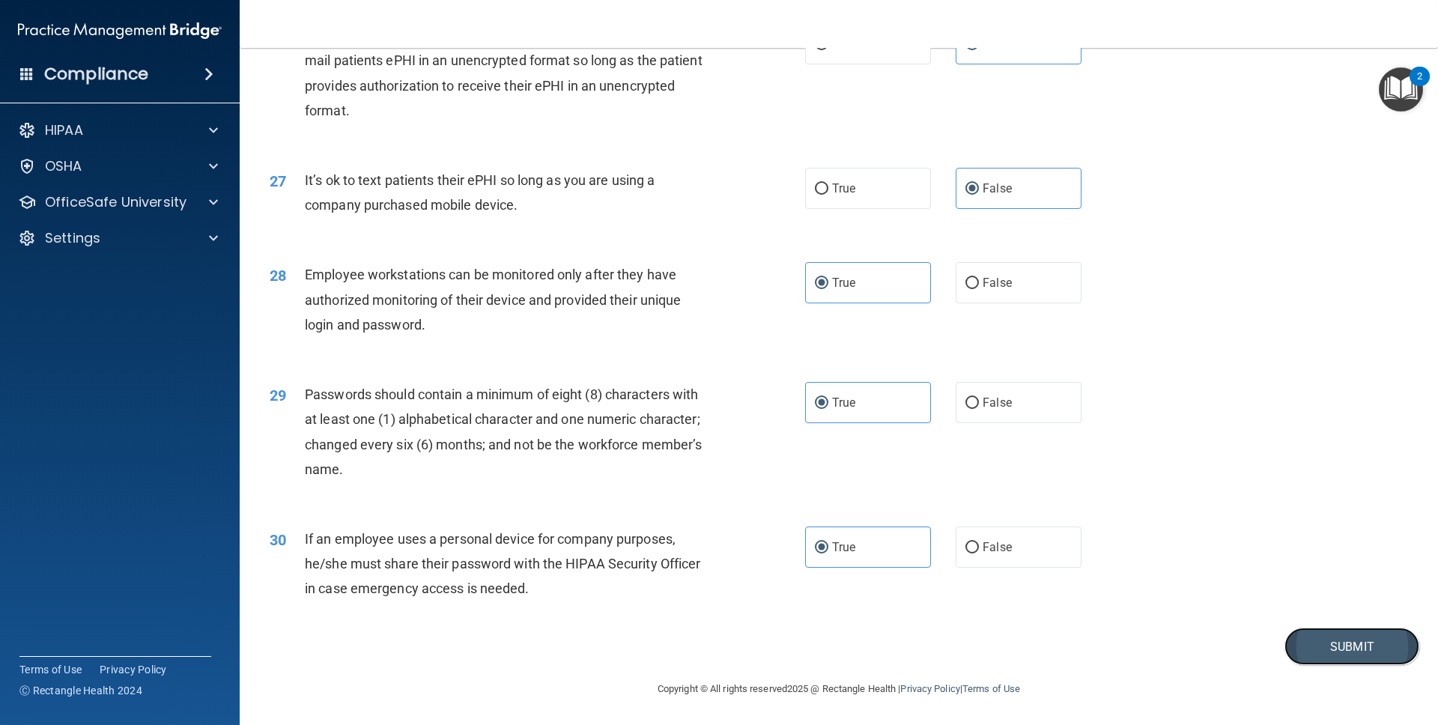
click at [916, 532] on button "Submit" at bounding box center [1351, 646] width 135 height 38
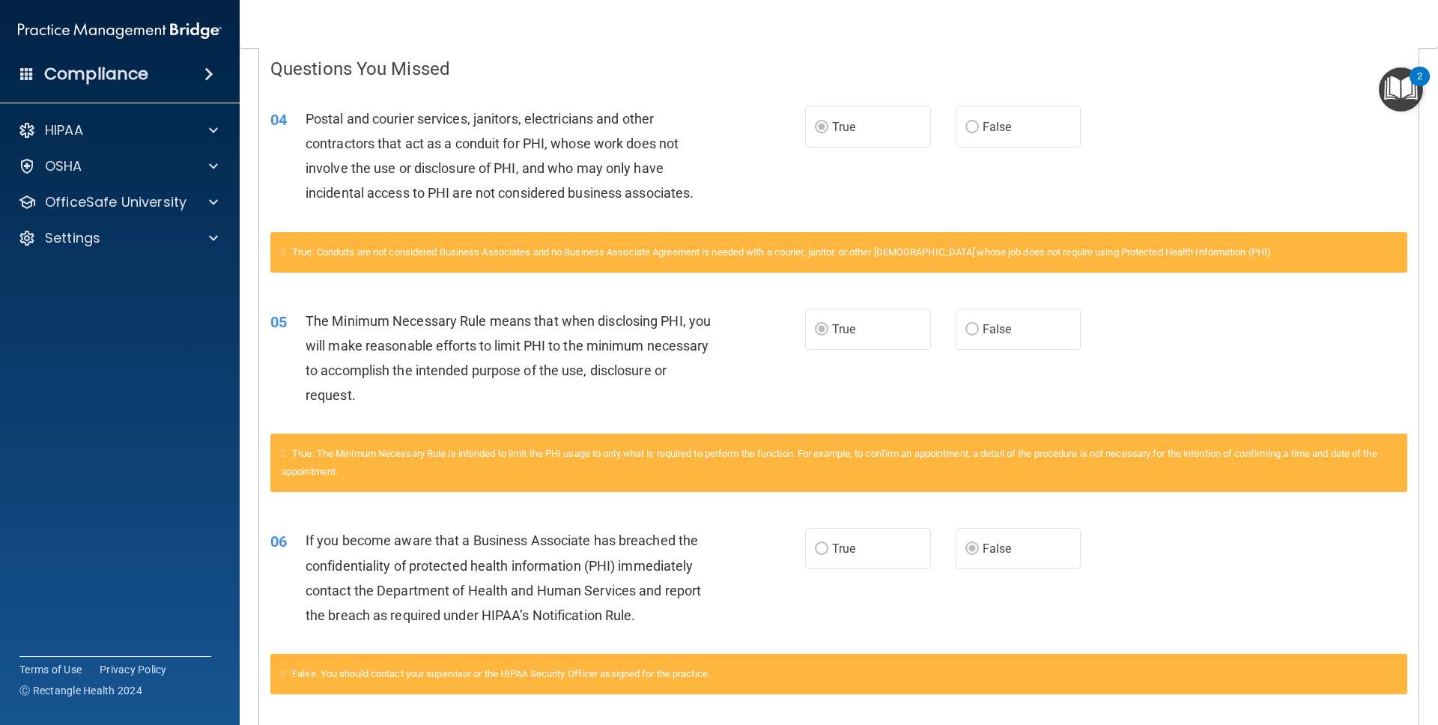
scroll to position [310, 0]
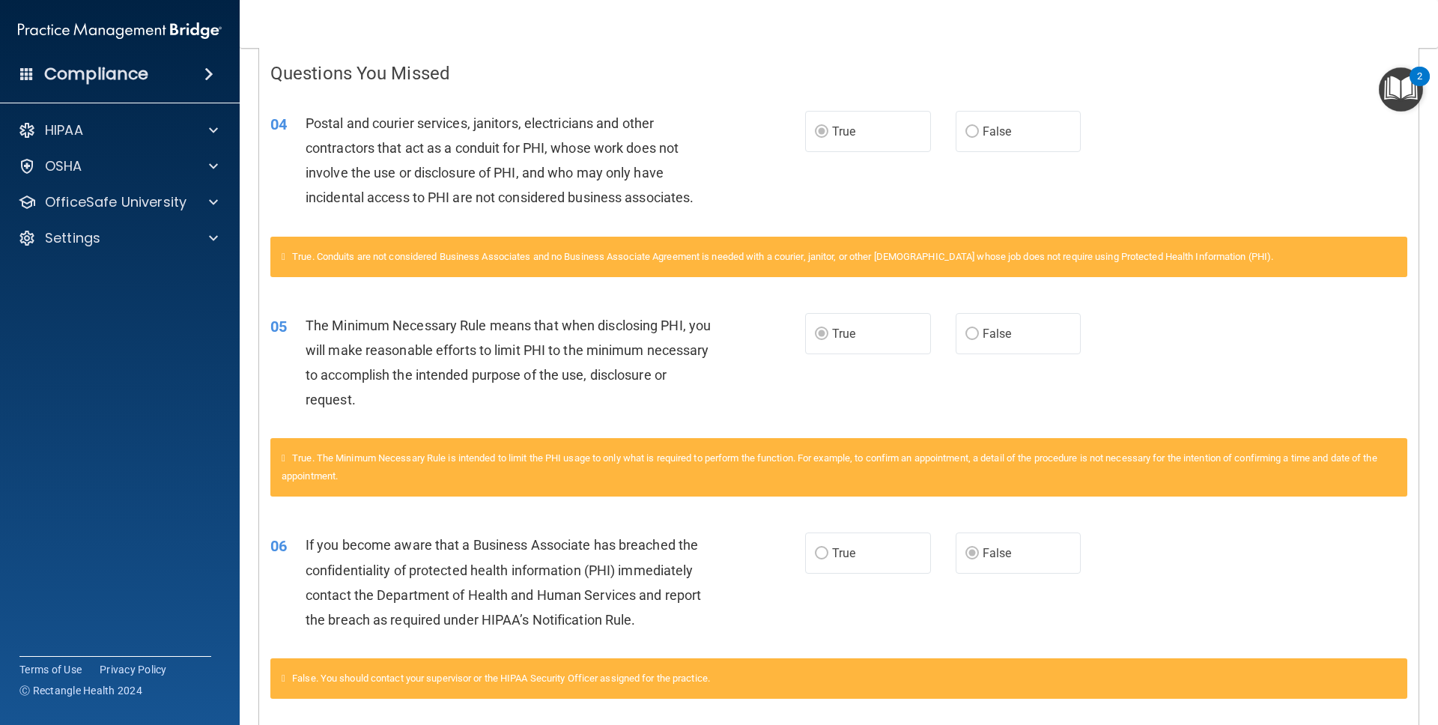
click at [760, 526] on div "06 If you become aware that a Business Associate has breached the confidentiali…" at bounding box center [838, 586] width 1159 height 145
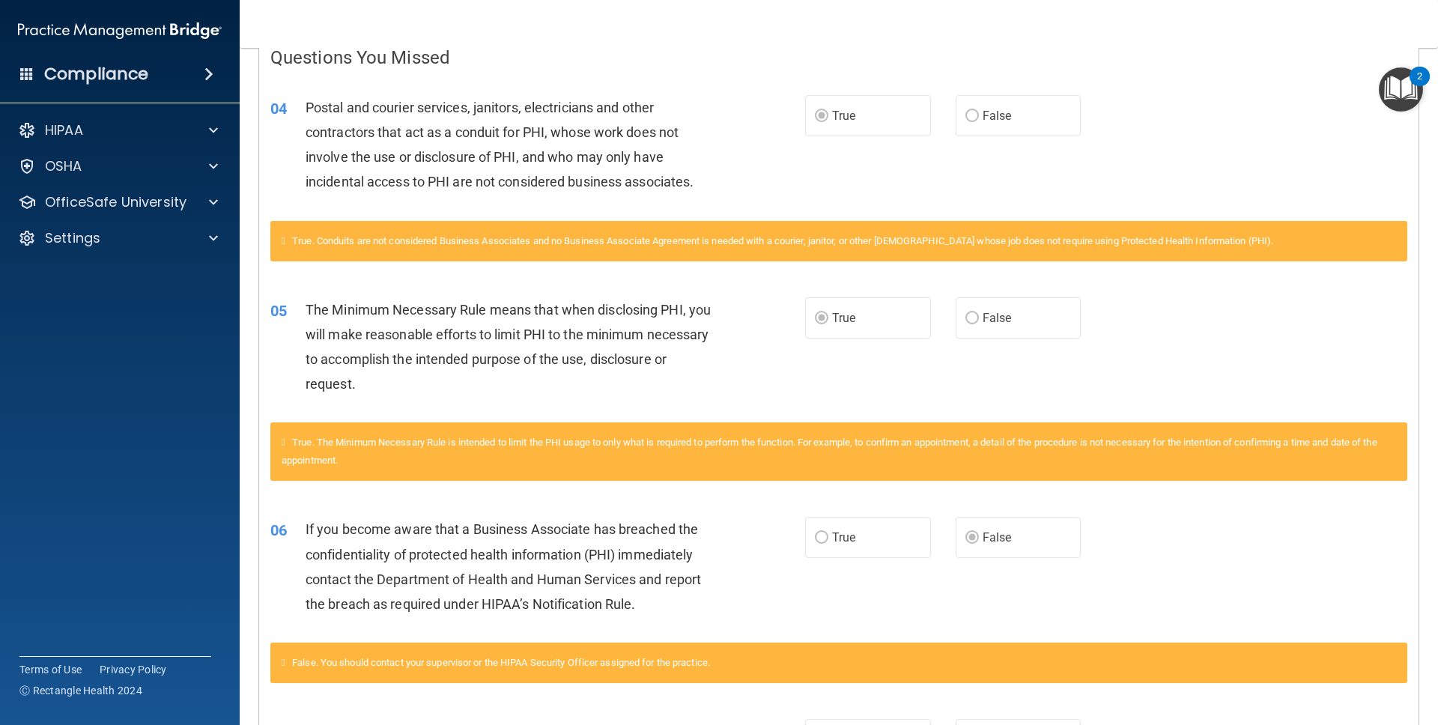
click at [724, 424] on div "True. The Minimum Necessary Rule is intended to limit the PHI usage to only wha…" at bounding box center [838, 451] width 1137 height 58
click at [478, 329] on span "The Minimum Necessary Rule means that when disclosing PHI, you will make reason…" at bounding box center [508, 347] width 405 height 91
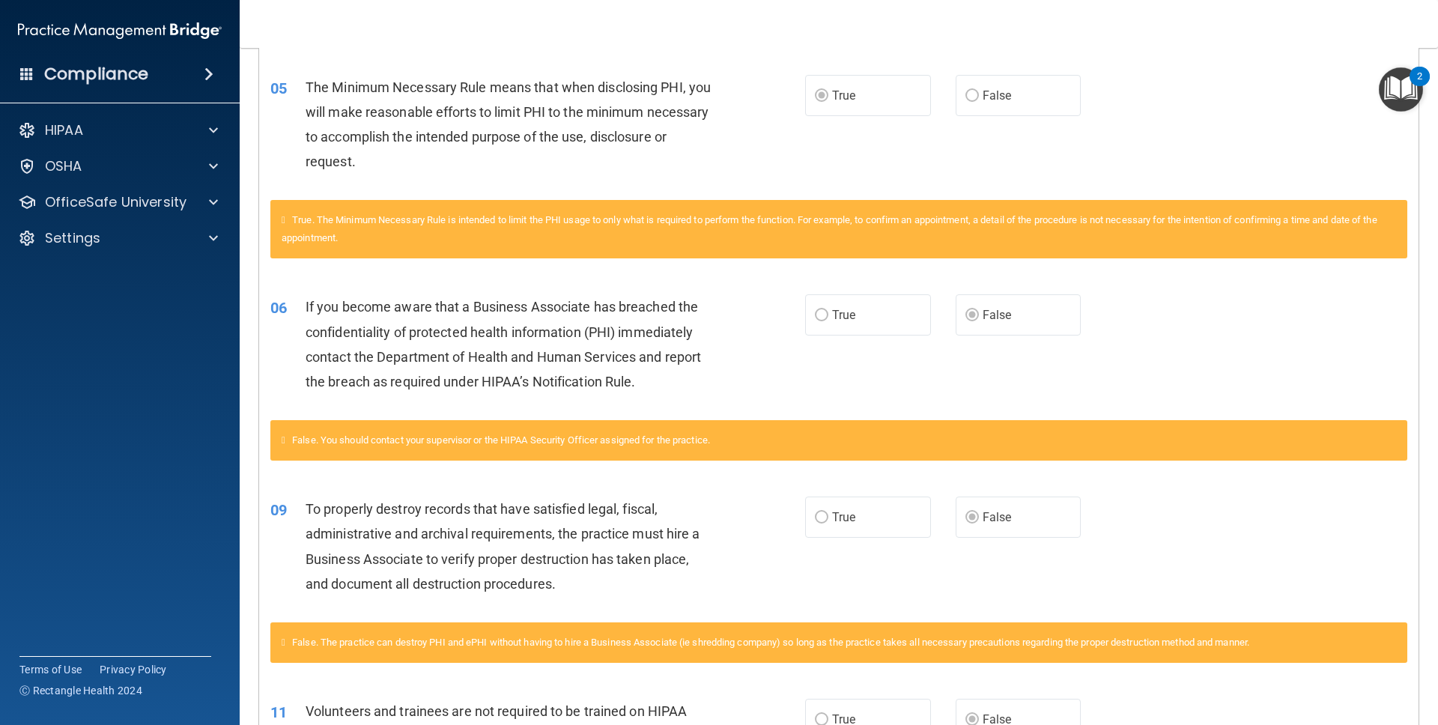
scroll to position [0, 0]
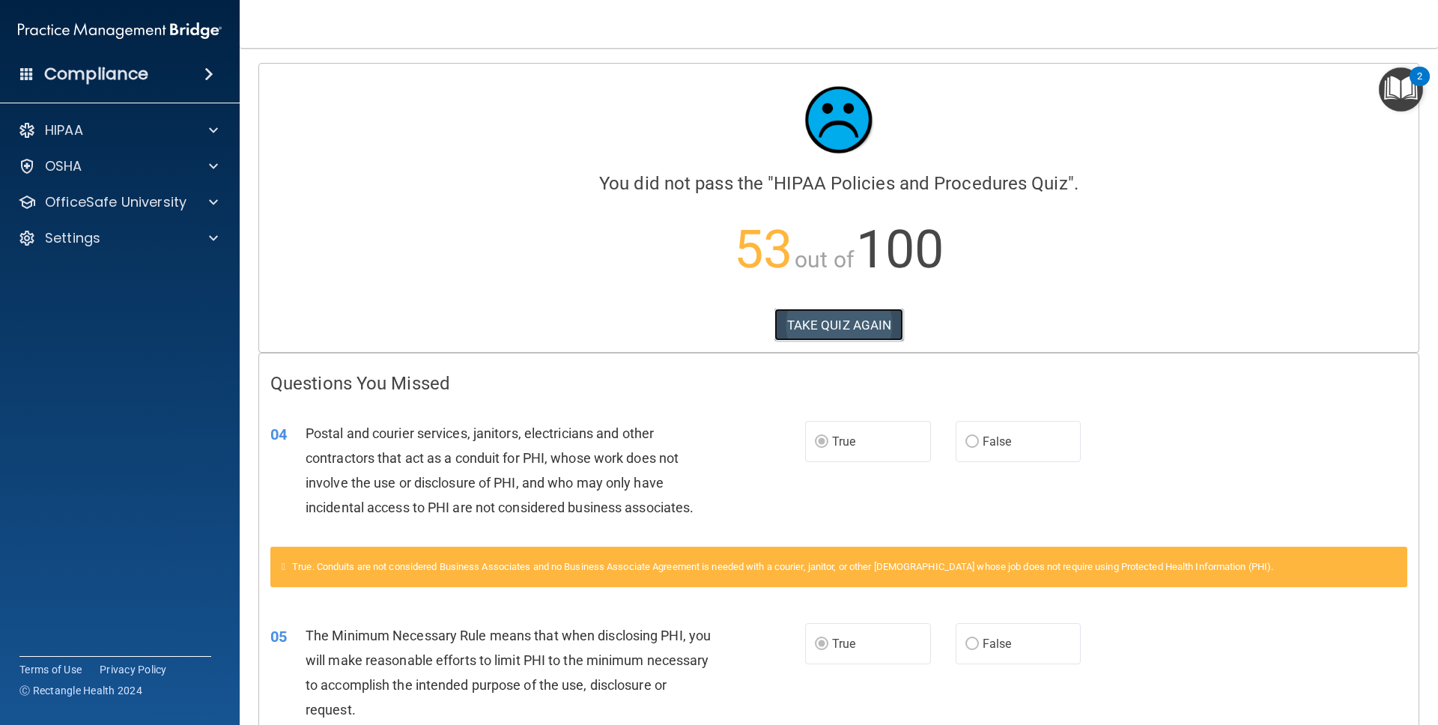
click at [842, 332] on button "TAKE QUIZ AGAIN" at bounding box center [839, 324] width 130 height 33
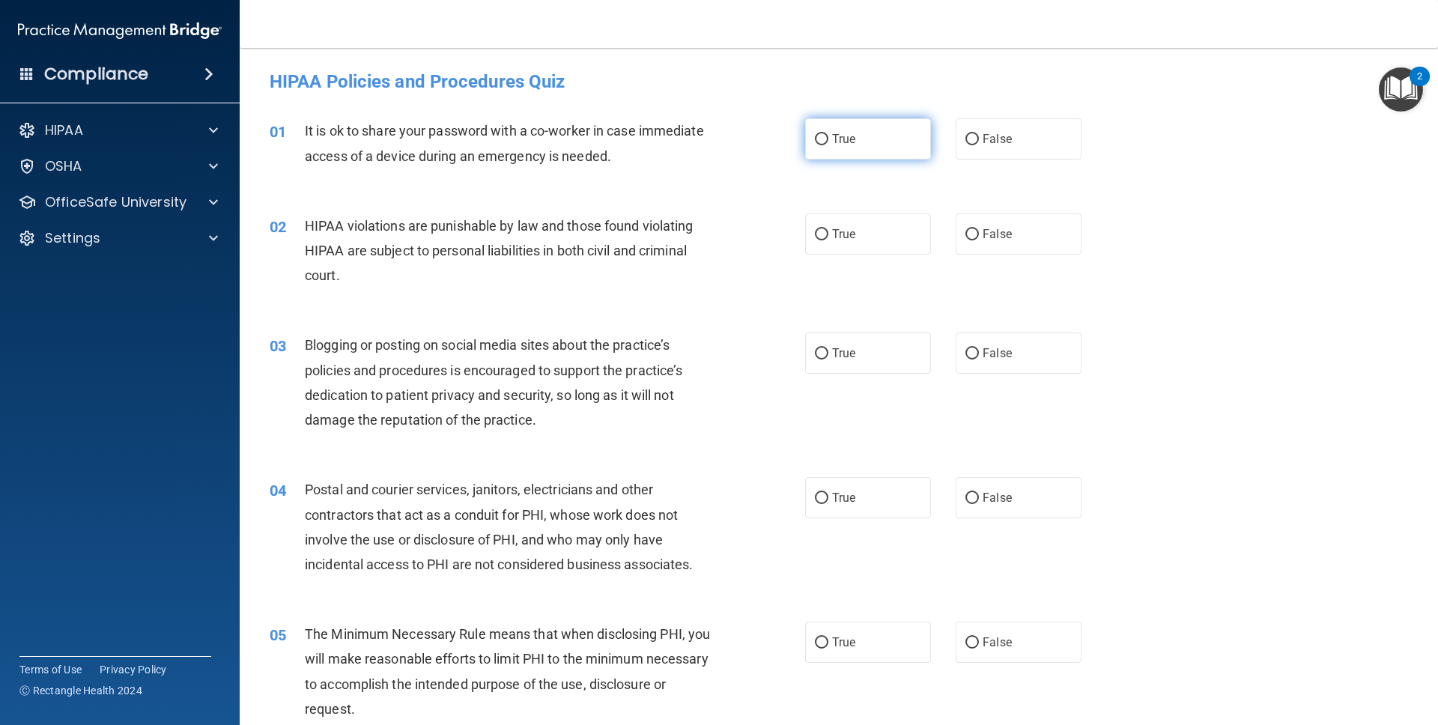
click at [845, 144] on span "True" at bounding box center [843, 139] width 23 height 14
click at [828, 144] on input "True" at bounding box center [821, 139] width 13 height 11
radio input "true"
click at [830, 240] on label "True" at bounding box center [868, 233] width 126 height 41
click at [828, 240] on input "True" at bounding box center [821, 234] width 13 height 11
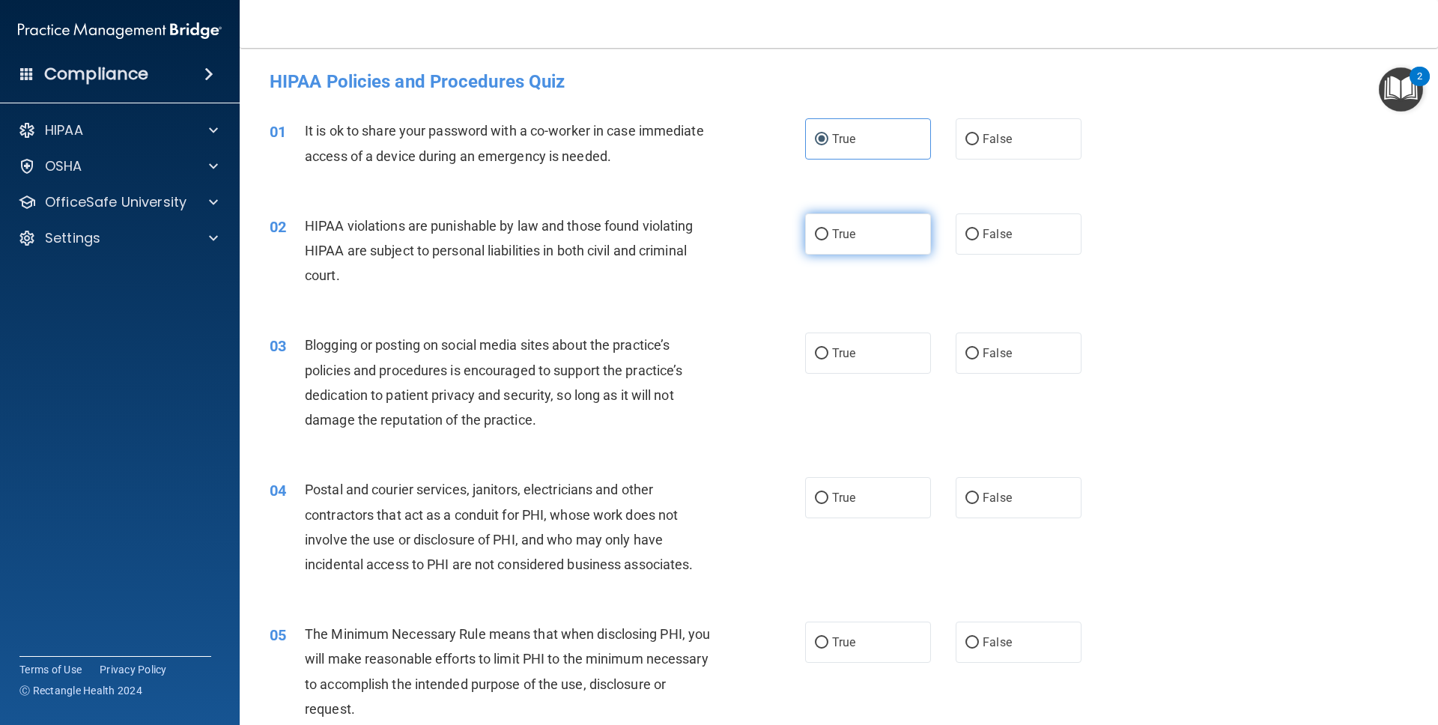
radio input "true"
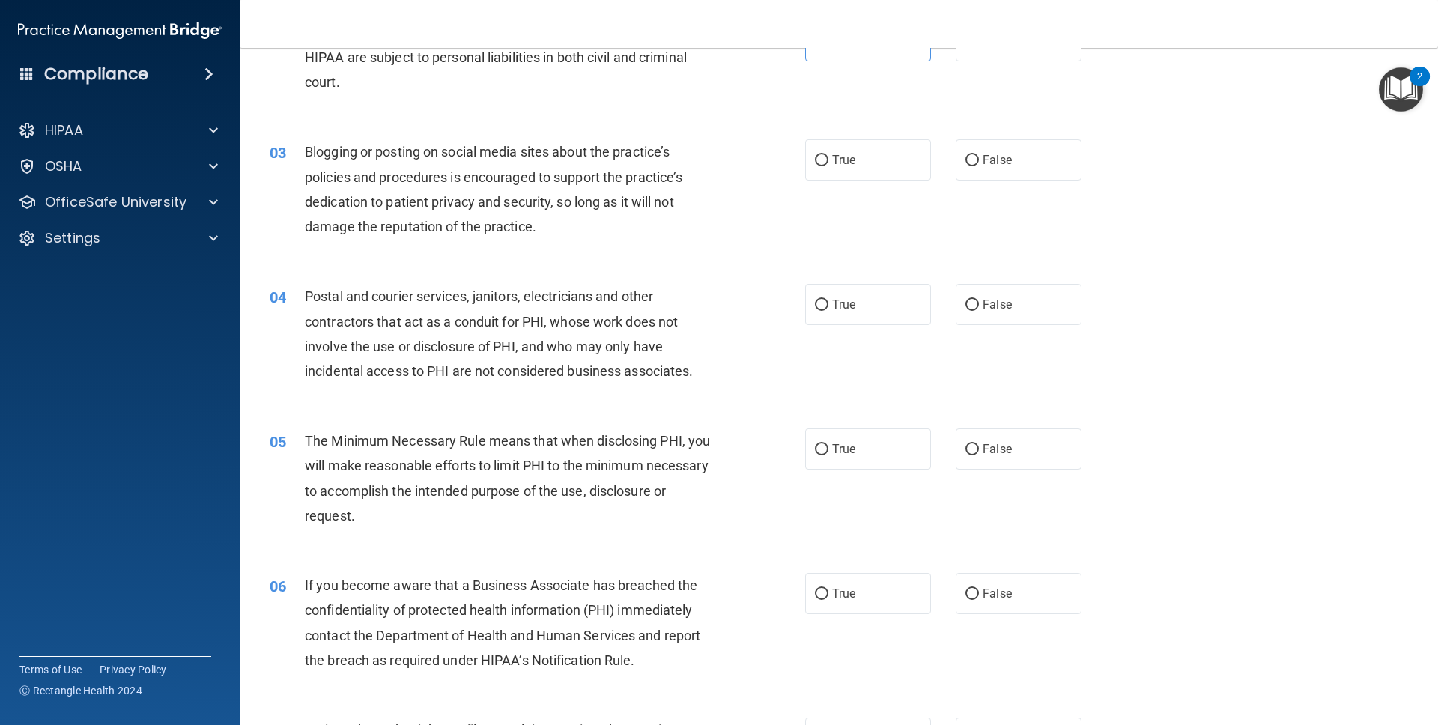
scroll to position [197, 0]
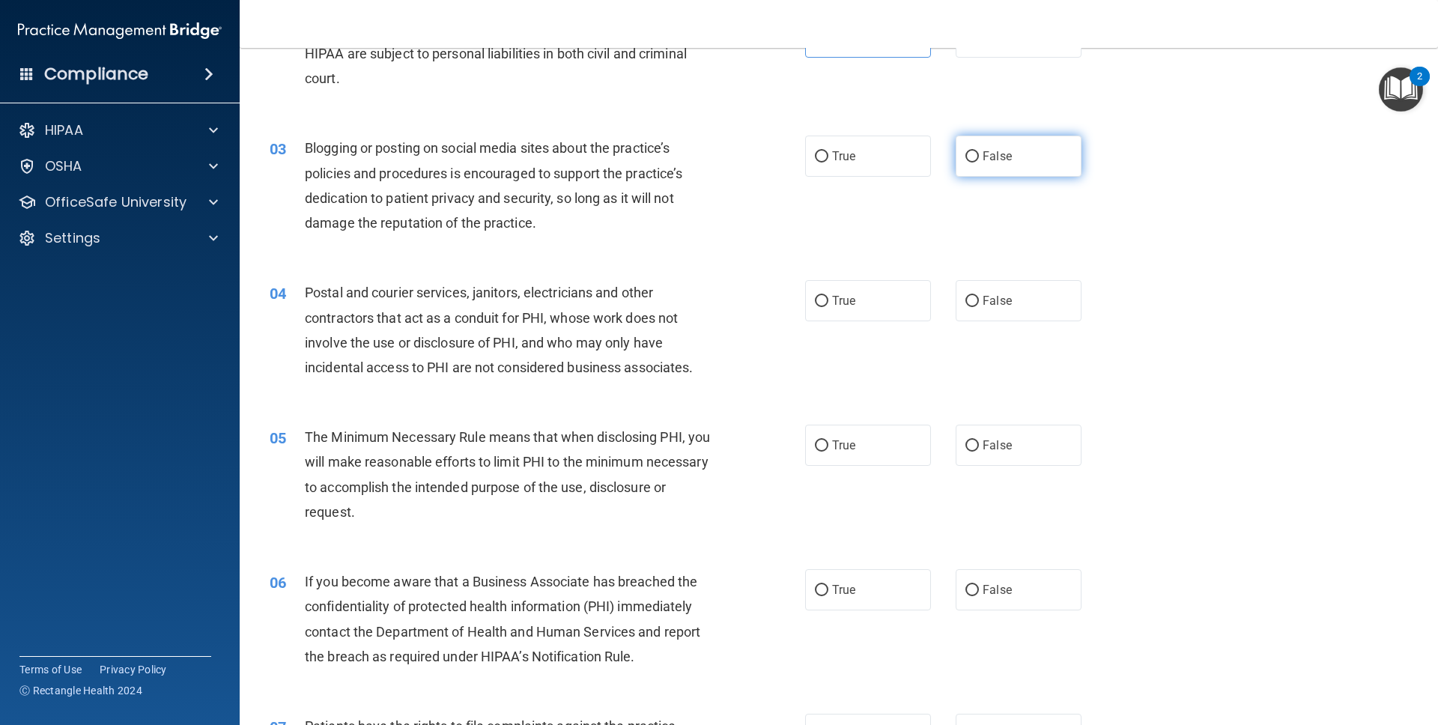
click at [916, 161] on span "False" at bounding box center [996, 156] width 29 height 14
click at [916, 161] on input "False" at bounding box center [971, 156] width 13 height 11
radio input "true"
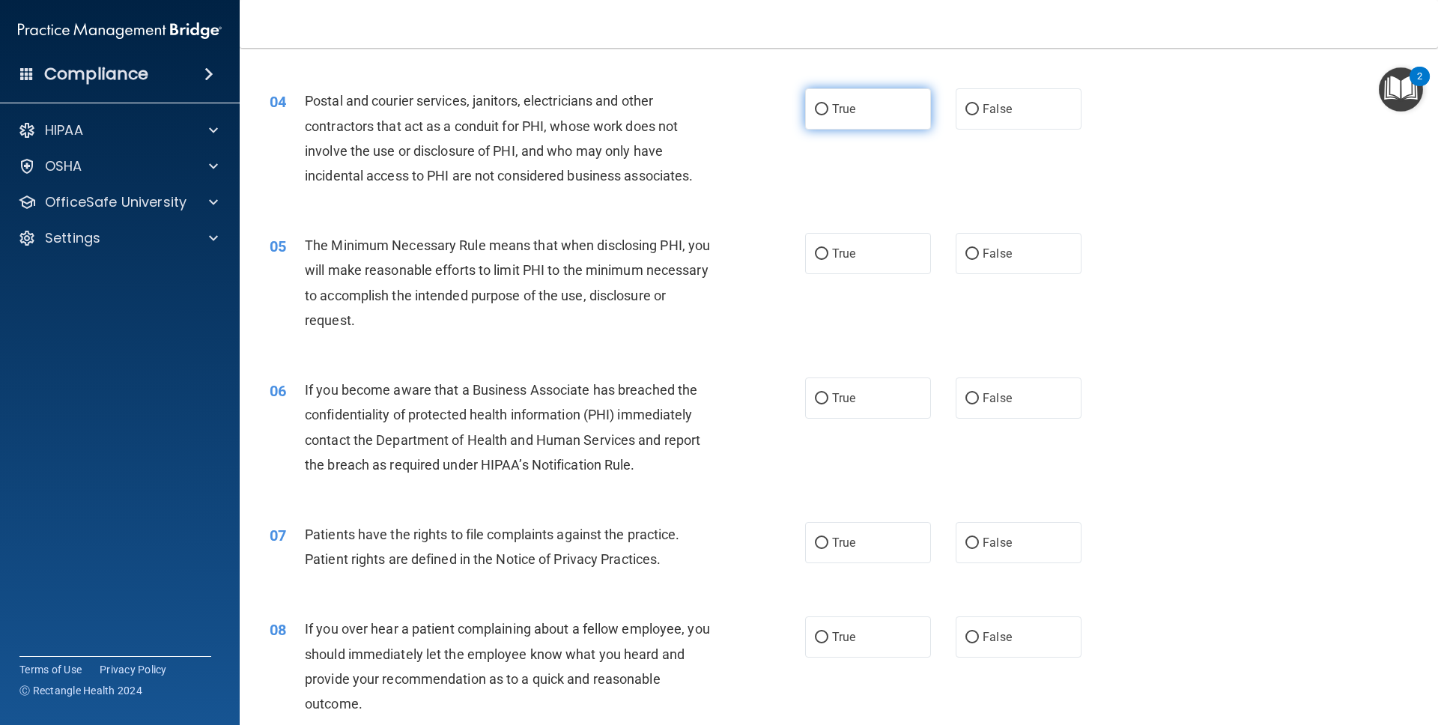
scroll to position [389, 0]
click at [857, 116] on label "True" at bounding box center [868, 108] width 126 height 41
click at [828, 115] on input "True" at bounding box center [821, 108] width 13 height 11
radio input "true"
click at [851, 251] on span "True" at bounding box center [843, 253] width 23 height 14
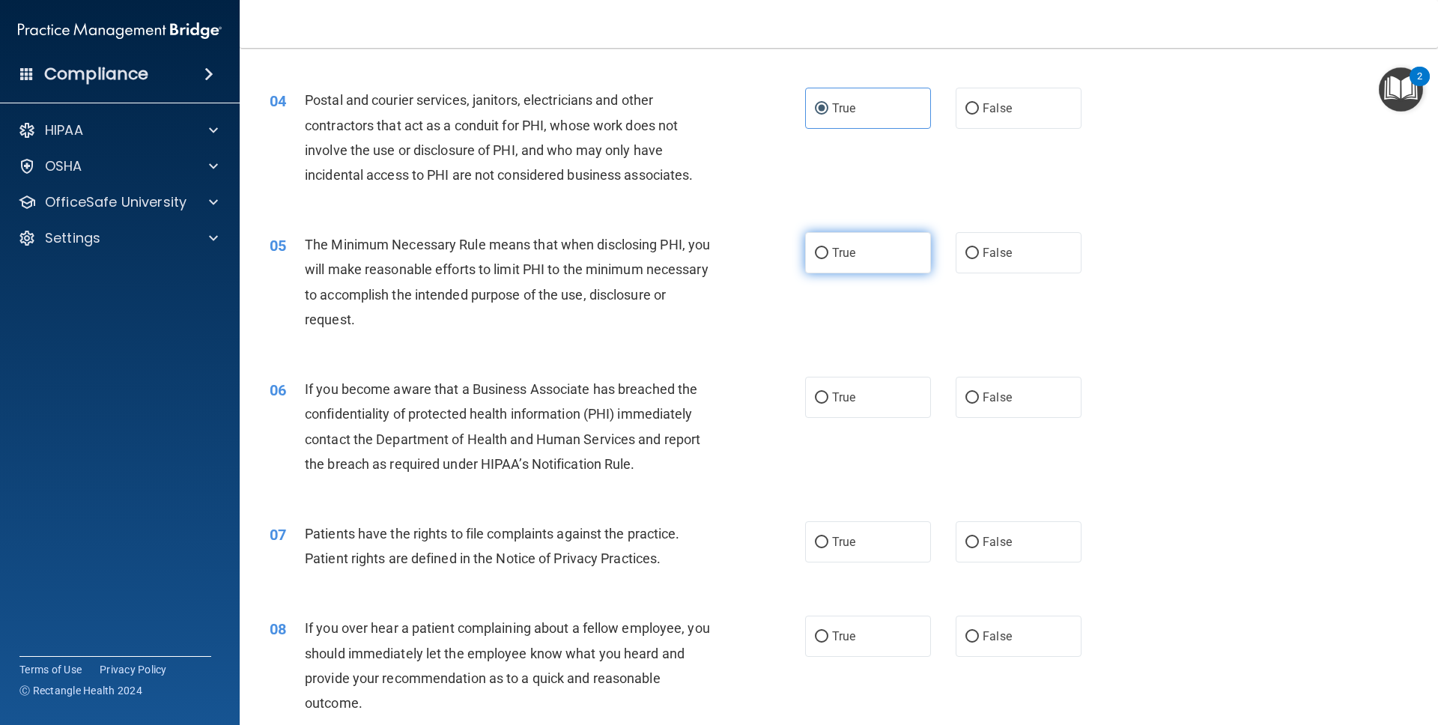
click at [828, 251] on input "True" at bounding box center [821, 253] width 13 height 11
radio input "true"
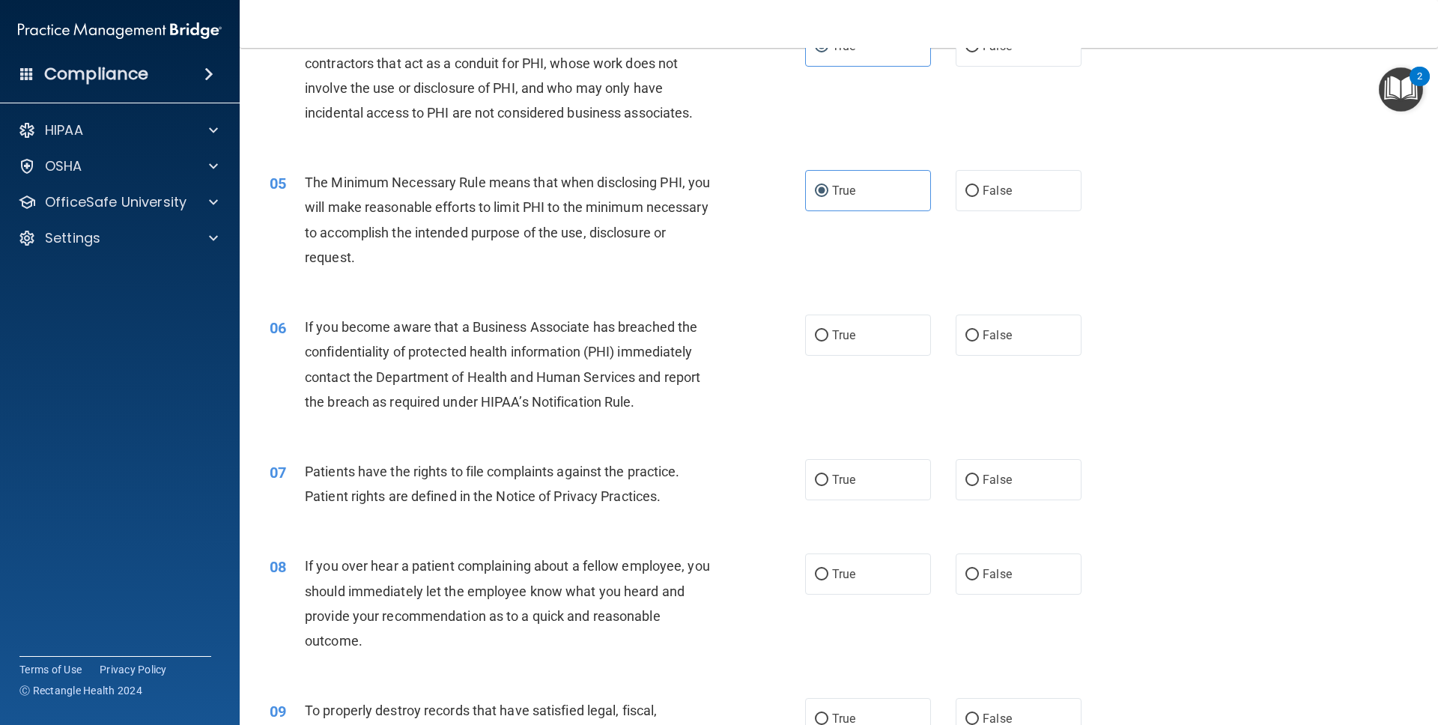
scroll to position [453, 0]
click at [916, 332] on label "False" at bounding box center [1018, 333] width 126 height 41
click at [916, 332] on input "False" at bounding box center [971, 334] width 13 height 11
radio input "true"
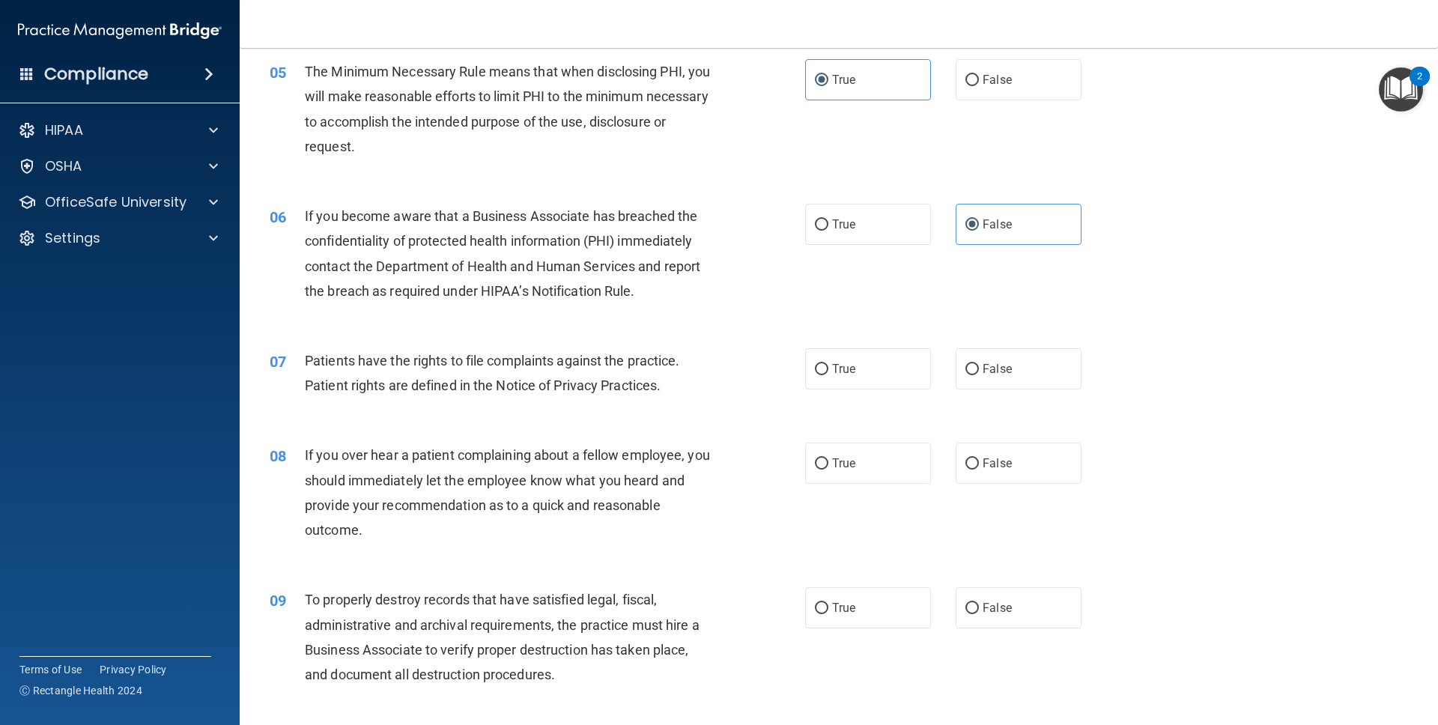
scroll to position [564, 0]
click at [872, 359] on label "True" at bounding box center [868, 367] width 126 height 41
click at [828, 362] on input "True" at bounding box center [821, 367] width 13 height 11
radio input "true"
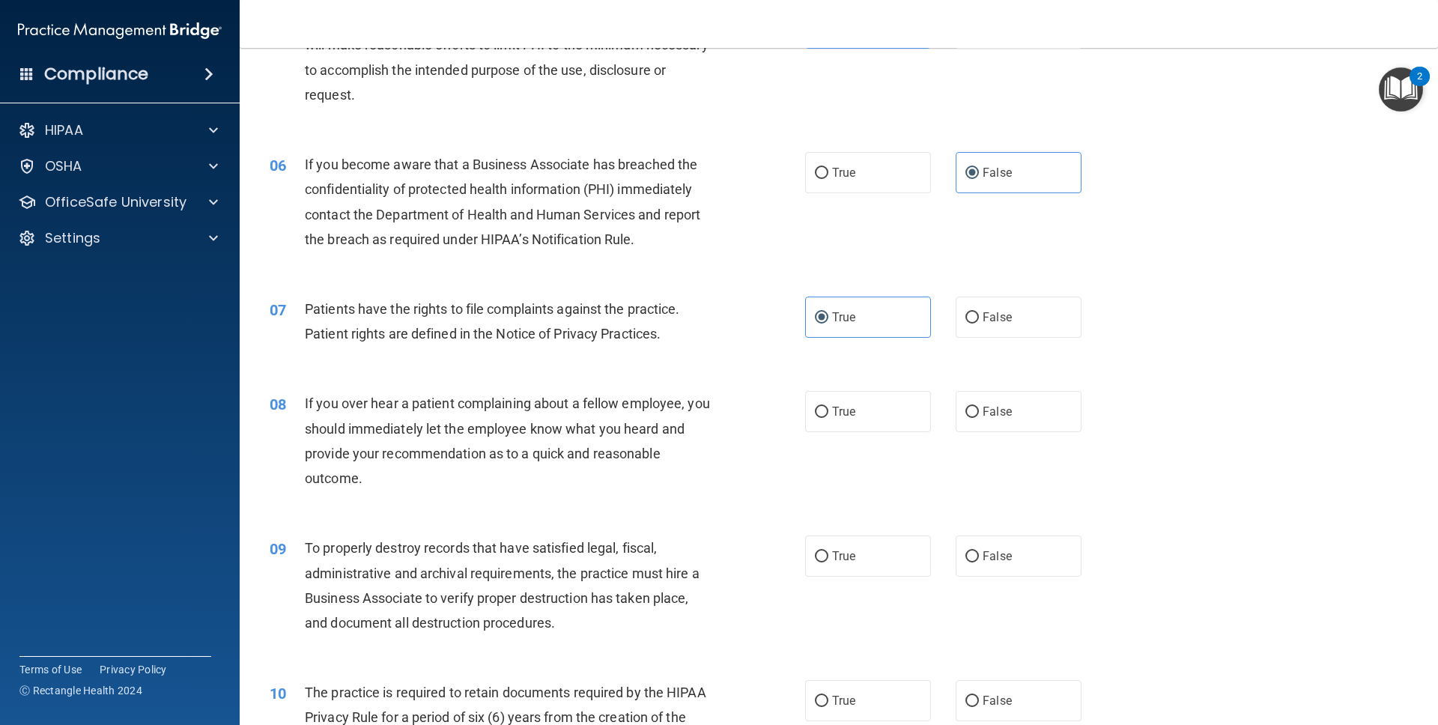
scroll to position [616, 0]
click at [916, 416] on span "False" at bounding box center [996, 409] width 29 height 14
click at [916, 416] on input "False" at bounding box center [971, 409] width 13 height 11
radio input "true"
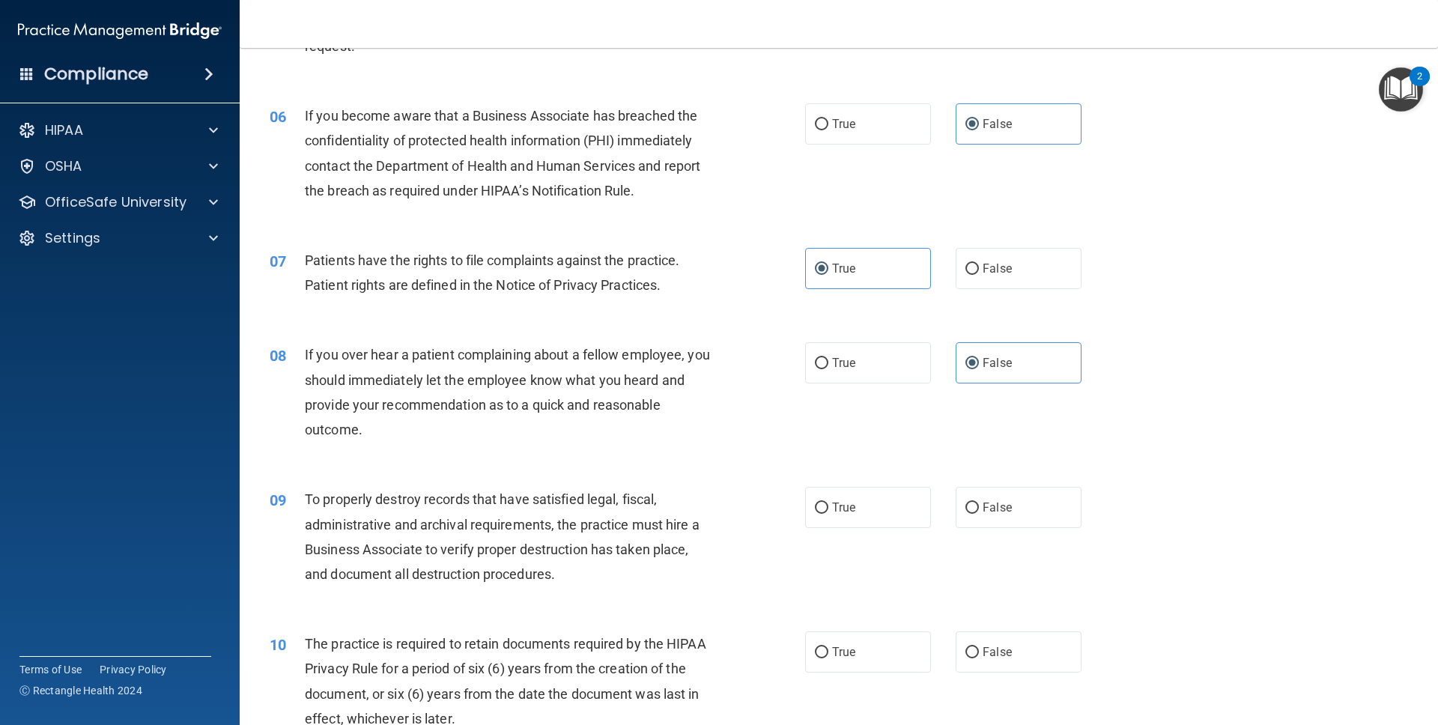
scroll to position [680, 0]
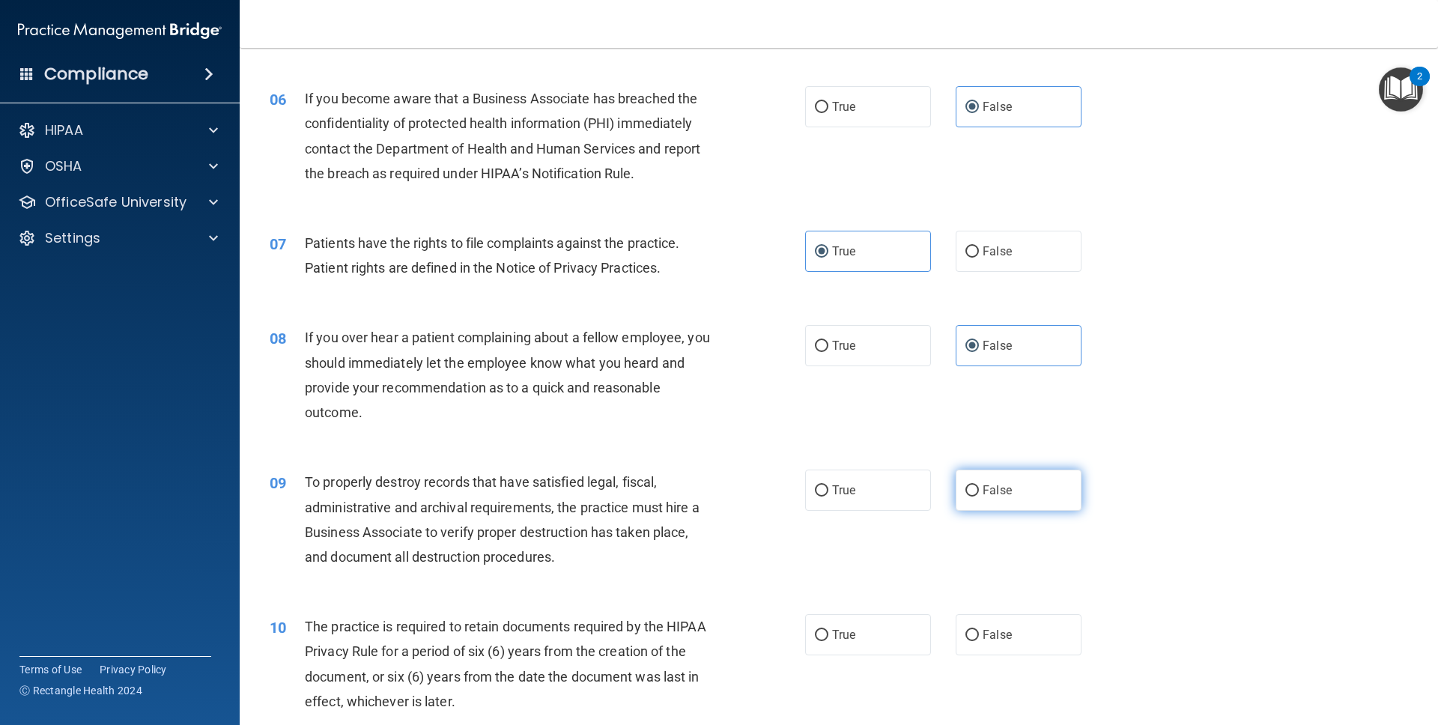
click at [916, 474] on label "False" at bounding box center [1018, 489] width 126 height 41
click at [916, 485] on input "False" at bounding box center [971, 490] width 13 height 11
radio input "true"
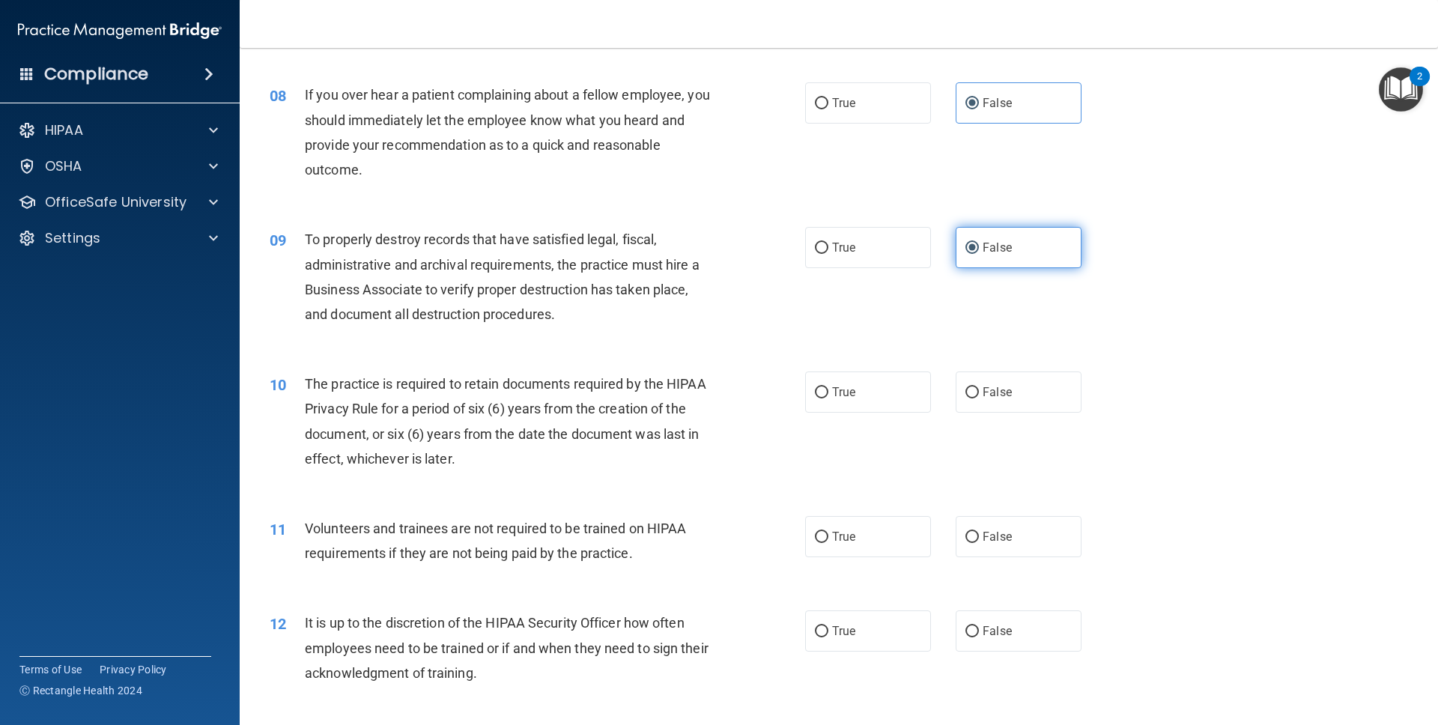
scroll to position [933, 0]
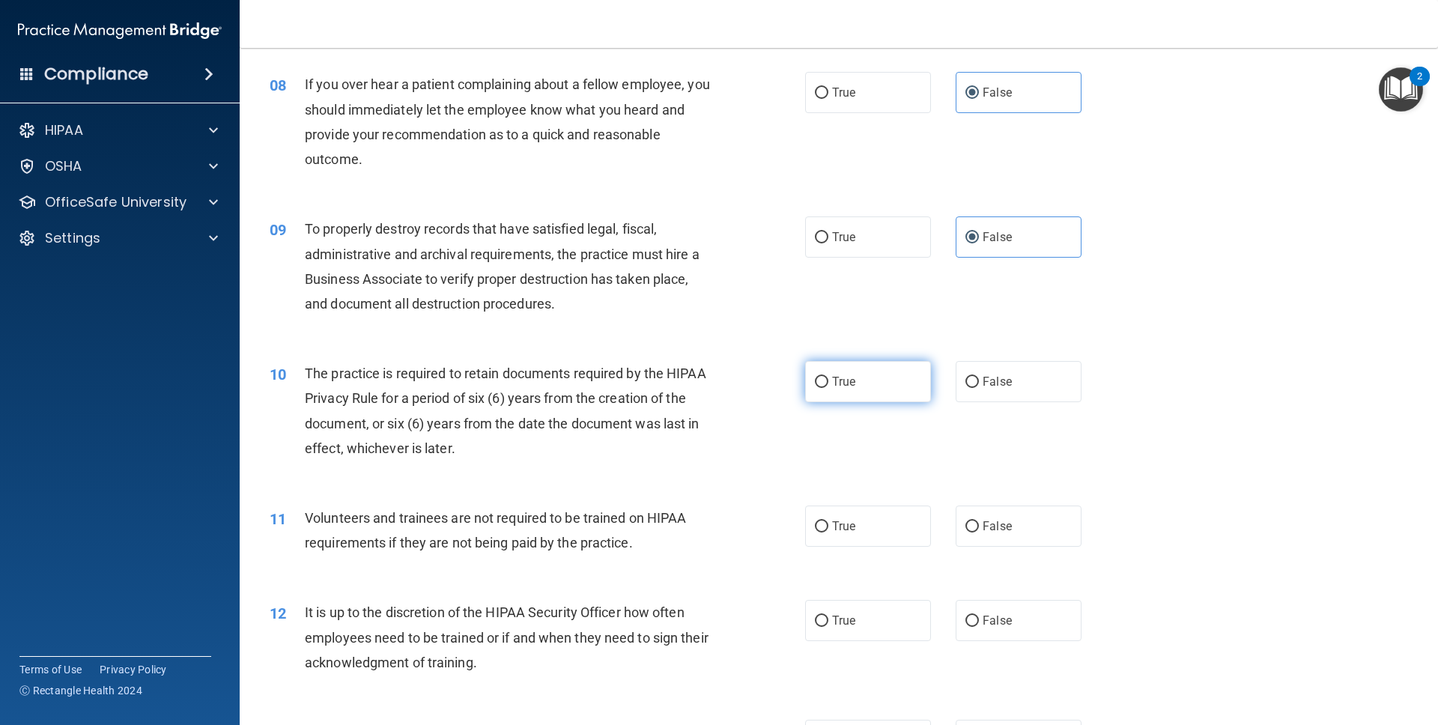
click at [877, 389] on label "True" at bounding box center [868, 381] width 126 height 41
click at [828, 388] on input "True" at bounding box center [821, 382] width 13 height 11
radio input "true"
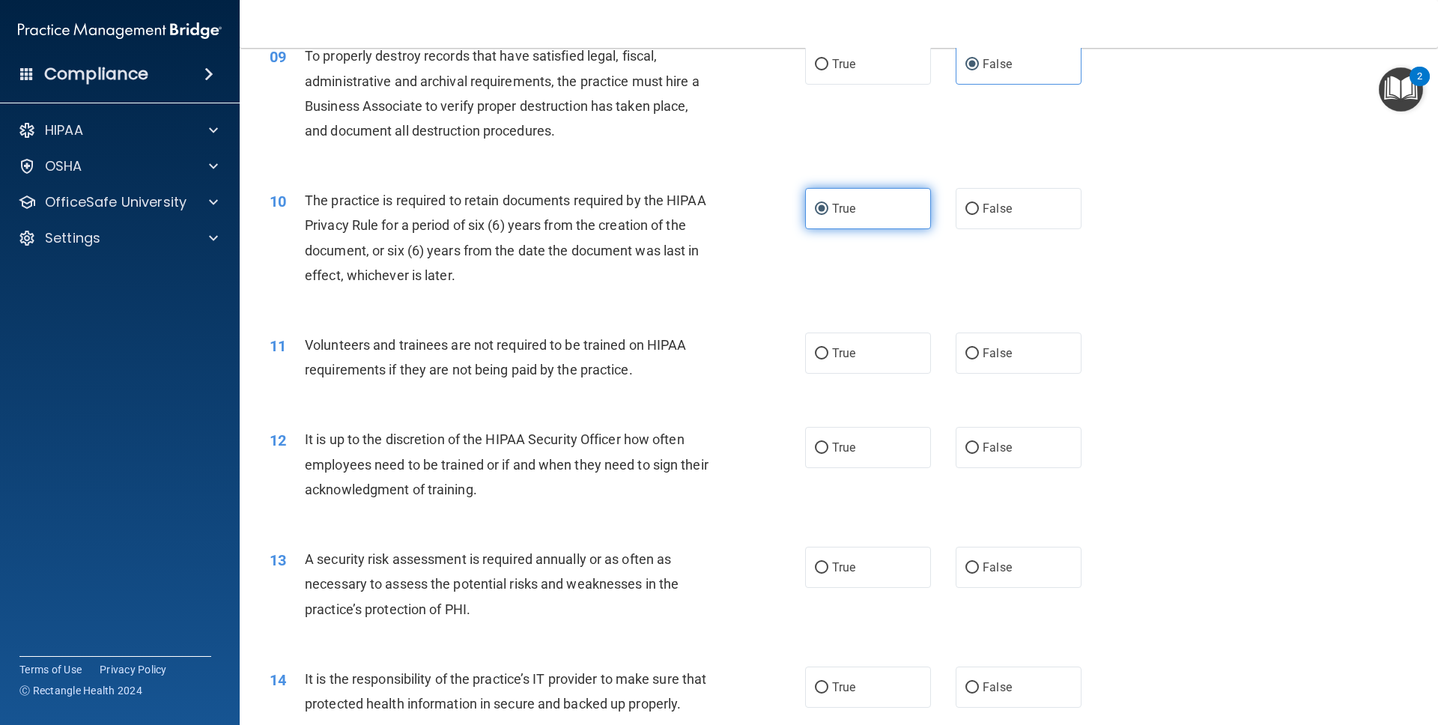
scroll to position [1116, 0]
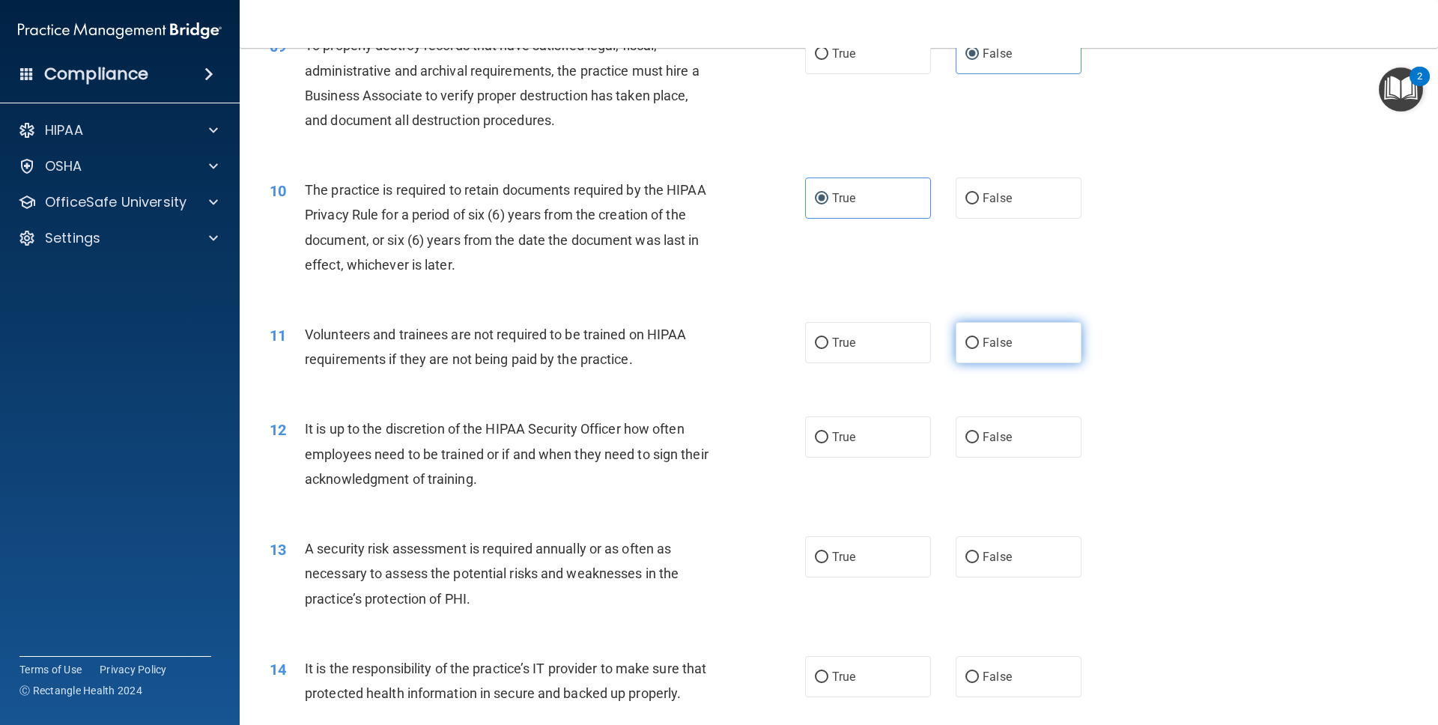
click at [916, 344] on span "False" at bounding box center [996, 342] width 29 height 14
click at [916, 344] on input "False" at bounding box center [971, 343] width 13 height 11
radio input "true"
click at [916, 434] on span "False" at bounding box center [996, 437] width 29 height 14
click at [916, 434] on input "False" at bounding box center [971, 437] width 13 height 11
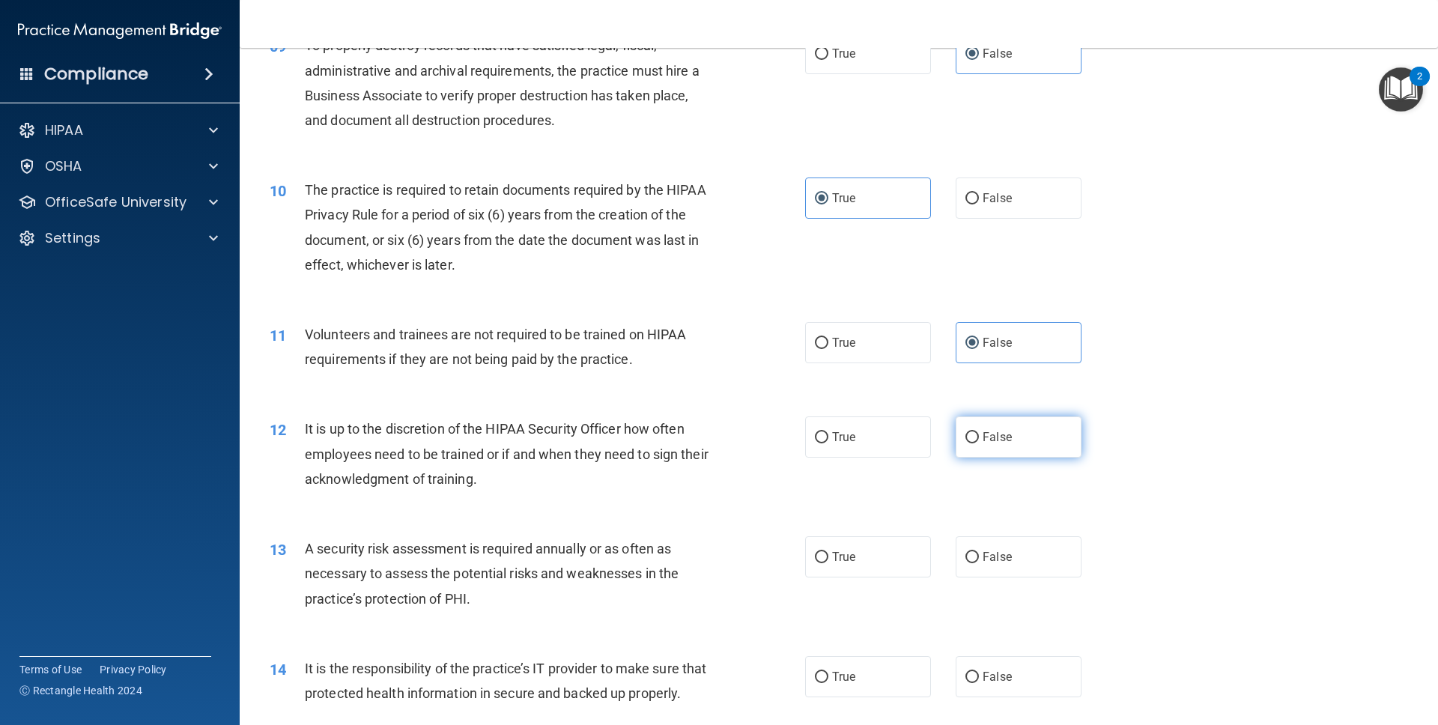
radio input "true"
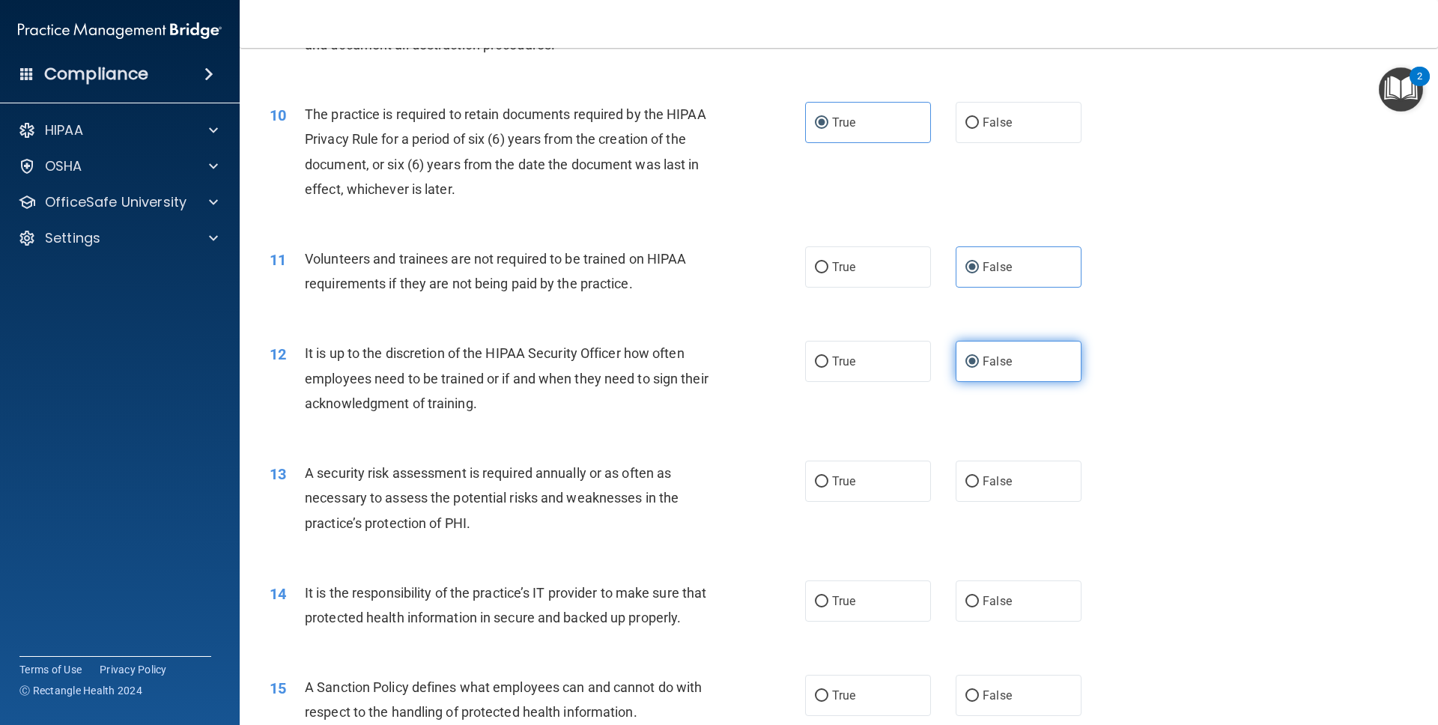
scroll to position [1199, 0]
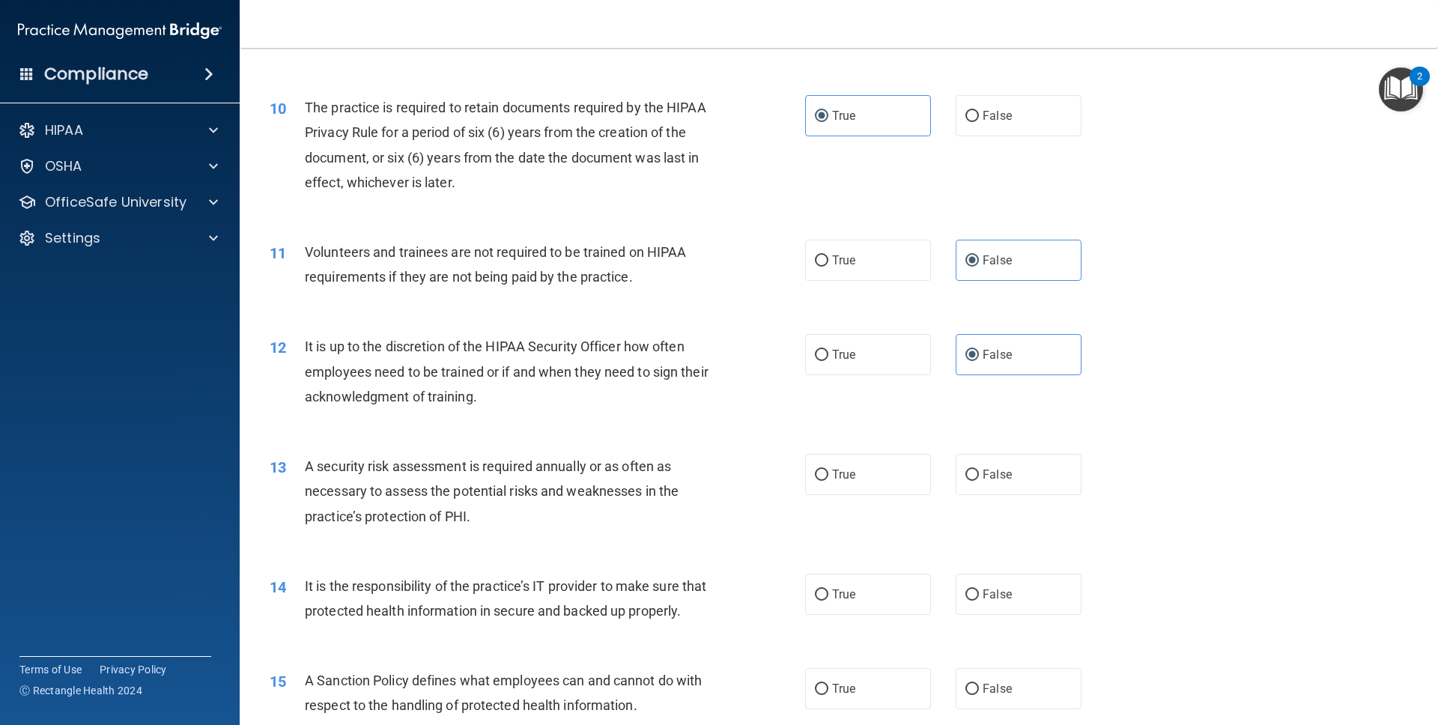
click at [854, 495] on div "13 A security risk assessment is required annually or as often as necessary to …" at bounding box center [838, 495] width 1161 height 120
click at [854, 487] on label "True" at bounding box center [868, 474] width 126 height 41
click at [828, 481] on input "True" at bounding box center [821, 474] width 13 height 11
radio input "true"
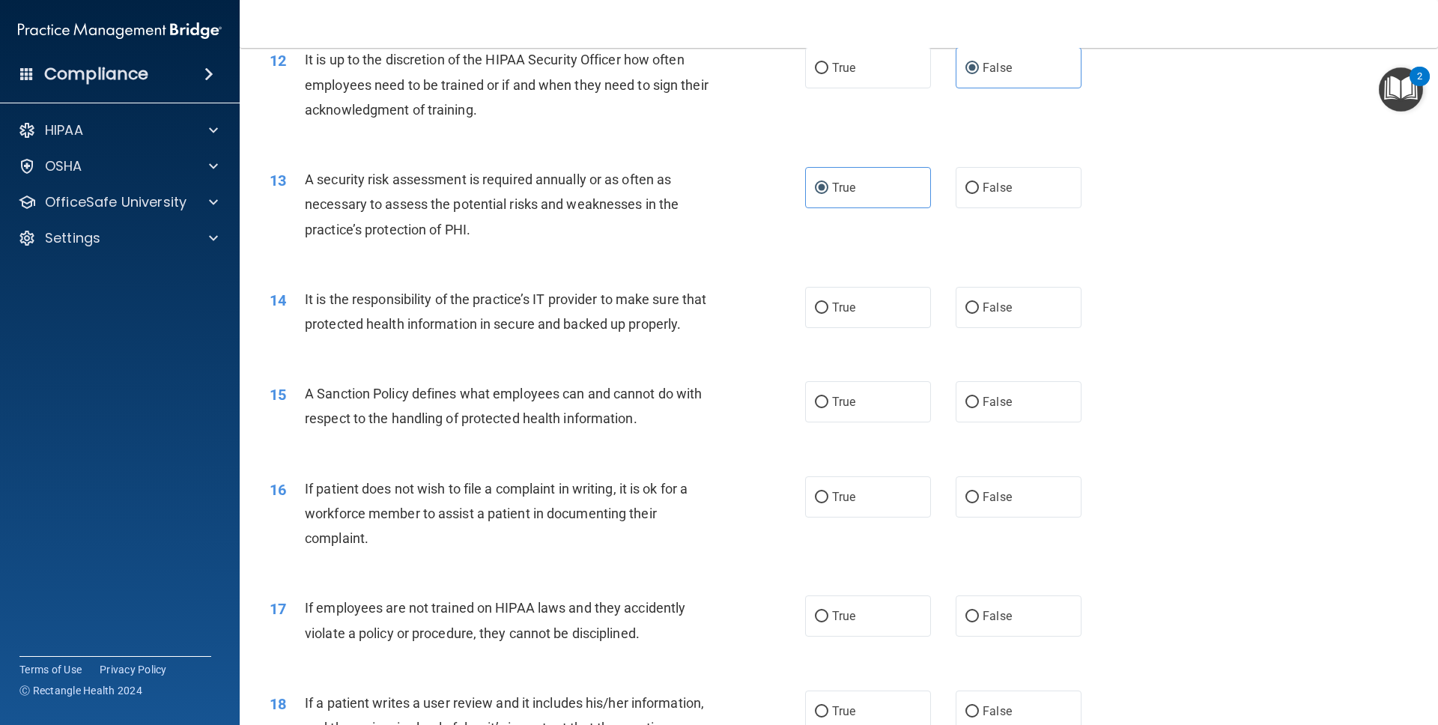
scroll to position [1487, 0]
click at [824, 296] on label "True" at bounding box center [868, 305] width 126 height 41
click at [824, 301] on input "True" at bounding box center [821, 306] width 13 height 11
radio input "true"
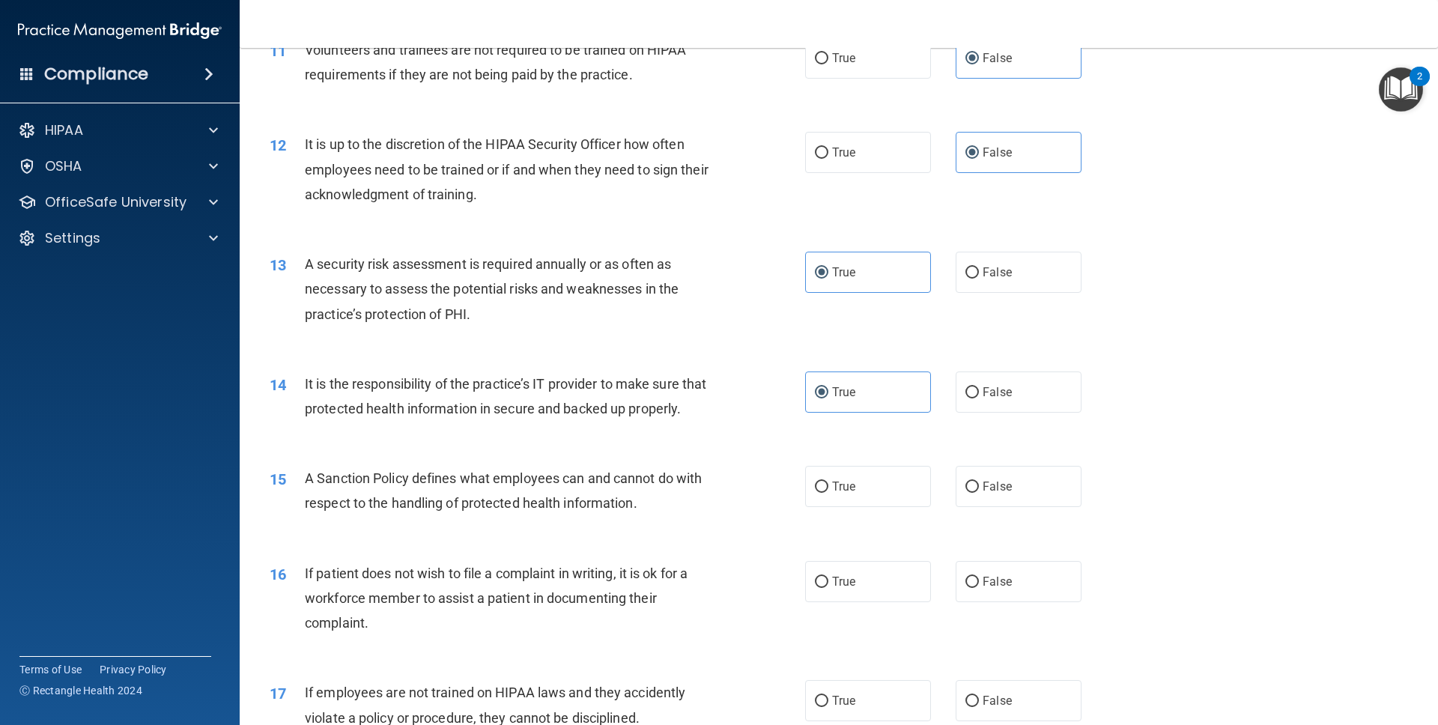
scroll to position [1405, 0]
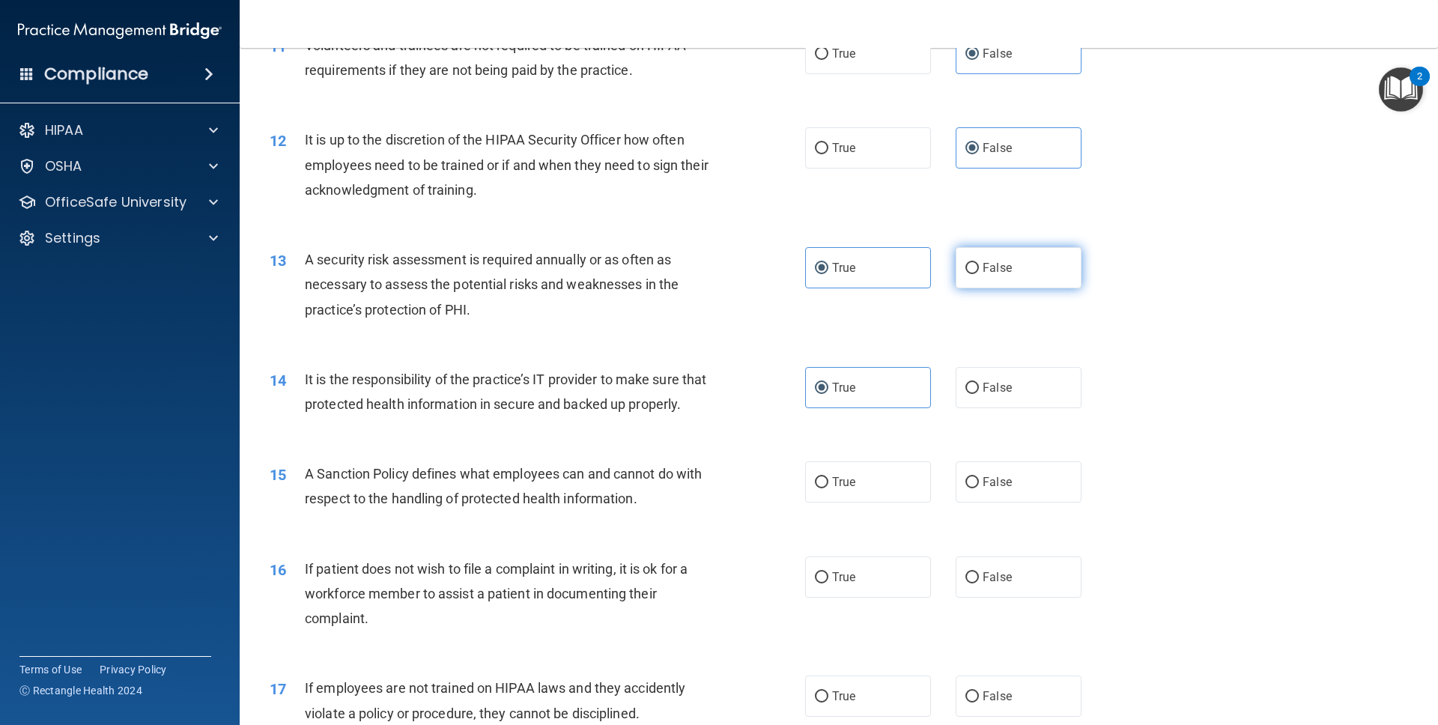
click at [916, 270] on span "False" at bounding box center [996, 268] width 29 height 14
click at [916, 270] on input "False" at bounding box center [971, 268] width 13 height 11
radio input "true"
click at [863, 246] on div "13 A security risk assessment is required annually or as often as necessary to …" at bounding box center [838, 288] width 1161 height 120
click at [868, 273] on label "True" at bounding box center [868, 267] width 126 height 41
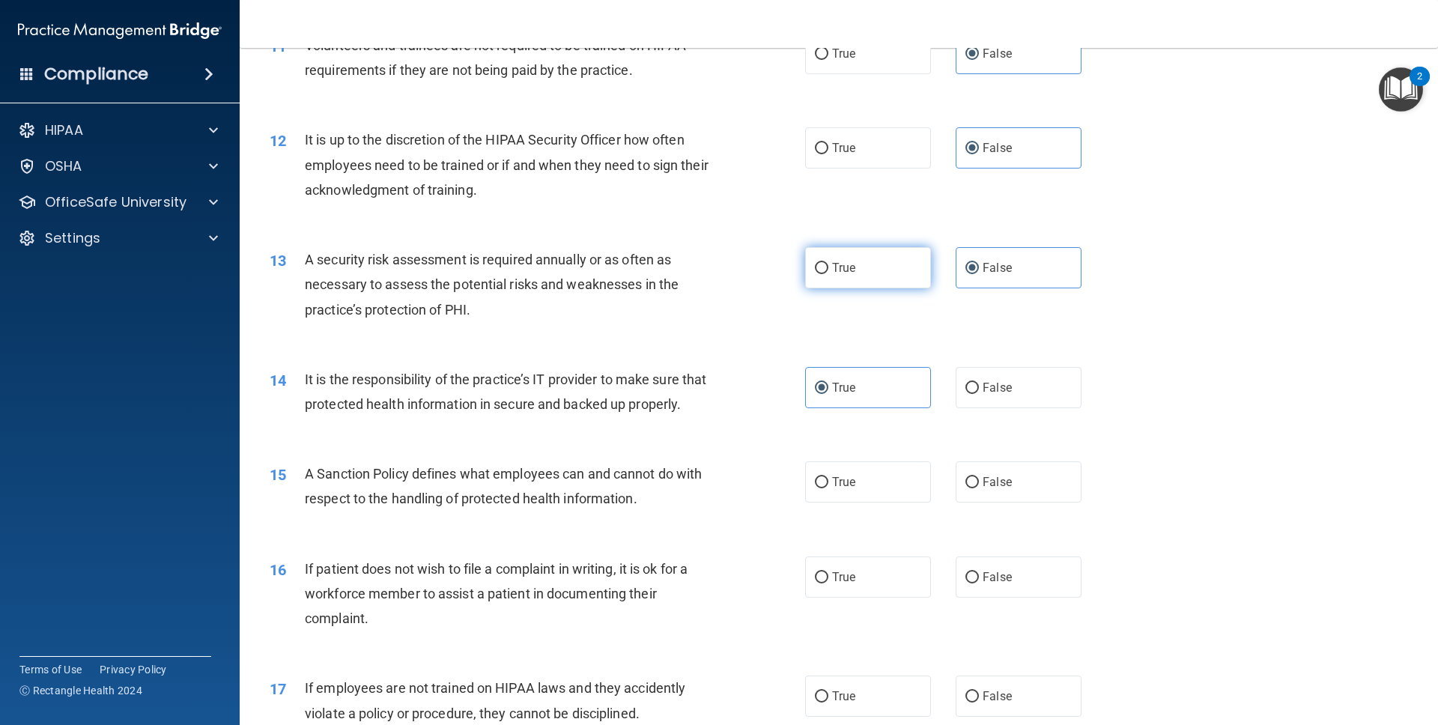
click at [828, 273] on input "True" at bounding box center [821, 268] width 13 height 11
radio input "true"
radio input "false"
click at [916, 393] on span "False" at bounding box center [996, 387] width 29 height 14
click at [916, 393] on input "False" at bounding box center [971, 388] width 13 height 11
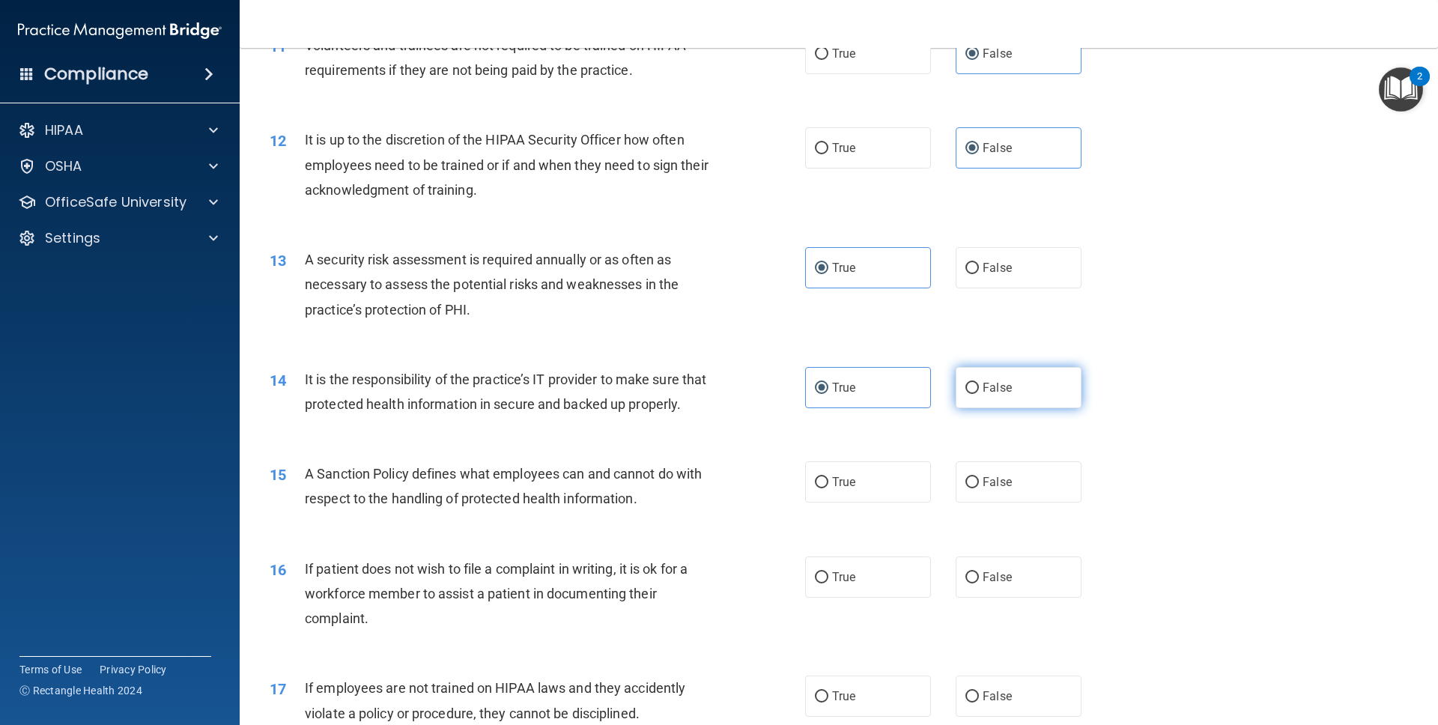
radio input "true"
radio input "false"
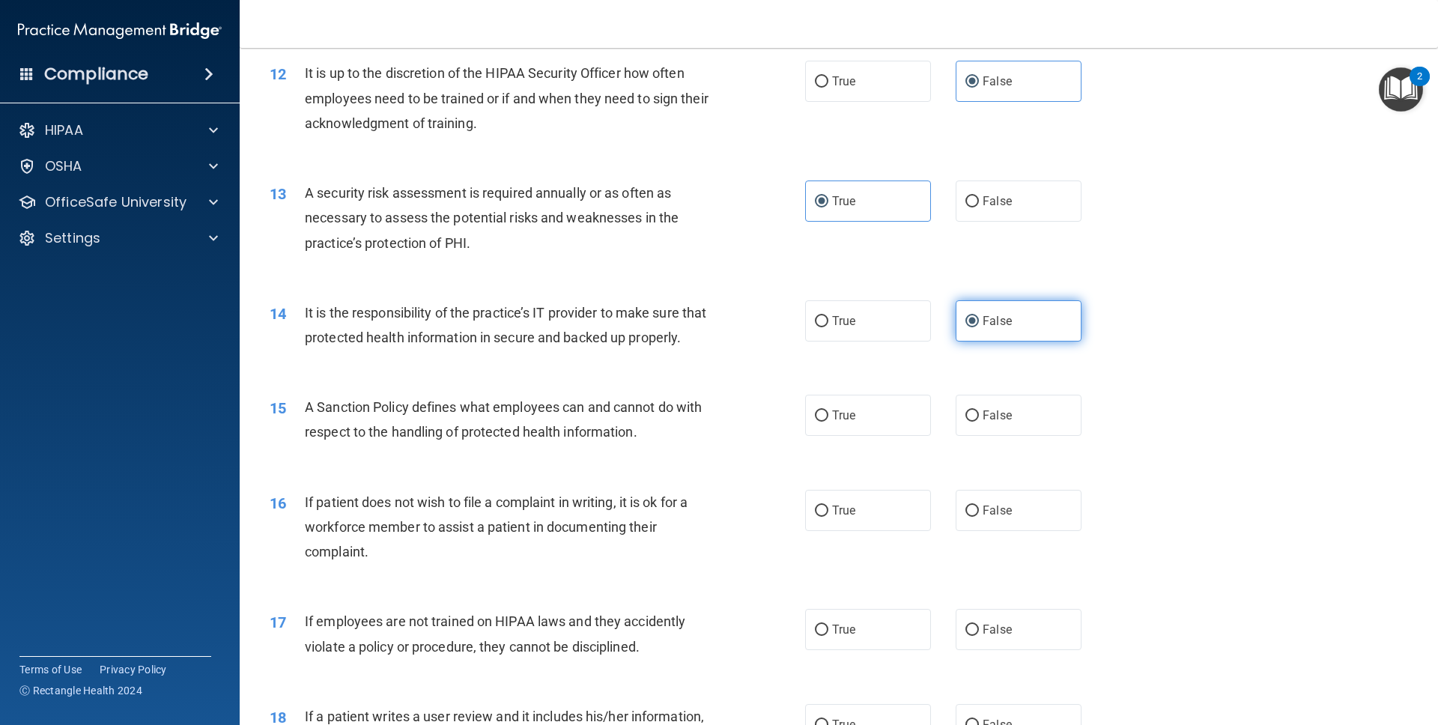
scroll to position [1477, 0]
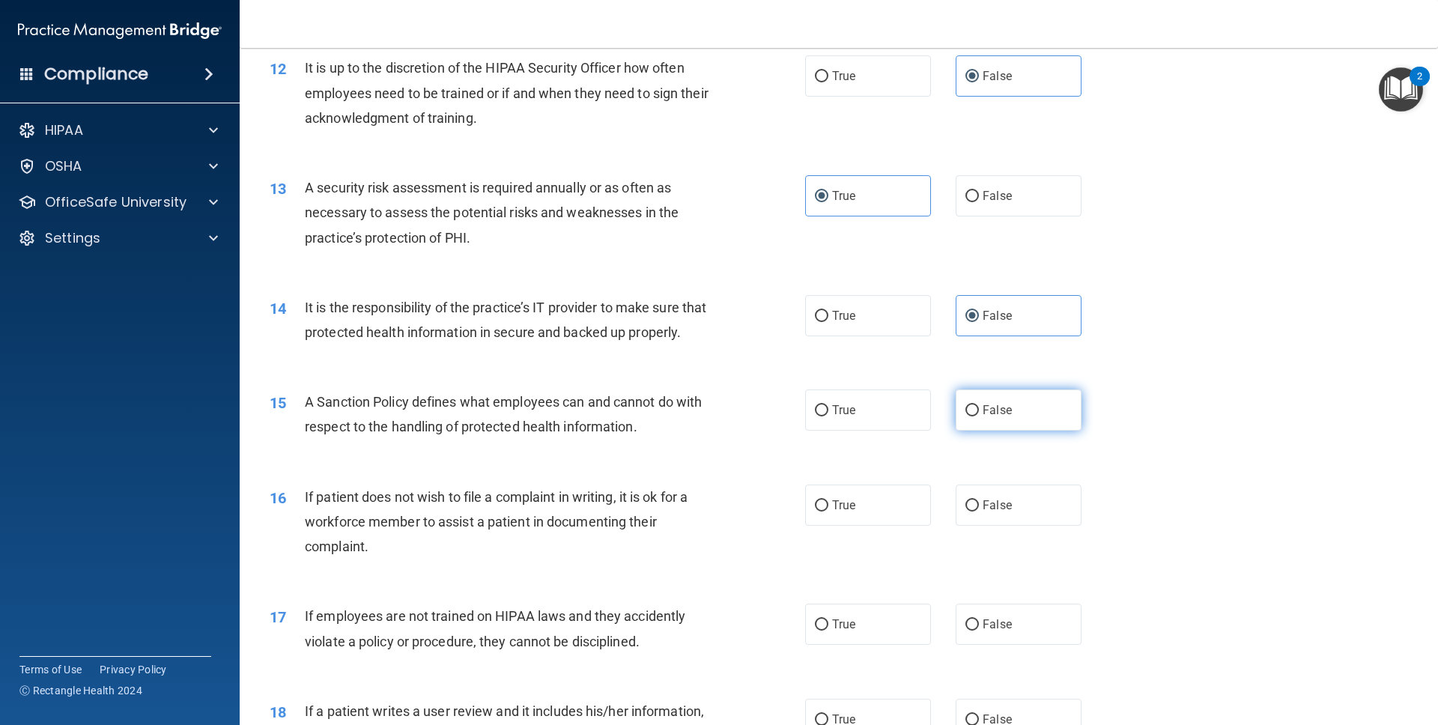
click at [916, 416] on span "False" at bounding box center [996, 410] width 29 height 14
click at [916, 416] on input "False" at bounding box center [971, 410] width 13 height 11
radio input "true"
click at [898, 487] on label "True" at bounding box center [868, 504] width 126 height 41
click at [828, 500] on input "True" at bounding box center [821, 505] width 13 height 11
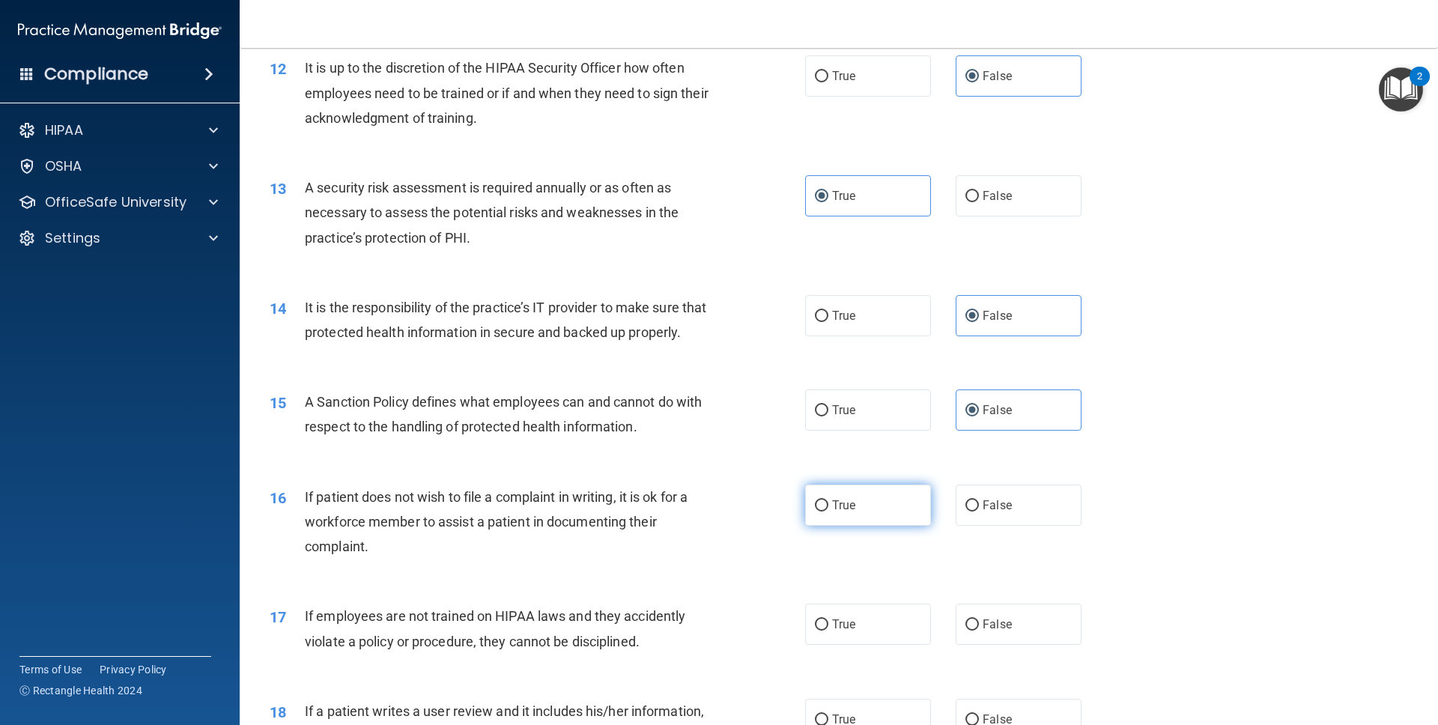
radio input "true"
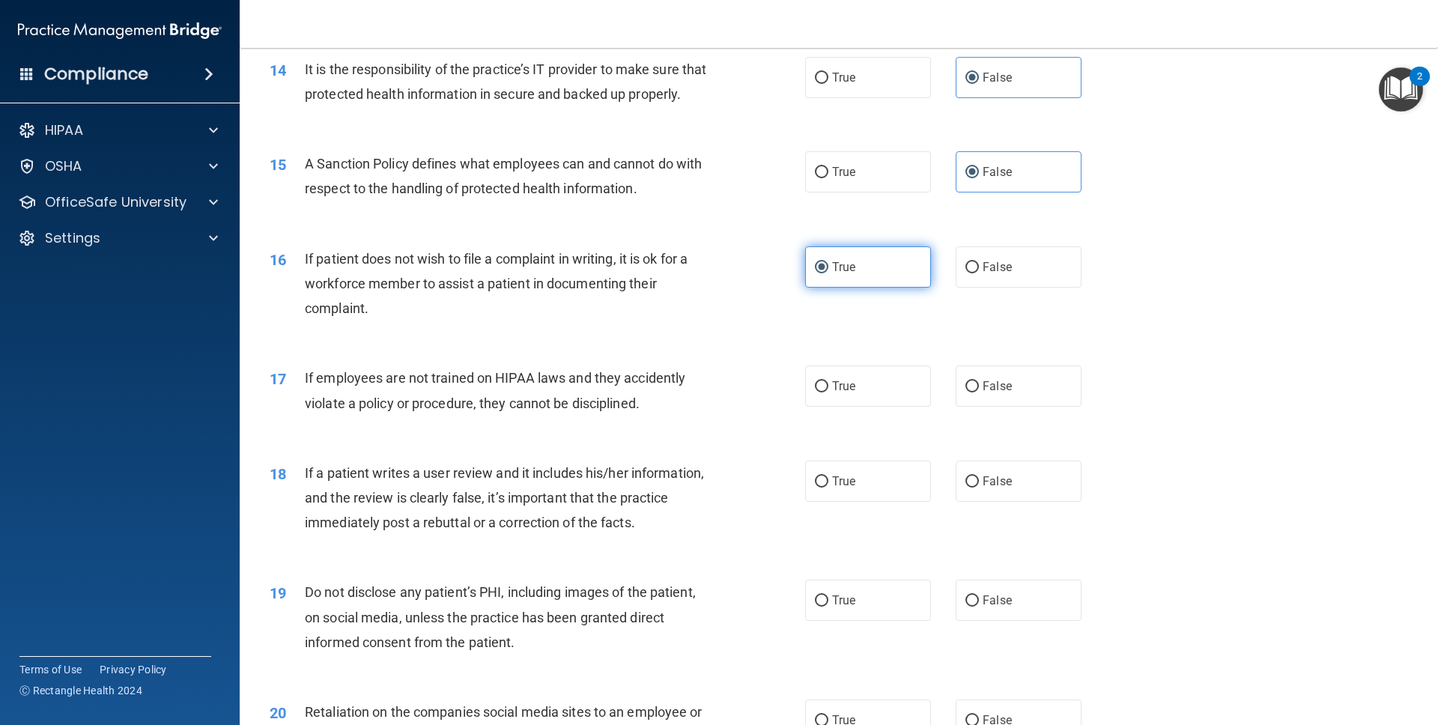
scroll to position [1723, 0]
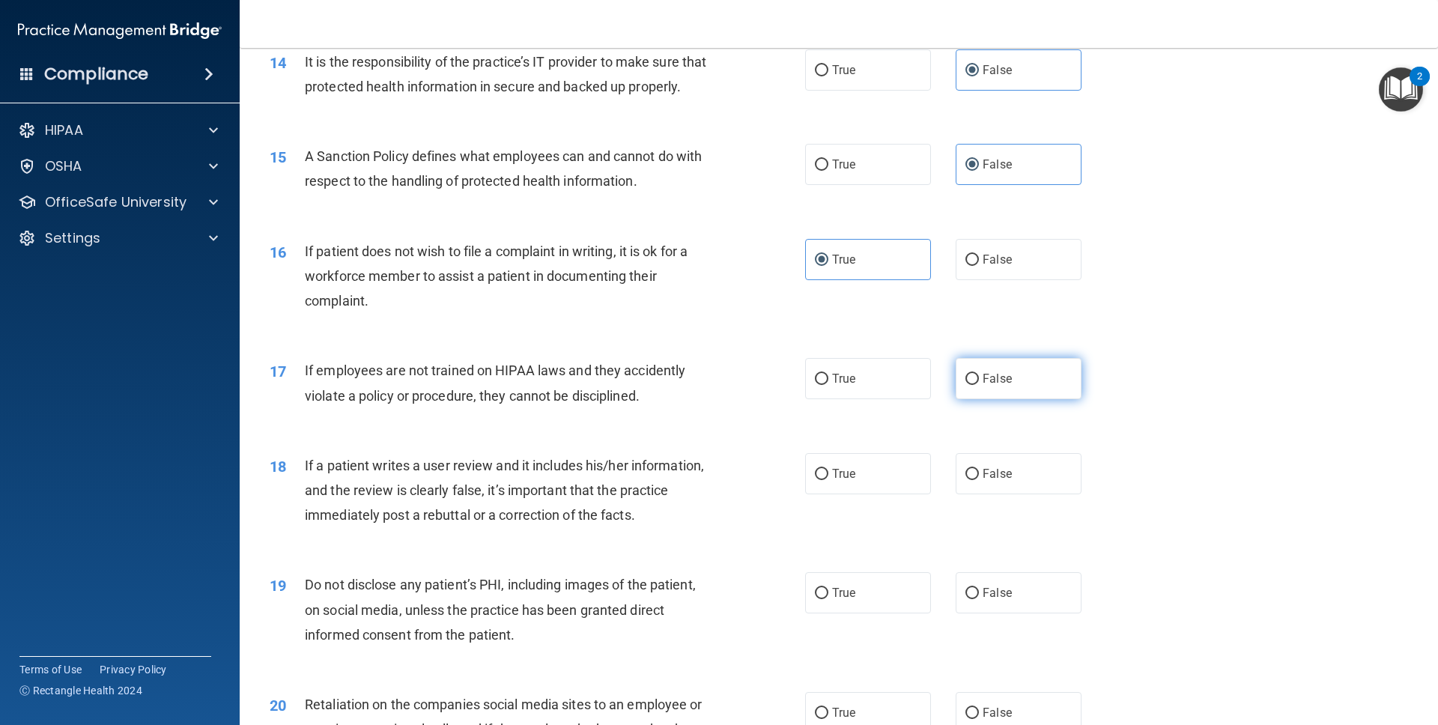
click at [916, 398] on label "False" at bounding box center [1018, 378] width 126 height 41
click at [916, 385] on input "False" at bounding box center [971, 379] width 13 height 11
radio input "true"
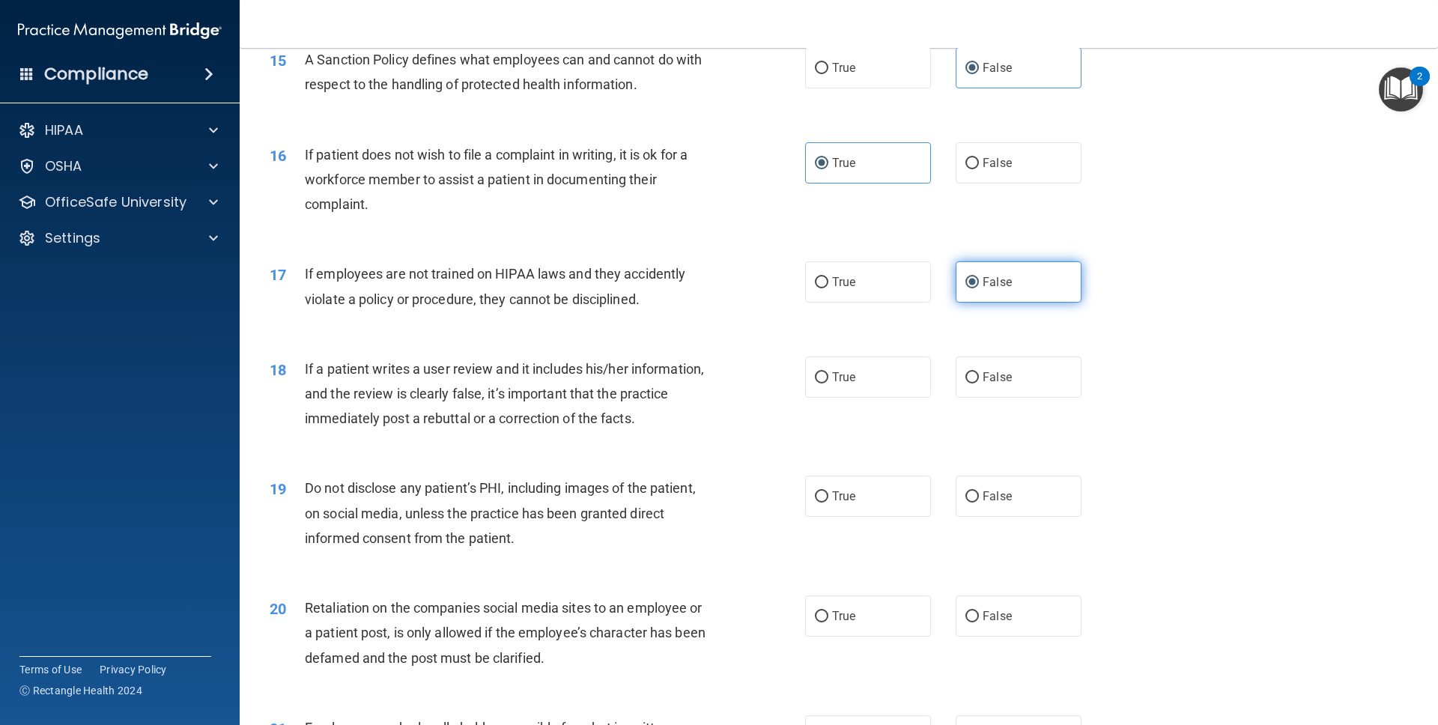
scroll to position [1821, 0]
click at [916, 383] on label "False" at bounding box center [1018, 375] width 126 height 41
click at [916, 382] on input "False" at bounding box center [971, 376] width 13 height 11
radio input "true"
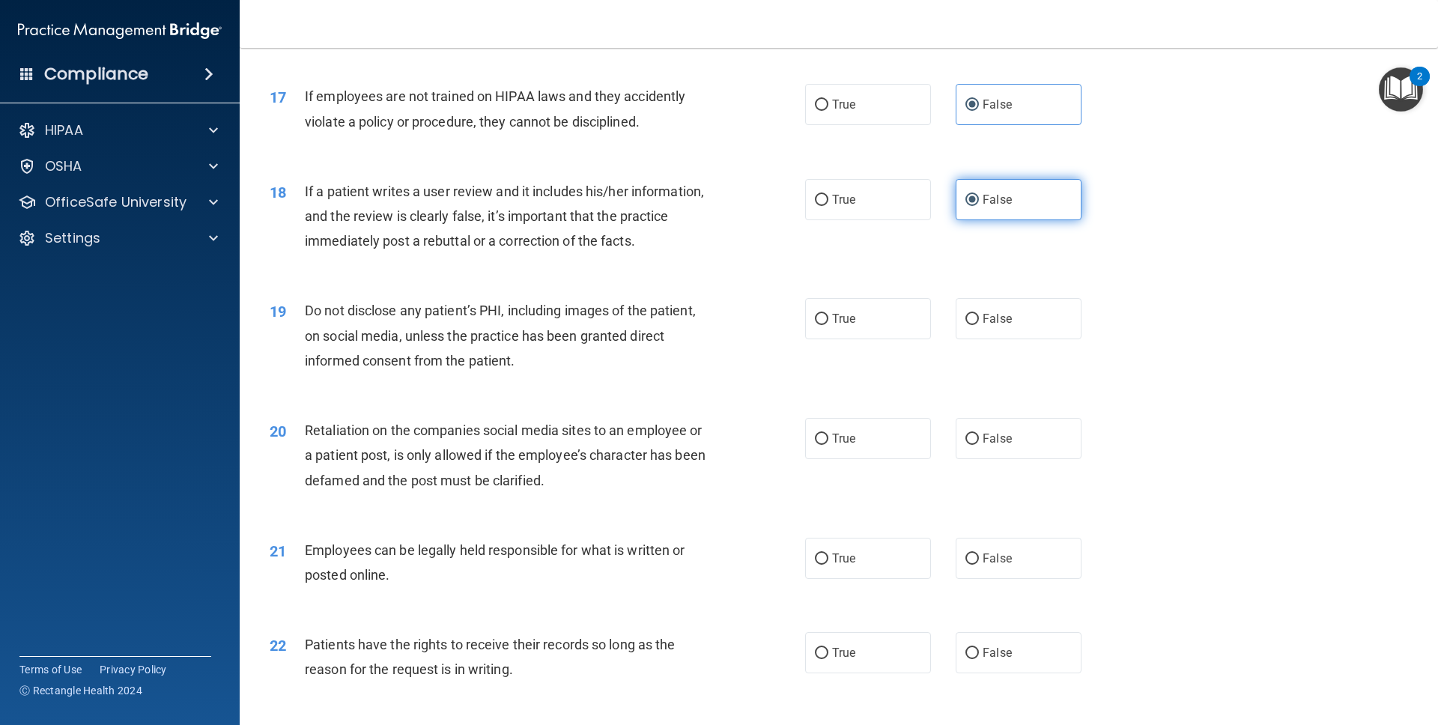
scroll to position [2001, 0]
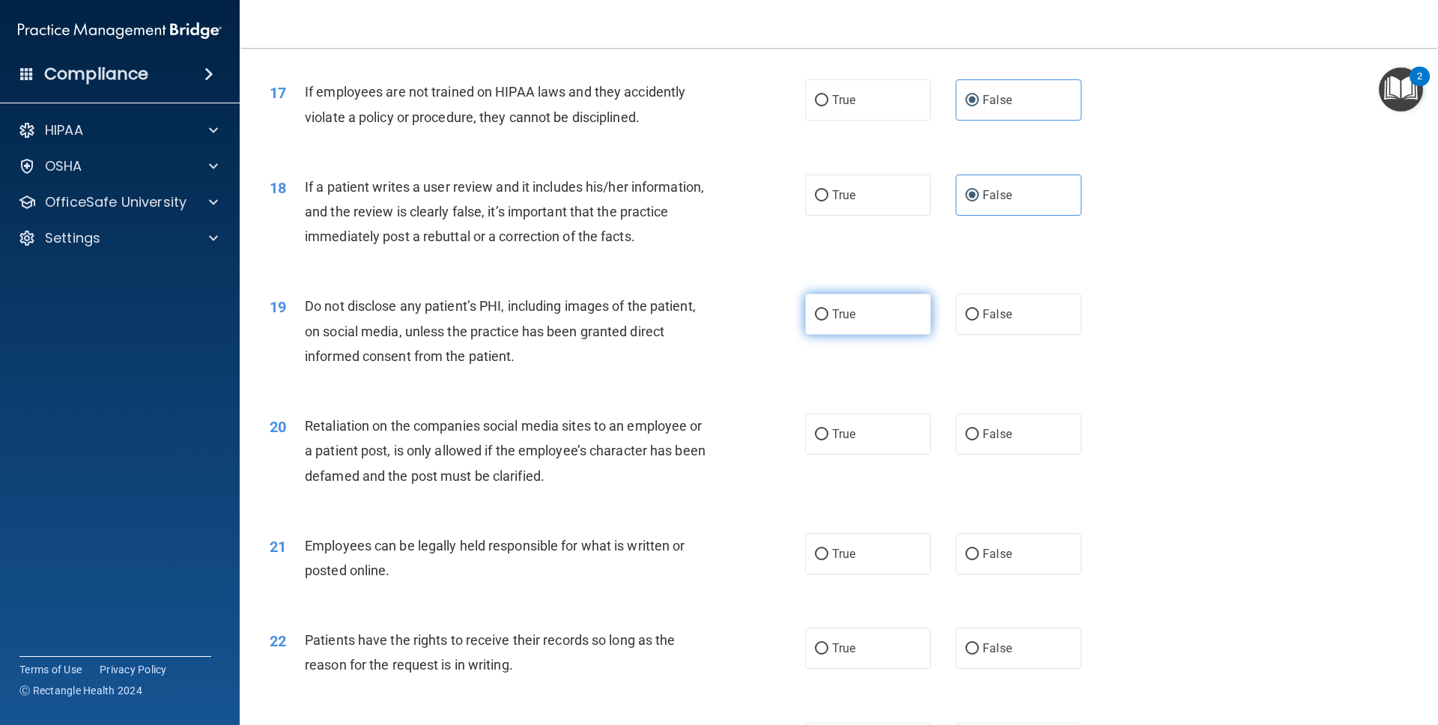
click at [864, 315] on label "True" at bounding box center [868, 314] width 126 height 41
click at [828, 315] on input "True" at bounding box center [821, 314] width 13 height 11
radio input "true"
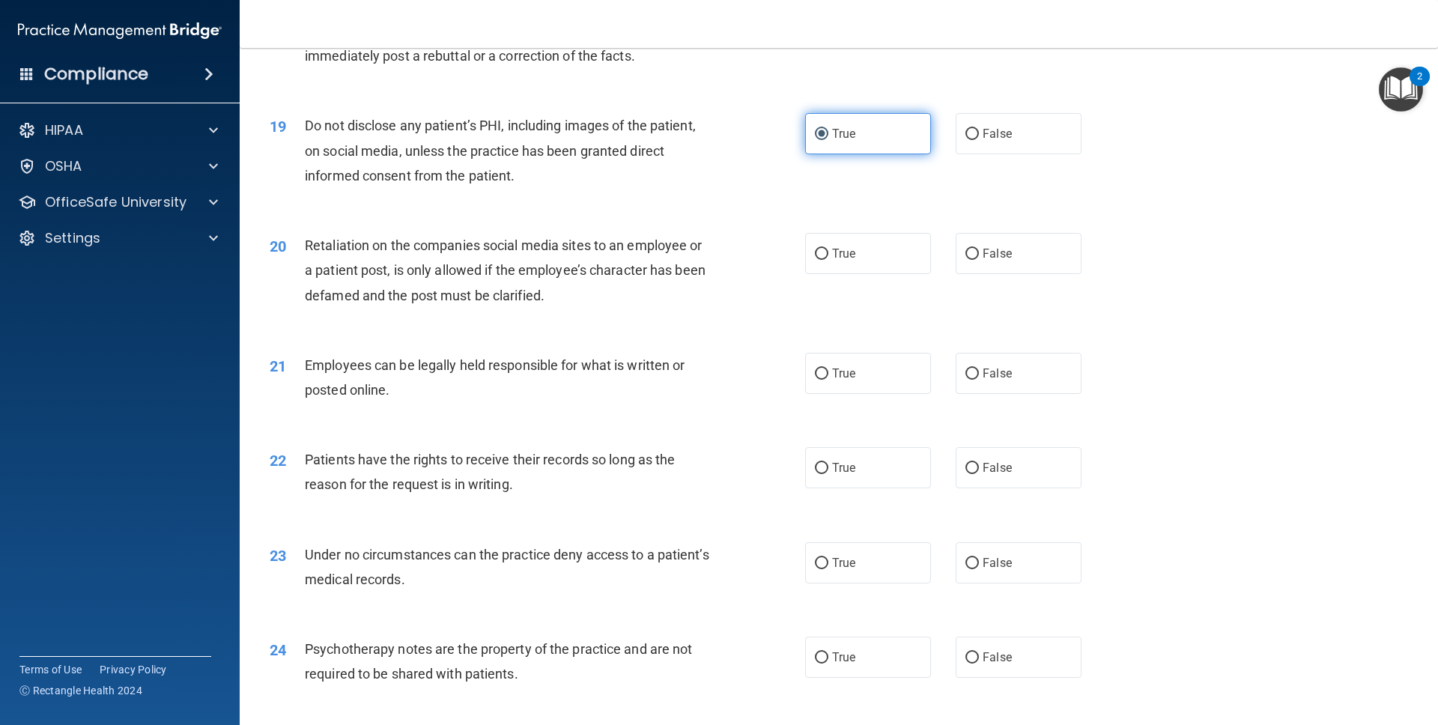
scroll to position [2188, 0]
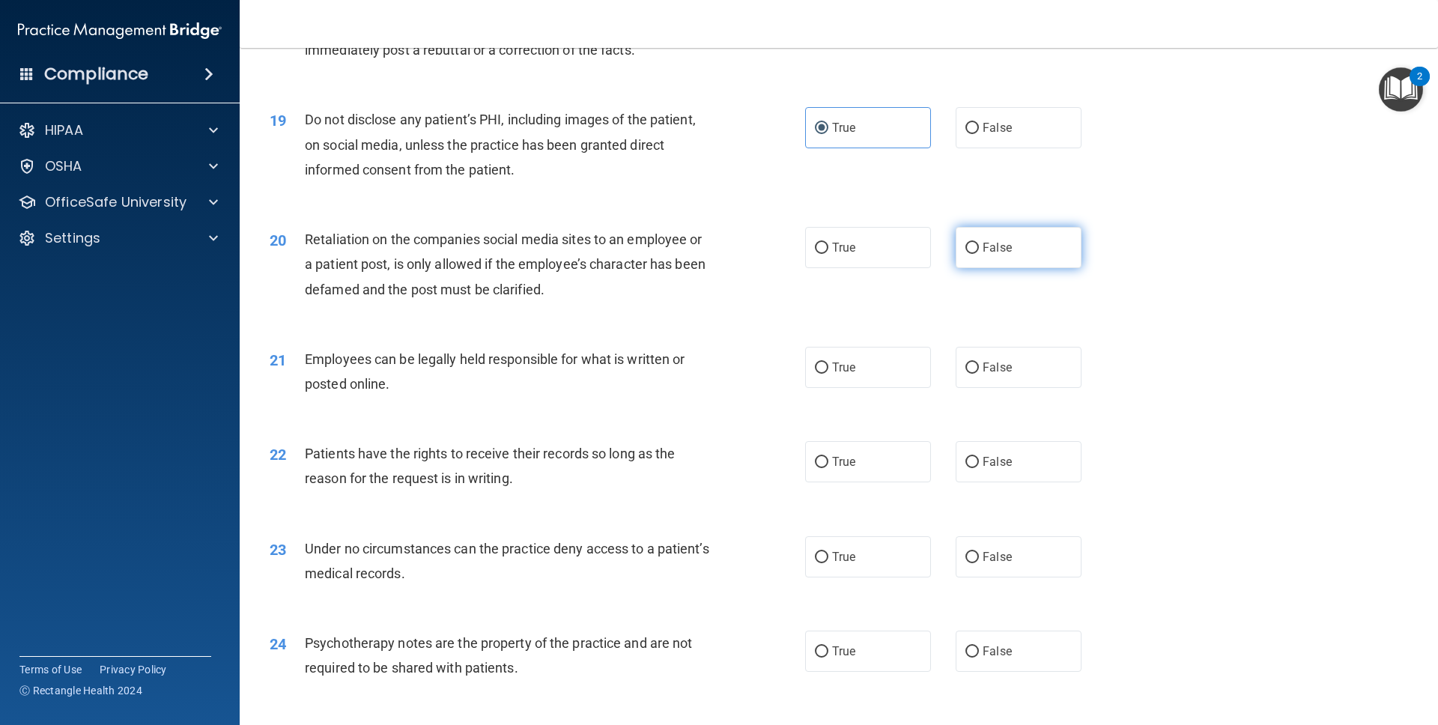
click at [916, 252] on span "False" at bounding box center [996, 247] width 29 height 14
click at [916, 252] on input "False" at bounding box center [971, 248] width 13 height 11
radio input "true"
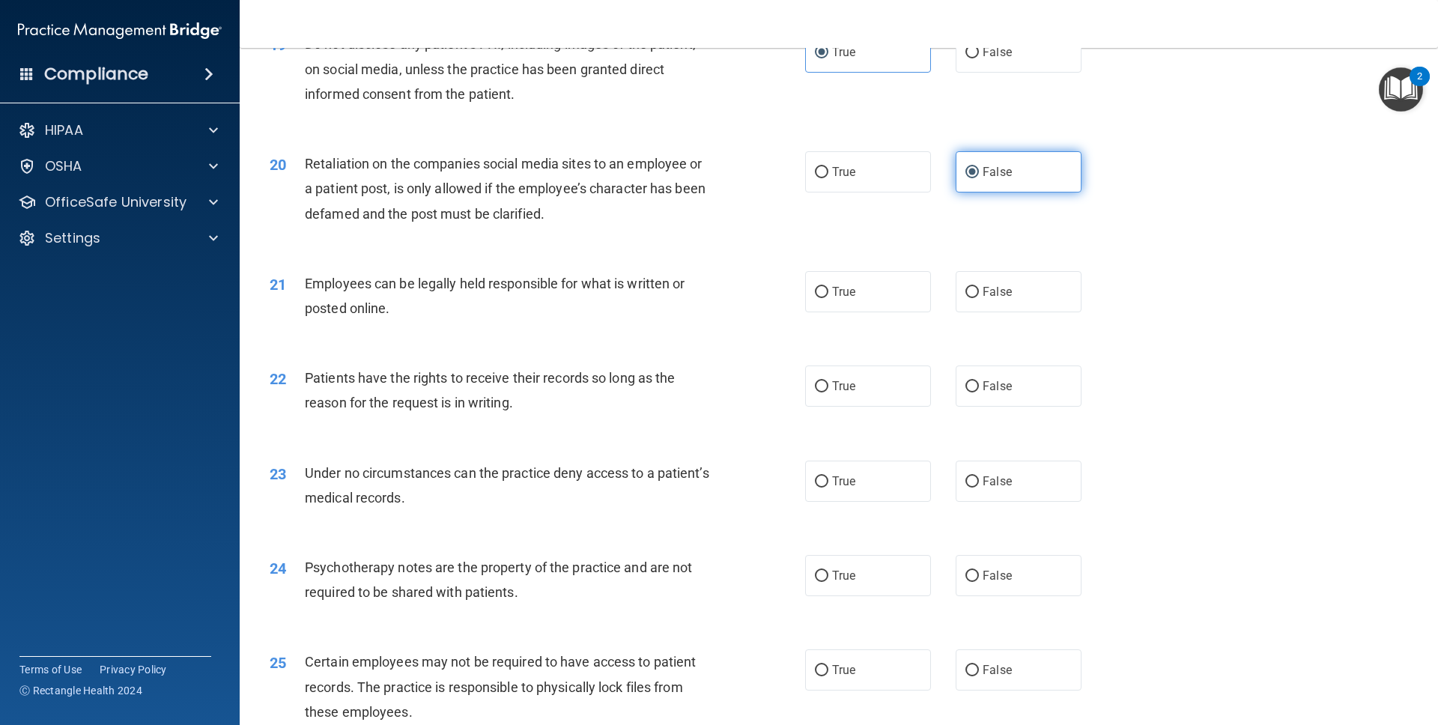
scroll to position [2288, 0]
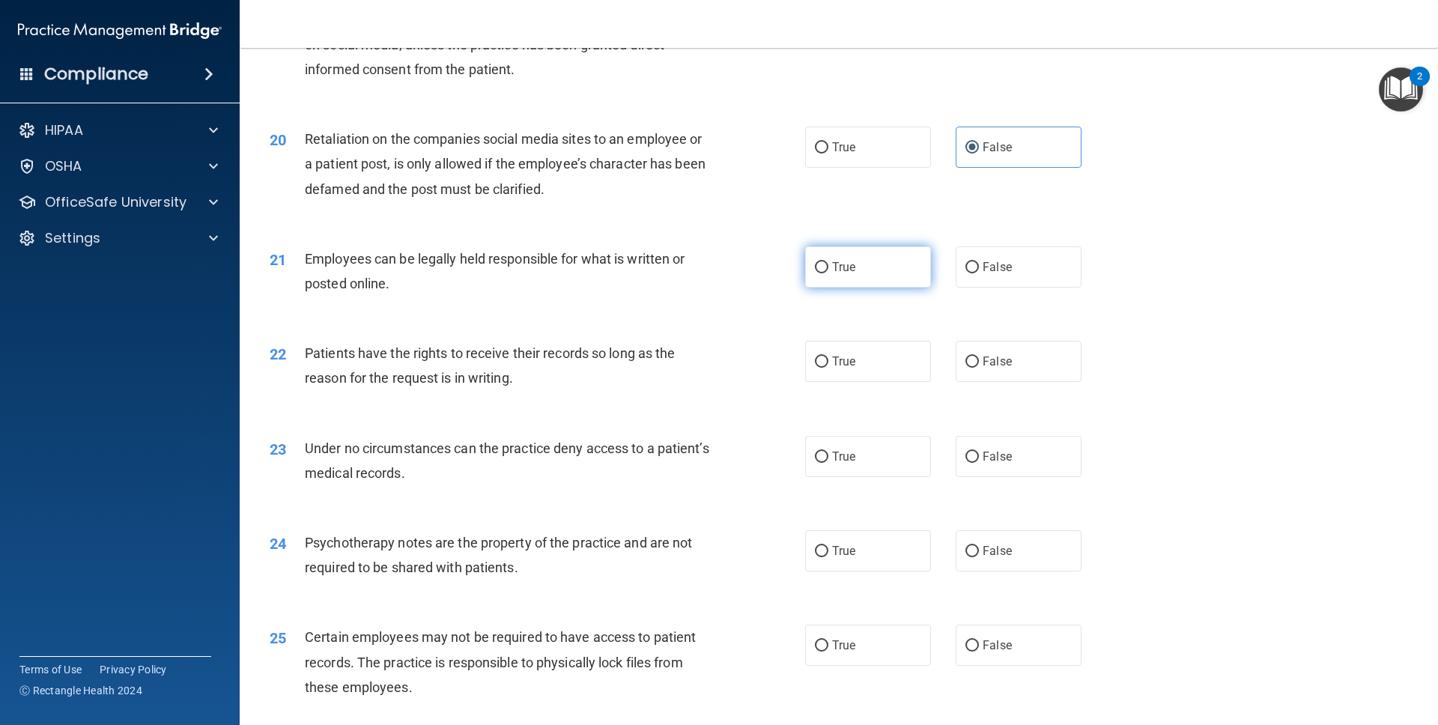
click at [849, 268] on span "True" at bounding box center [843, 267] width 23 height 14
click at [828, 268] on input "True" at bounding box center [821, 267] width 13 height 11
radio input "true"
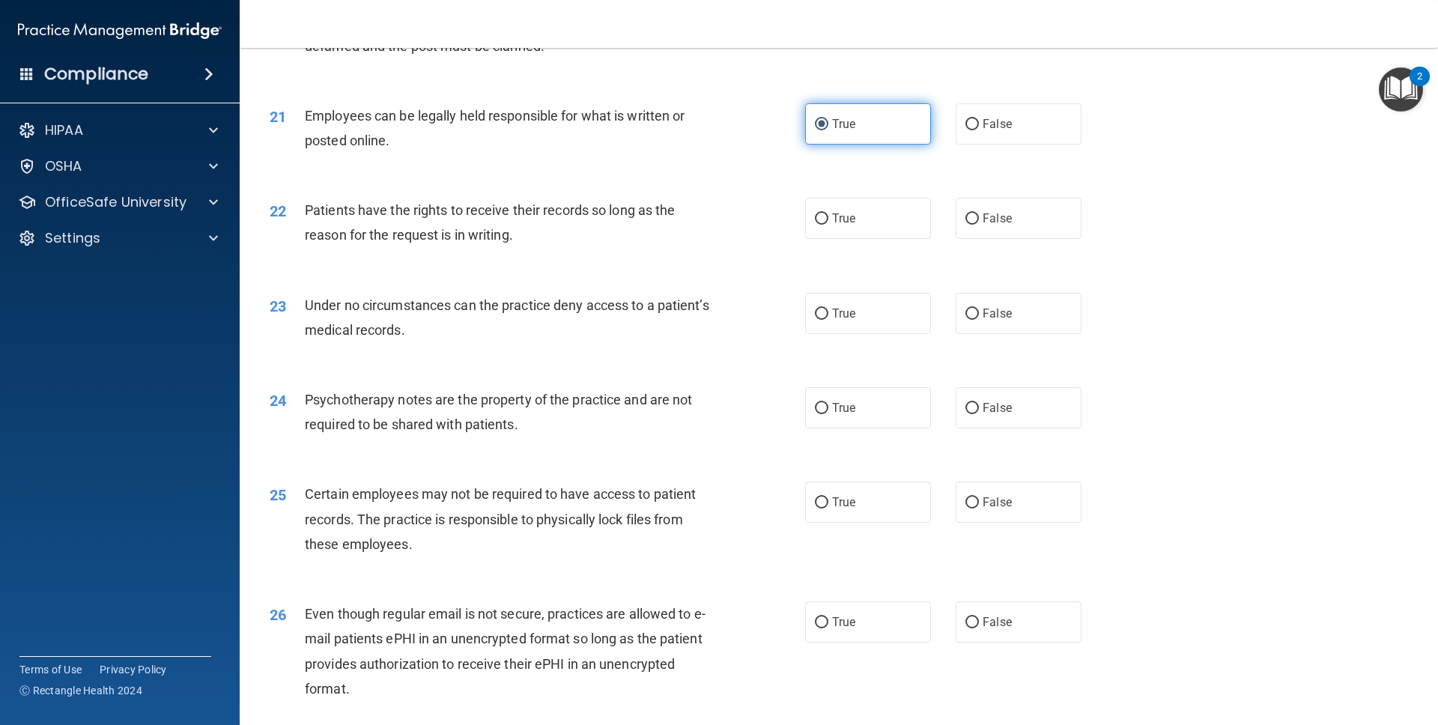
scroll to position [2434, 0]
click at [916, 218] on label "False" at bounding box center [1018, 215] width 126 height 41
click at [916, 218] on input "False" at bounding box center [971, 216] width 13 height 11
radio input "true"
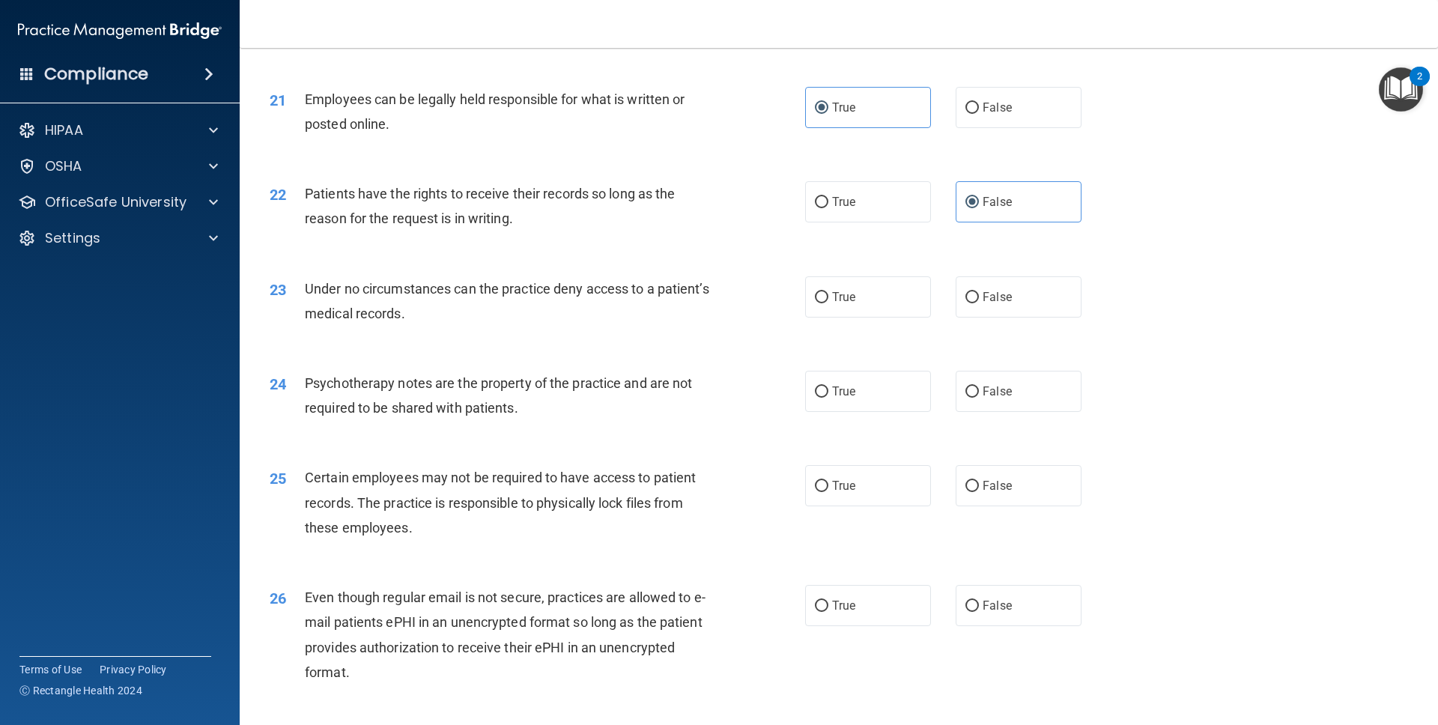
scroll to position [2454, 0]
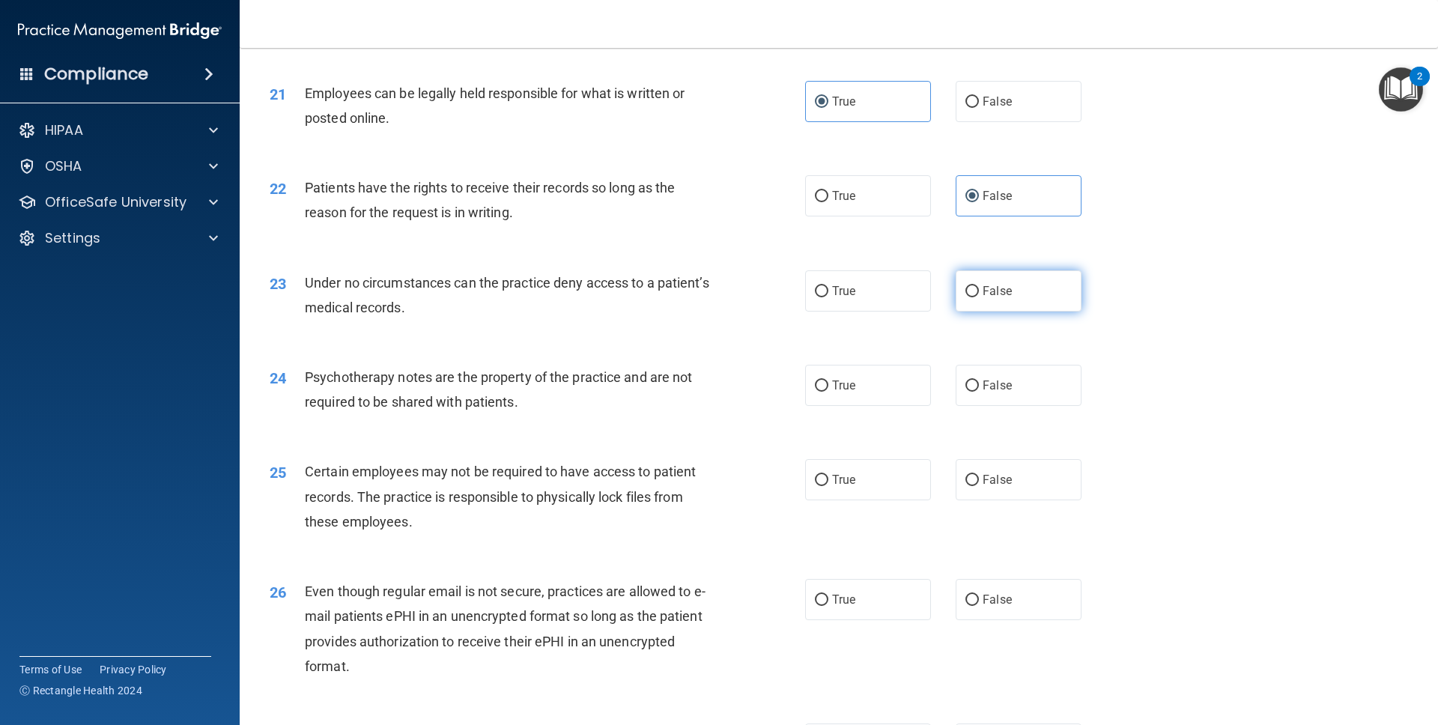
click at [916, 285] on span "False" at bounding box center [996, 291] width 29 height 14
click at [916, 286] on input "False" at bounding box center [971, 291] width 13 height 11
radio input "true"
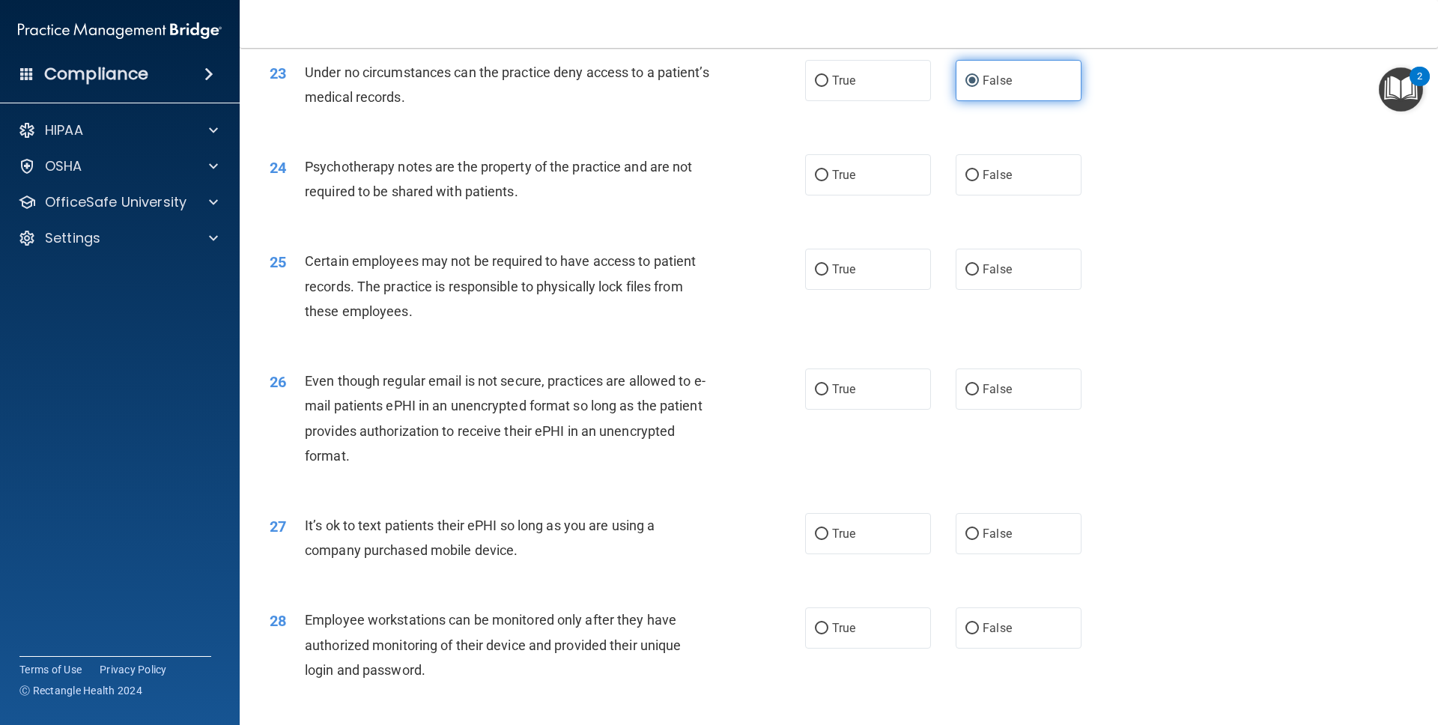
scroll to position [2672, 0]
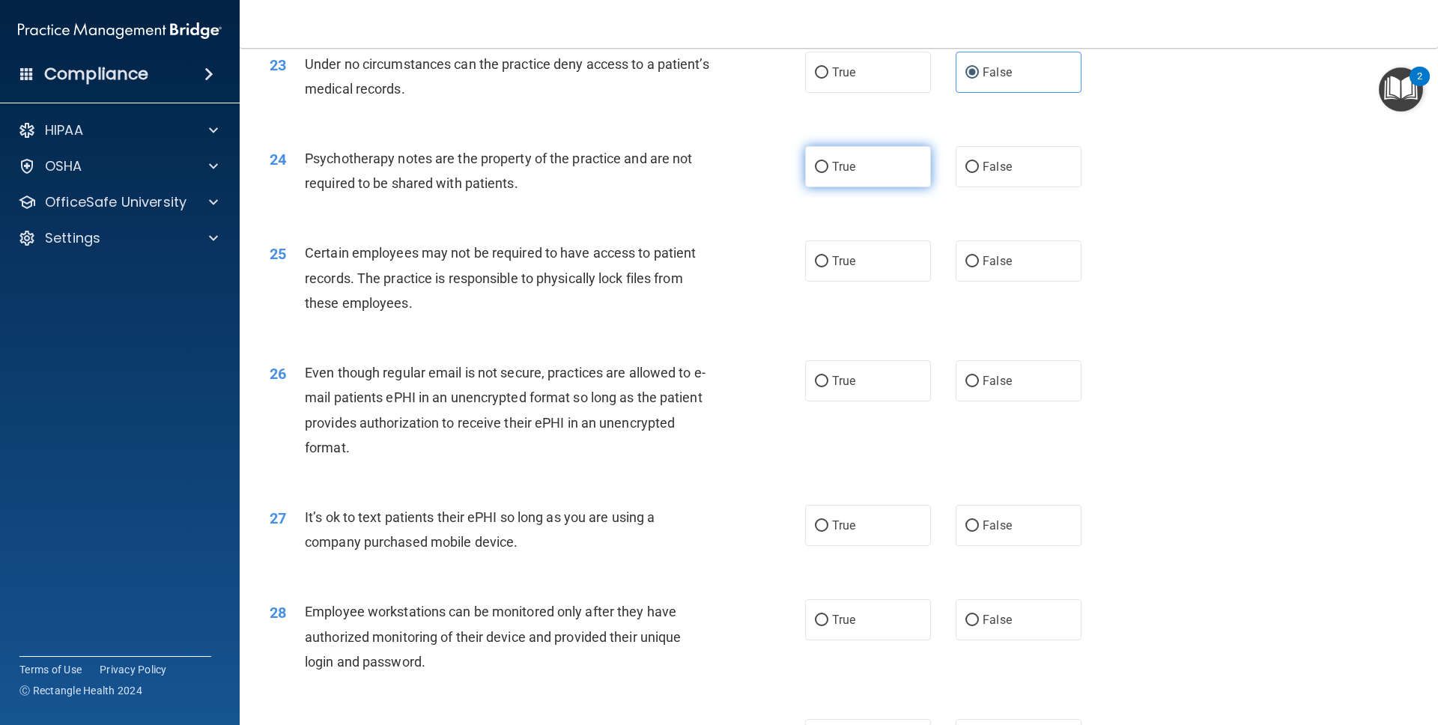
click at [880, 171] on label "True" at bounding box center [868, 166] width 126 height 41
click at [828, 171] on input "True" at bounding box center [821, 167] width 13 height 11
radio input "true"
click at [870, 261] on label "True" at bounding box center [868, 260] width 126 height 41
click at [828, 261] on input "True" at bounding box center [821, 261] width 13 height 11
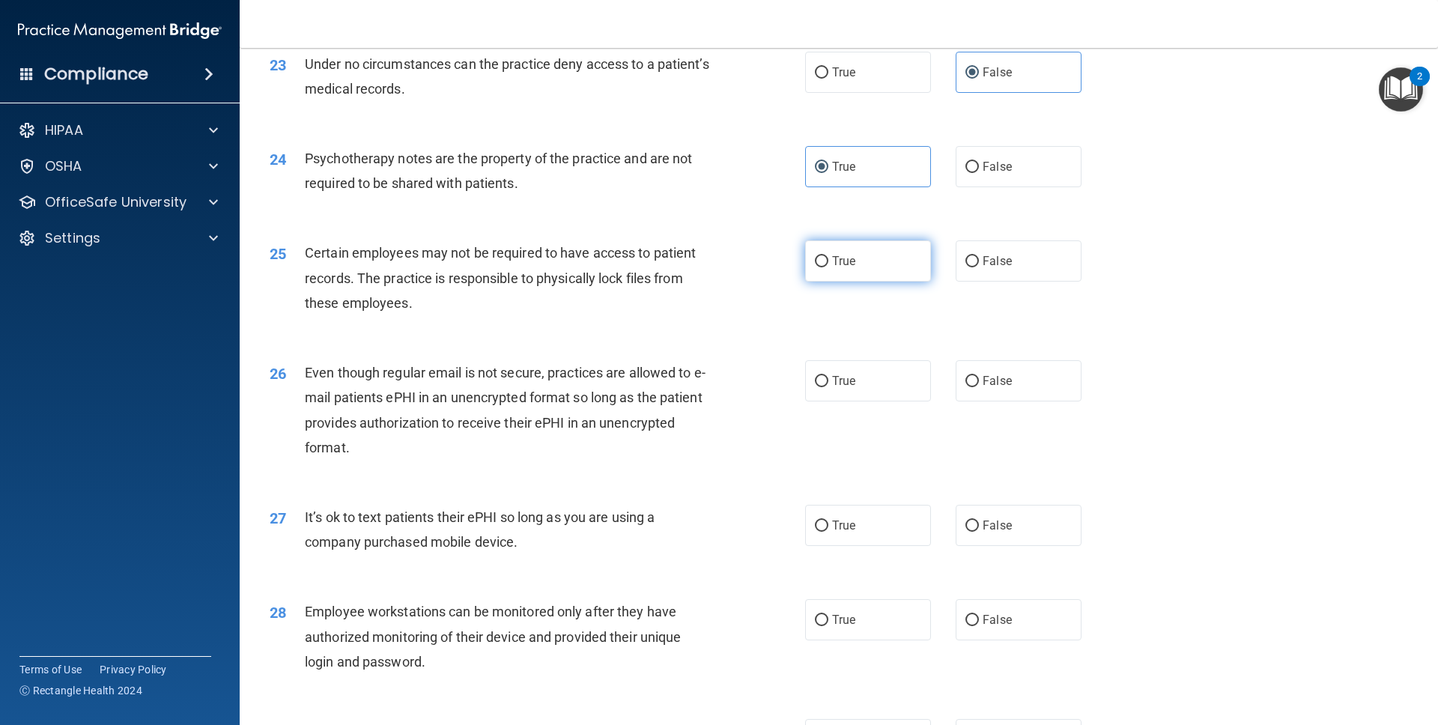
radio input "true"
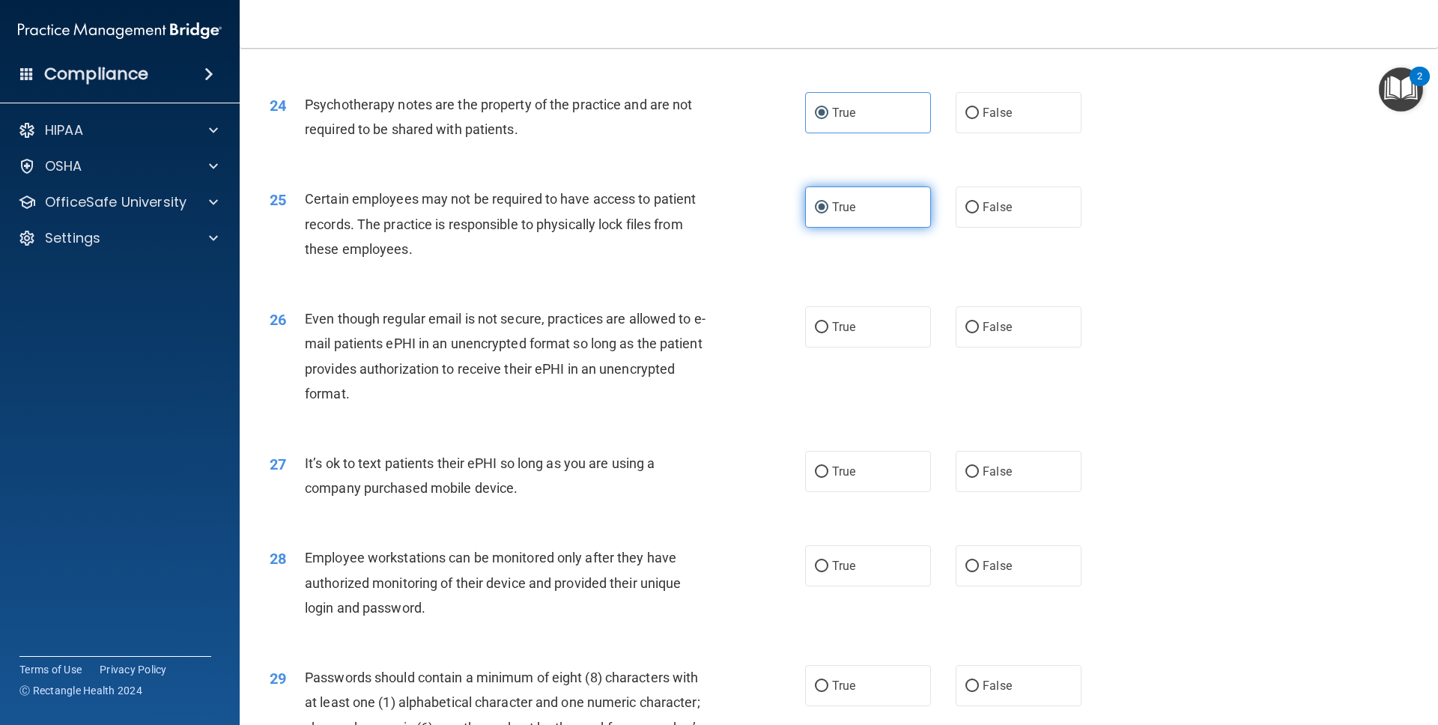
scroll to position [2729, 0]
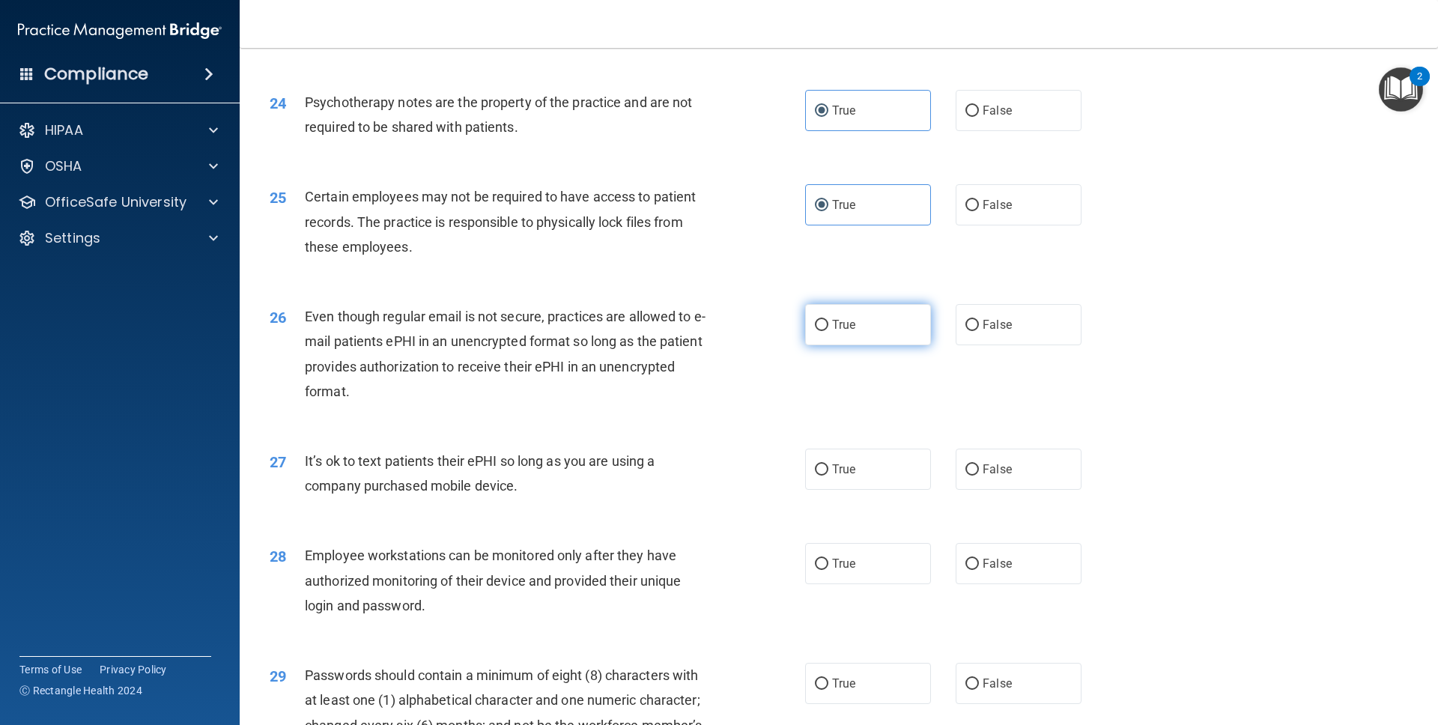
click at [879, 338] on label "True" at bounding box center [868, 324] width 126 height 41
click at [828, 331] on input "True" at bounding box center [821, 325] width 13 height 11
radio input "true"
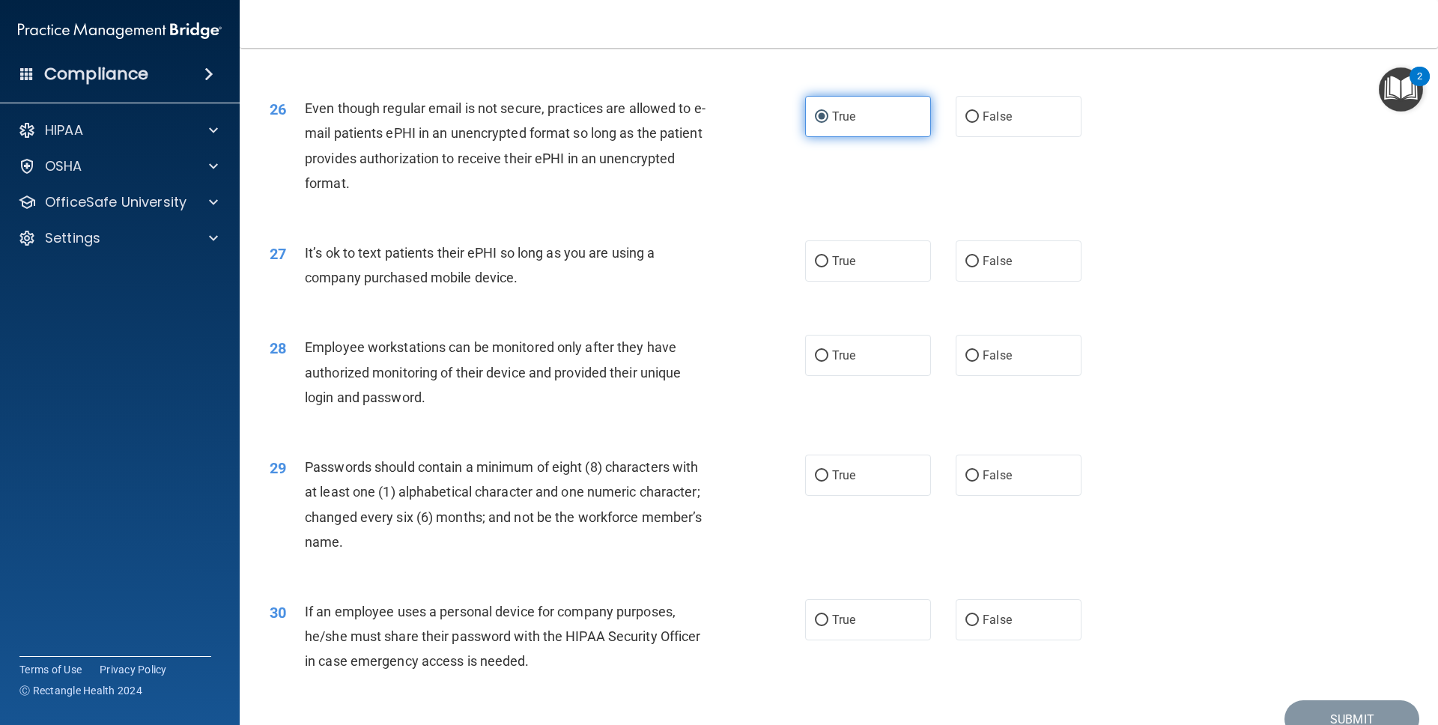
scroll to position [3009, 0]
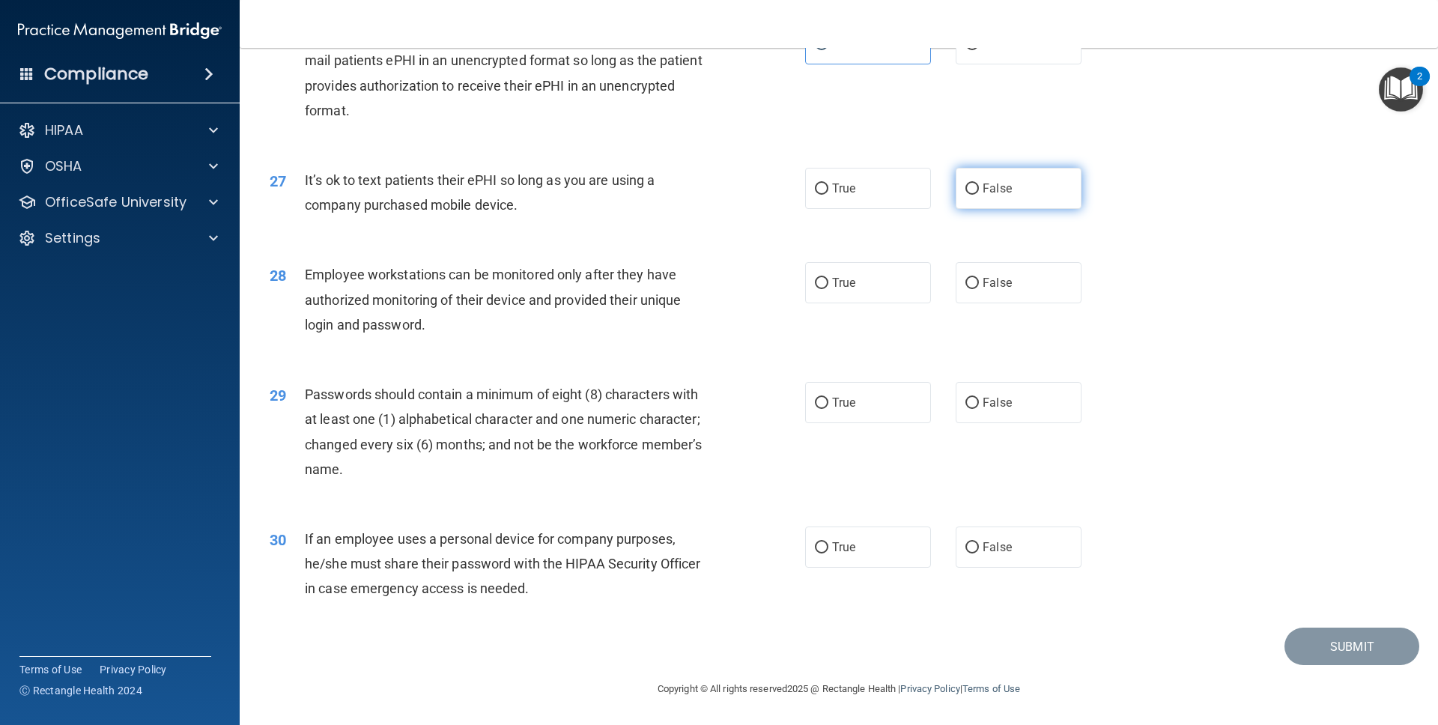
click at [916, 186] on span "False" at bounding box center [996, 188] width 29 height 14
click at [916, 186] on input "False" at bounding box center [971, 188] width 13 height 11
radio input "true"
click at [916, 291] on label "False" at bounding box center [1018, 282] width 126 height 41
click at [916, 289] on input "False" at bounding box center [971, 283] width 13 height 11
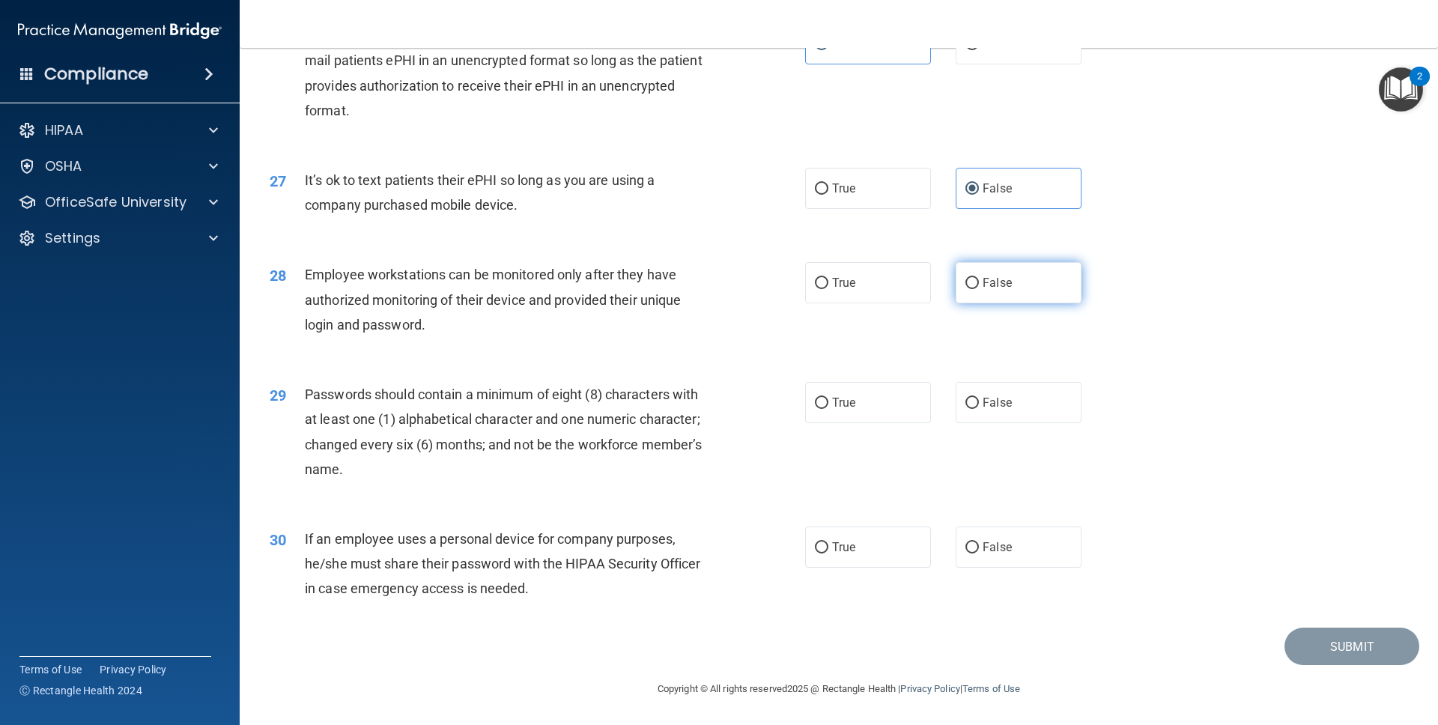
radio input "true"
click at [859, 395] on label "True" at bounding box center [868, 402] width 126 height 41
click at [828, 398] on input "True" at bounding box center [821, 403] width 13 height 11
radio input "true"
click at [916, 532] on span "False" at bounding box center [996, 547] width 29 height 14
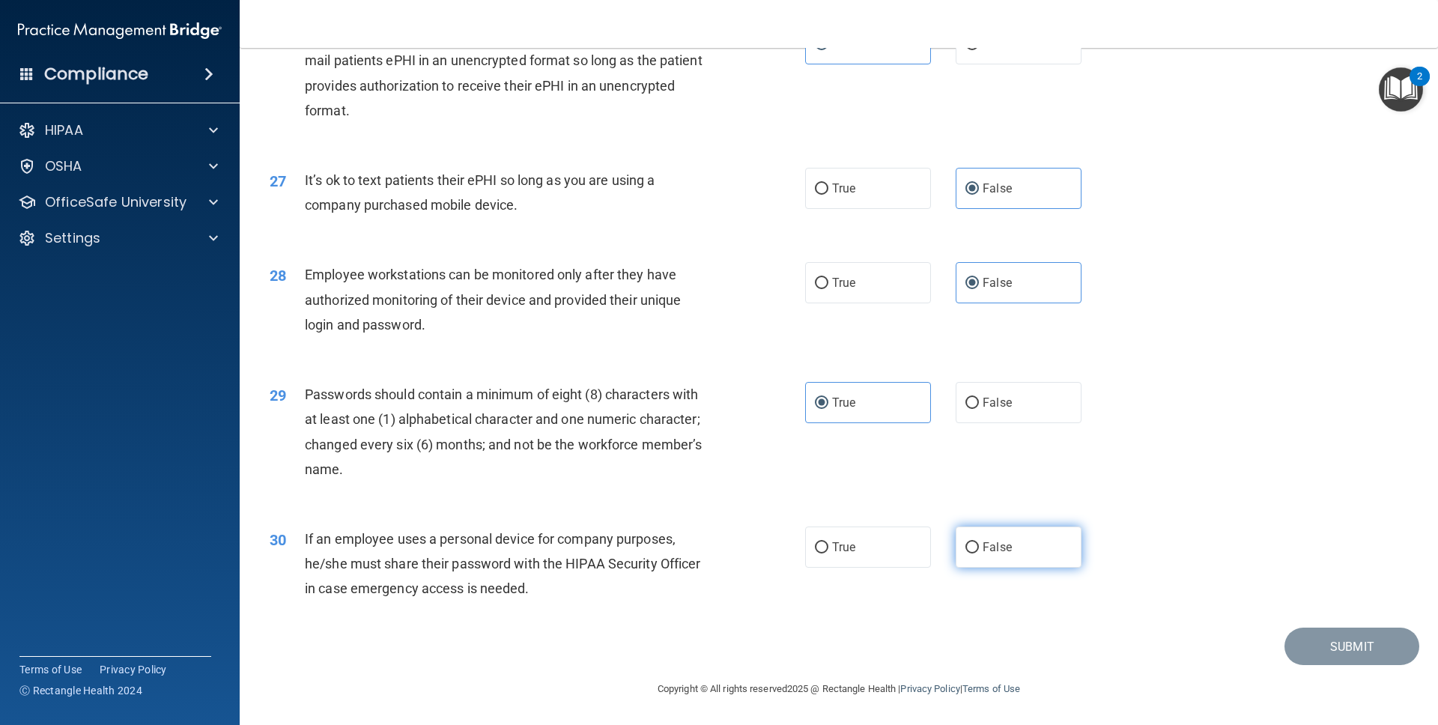
click at [916, 532] on input "False" at bounding box center [971, 547] width 13 height 11
radio input "true"
click at [916, 532] on button "Submit" at bounding box center [1351, 646] width 135 height 38
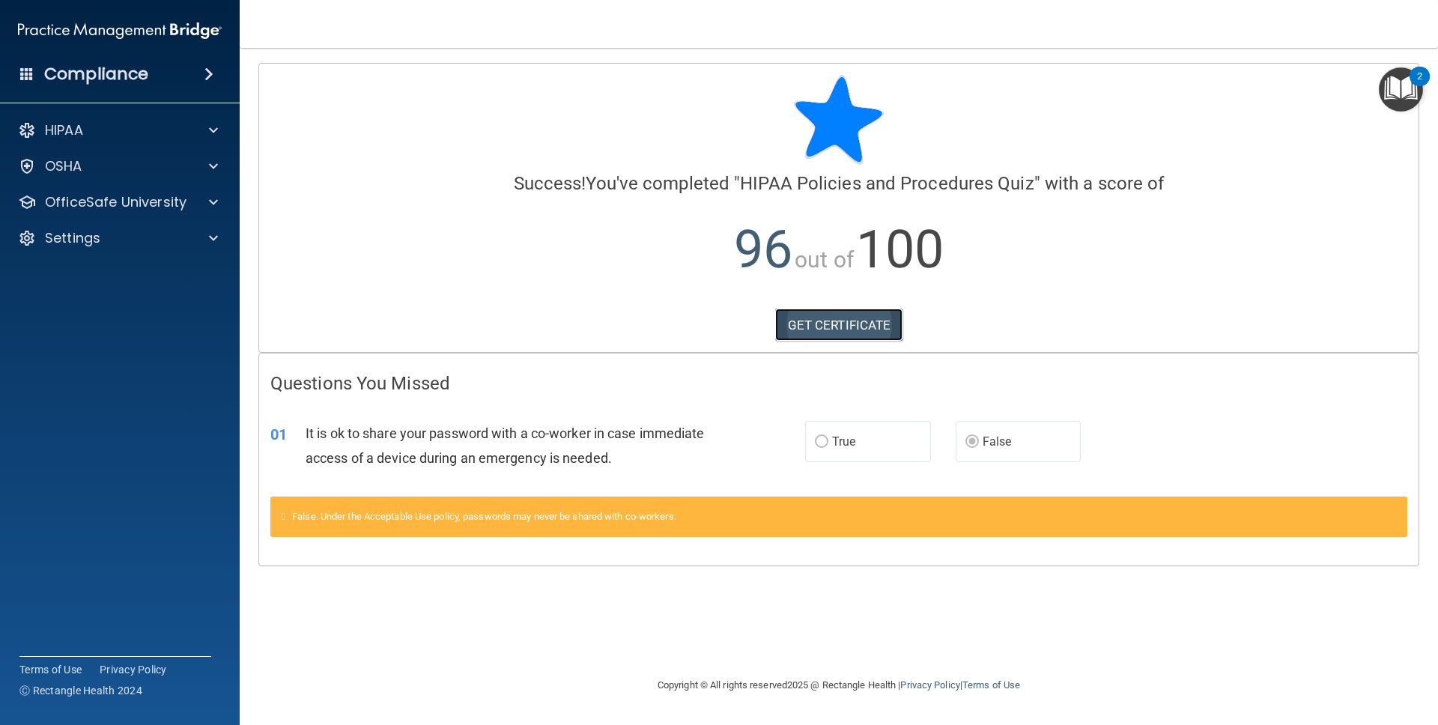
click at [830, 329] on link "GET CERTIFICATE" at bounding box center [839, 324] width 128 height 33
click at [59, 193] on p "OfficeSafe University" at bounding box center [116, 202] width 142 height 18
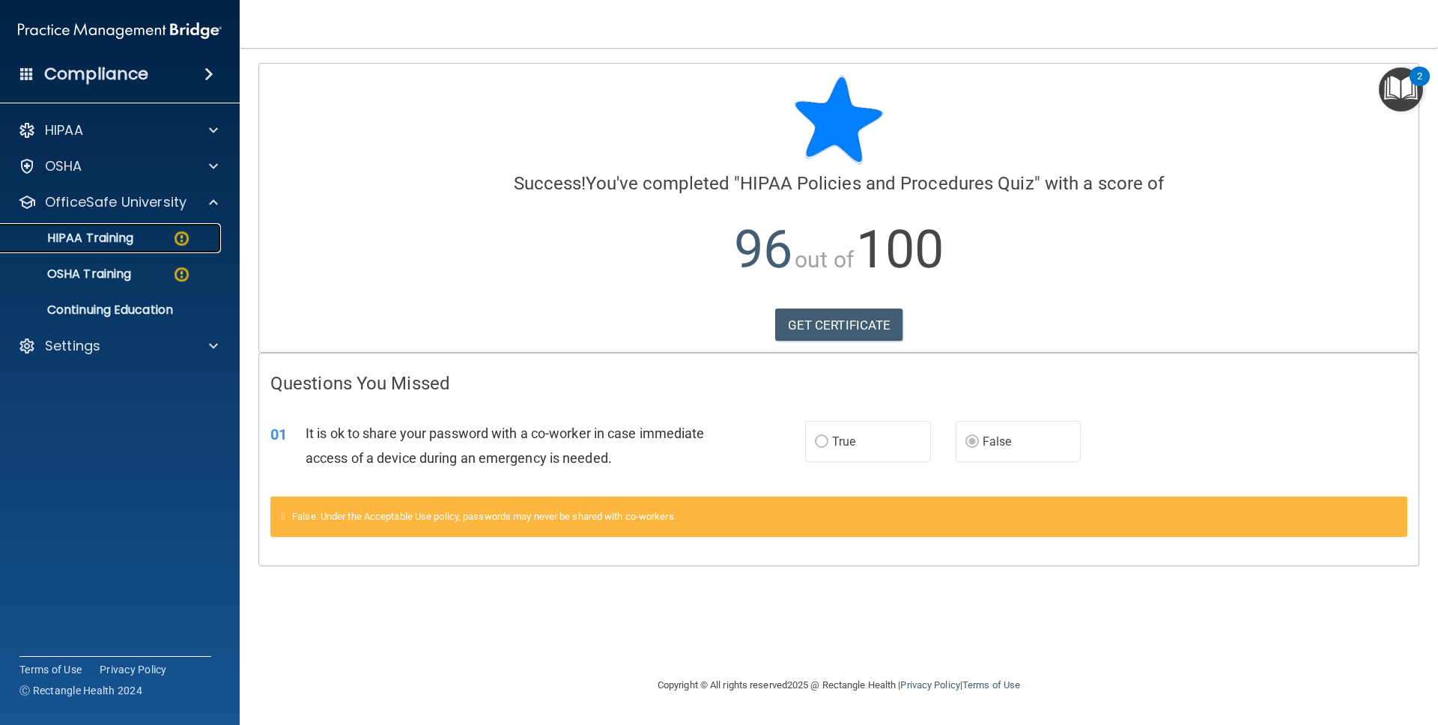
click at [87, 233] on p "HIPAA Training" at bounding box center [72, 238] width 124 height 15
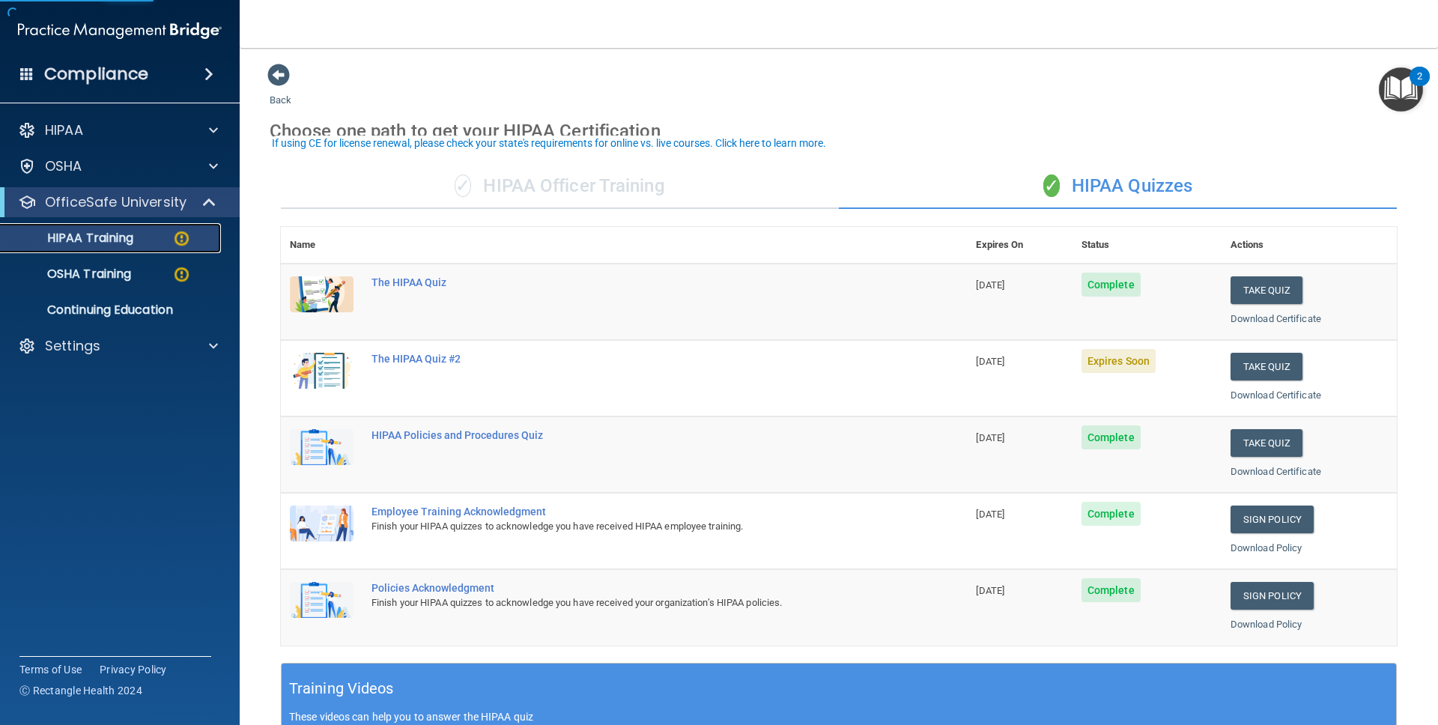
scroll to position [25, 0]
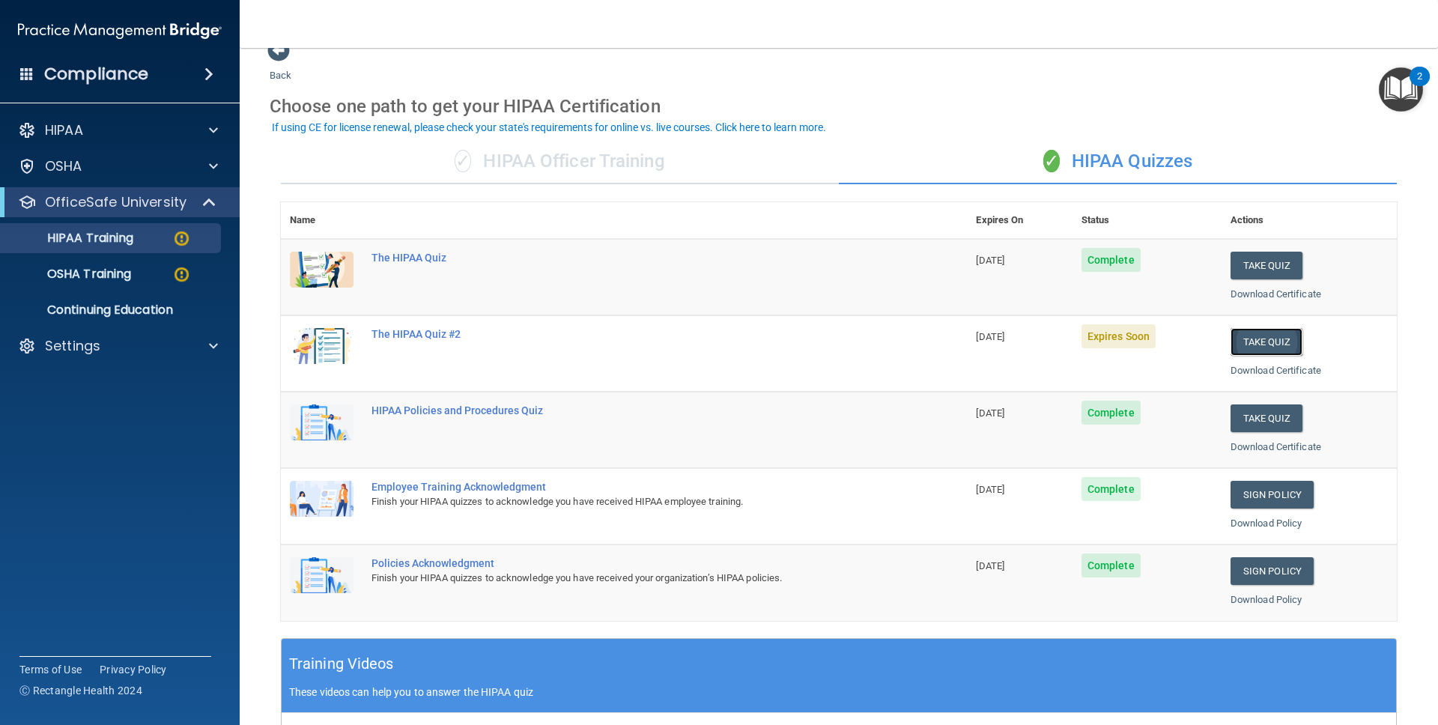
click at [916, 343] on button "Take Quiz" at bounding box center [1266, 342] width 72 height 28
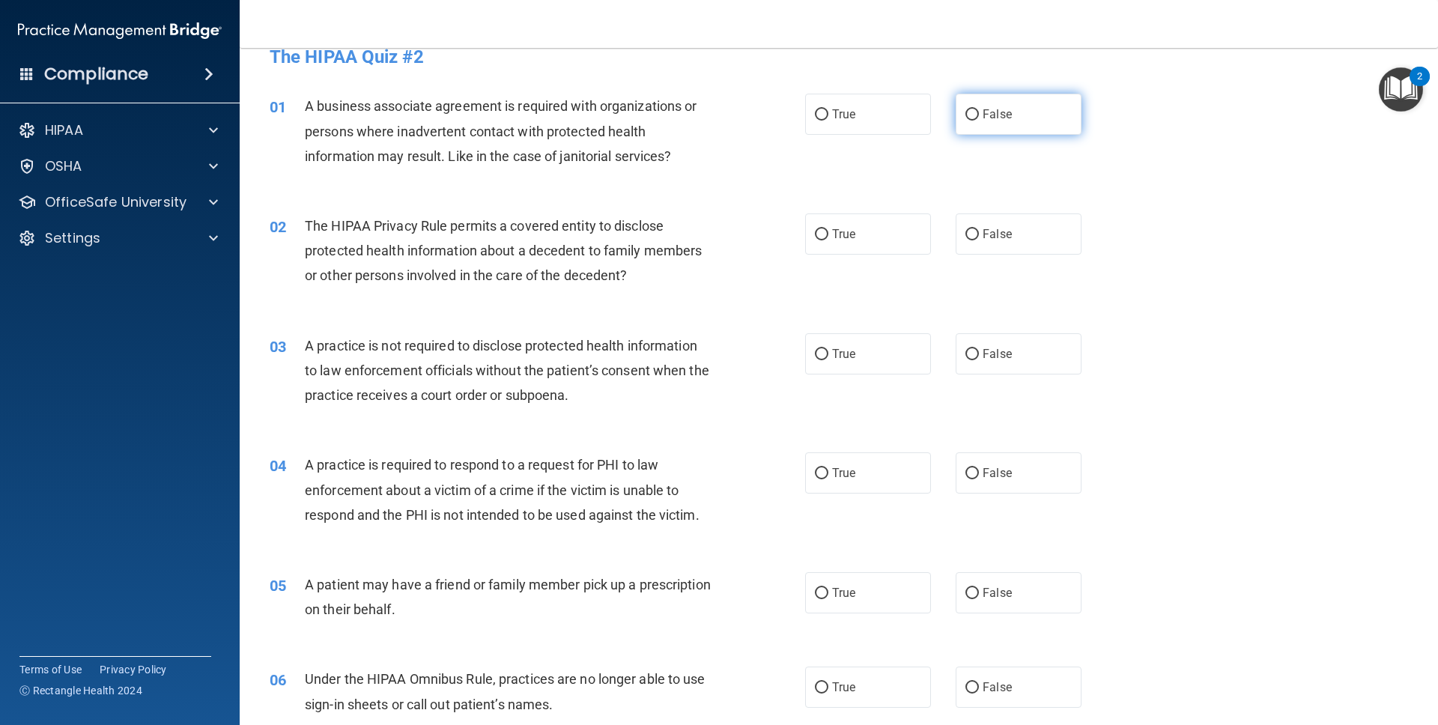
click at [916, 119] on span "False" at bounding box center [996, 114] width 29 height 14
click at [916, 119] on input "False" at bounding box center [971, 114] width 13 height 11
radio input "true"
click at [869, 246] on label "True" at bounding box center [868, 233] width 126 height 41
click at [828, 240] on input "True" at bounding box center [821, 234] width 13 height 11
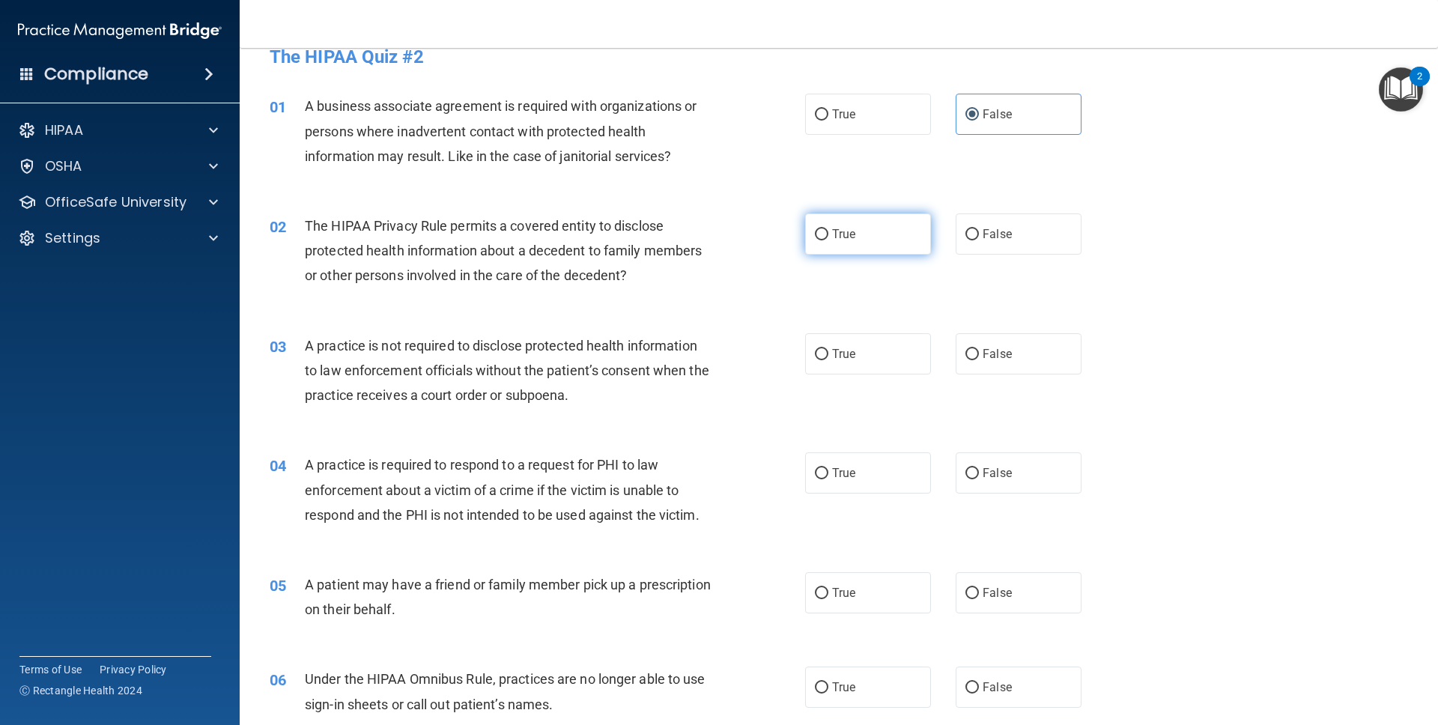
radio input "true"
click at [916, 344] on label "False" at bounding box center [1018, 353] width 126 height 41
click at [916, 349] on input "False" at bounding box center [971, 354] width 13 height 11
radio input "true"
click at [870, 440] on div "04 A practice is required to respond to a request for PHI to law enforcement ab…" at bounding box center [838, 494] width 1161 height 120
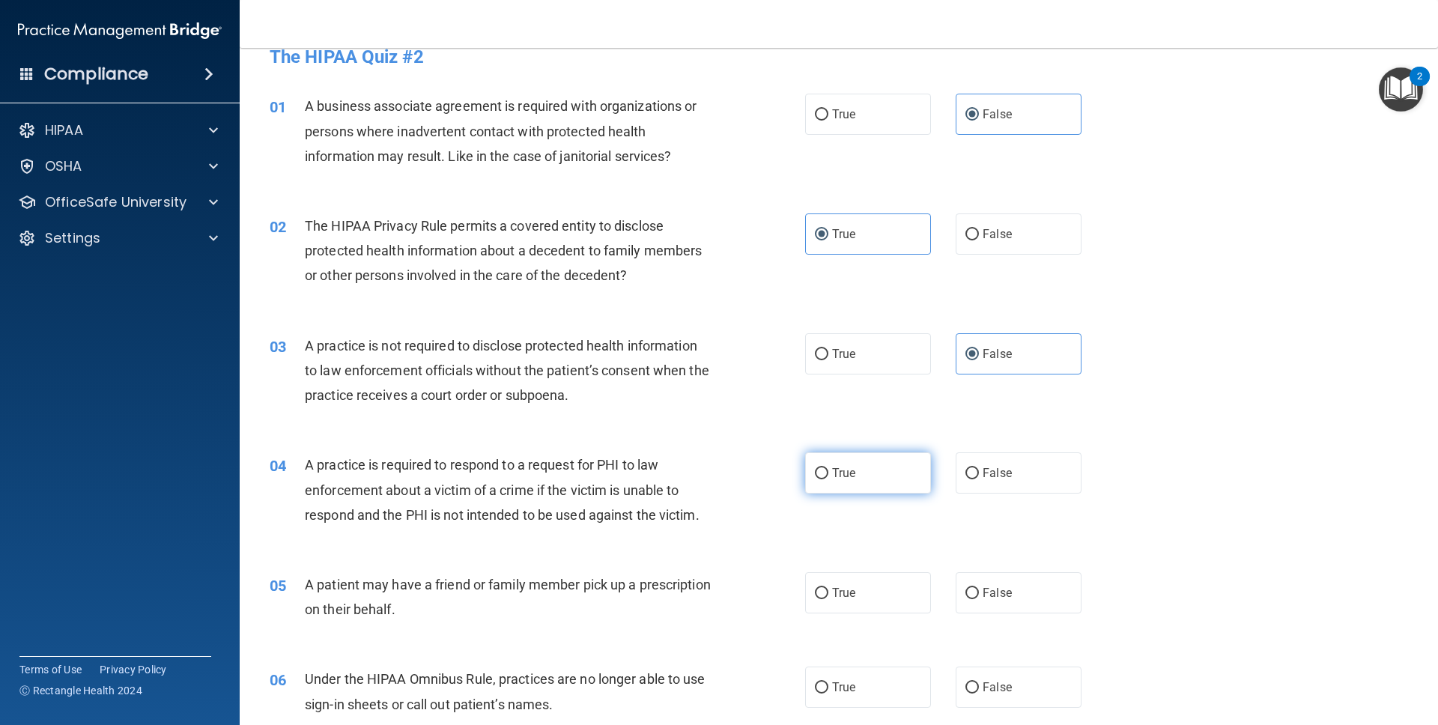
click at [871, 469] on label "True" at bounding box center [868, 472] width 126 height 41
click at [828, 469] on input "True" at bounding box center [821, 473] width 13 height 11
radio input "true"
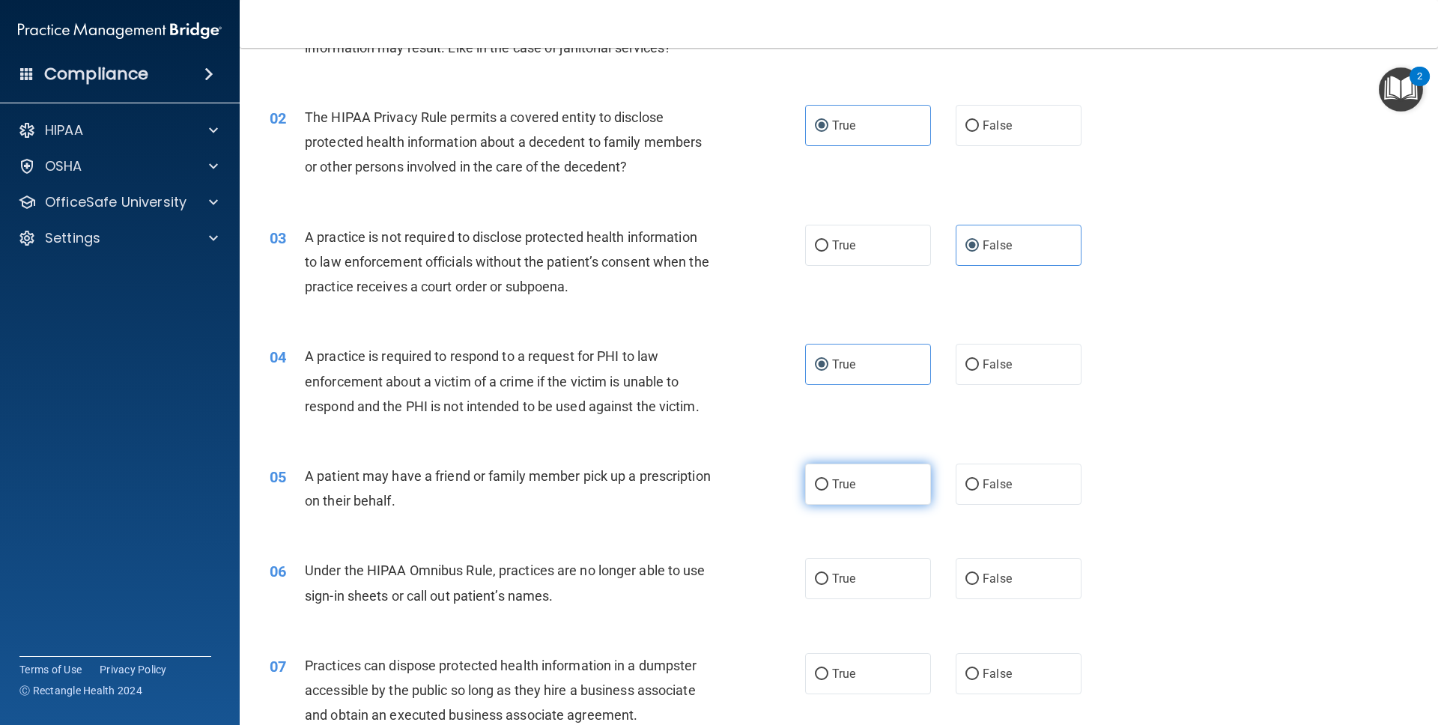
click at [845, 481] on span "True" at bounding box center [843, 484] width 23 height 14
click at [828, 481] on input "True" at bounding box center [821, 484] width 13 height 11
radio input "true"
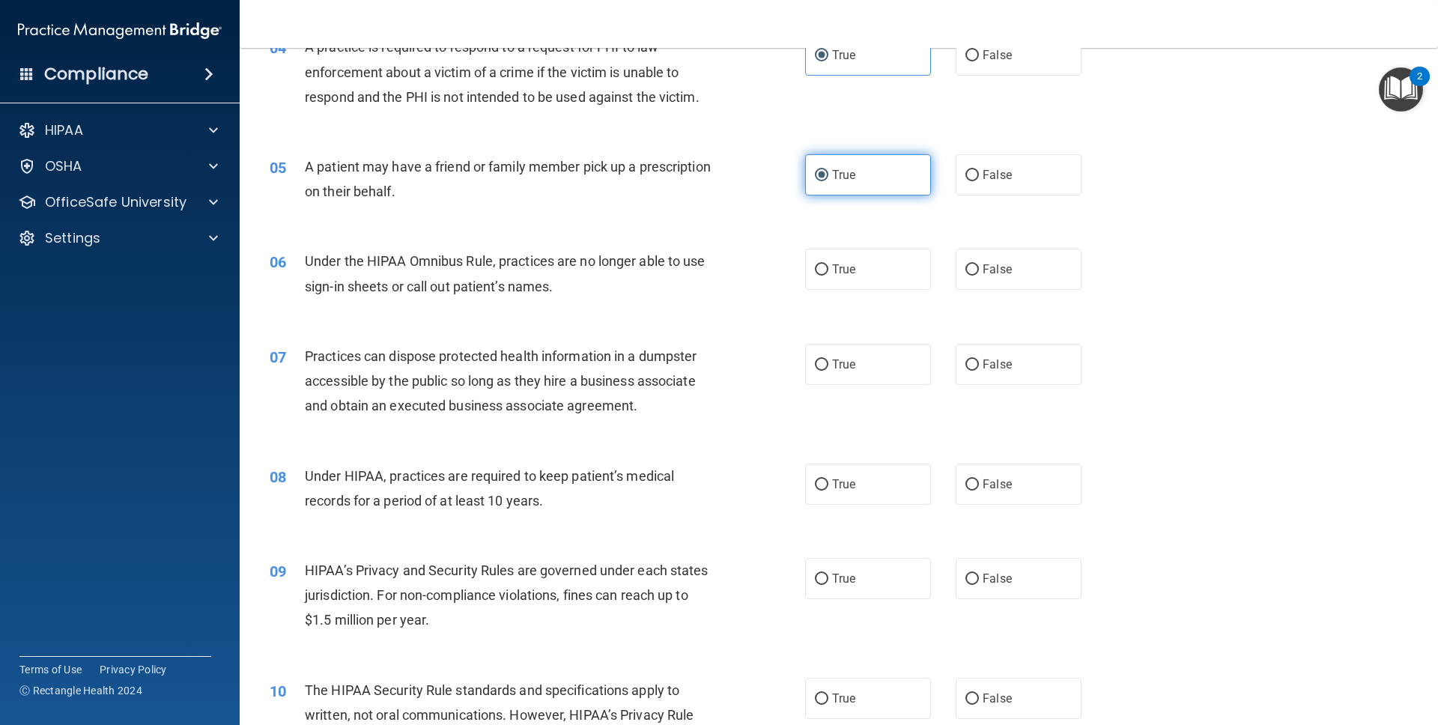
scroll to position [487, 0]
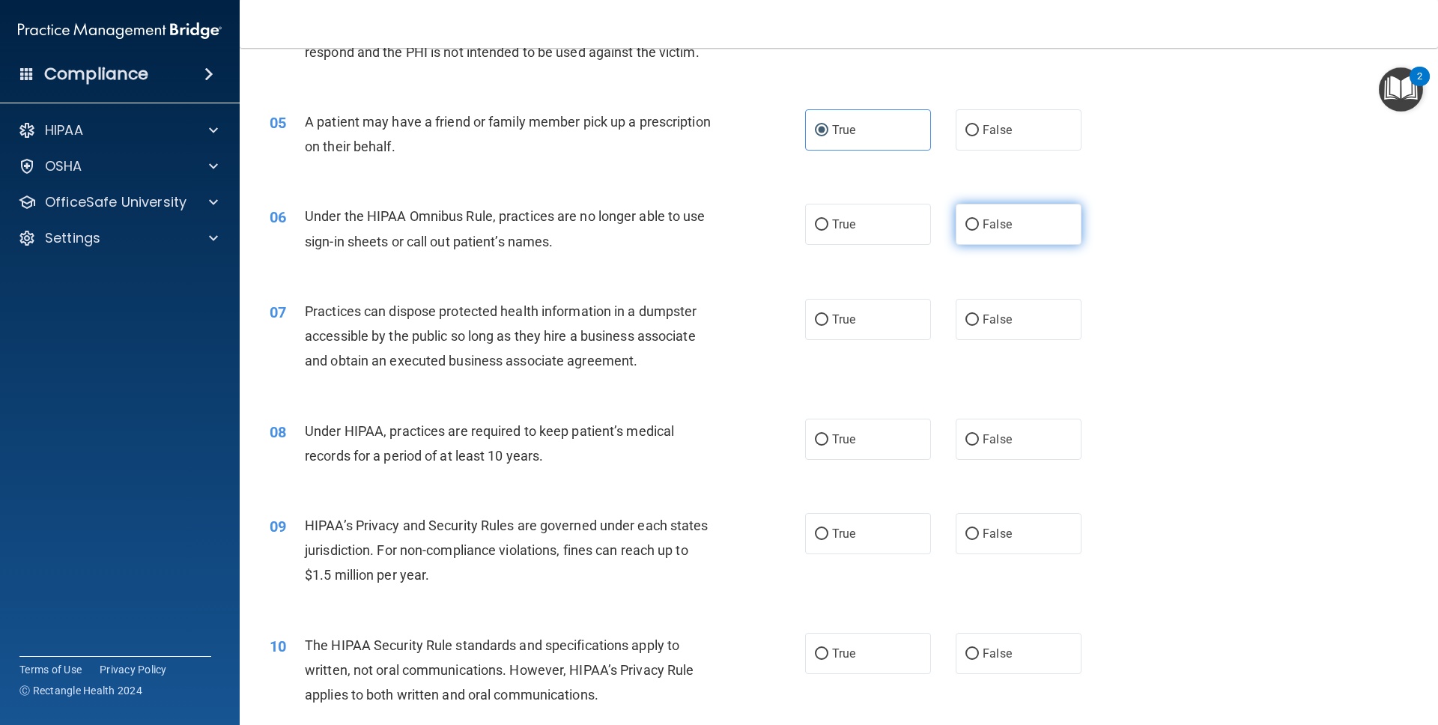
click at [916, 219] on span "False" at bounding box center [996, 224] width 29 height 14
click at [916, 219] on input "False" at bounding box center [971, 224] width 13 height 11
radio input "true"
click at [916, 219] on span "False" at bounding box center [996, 224] width 29 height 14
click at [916, 219] on input "False" at bounding box center [971, 224] width 13 height 11
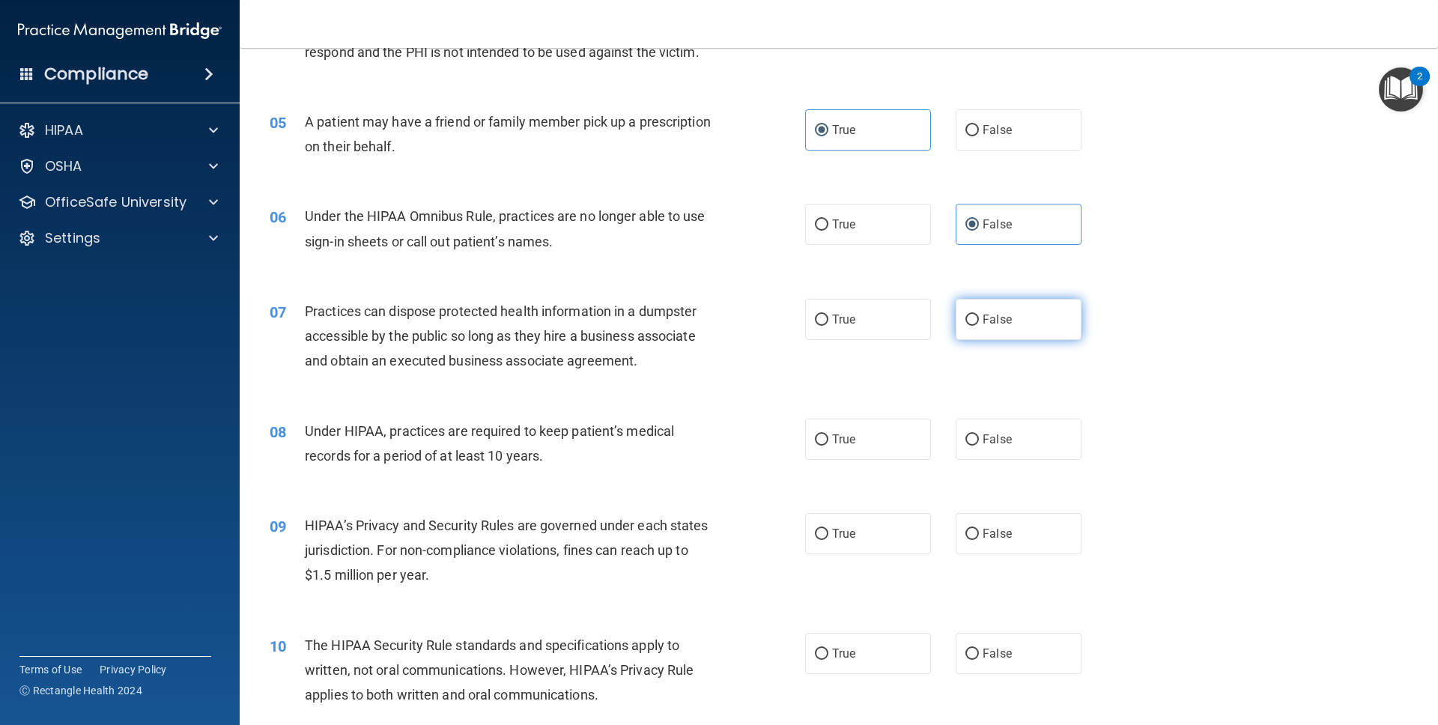
click at [916, 317] on span "False" at bounding box center [996, 319] width 29 height 14
click at [916, 317] on input "False" at bounding box center [971, 319] width 13 height 11
radio input "true"
click at [916, 420] on label "False" at bounding box center [1018, 439] width 126 height 41
click at [916, 434] on input "False" at bounding box center [971, 439] width 13 height 11
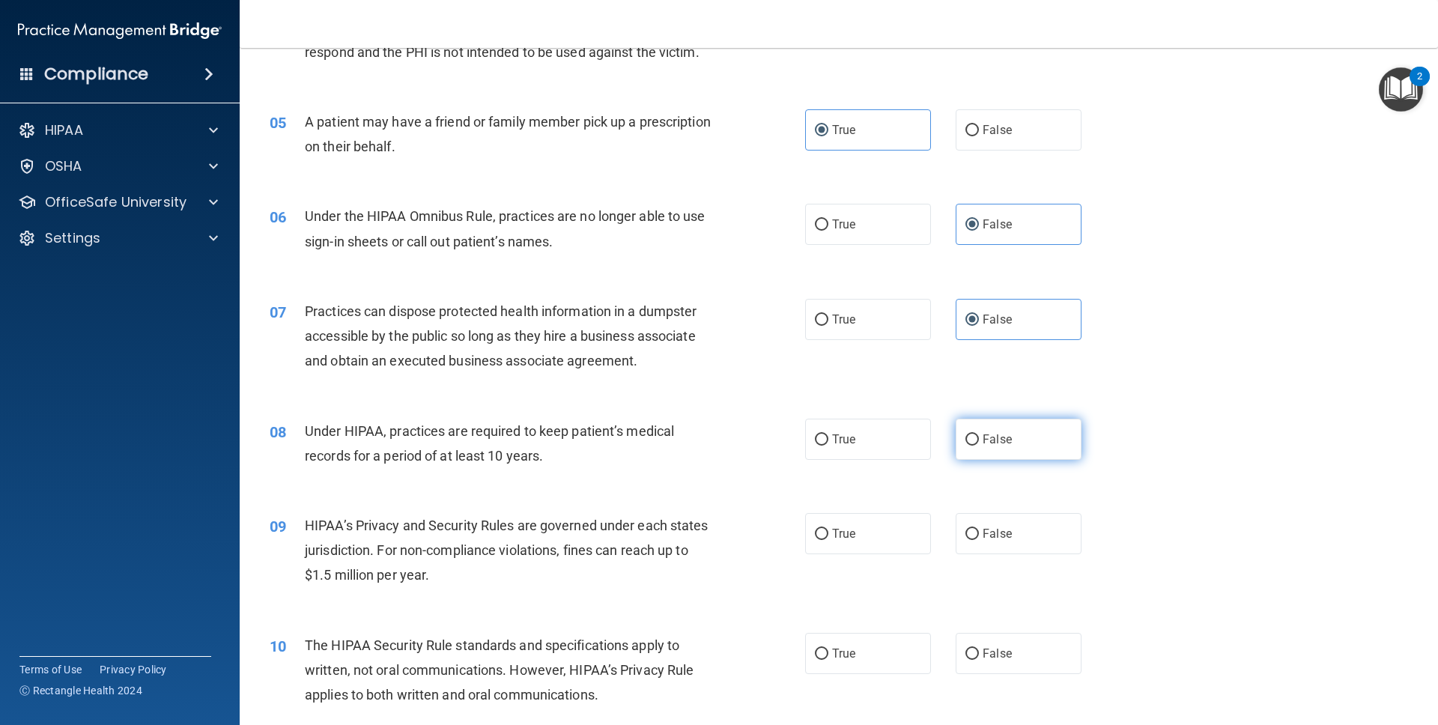
radio input "true"
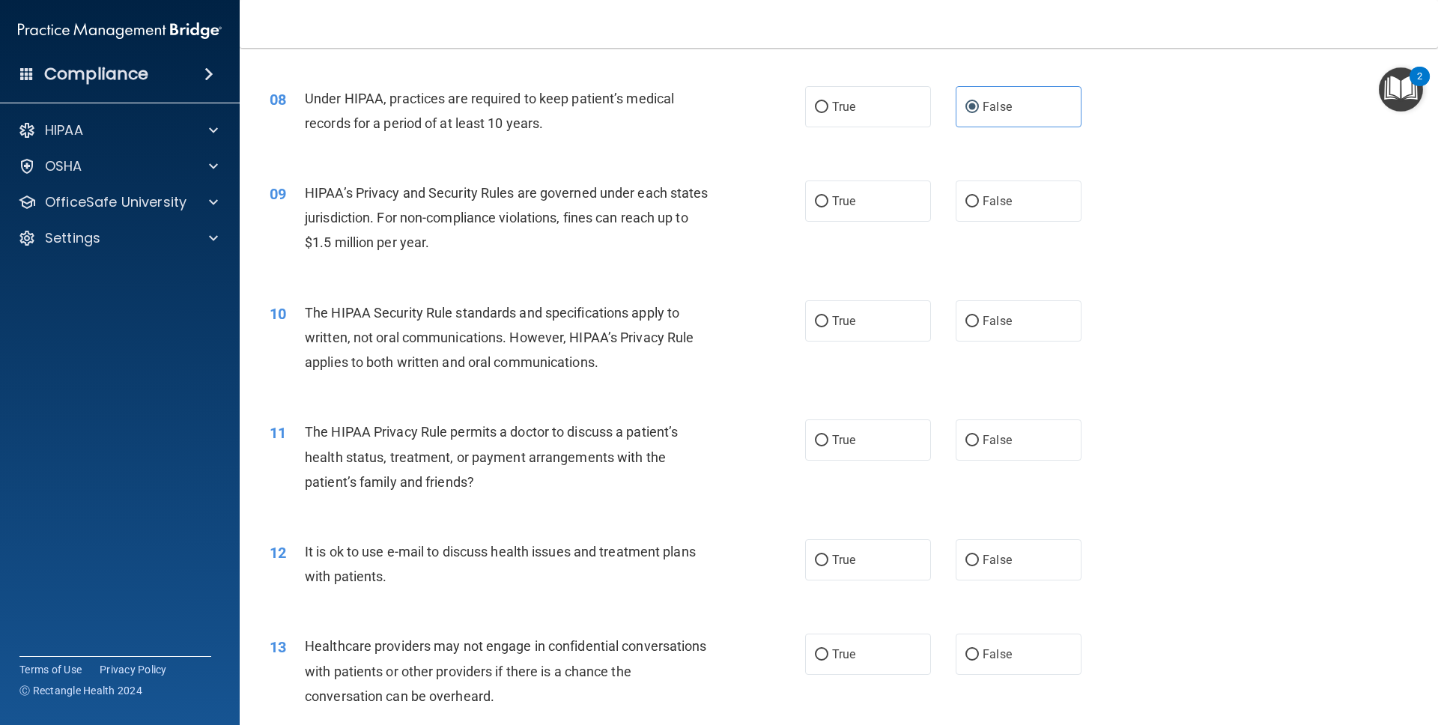
scroll to position [796, 0]
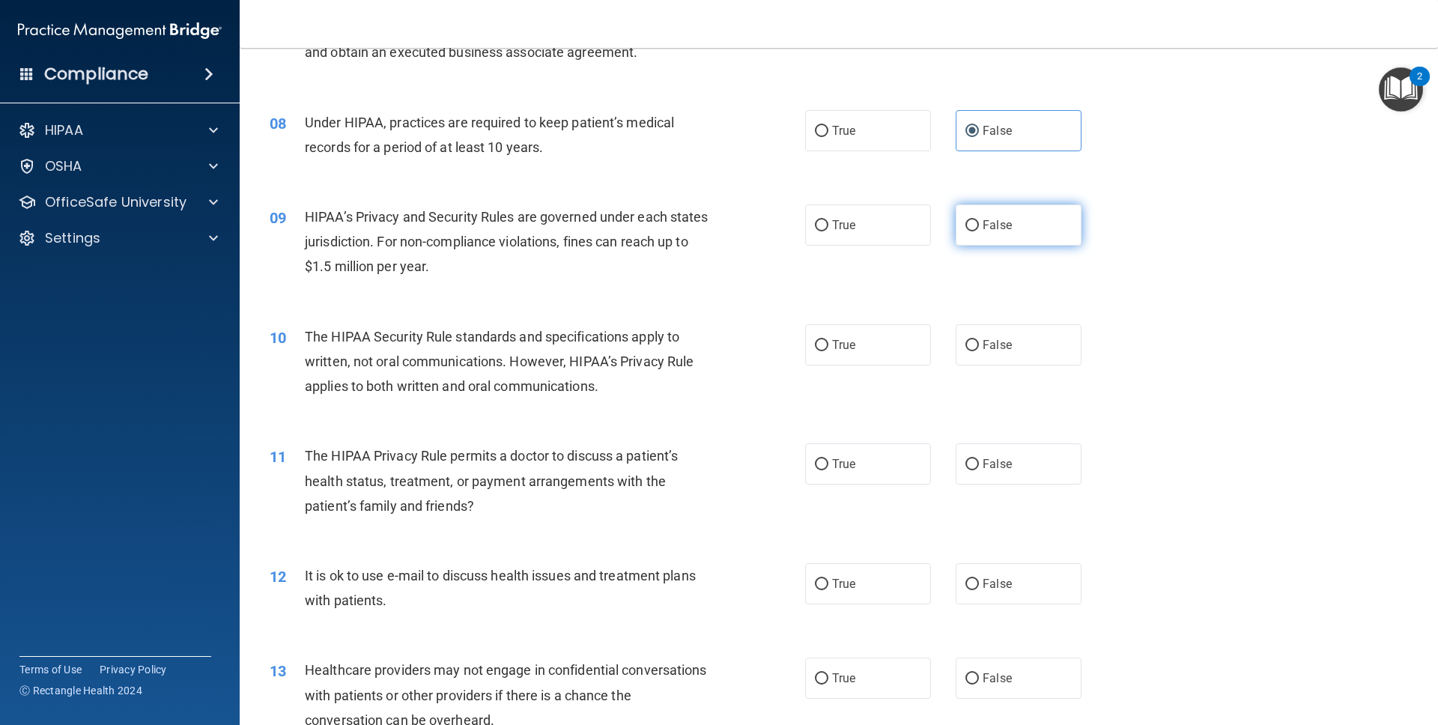
click at [916, 233] on label "False" at bounding box center [1018, 224] width 126 height 41
click at [916, 231] on input "False" at bounding box center [971, 225] width 13 height 11
radio input "true"
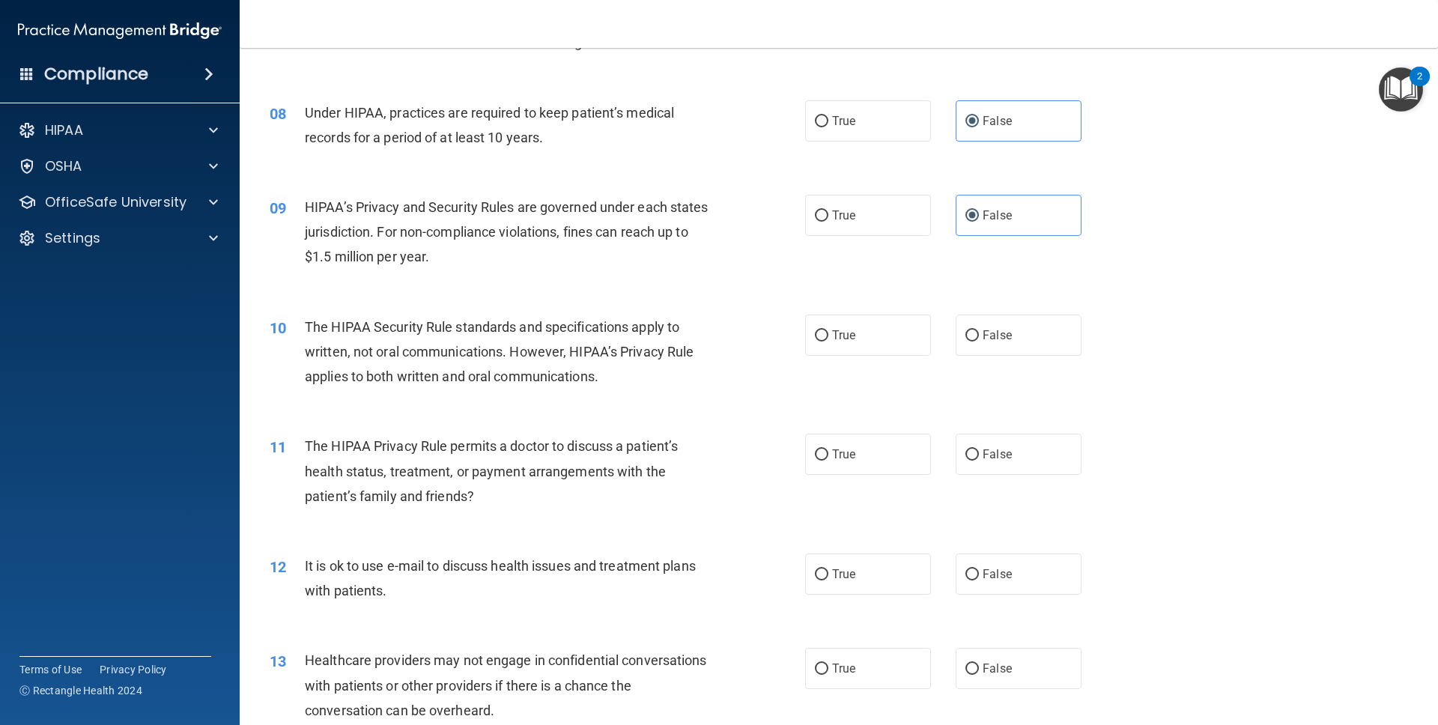
scroll to position [789, 0]
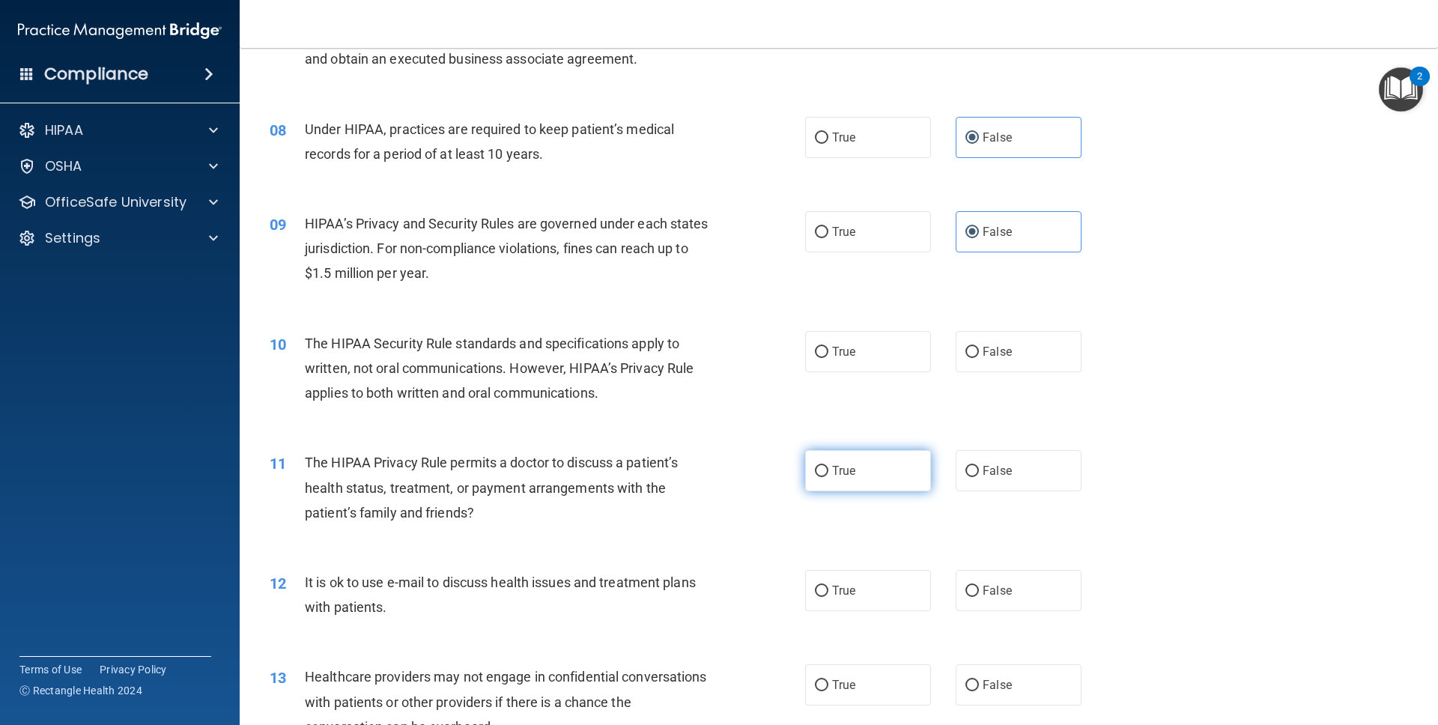
click at [860, 457] on label "True" at bounding box center [868, 470] width 126 height 41
click at [828, 466] on input "True" at bounding box center [821, 471] width 13 height 11
radio input "true"
click at [843, 341] on label "True" at bounding box center [868, 351] width 126 height 41
click at [828, 347] on input "True" at bounding box center [821, 352] width 13 height 11
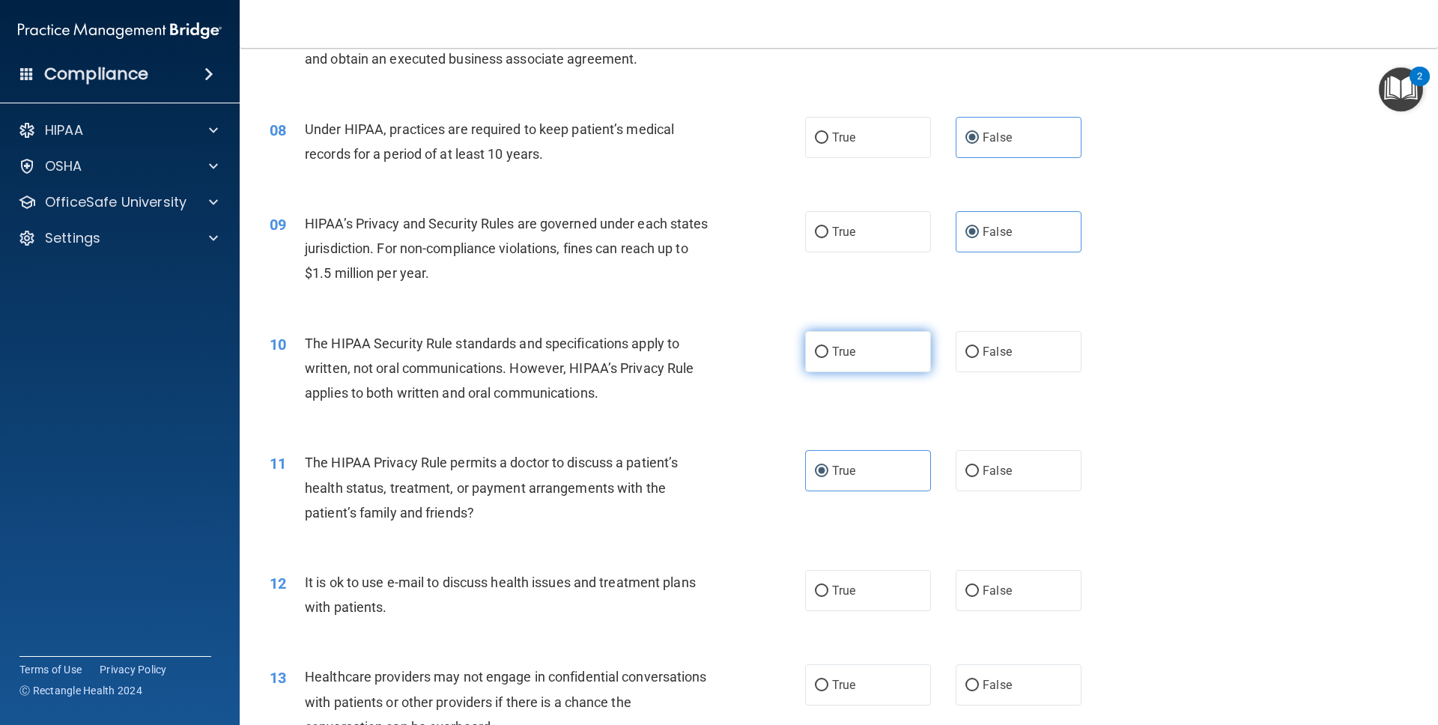
radio input "true"
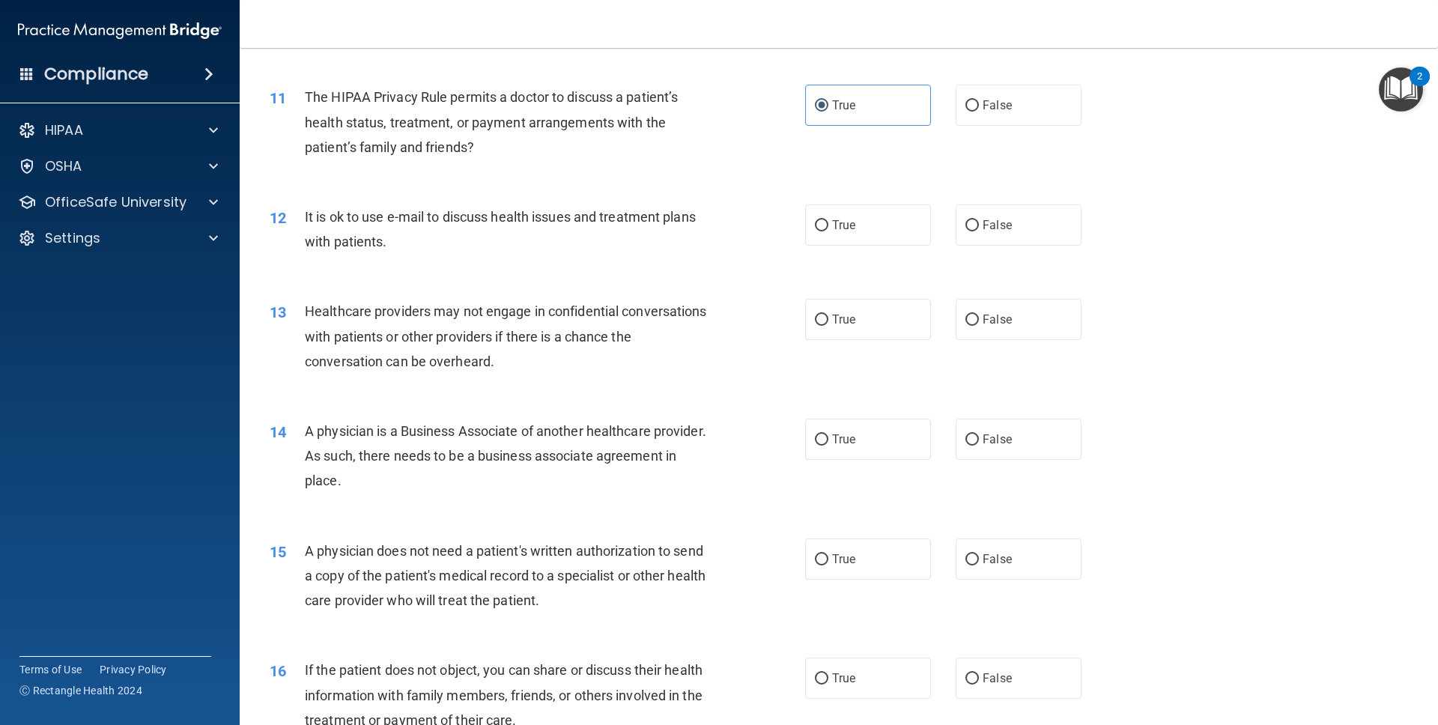
scroll to position [1177, 0]
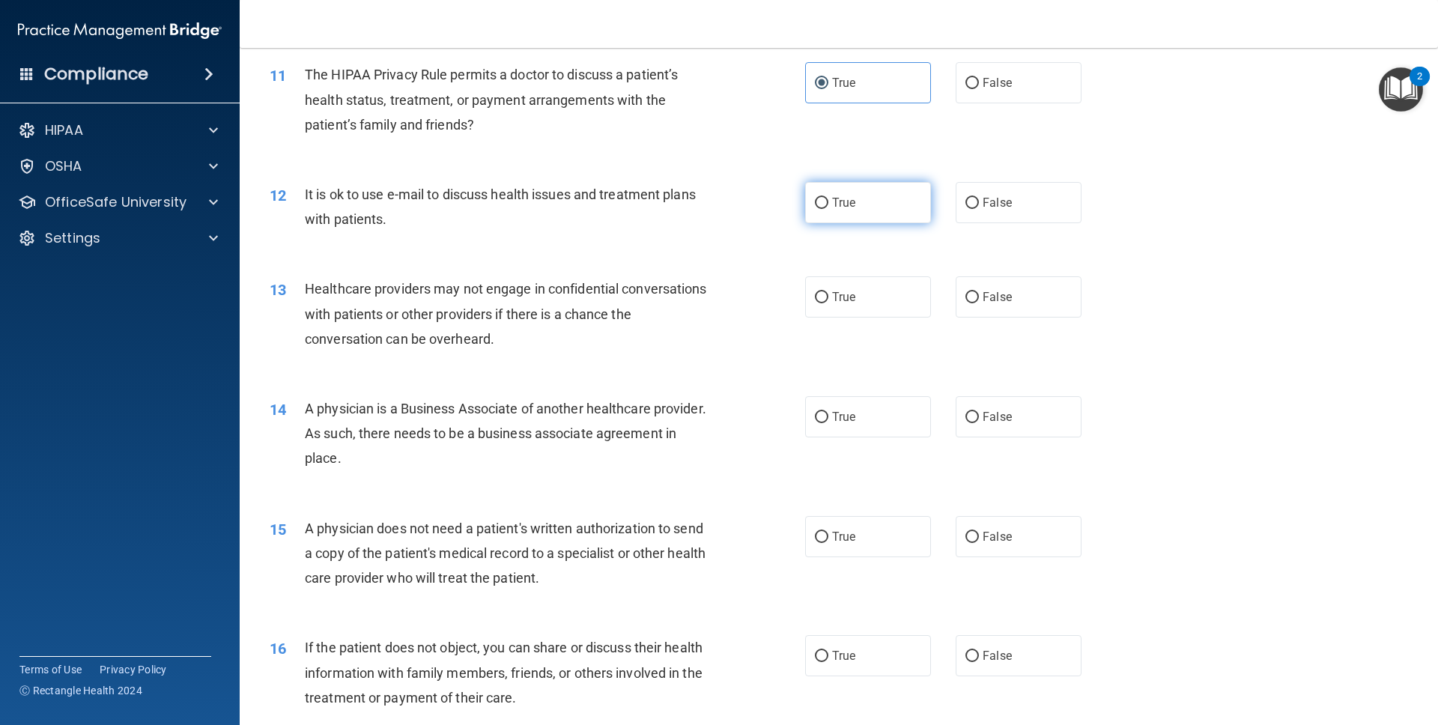
click at [833, 209] on span "True" at bounding box center [843, 202] width 23 height 14
click at [828, 209] on input "True" at bounding box center [821, 203] width 13 height 11
radio input "true"
click at [833, 209] on span "True" at bounding box center [843, 202] width 23 height 14
click at [828, 209] on input "True" at bounding box center [821, 203] width 13 height 11
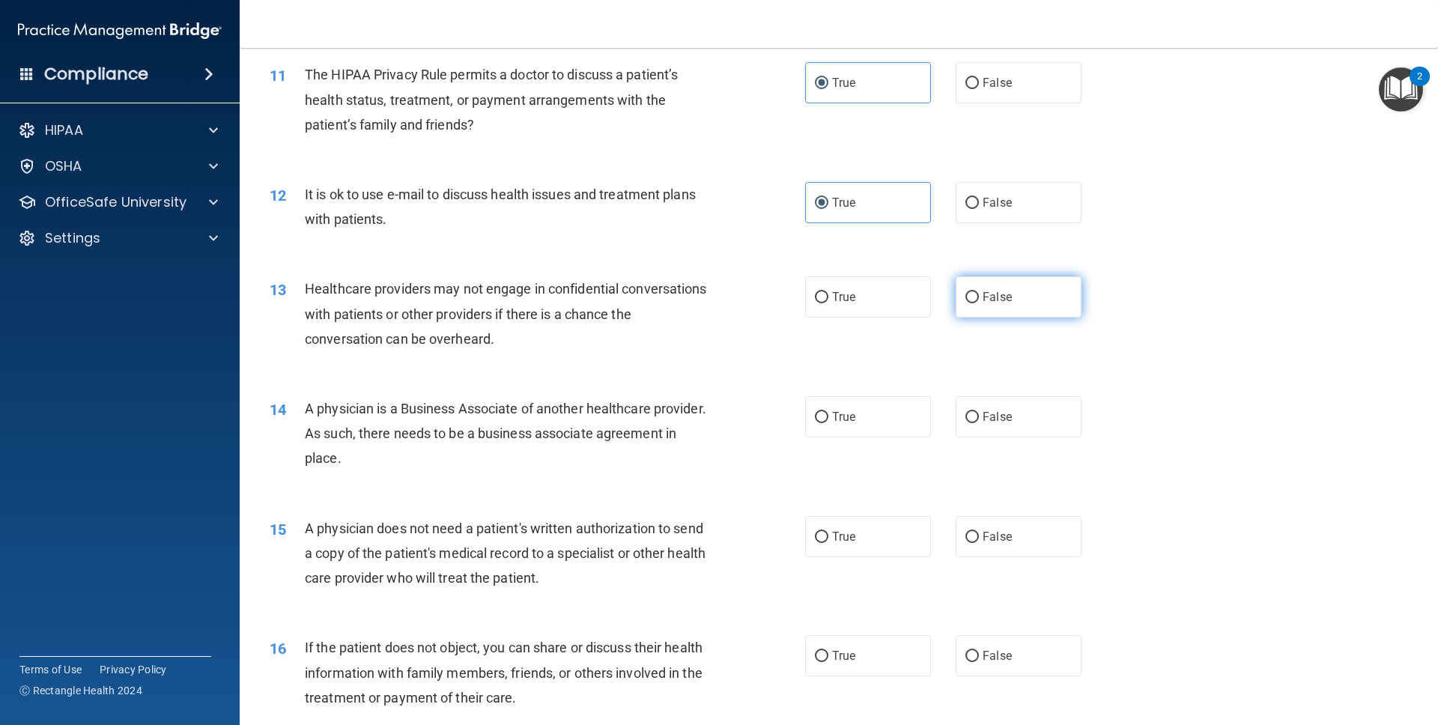
click at [916, 302] on span "False" at bounding box center [996, 297] width 29 height 14
click at [916, 302] on input "False" at bounding box center [971, 297] width 13 height 11
radio input "true"
click at [916, 422] on span "False" at bounding box center [996, 417] width 29 height 14
click at [916, 422] on input "False" at bounding box center [971, 417] width 13 height 11
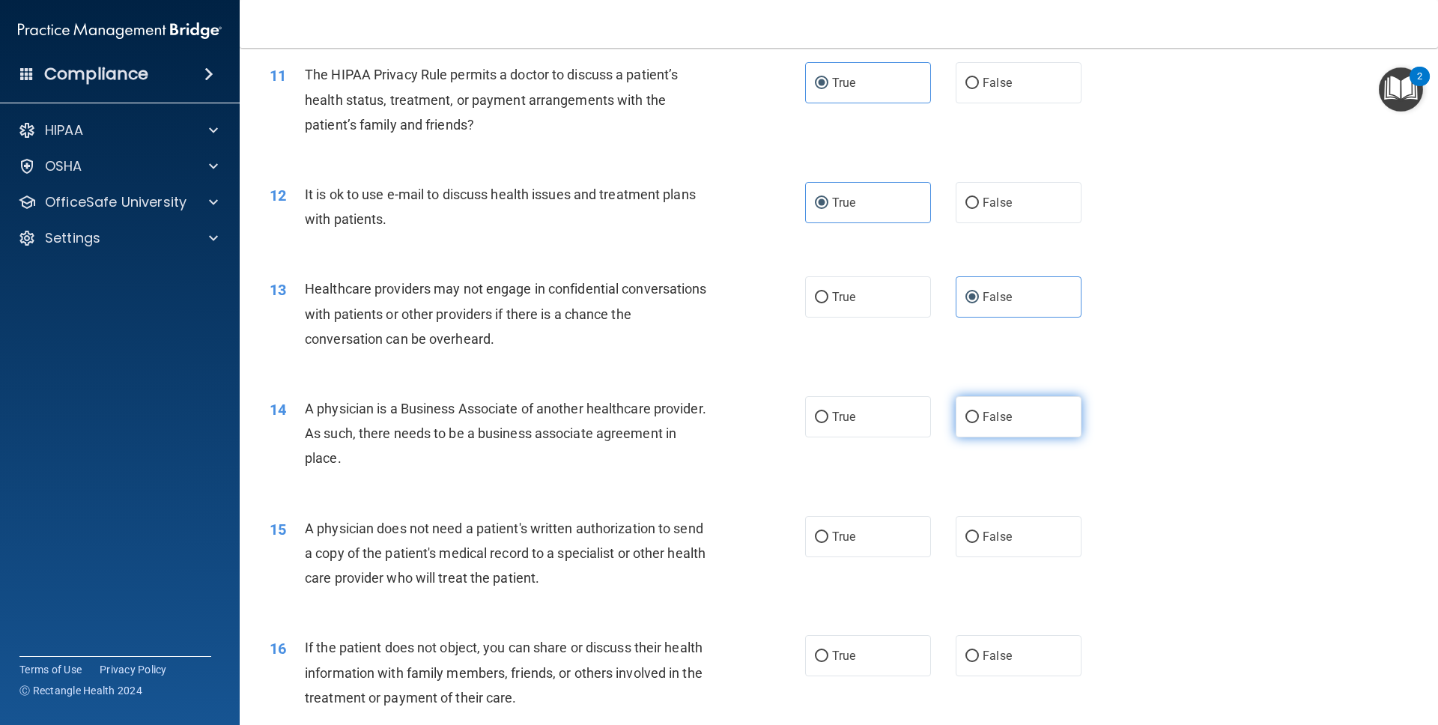
radio input "true"
click at [864, 532] on label "True" at bounding box center [868, 536] width 126 height 41
click at [828, 532] on input "True" at bounding box center [821, 537] width 13 height 11
radio input "true"
click at [860, 532] on label "True" at bounding box center [868, 655] width 126 height 41
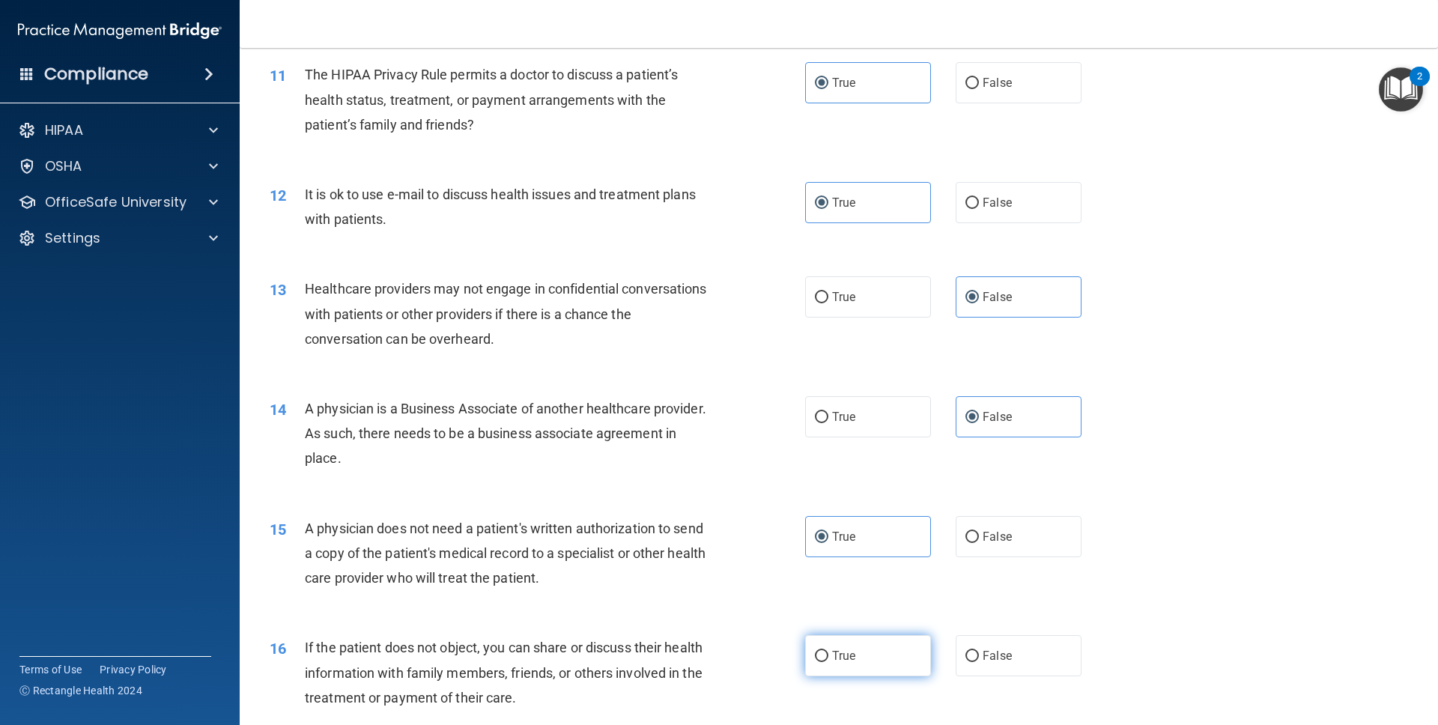
click at [828, 532] on input "True" at bounding box center [821, 656] width 13 height 11
radio input "true"
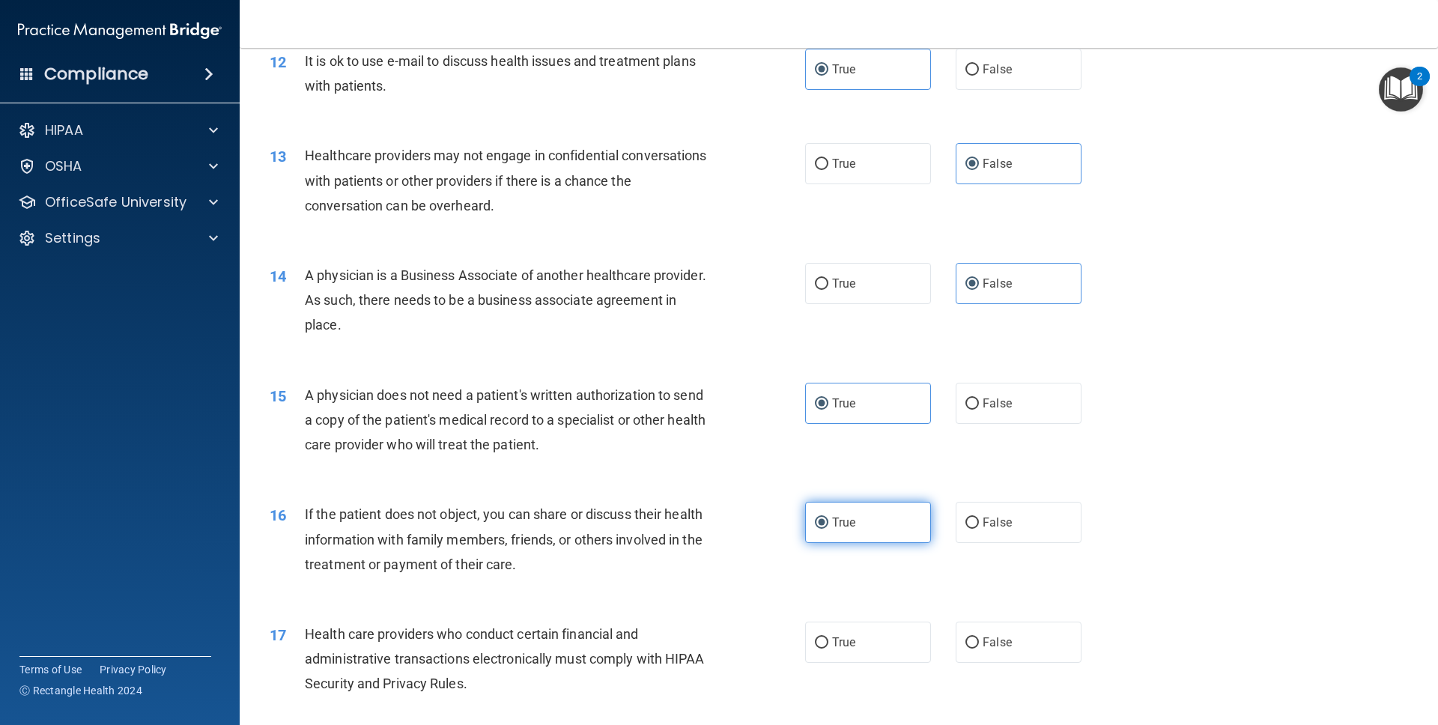
scroll to position [1335, 0]
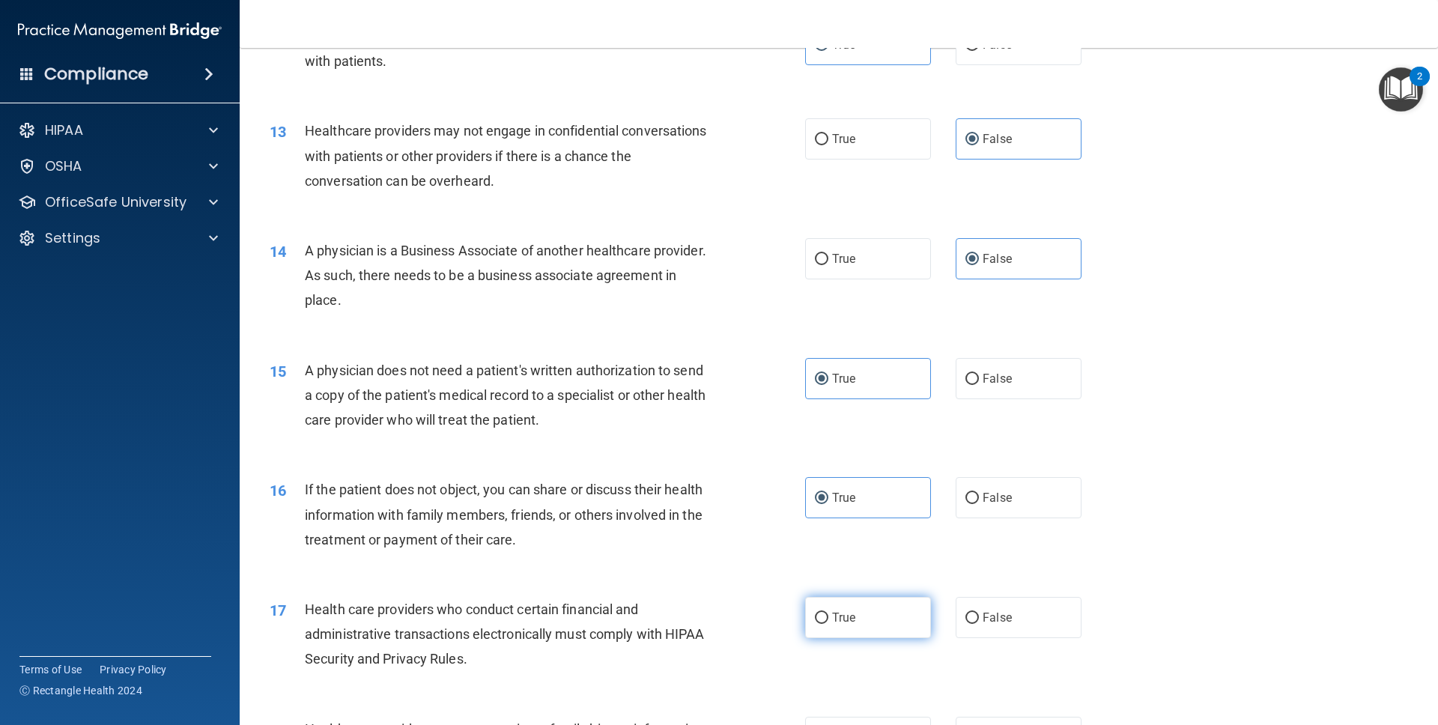
click at [854, 532] on span "True" at bounding box center [843, 617] width 23 height 14
click at [828, 532] on input "True" at bounding box center [821, 617] width 13 height 11
radio input "true"
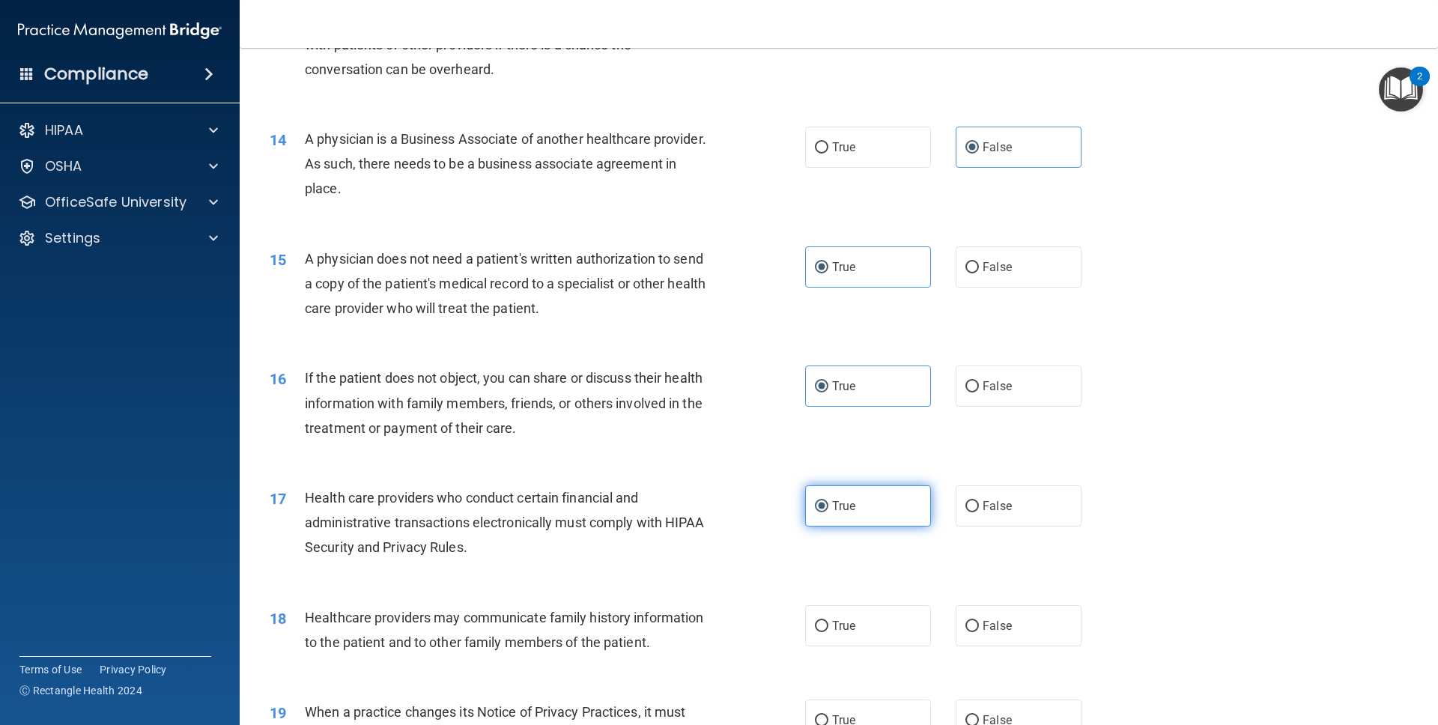
scroll to position [1568, 0]
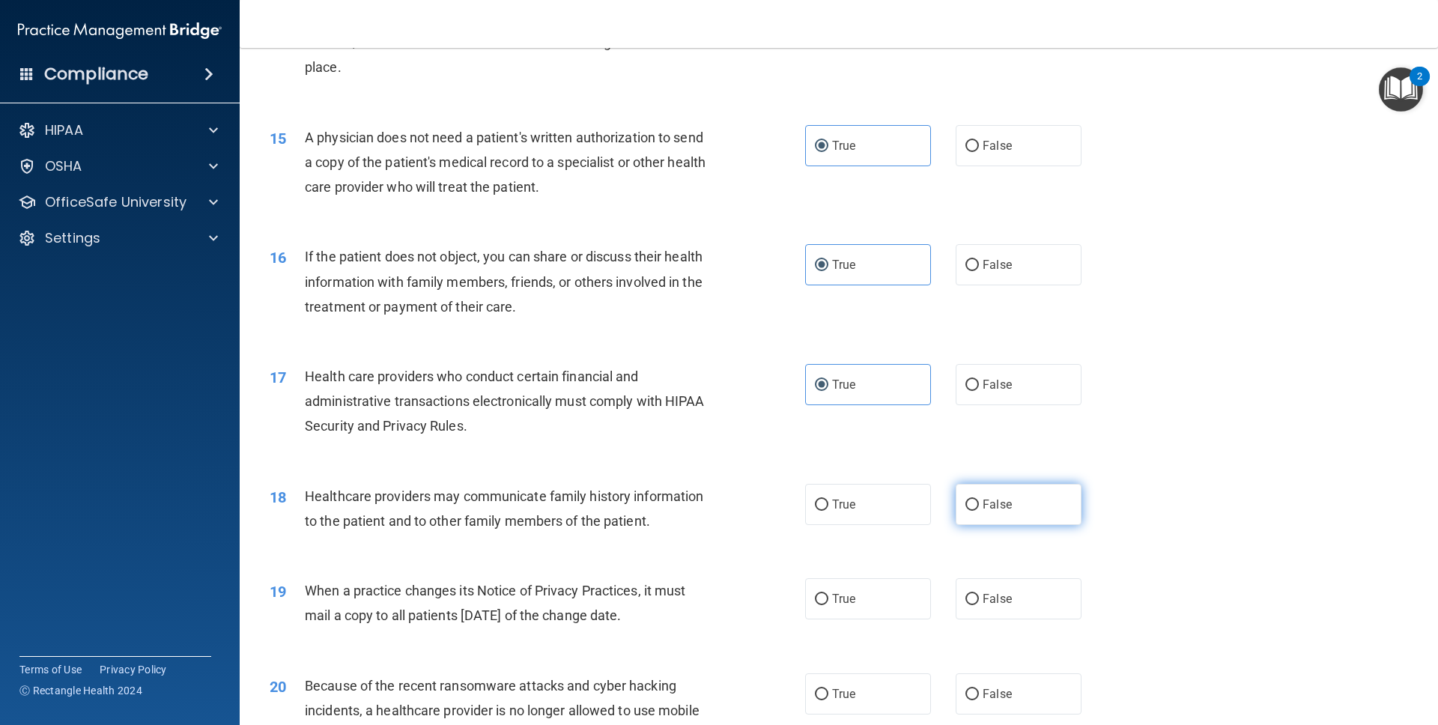
click at [916, 502] on span "False" at bounding box center [996, 504] width 29 height 14
click at [916, 502] on input "False" at bounding box center [971, 504] width 13 height 11
radio input "true"
click at [916, 532] on span "False" at bounding box center [996, 599] width 29 height 14
click at [916, 532] on input "False" at bounding box center [971, 599] width 13 height 11
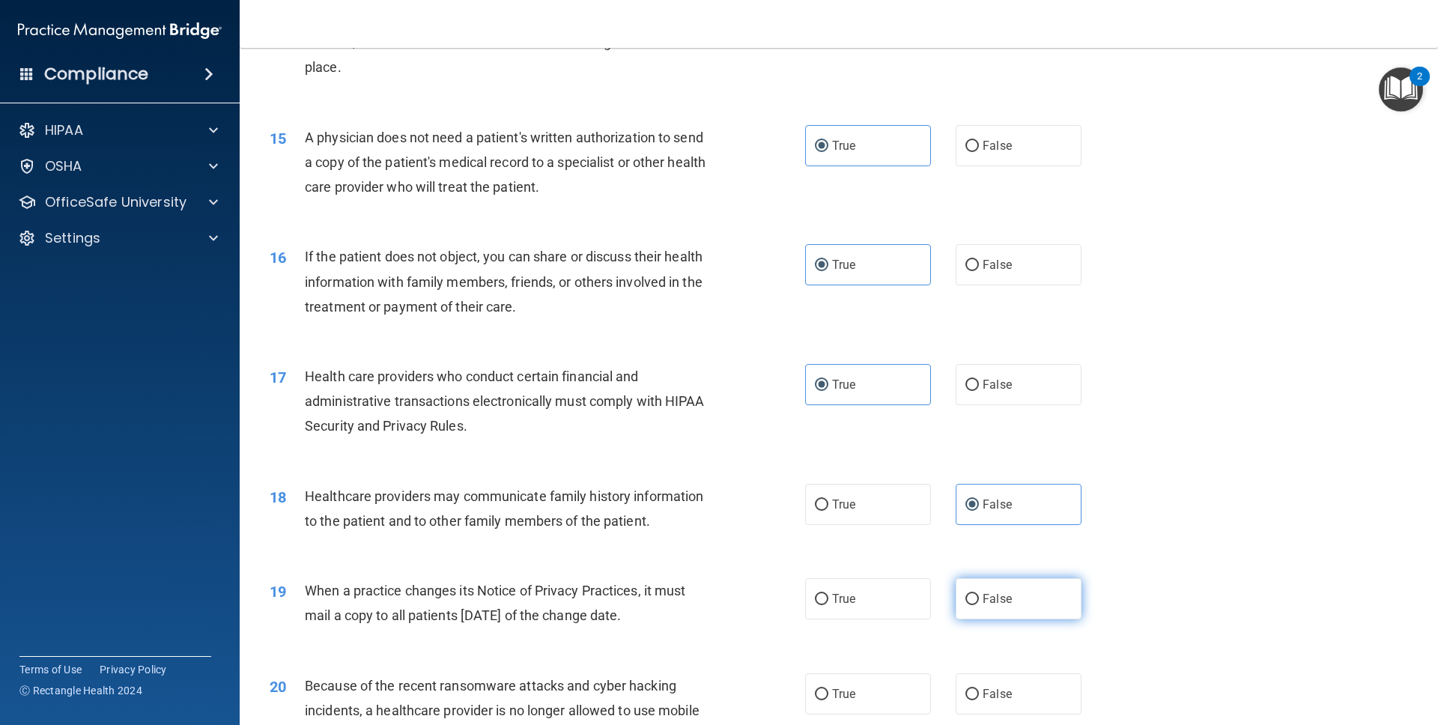
radio input "true"
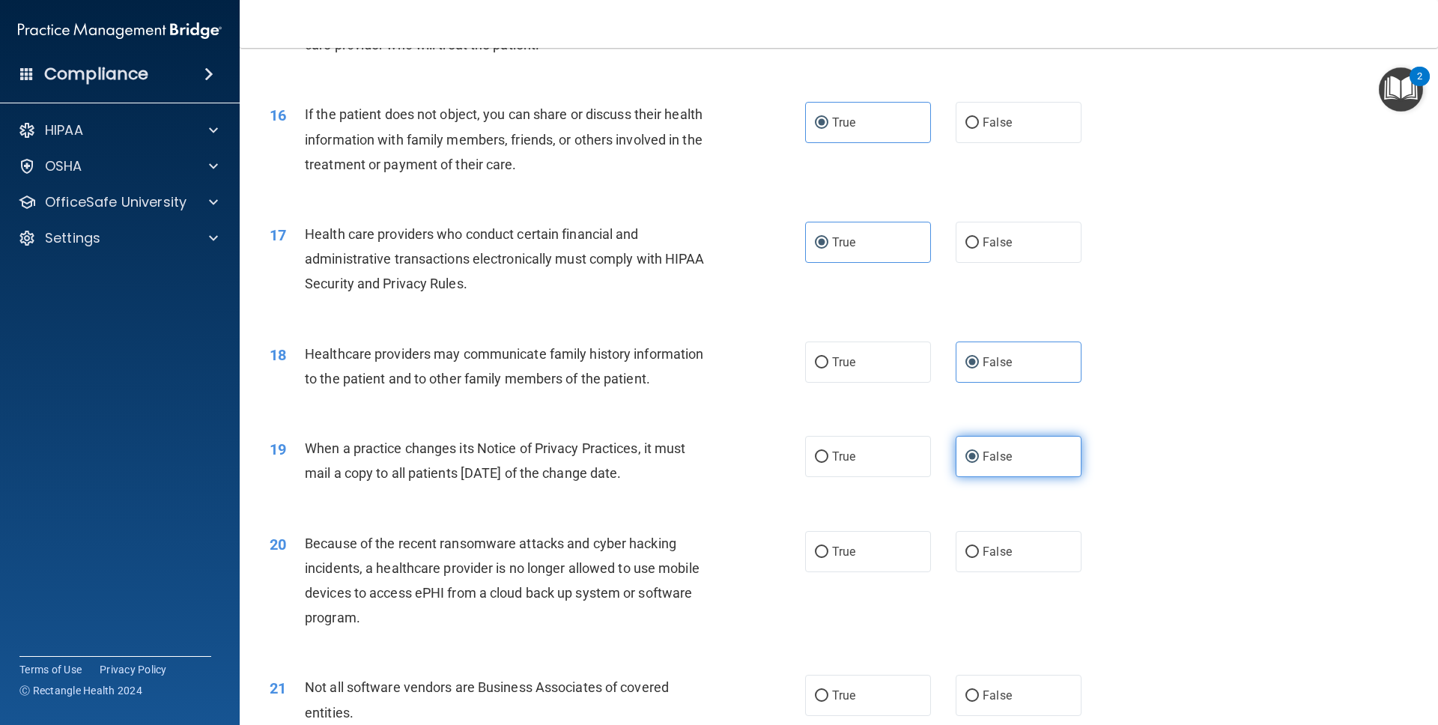
scroll to position [1715, 0]
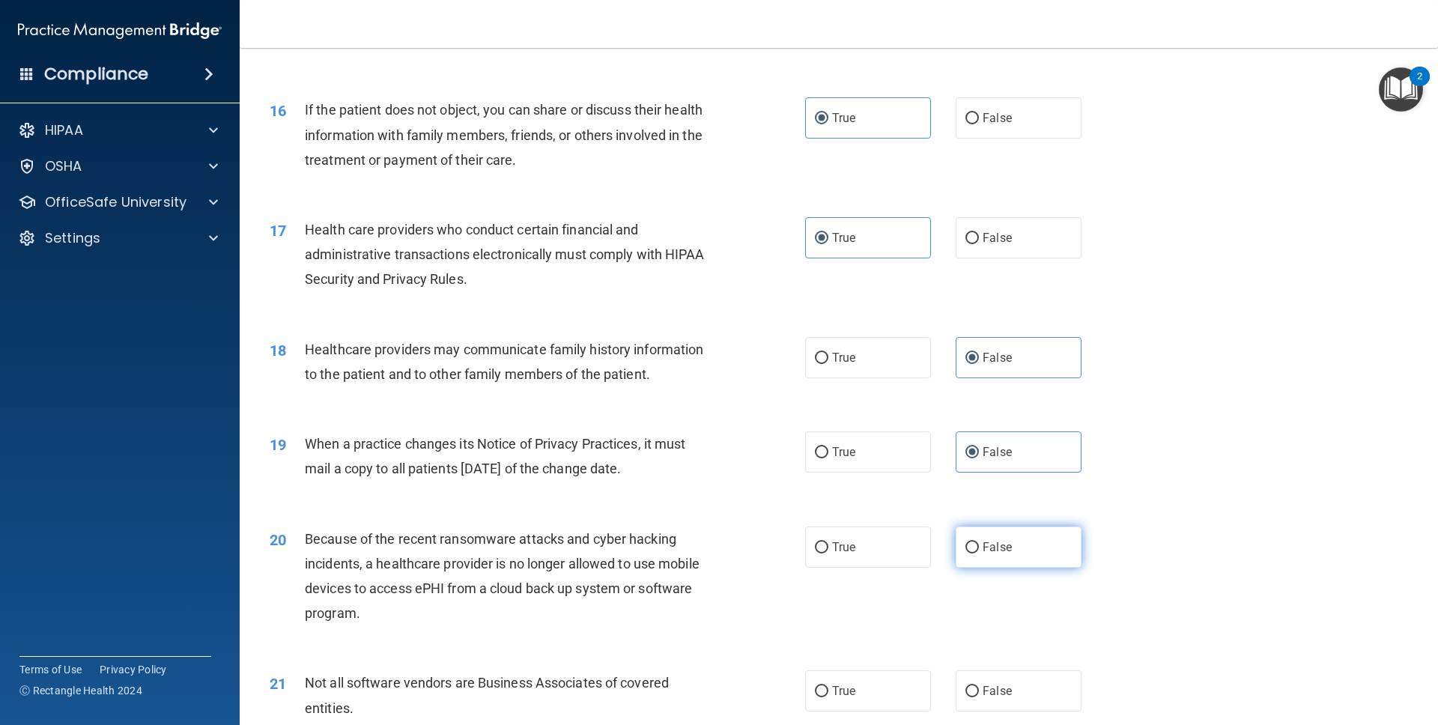
click at [916, 532] on span "False" at bounding box center [996, 547] width 29 height 14
click at [916, 532] on input "False" at bounding box center [971, 547] width 13 height 11
radio input "true"
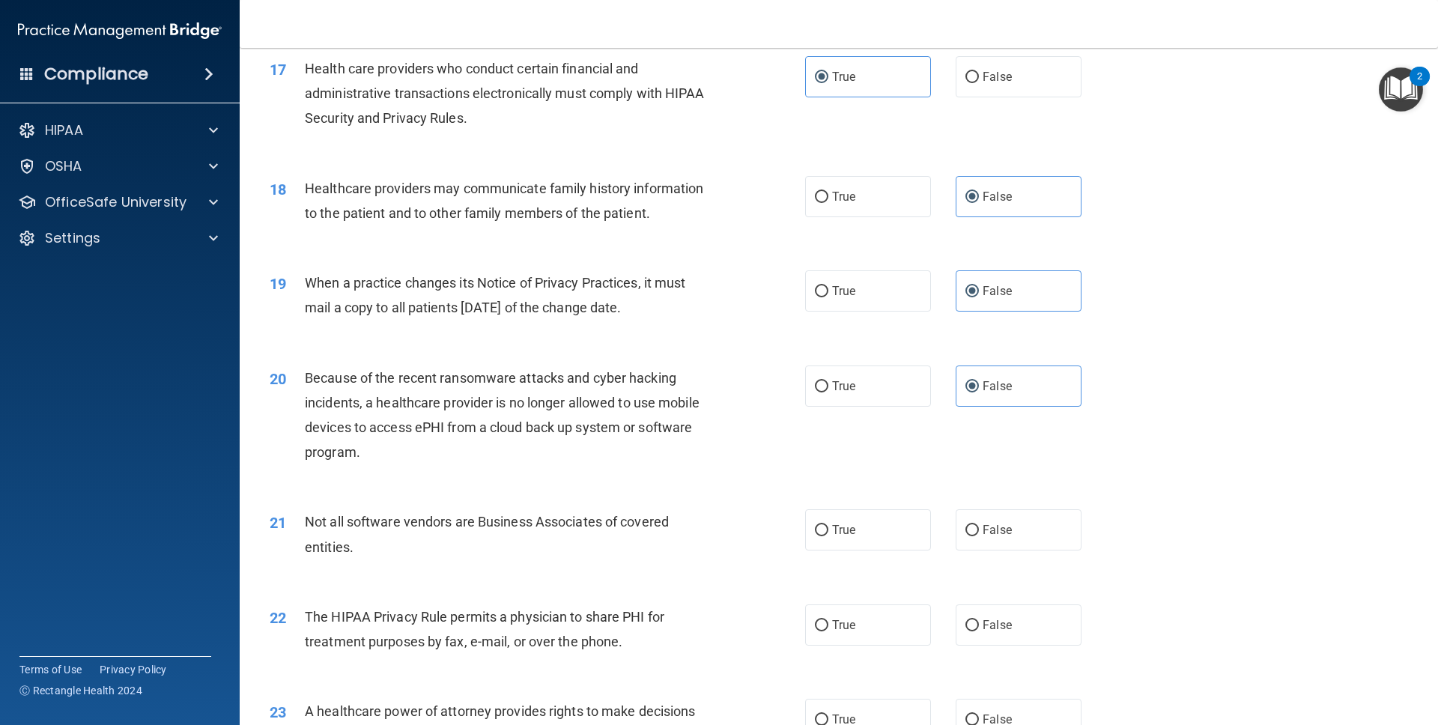
scroll to position [1901, 0]
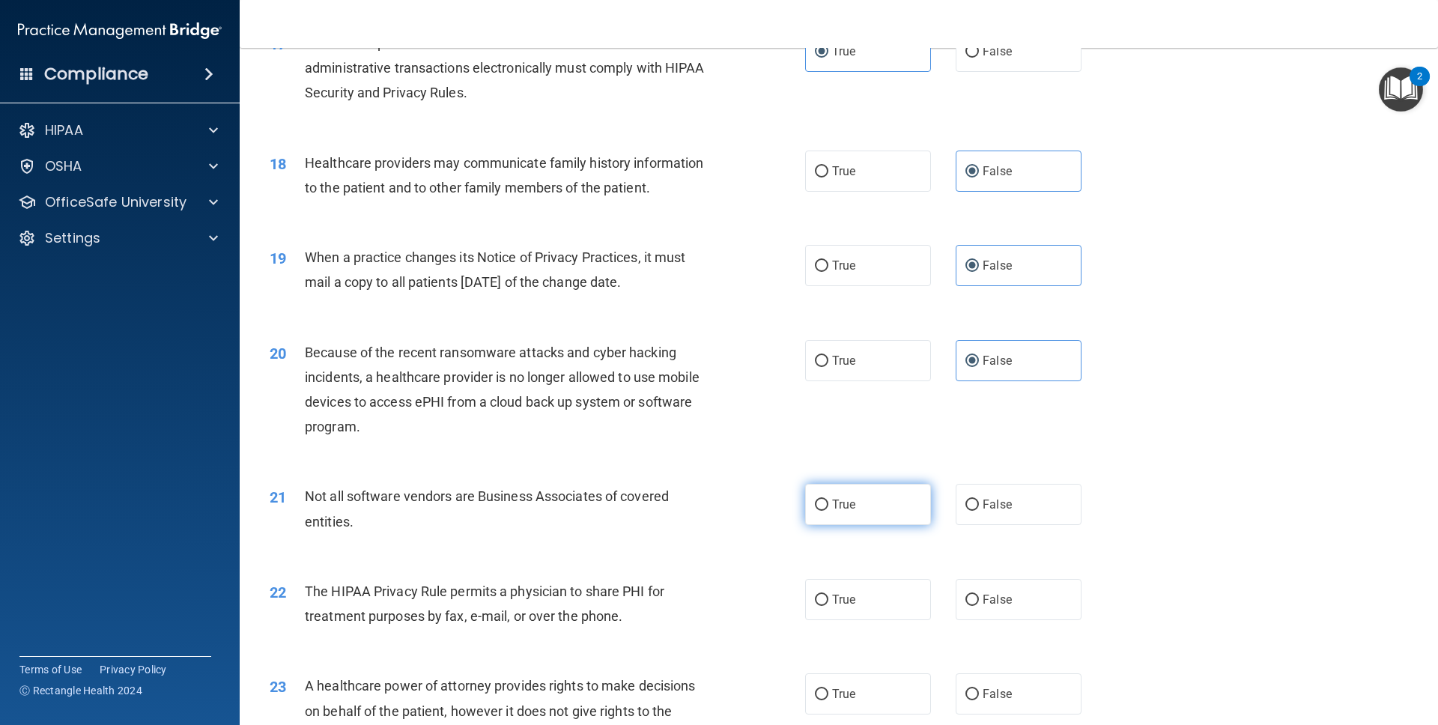
click at [841, 501] on span "True" at bounding box center [843, 504] width 23 height 14
click at [828, 501] on input "True" at bounding box center [821, 504] width 13 height 11
radio input "true"
click at [848, 532] on span "True" at bounding box center [843, 599] width 23 height 14
click at [828, 532] on input "True" at bounding box center [821, 600] width 13 height 11
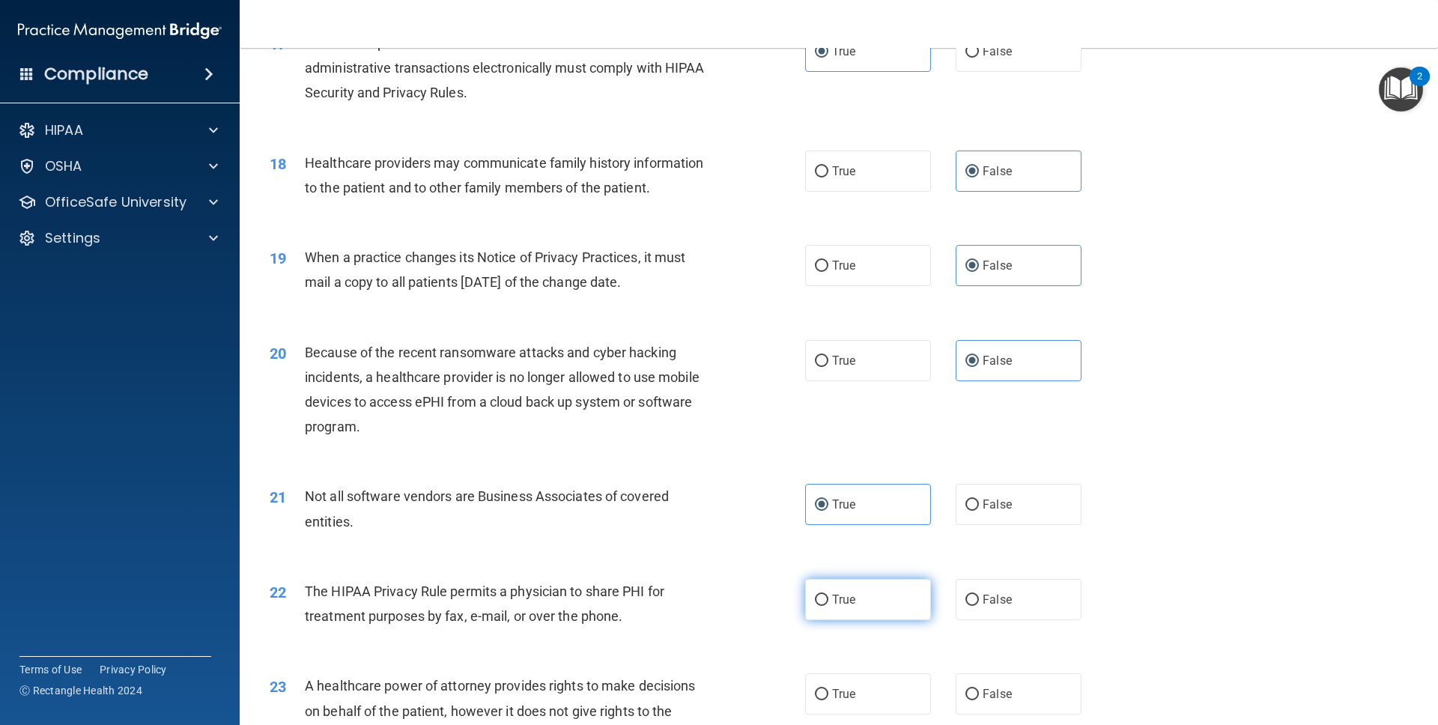
radio input "true"
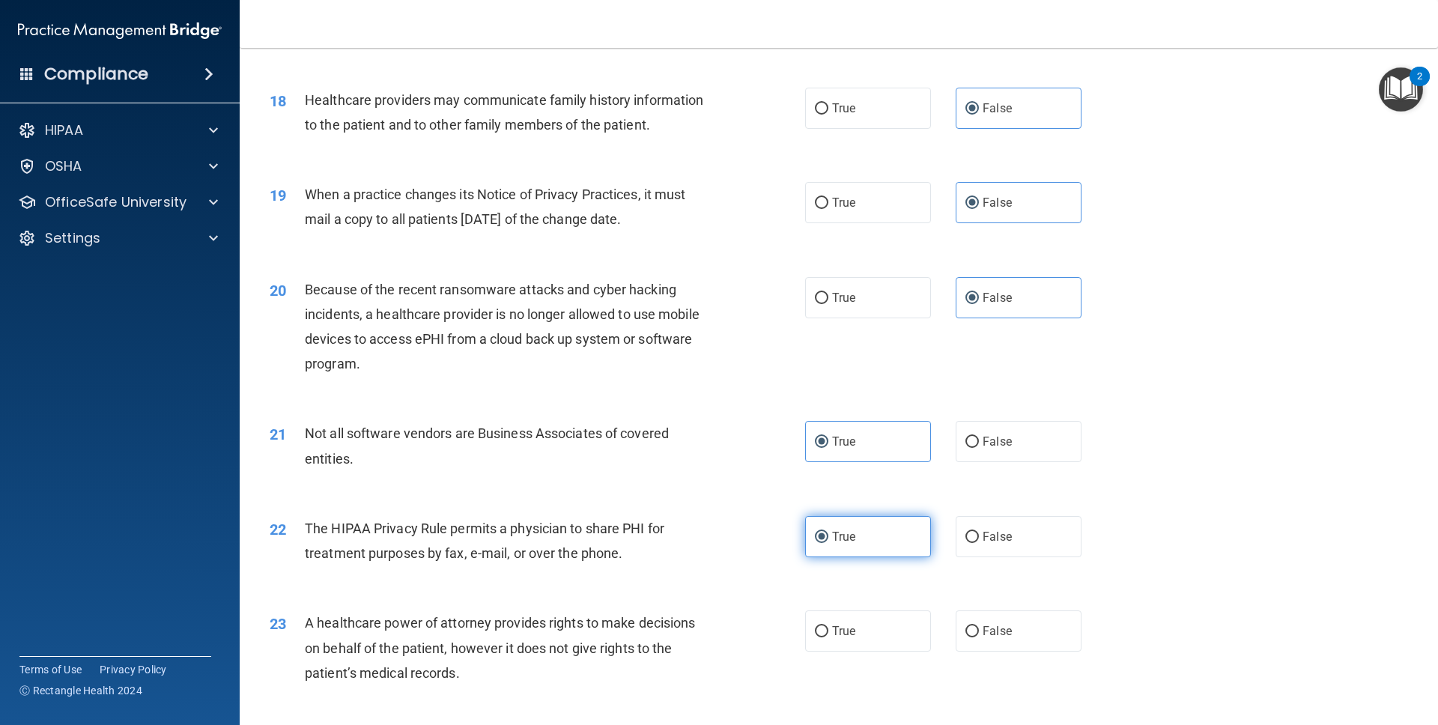
scroll to position [1972, 0]
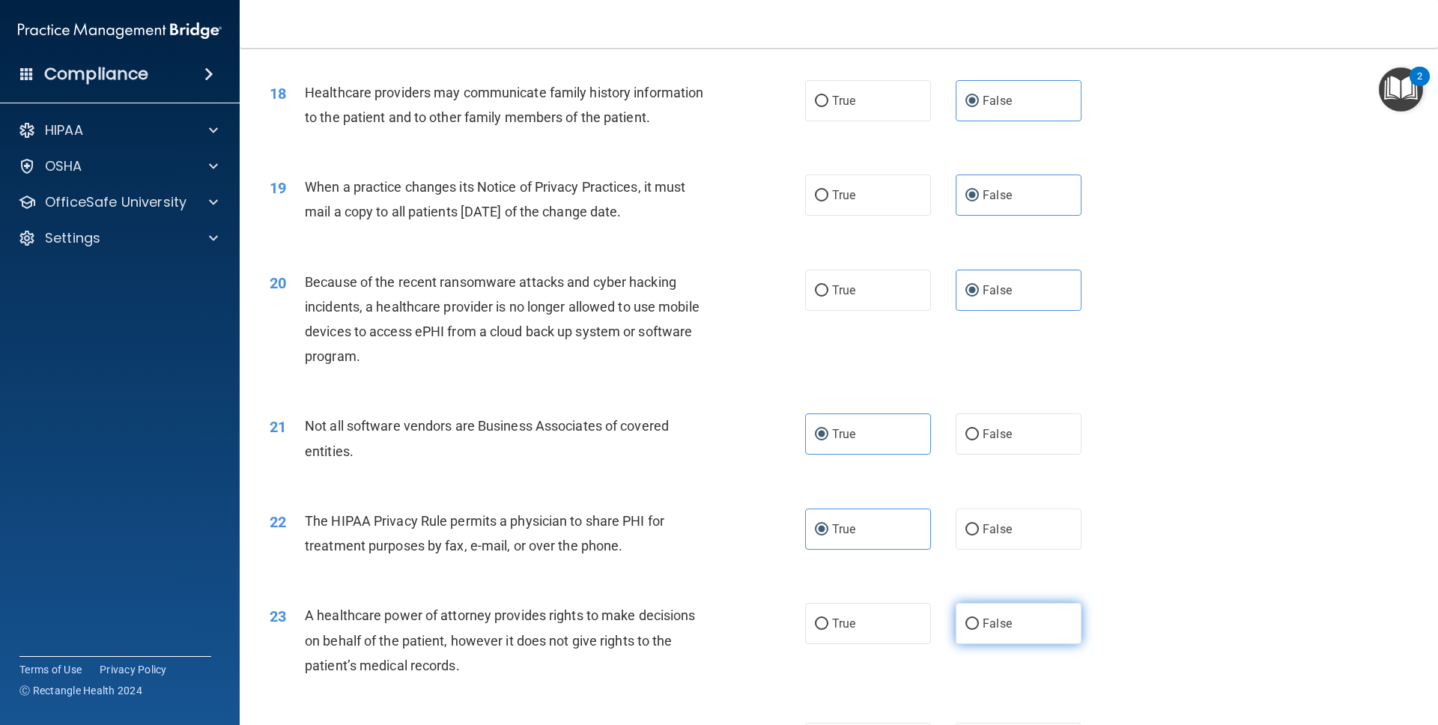
click at [916, 532] on label "False" at bounding box center [1018, 623] width 126 height 41
click at [916, 532] on input "False" at bounding box center [971, 623] width 13 height 11
radio input "true"
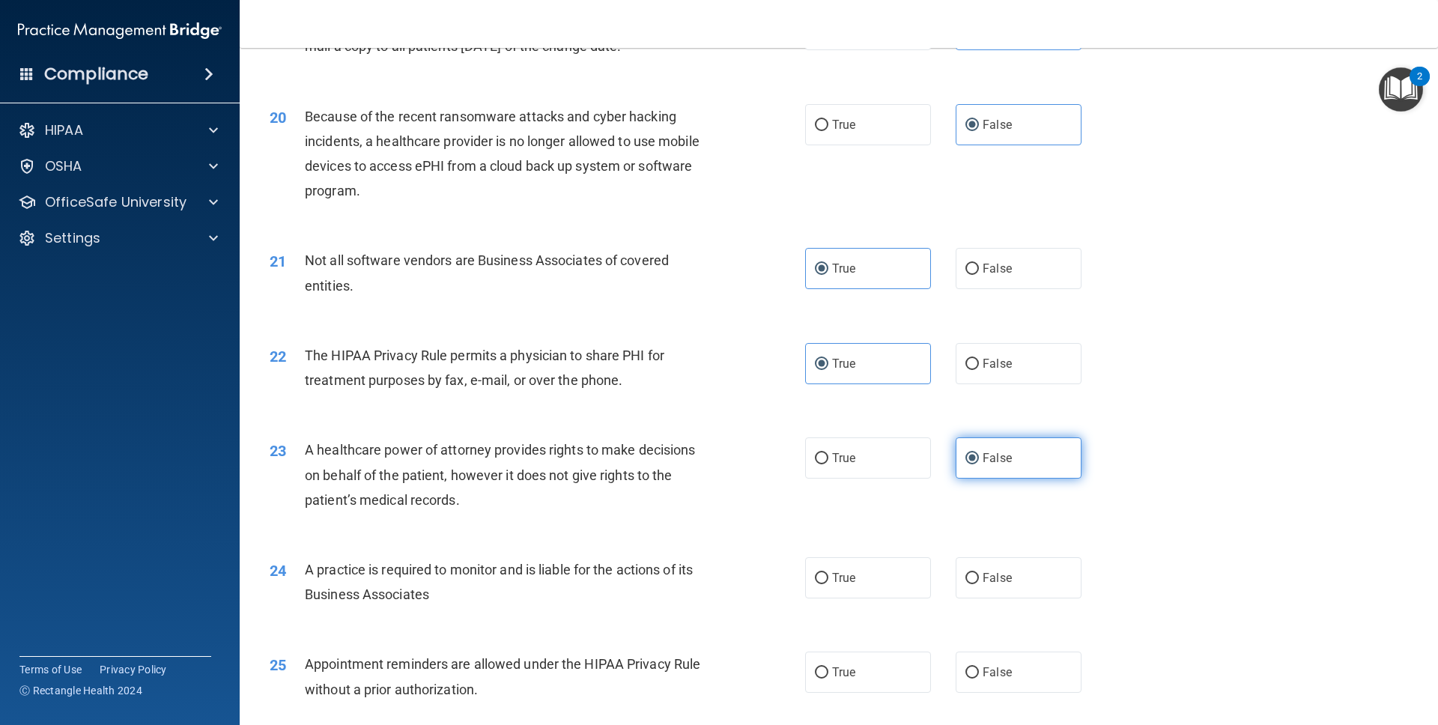
scroll to position [2147, 0]
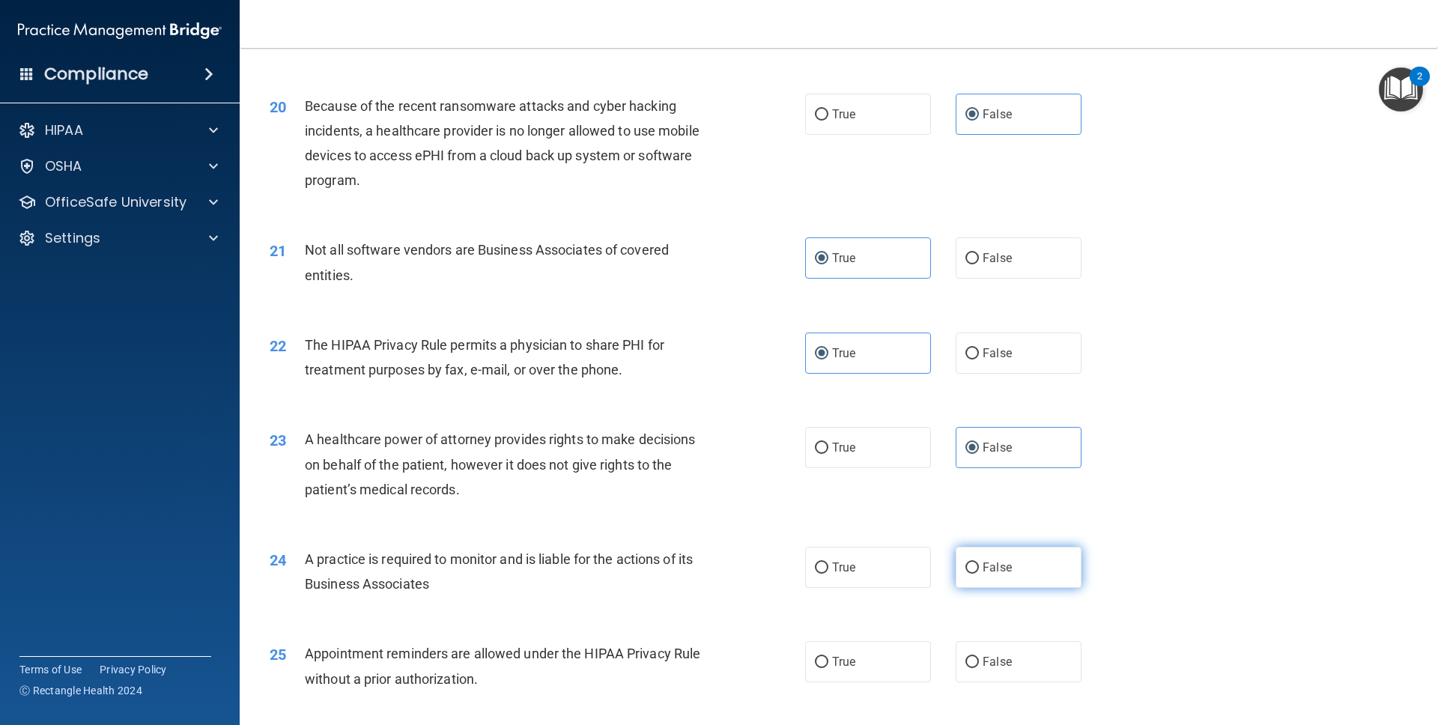
click at [916, 532] on span "False" at bounding box center [996, 567] width 29 height 14
click at [916, 532] on input "False" at bounding box center [971, 567] width 13 height 11
radio input "true"
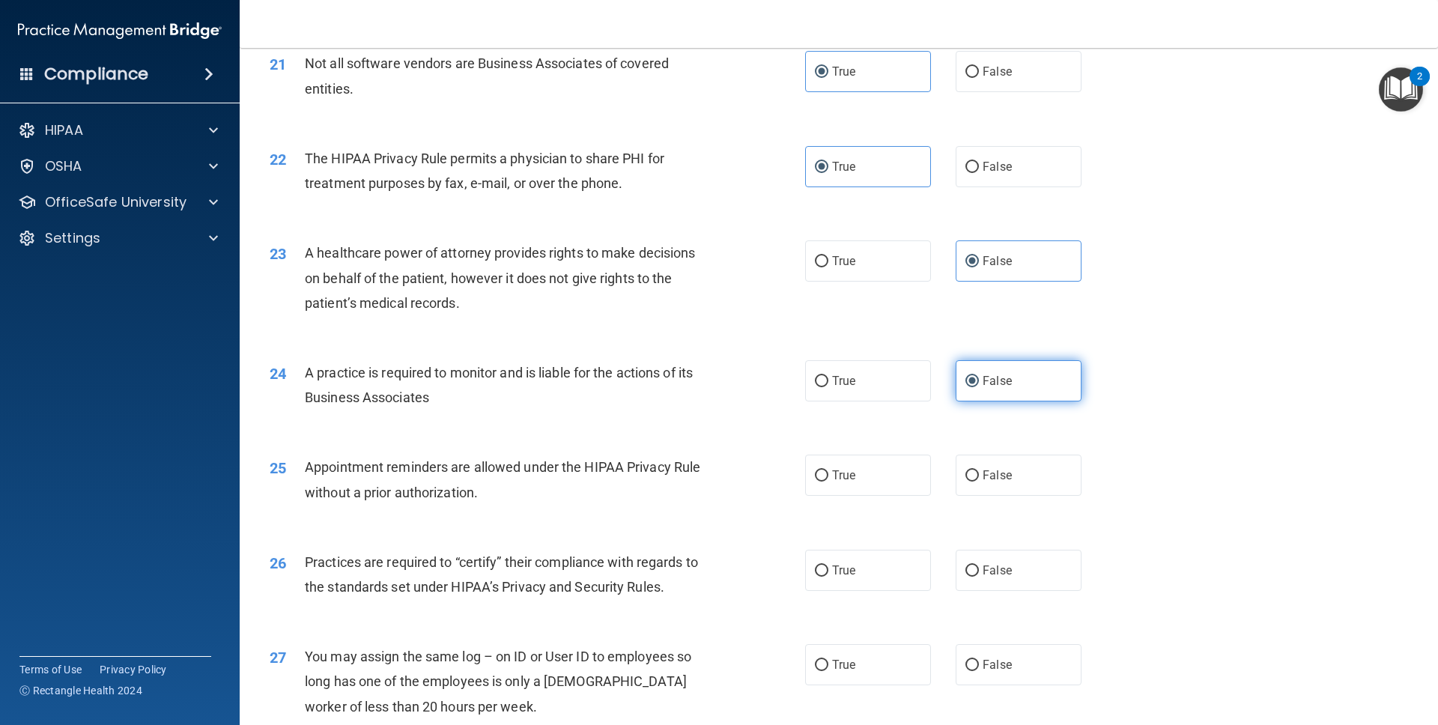
scroll to position [2335, 0]
click at [866, 477] on label "True" at bounding box center [868, 474] width 126 height 41
click at [828, 477] on input "True" at bounding box center [821, 474] width 13 height 11
radio input "true"
click at [916, 532] on div "26 Practices are required to “certify” their compliance with regards to the sta…" at bounding box center [838, 577] width 1161 height 94
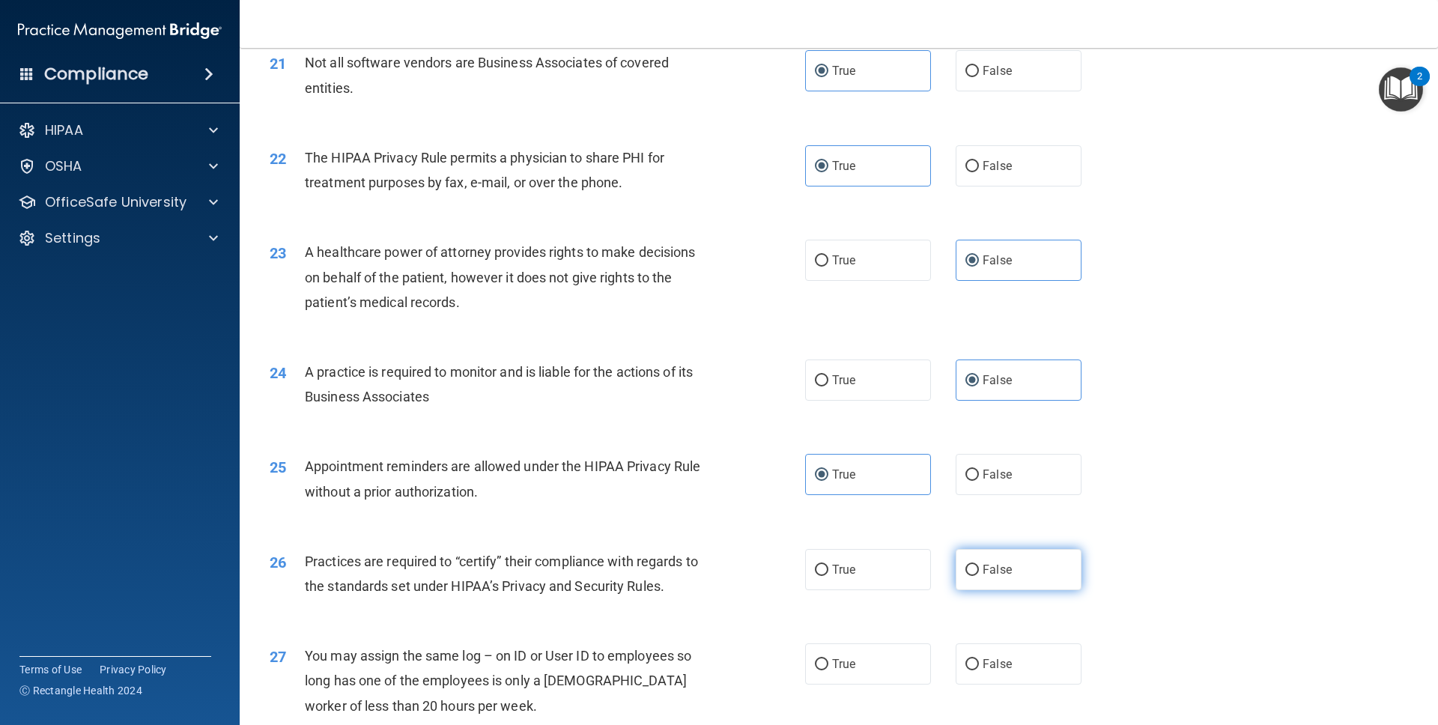
click at [916, 532] on label "False" at bounding box center [1018, 569] width 126 height 41
click at [916, 532] on input "False" at bounding box center [971, 570] width 13 height 11
radio input "true"
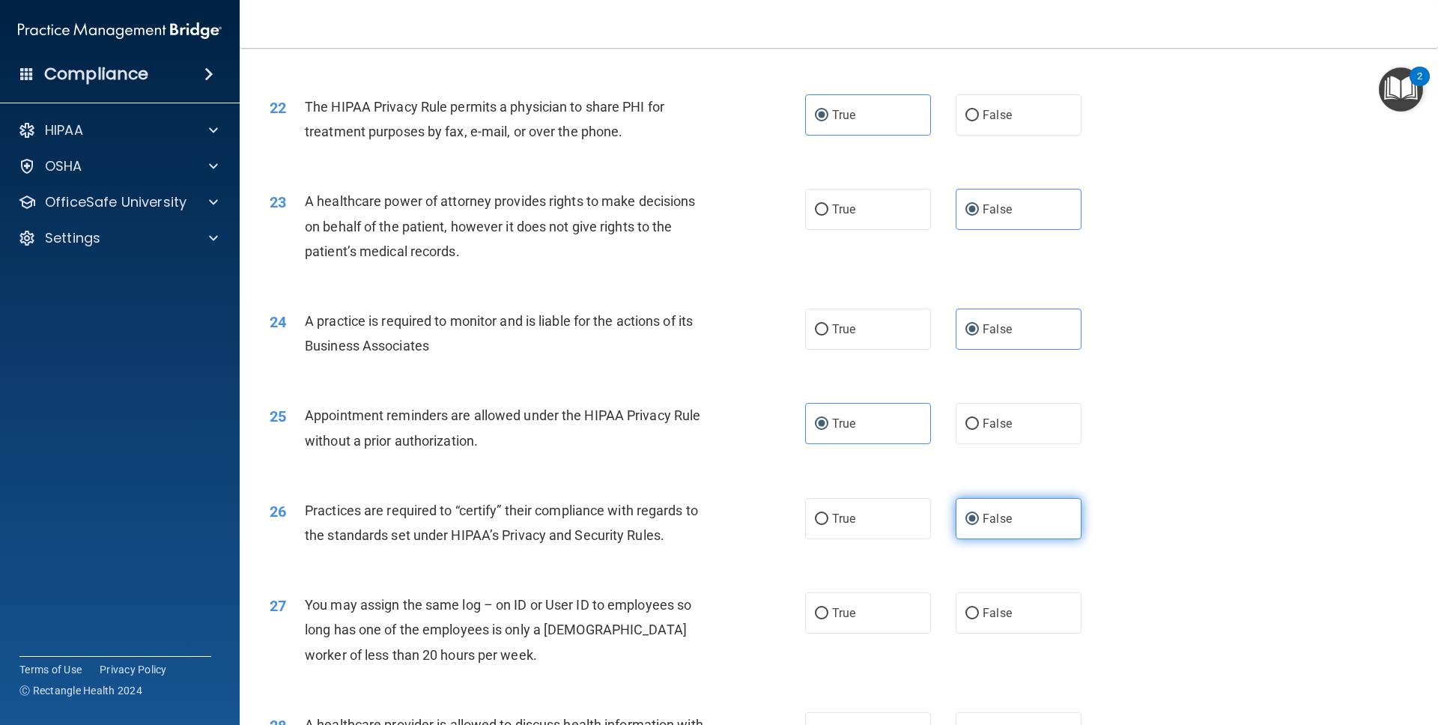
scroll to position [2446, 0]
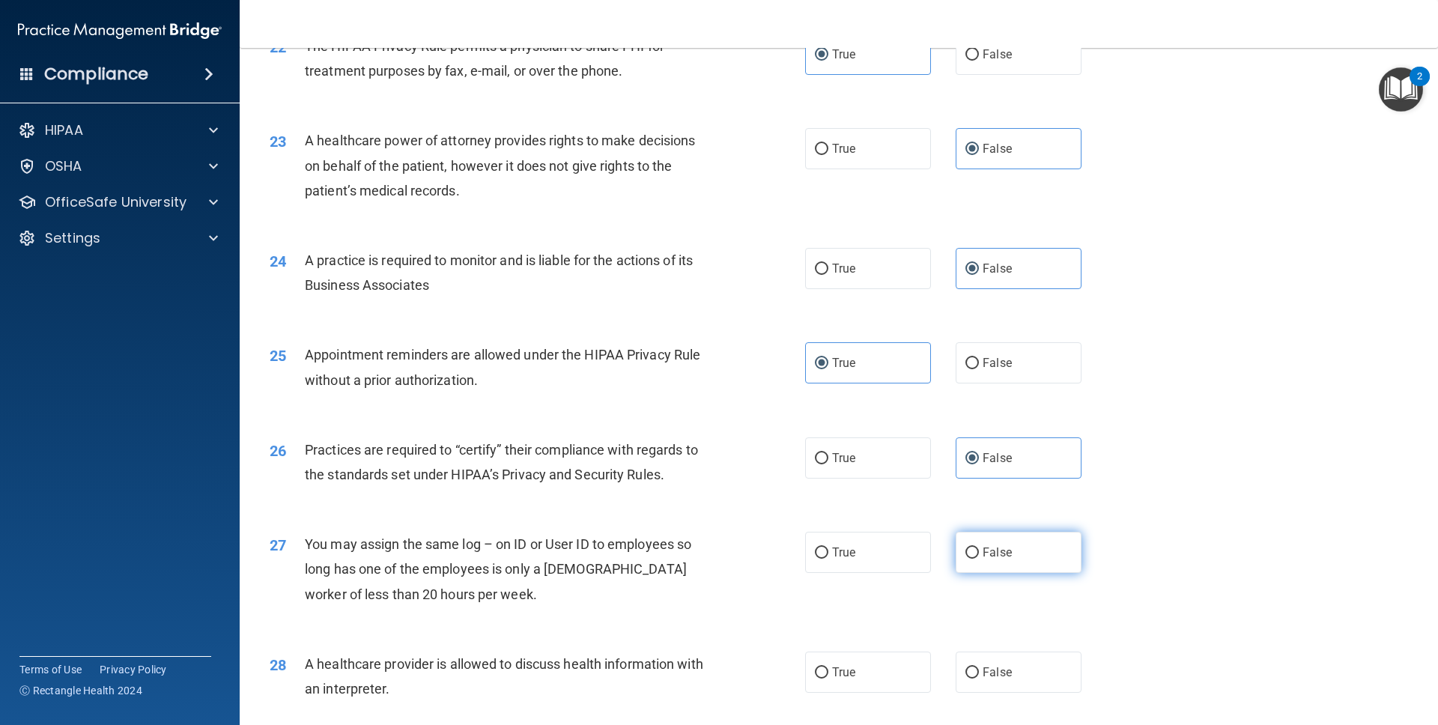
click at [916, 532] on label "False" at bounding box center [1018, 552] width 126 height 41
click at [916, 532] on input "False" at bounding box center [971, 552] width 13 height 11
radio input "true"
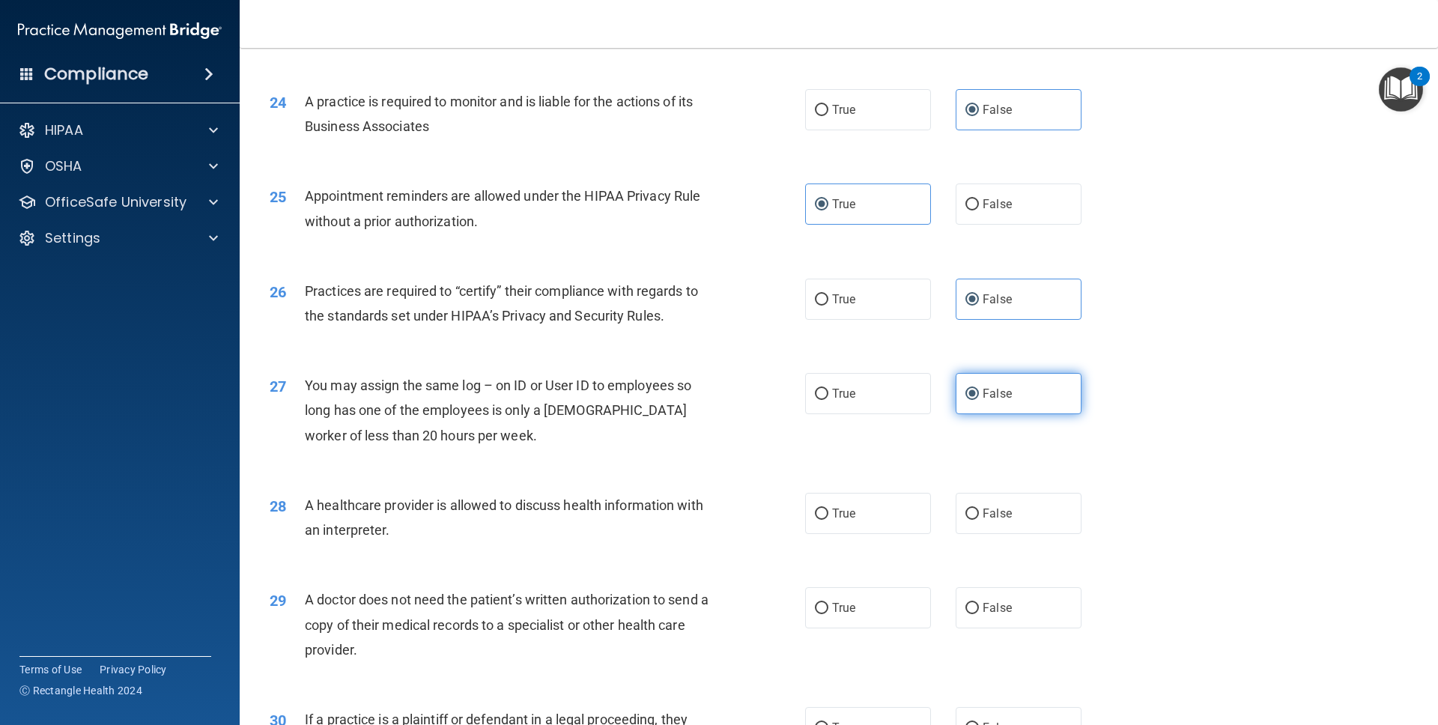
scroll to position [2621, 0]
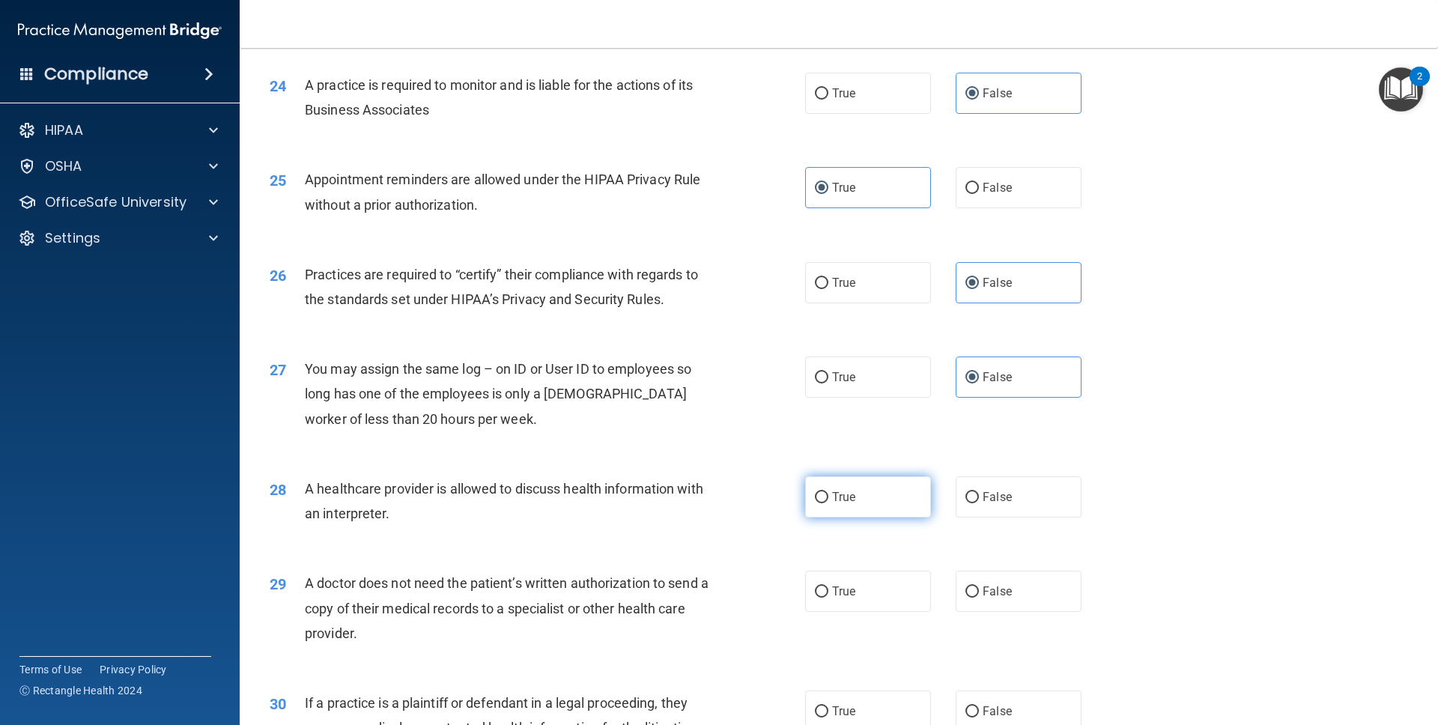
click at [862, 488] on label "True" at bounding box center [868, 496] width 126 height 41
click at [828, 492] on input "True" at bounding box center [821, 497] width 13 height 11
radio input "true"
click at [857, 532] on label "True" at bounding box center [868, 591] width 126 height 41
click at [828, 532] on input "True" at bounding box center [821, 591] width 13 height 11
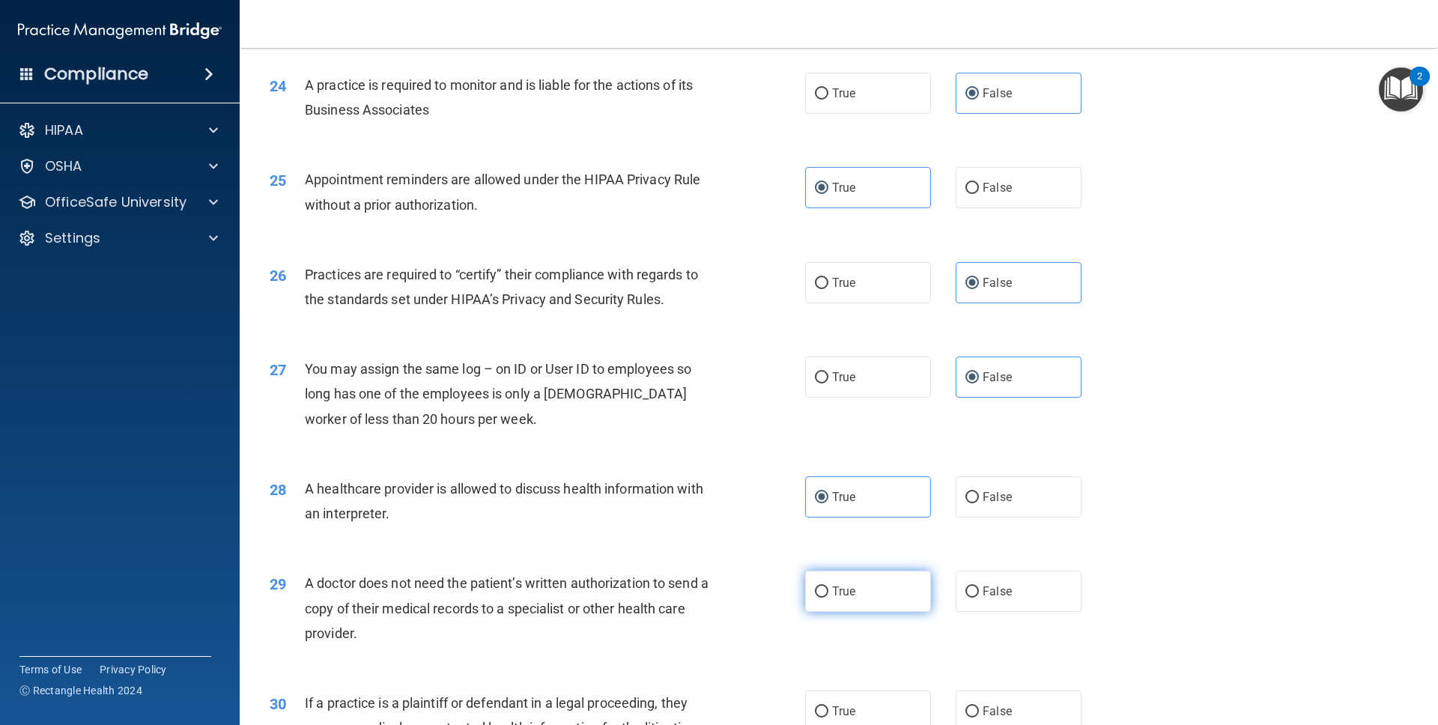
radio input "true"
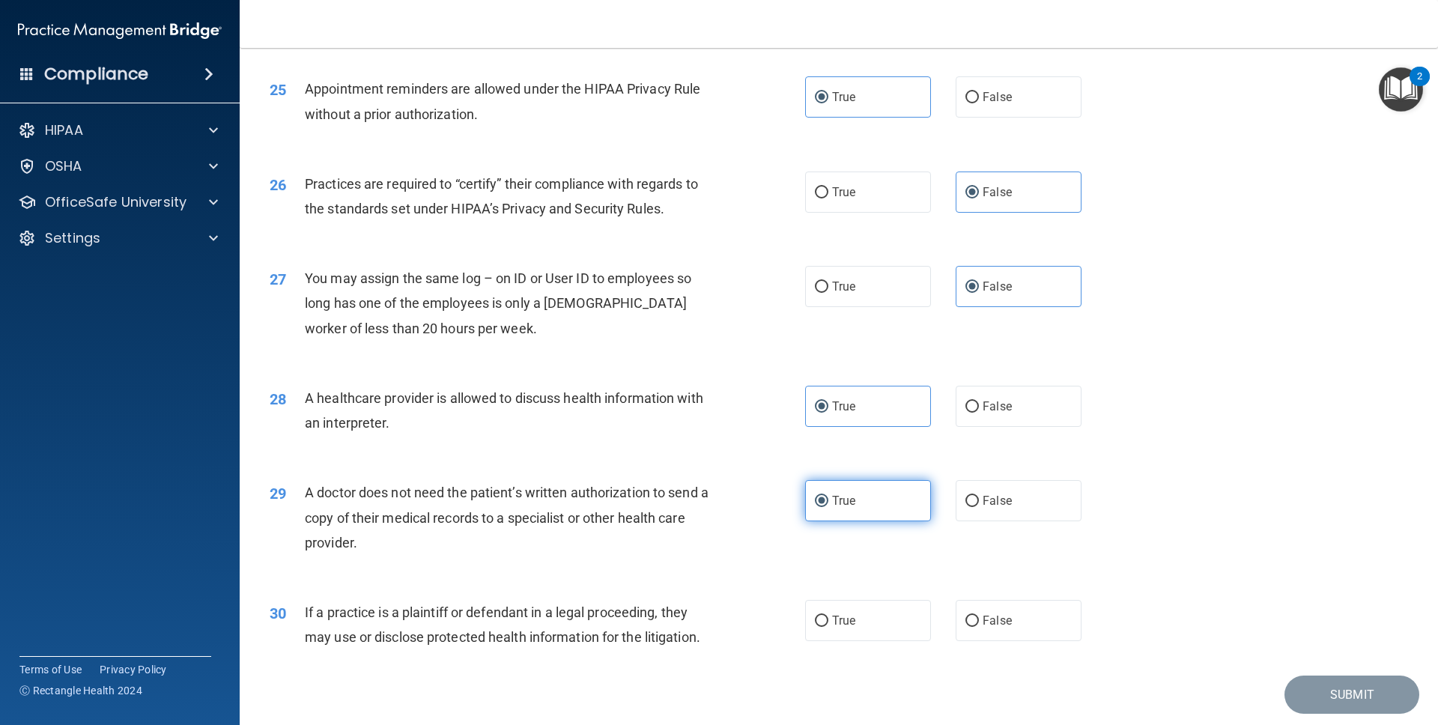
scroll to position [2724, 0]
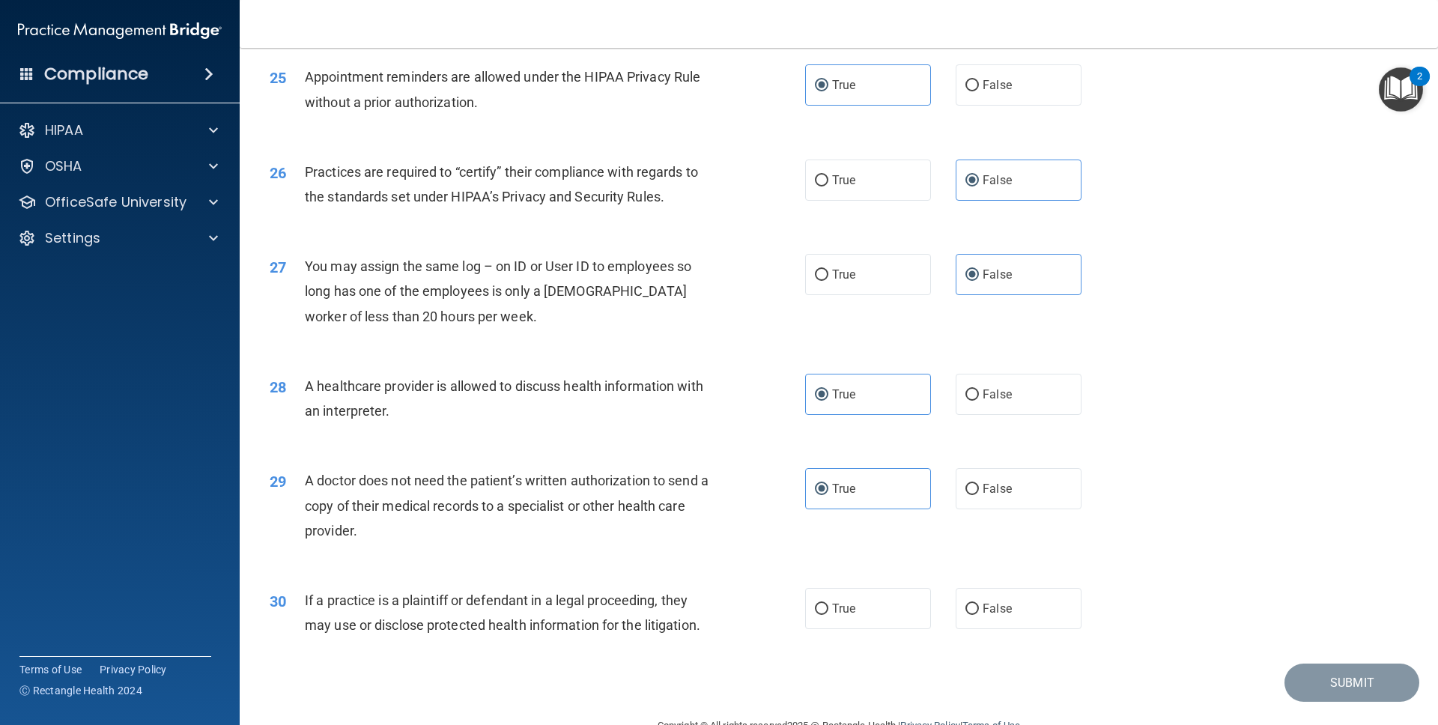
click at [843, 532] on div "30 If a practice is a plaintiff or defendant in a legal proceeding, they may us…" at bounding box center [838, 616] width 1161 height 94
click at [851, 532] on span "True" at bounding box center [843, 608] width 23 height 14
click at [828, 532] on input "True" at bounding box center [821, 609] width 13 height 11
radio input "true"
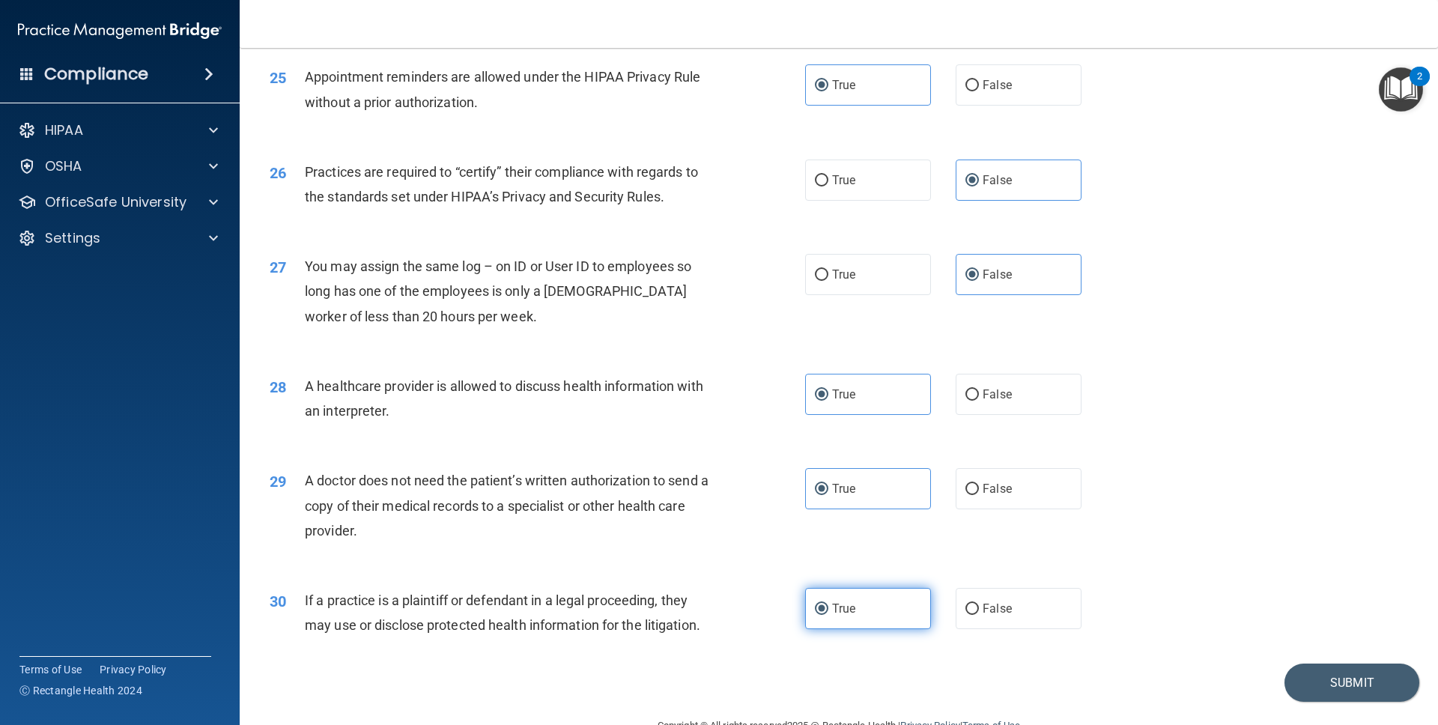
scroll to position [2761, 0]
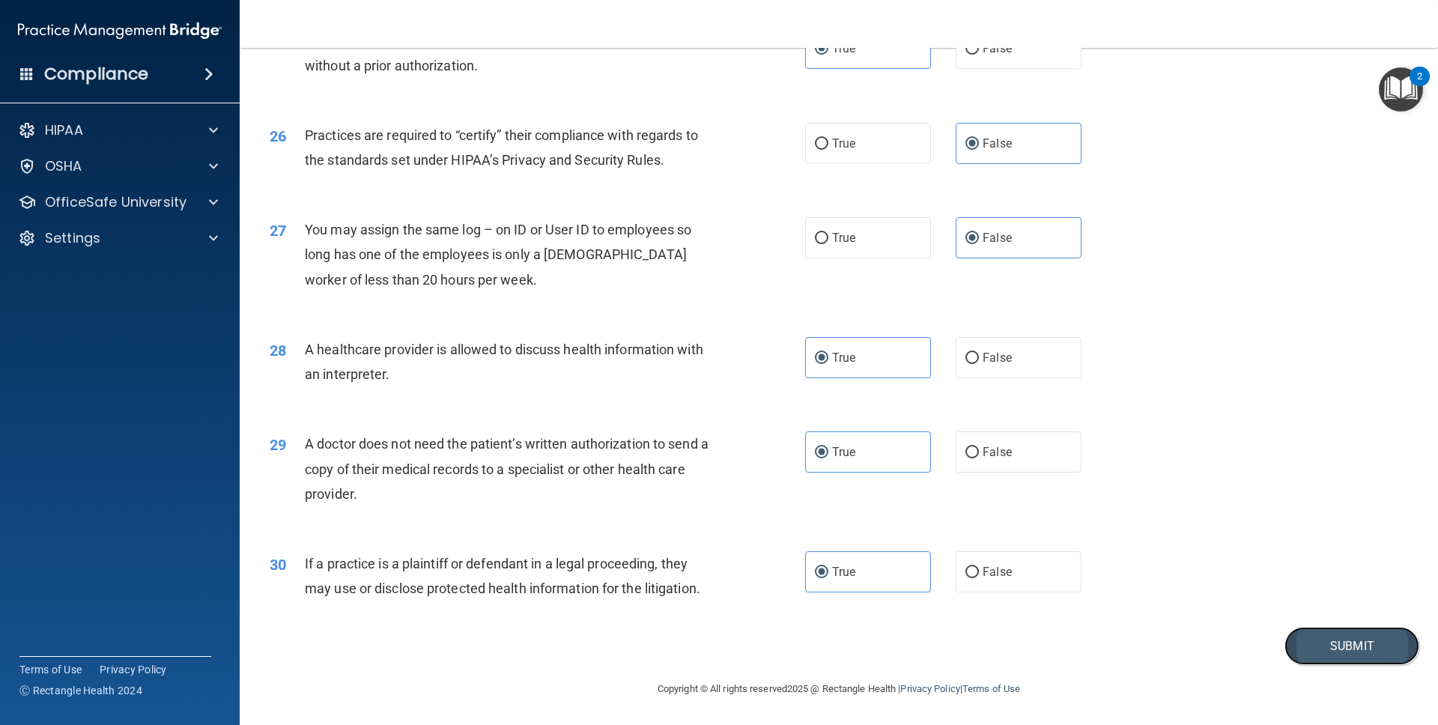
click at [916, 532] on button "Submit" at bounding box center [1351, 646] width 135 height 38
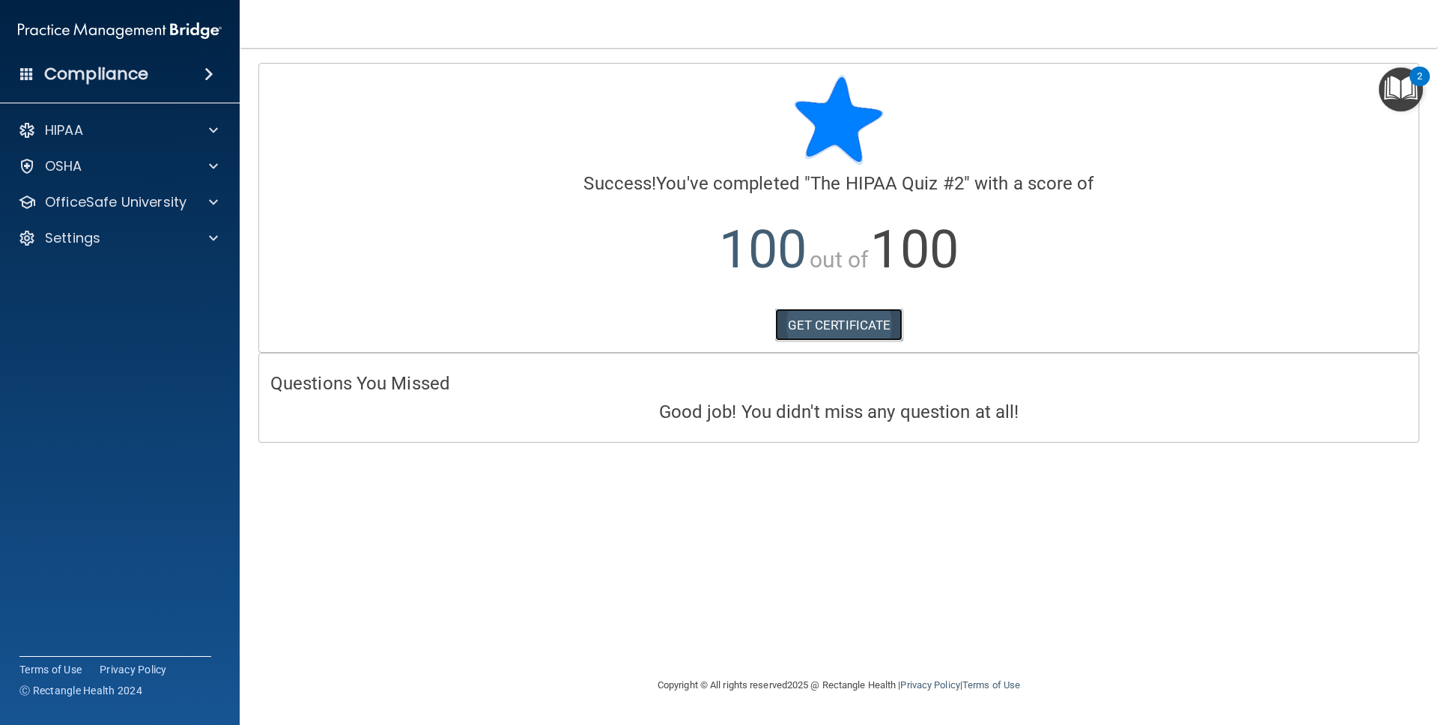
click at [818, 323] on link "GET CERTIFICATE" at bounding box center [839, 324] width 128 height 33
click at [63, 165] on p "OSHA" at bounding box center [63, 166] width 37 height 18
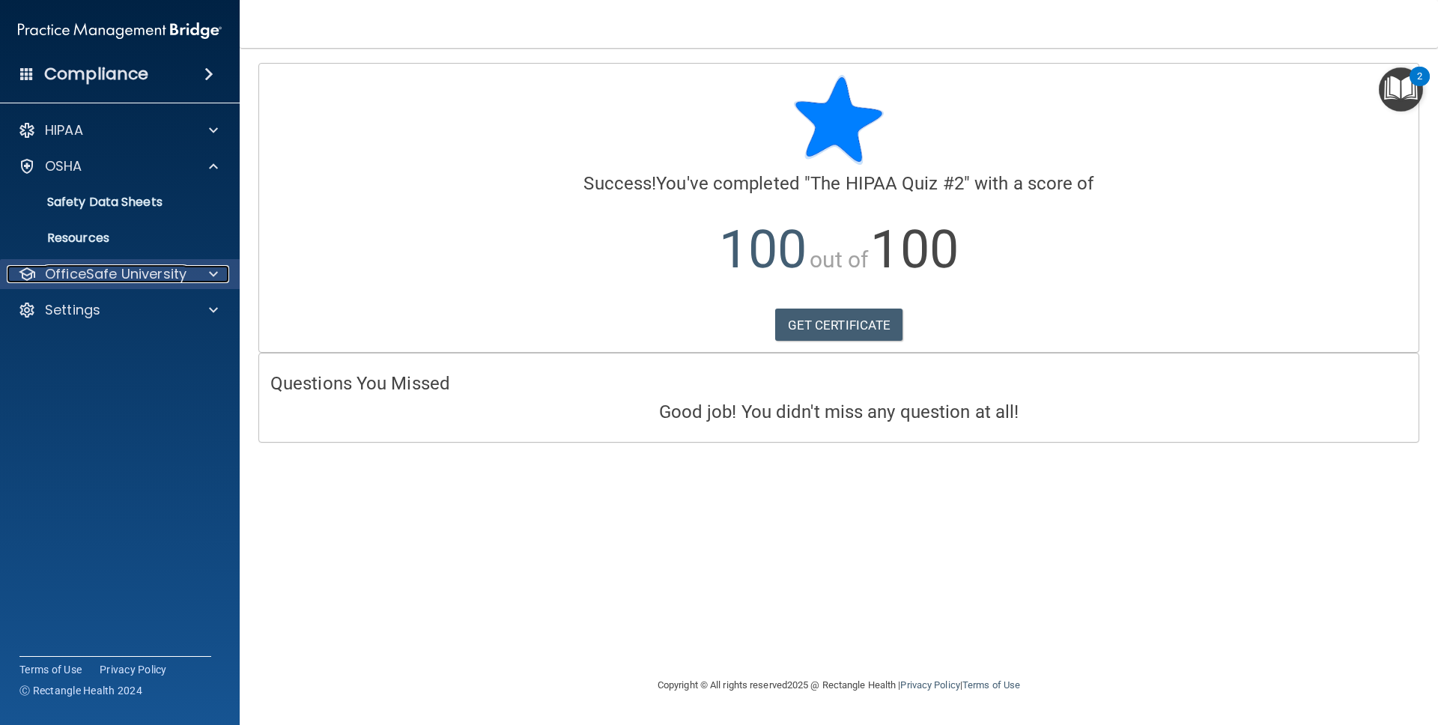
click at [68, 270] on p "OfficeSafe University" at bounding box center [116, 274] width 142 height 18
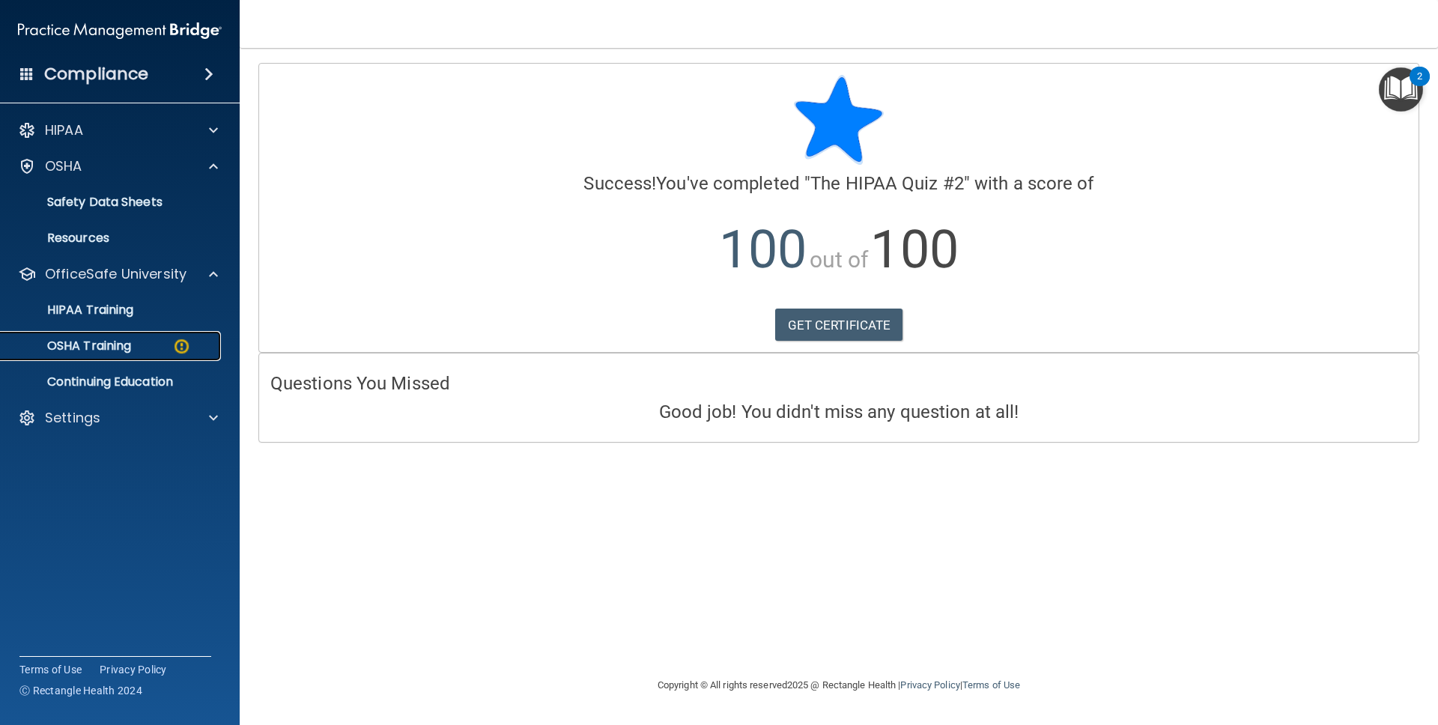
click at [91, 345] on p "OSHA Training" at bounding box center [70, 345] width 121 height 15
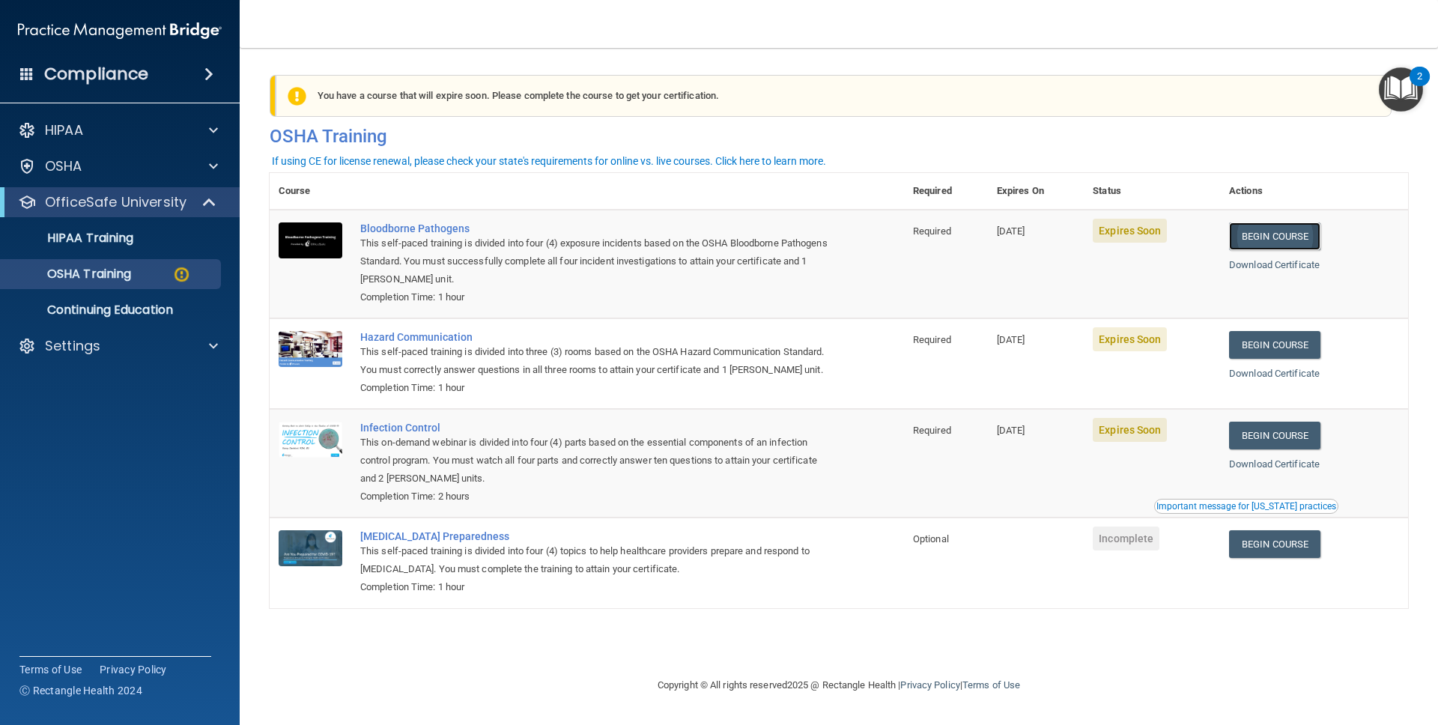
click at [916, 237] on link "Begin Course" at bounding box center [1274, 236] width 91 height 28
click at [58, 272] on p "OSHA Training" at bounding box center [70, 274] width 121 height 15
click at [56, 244] on p "HIPAA Training" at bounding box center [72, 238] width 124 height 15
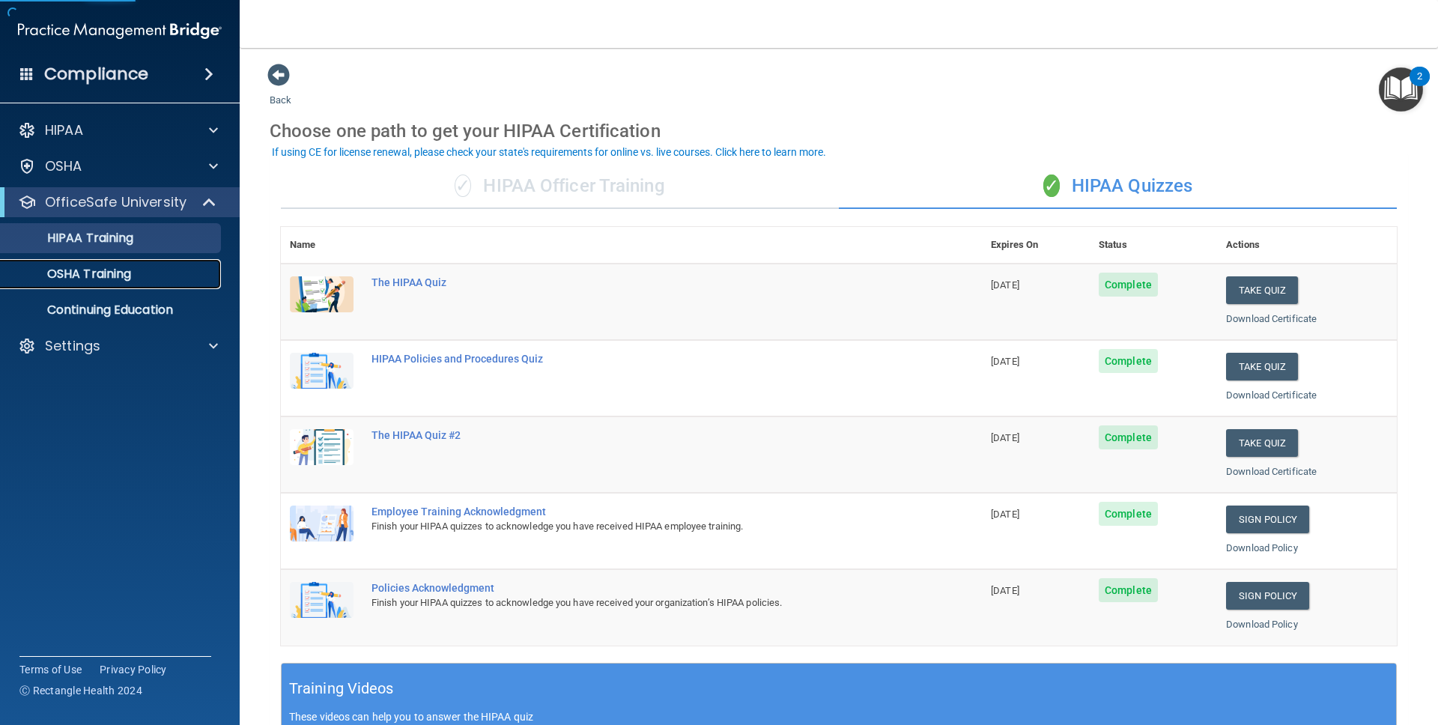
click at [67, 263] on link "OSHA Training" at bounding box center [103, 274] width 236 height 30
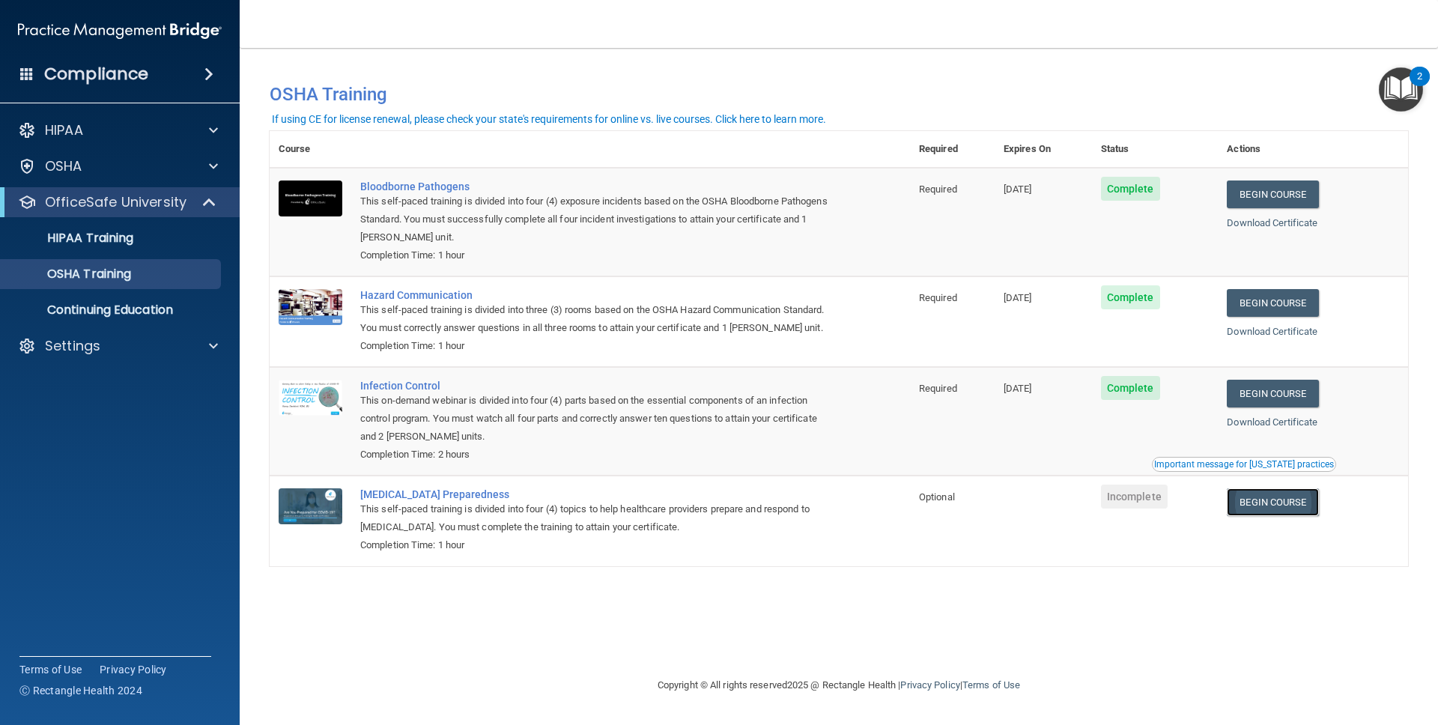
click at [916, 502] on link "Begin Course" at bounding box center [1271, 502] width 91 height 28
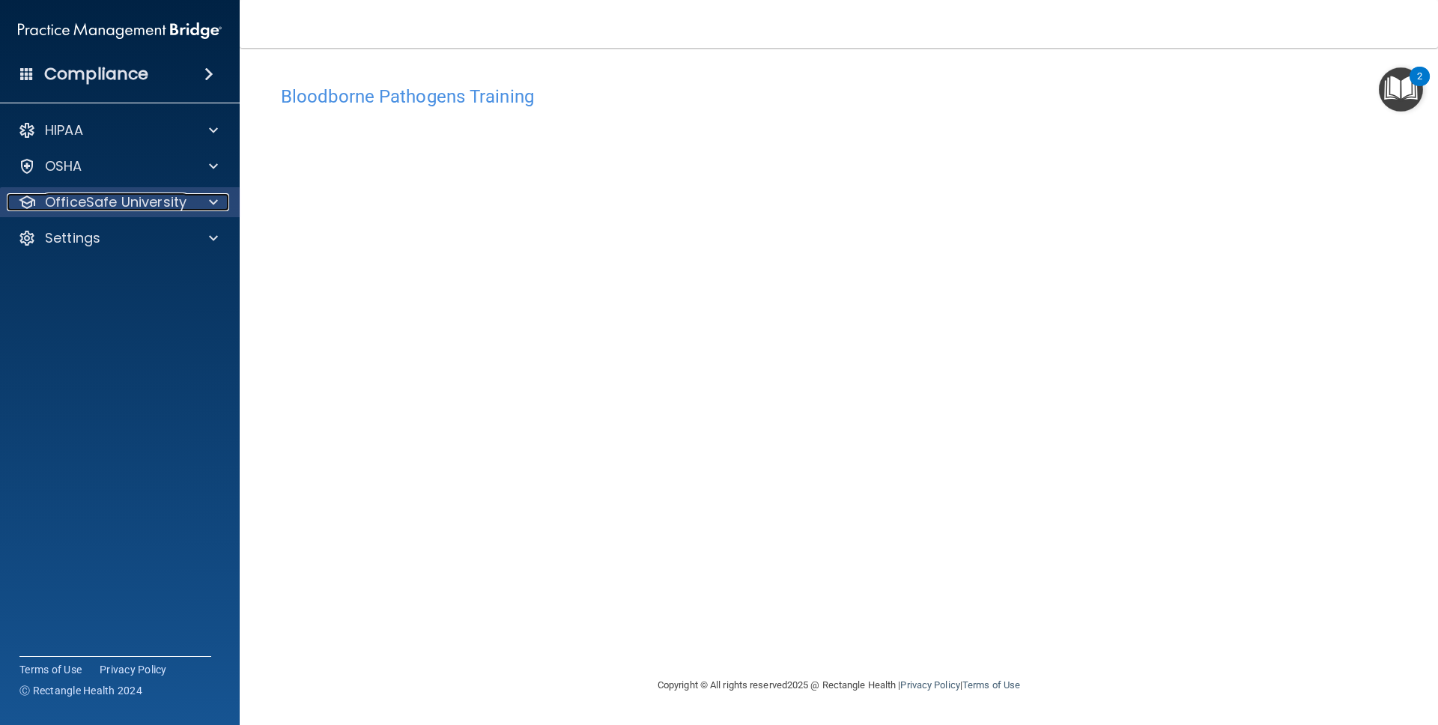
click at [137, 196] on p "OfficeSafe University" at bounding box center [116, 202] width 142 height 18
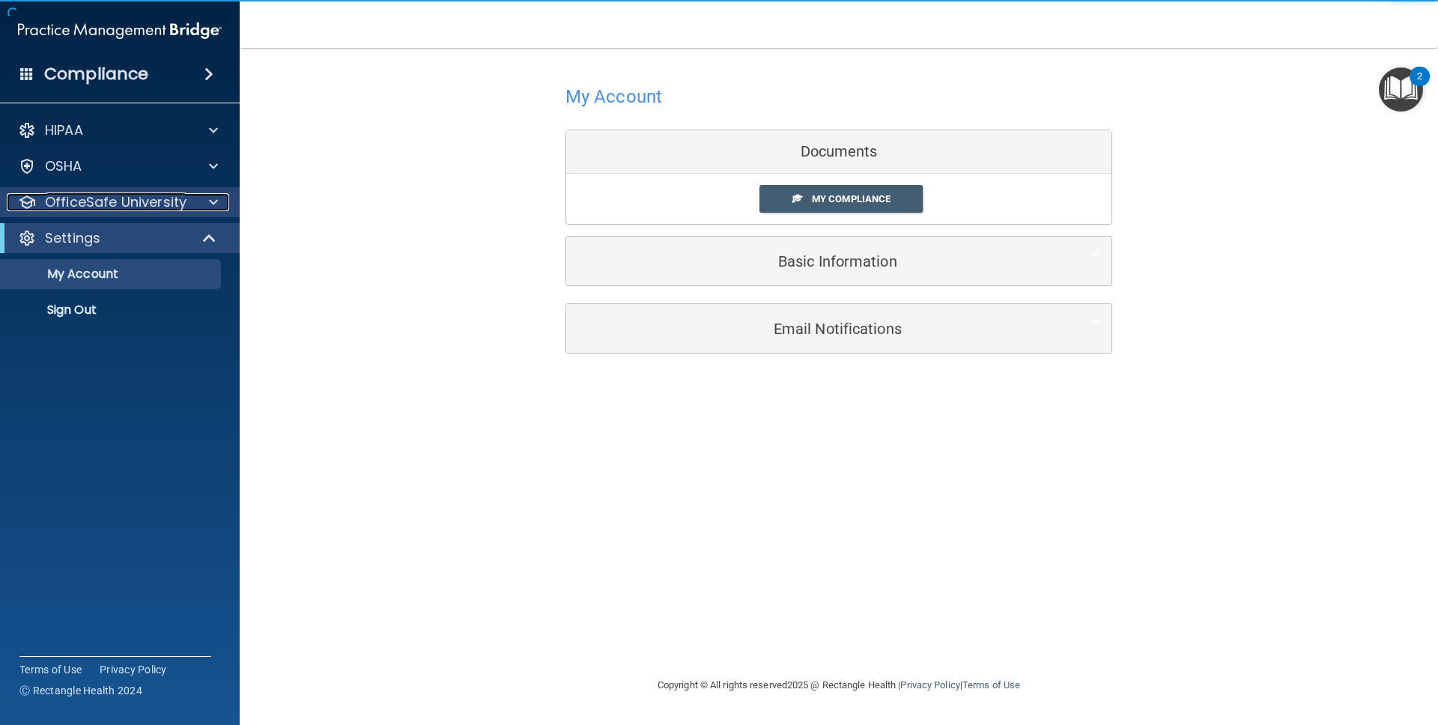
click at [91, 200] on p "OfficeSafe University" at bounding box center [116, 202] width 142 height 18
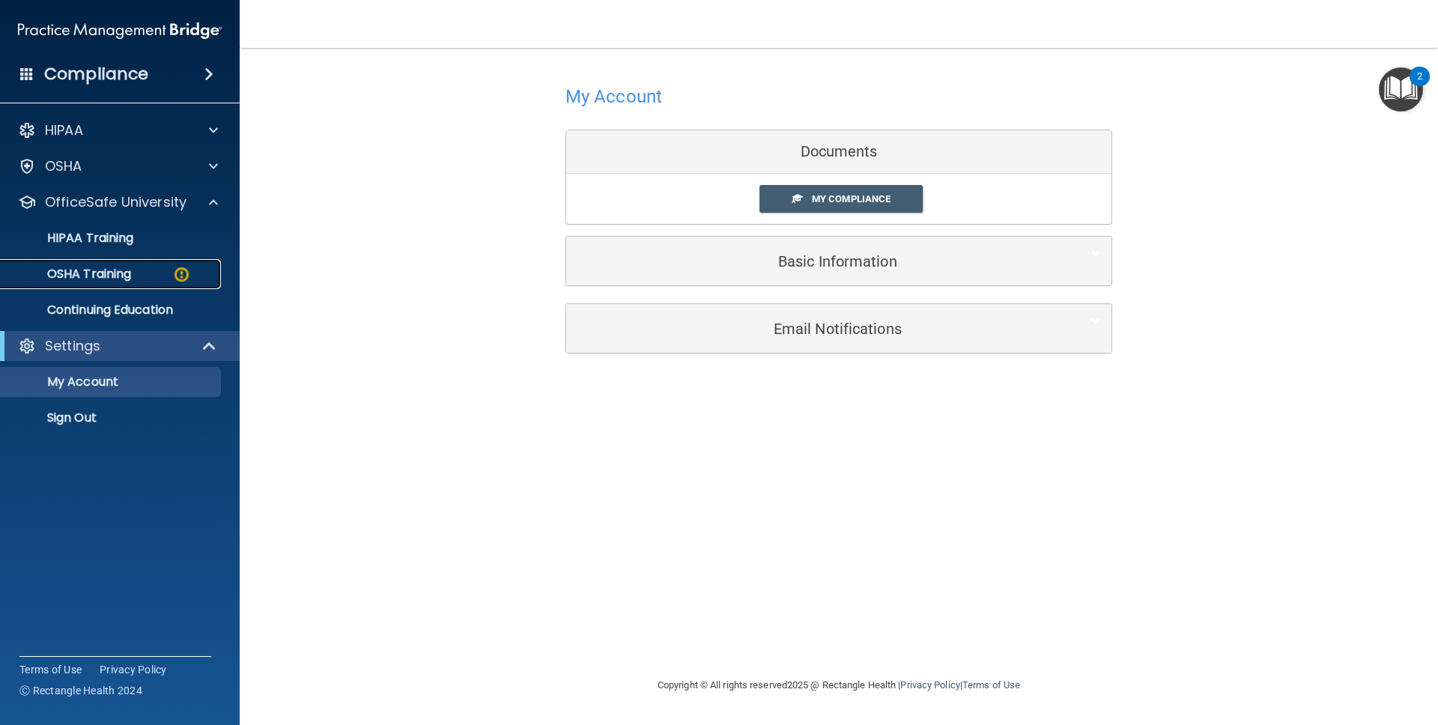
click at [91, 264] on link "OSHA Training" at bounding box center [103, 274] width 236 height 30
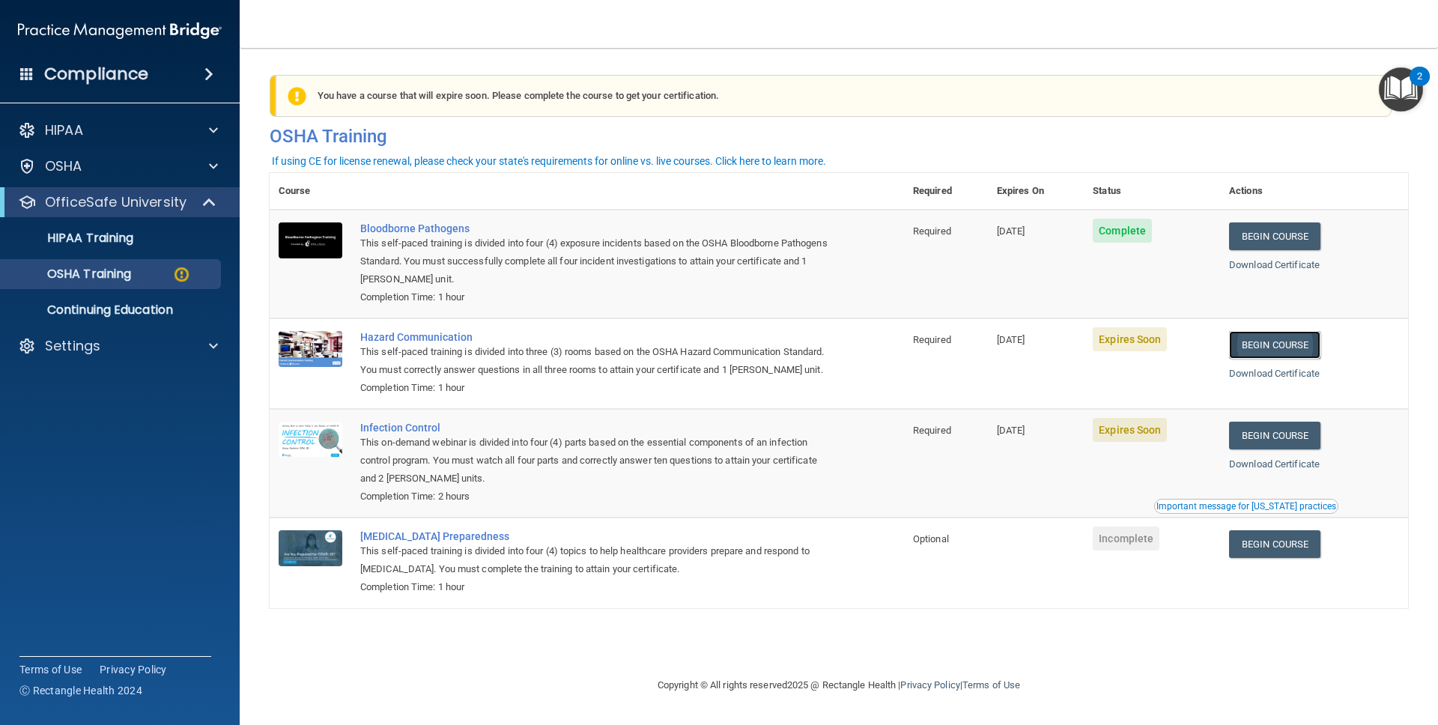
click at [1264, 350] on link "Begin Course" at bounding box center [1274, 345] width 91 height 28
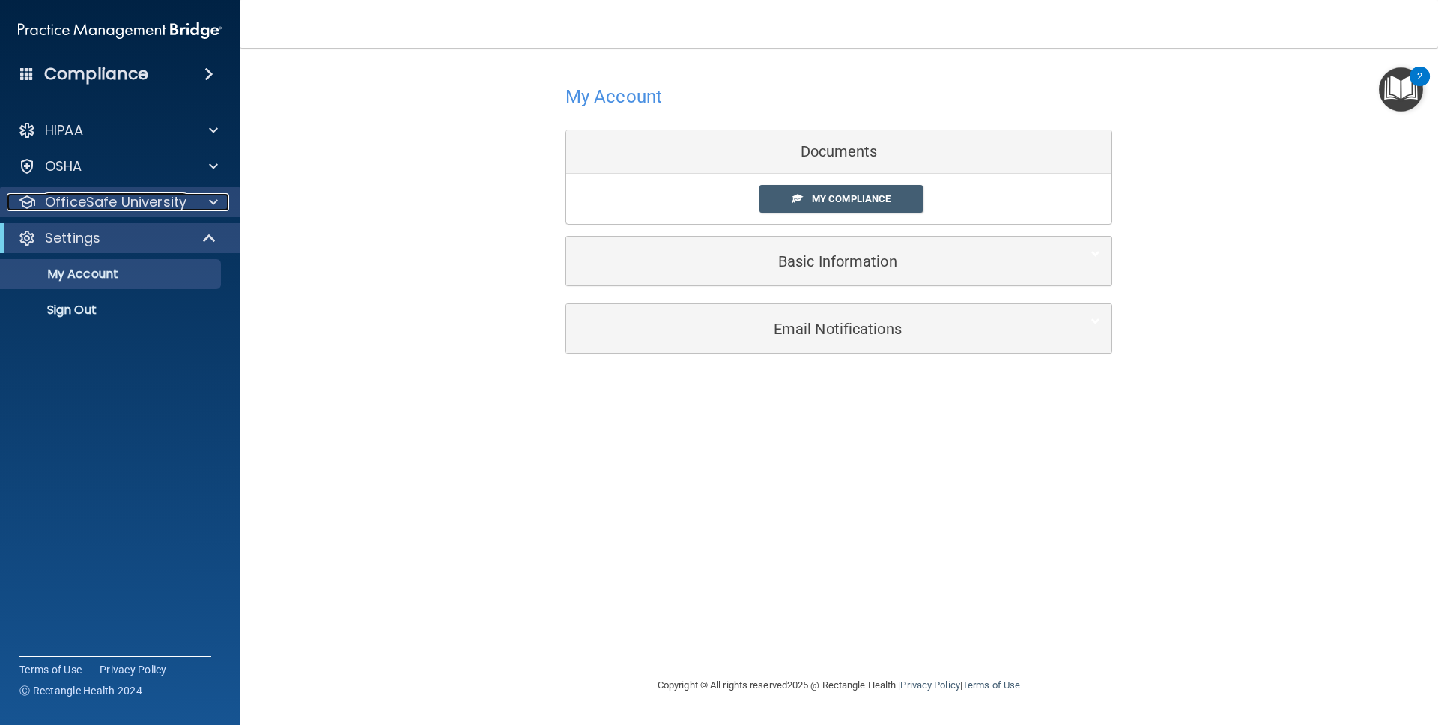
click at [95, 204] on p "OfficeSafe University" at bounding box center [116, 202] width 142 height 18
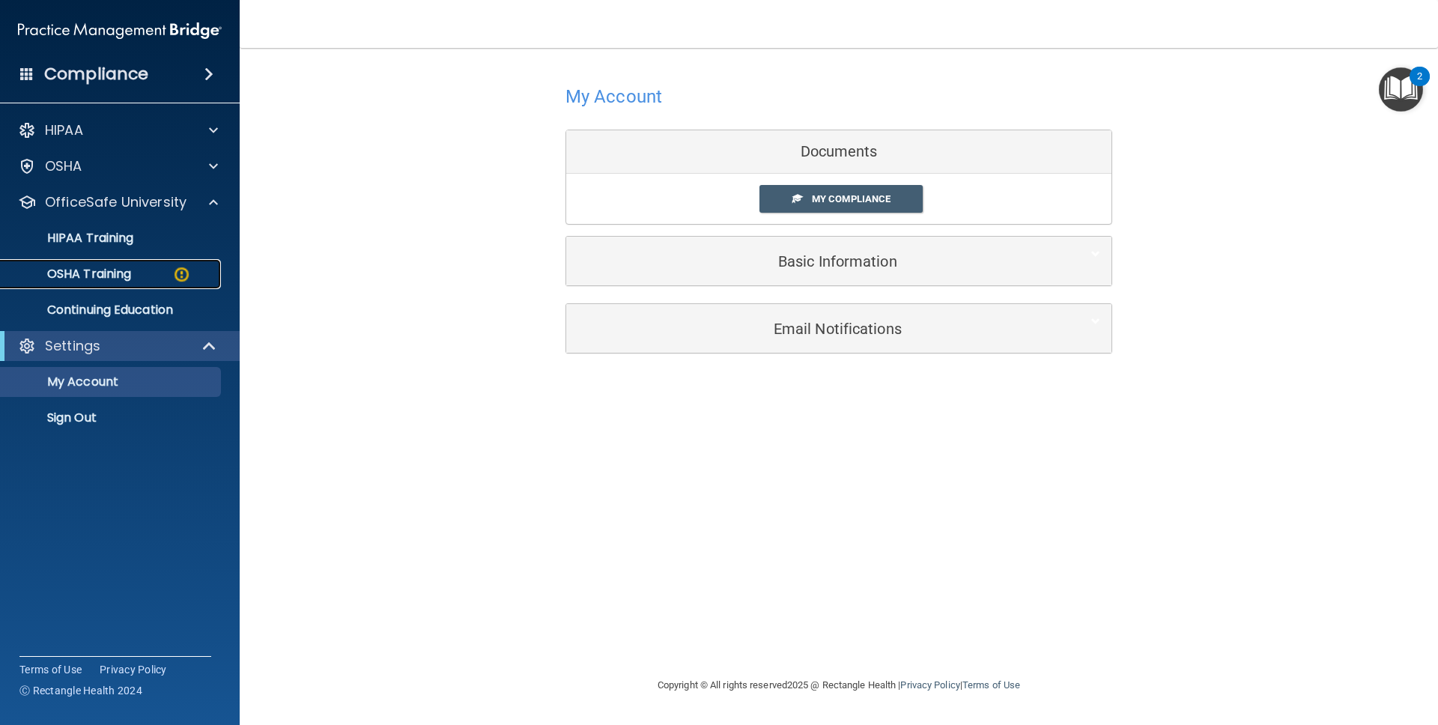
click at [102, 273] on p "OSHA Training" at bounding box center [70, 274] width 121 height 15
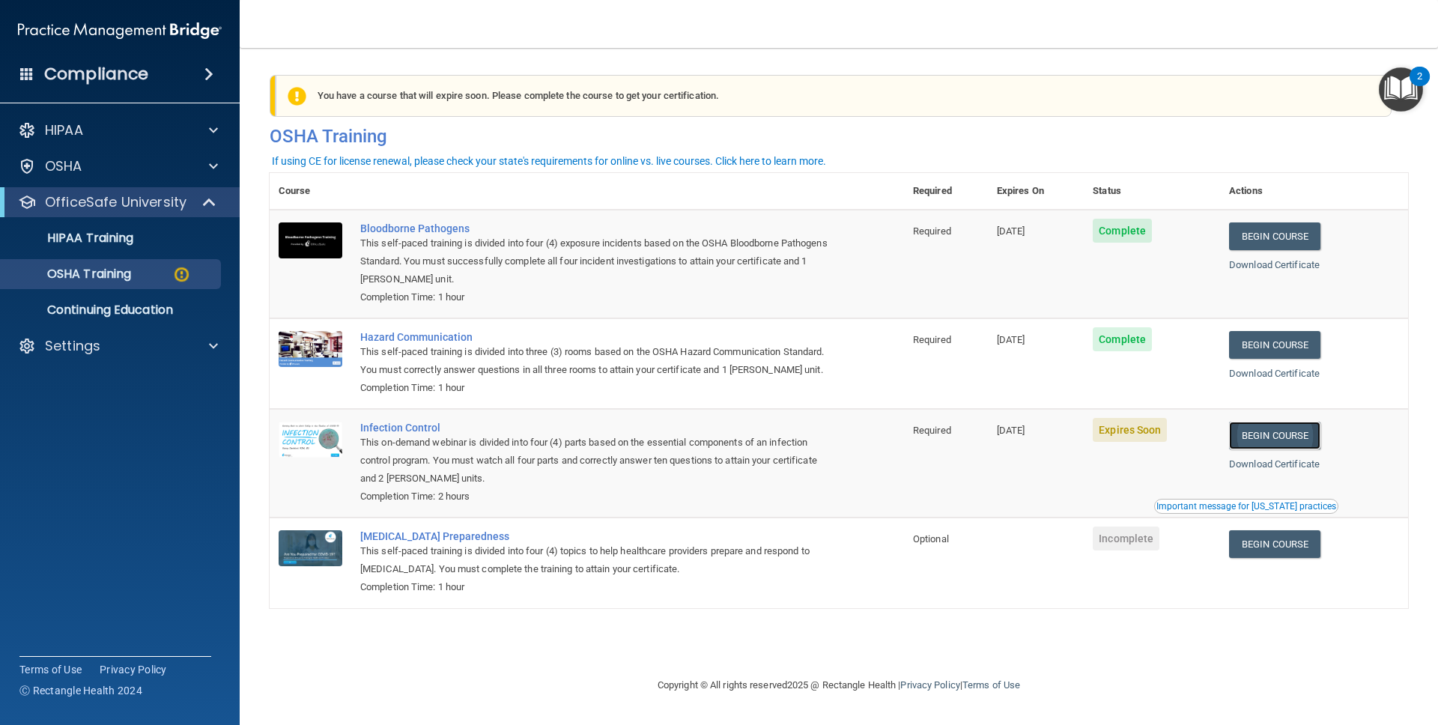
click at [1303, 449] on link "Begin Course" at bounding box center [1274, 436] width 91 height 28
click at [84, 273] on p "OSHA Training" at bounding box center [70, 274] width 121 height 15
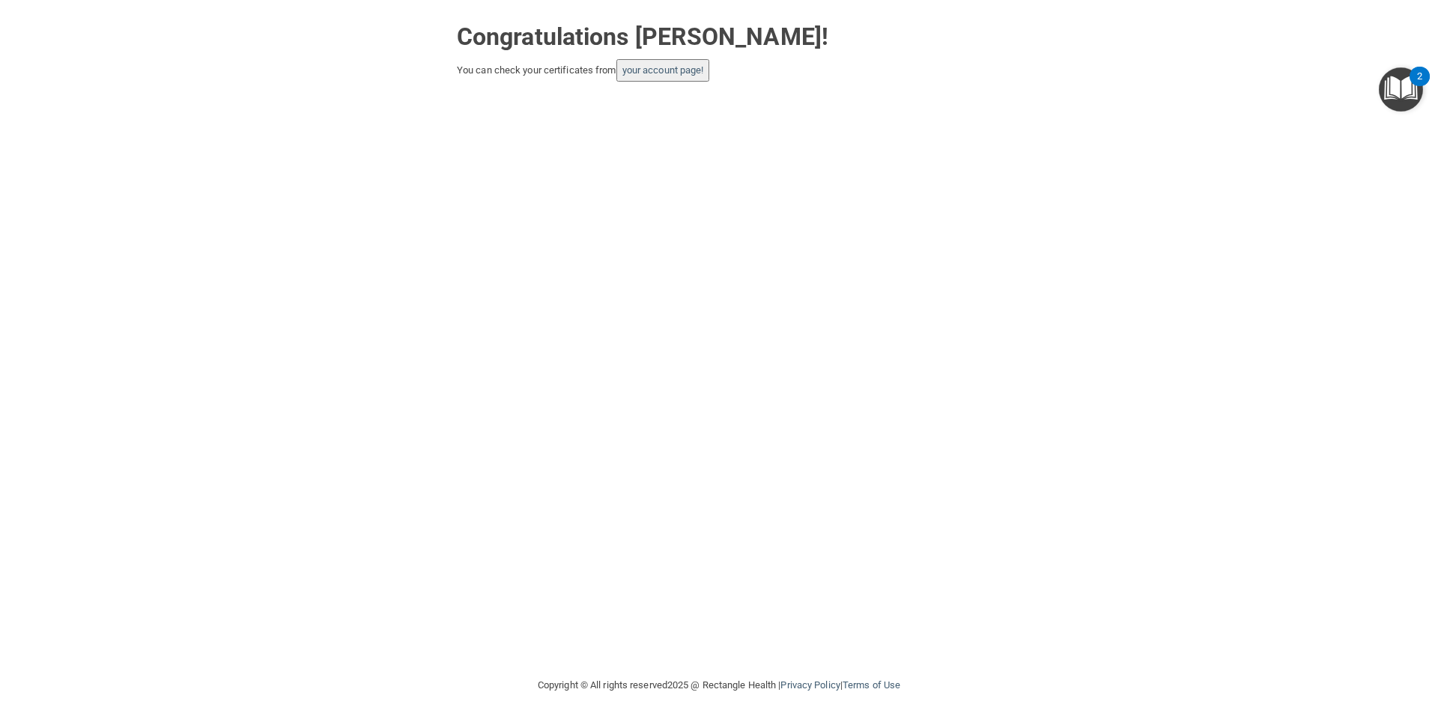
click at [676, 86] on div "Congratulations Jessica Mendoza! You can check your certificates from your acco…" at bounding box center [719, 338] width 1378 height 646
click at [676, 76] on button "your account page!" at bounding box center [663, 70] width 94 height 22
click at [679, 70] on link "your account page!" at bounding box center [663, 69] width 82 height 11
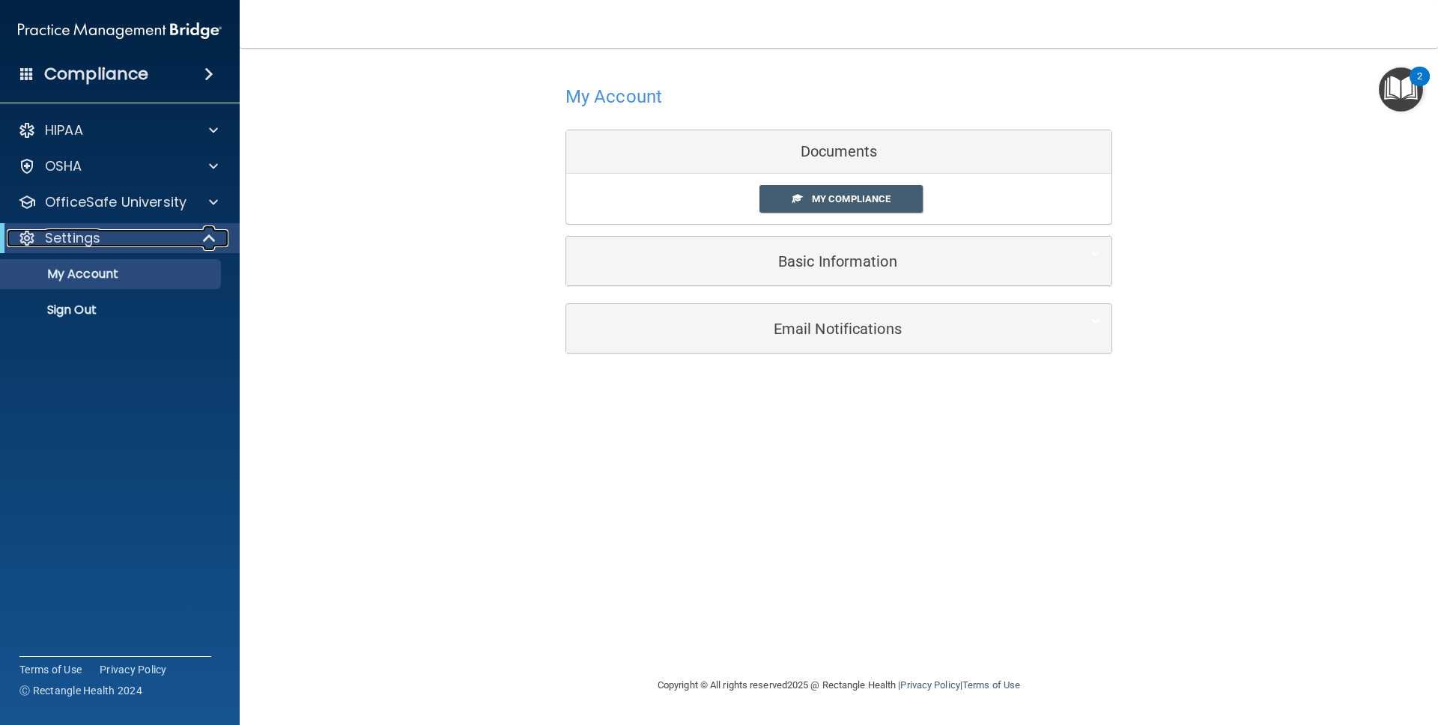
click at [82, 234] on p "Settings" at bounding box center [72, 238] width 55 height 18
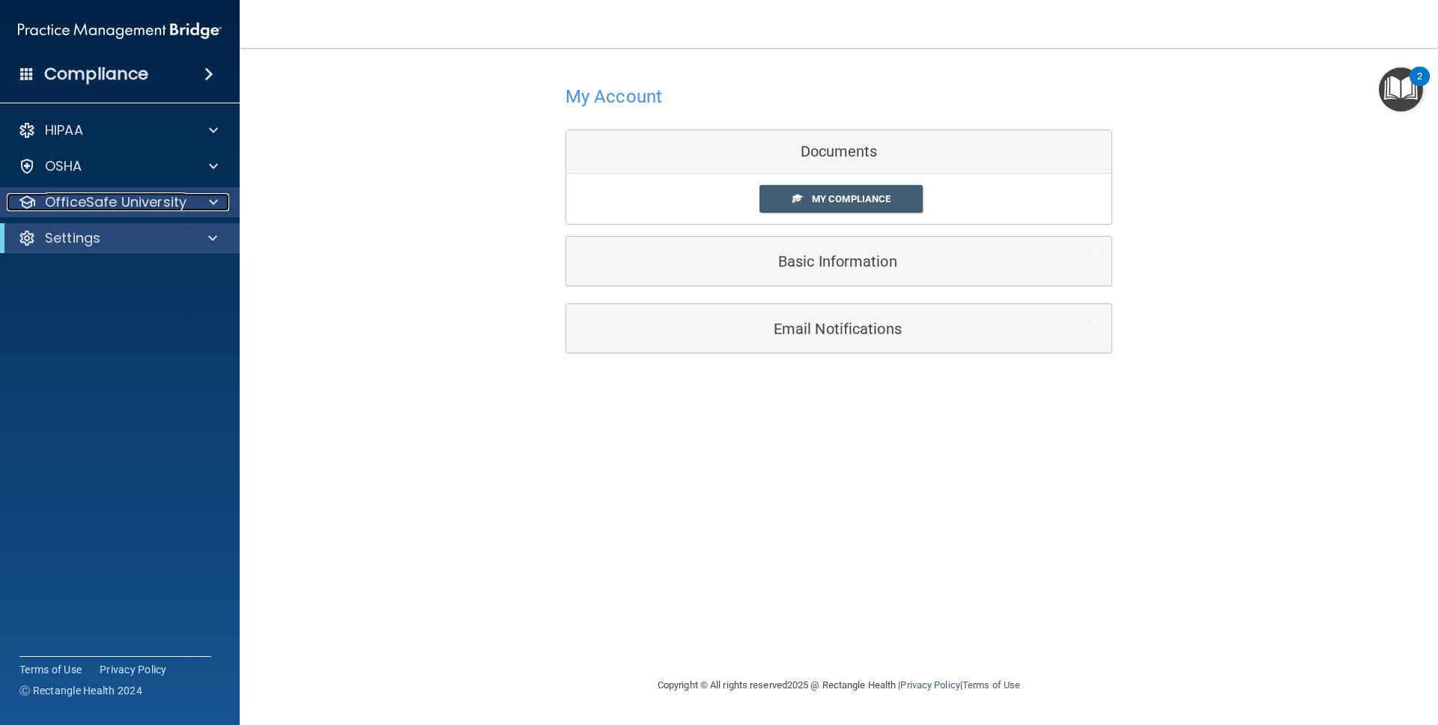
click at [60, 207] on p "OfficeSafe University" at bounding box center [116, 202] width 142 height 18
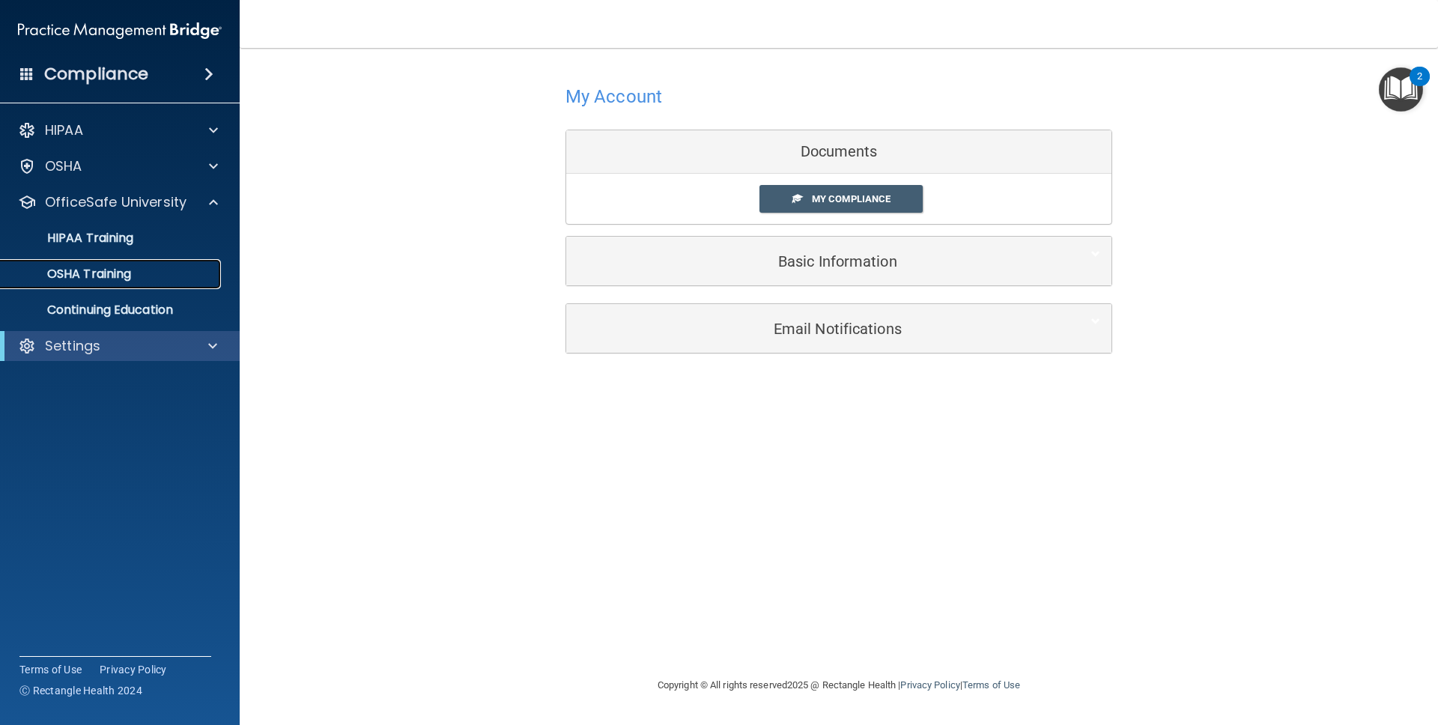
click at [66, 277] on p "OSHA Training" at bounding box center [70, 274] width 121 height 15
